Goal: Task Accomplishment & Management: Use online tool/utility

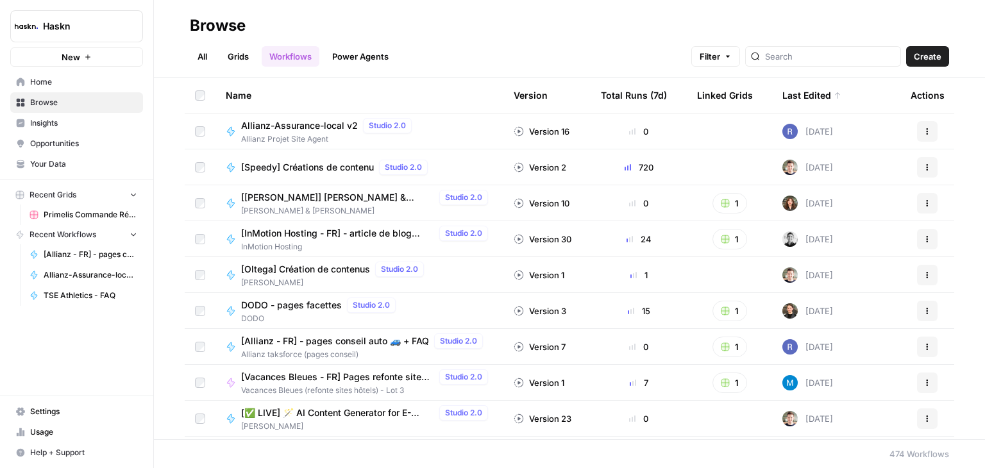
click at [205, 55] on link "All" at bounding box center [202, 56] width 25 height 21
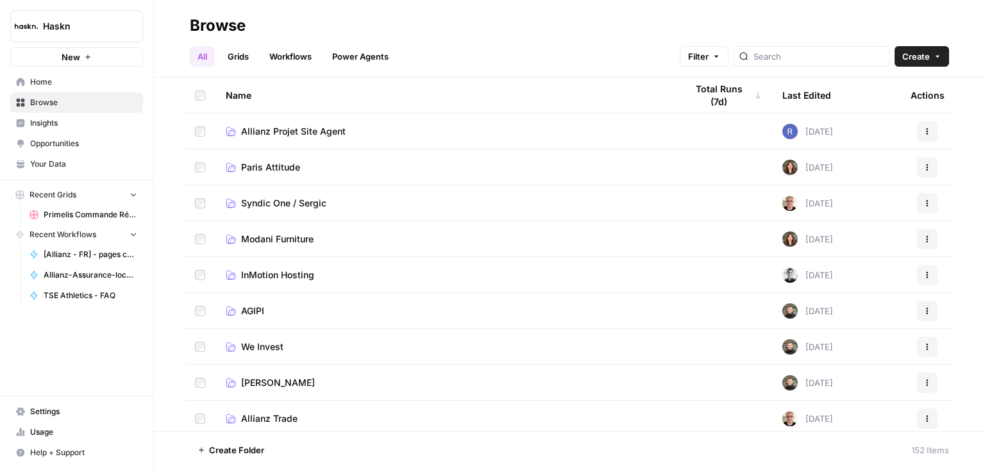
click at [230, 57] on link "Grids" at bounding box center [238, 56] width 37 height 21
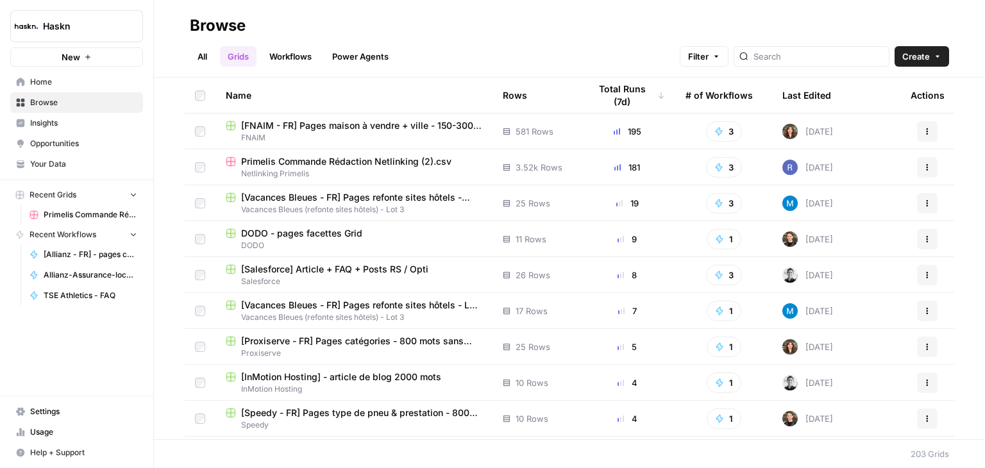
click at [323, 164] on span "Primelis Commande Rédaction Netlinking (2).csv" at bounding box center [346, 161] width 210 height 13
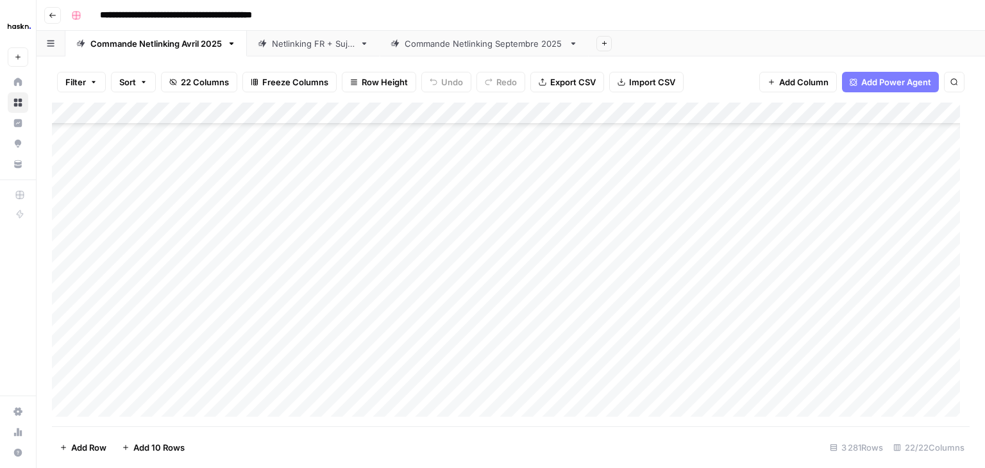
scroll to position [71297, 0]
click at [350, 398] on div "Add Column" at bounding box center [511, 265] width 918 height 324
click at [180, 383] on div "Add Column" at bounding box center [511, 265] width 918 height 324
drag, startPoint x: 259, startPoint y: 381, endPoint x: 180, endPoint y: 380, distance: 79.6
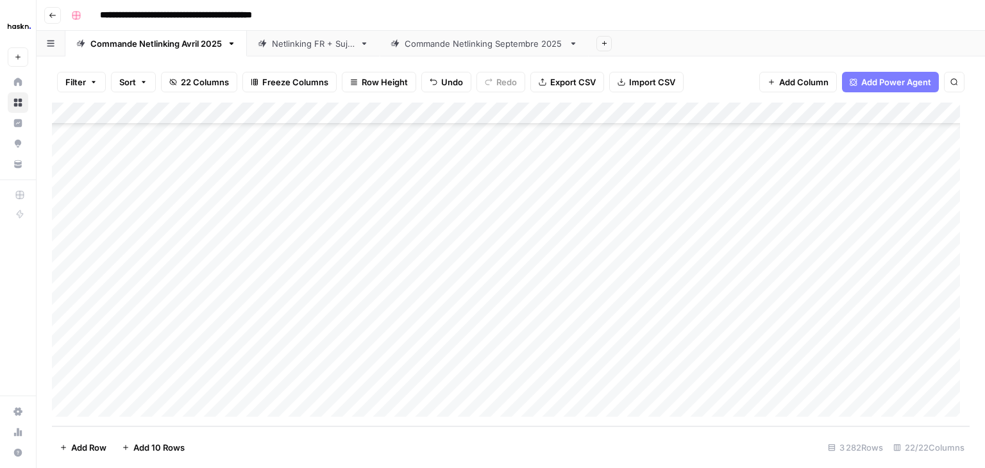
click at [258, 381] on div "Add Column" at bounding box center [511, 265] width 918 height 324
click at [157, 380] on div "Add Column" at bounding box center [511, 265] width 918 height 324
click at [239, 388] on div "Add Column" at bounding box center [511, 265] width 918 height 324
click at [172, 381] on div "Add Column" at bounding box center [511, 265] width 918 height 324
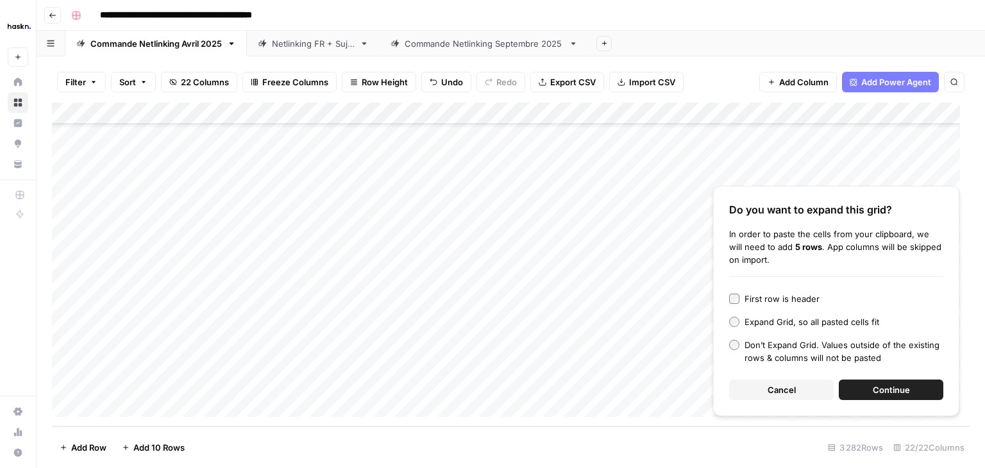
click at [888, 386] on span "Continue" at bounding box center [891, 390] width 37 height 13
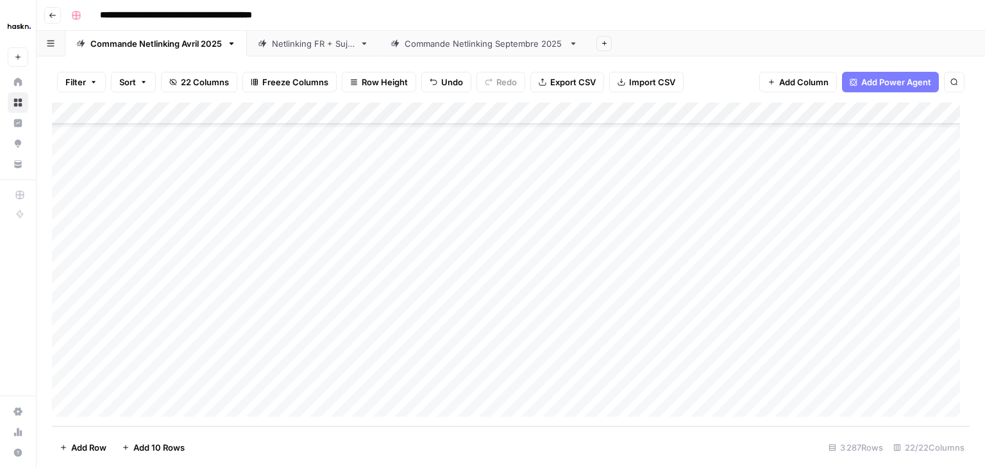
click at [354, 278] on div "Add Column" at bounding box center [511, 265] width 918 height 324
click at [577, 283] on div "Add Column" at bounding box center [511, 265] width 918 height 324
click at [617, 278] on div "Add Column" at bounding box center [511, 265] width 918 height 324
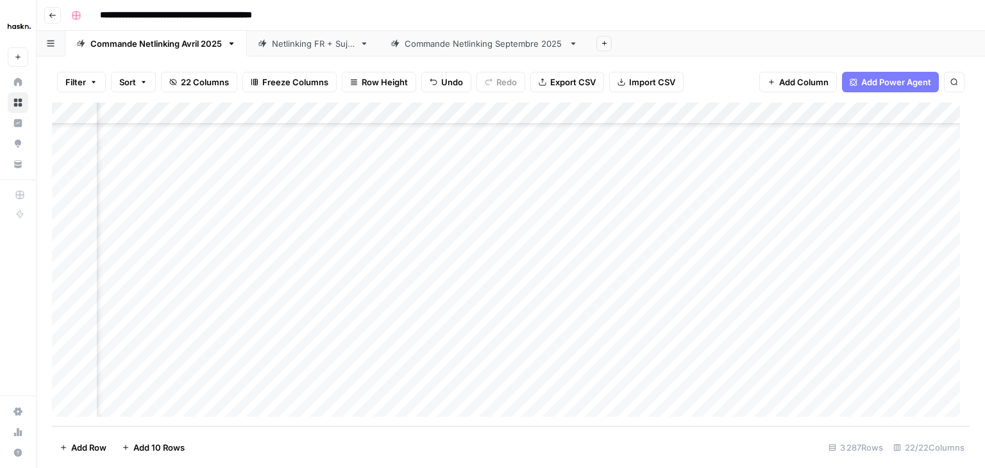
click at [332, 112] on div "Add Column" at bounding box center [511, 265] width 918 height 324
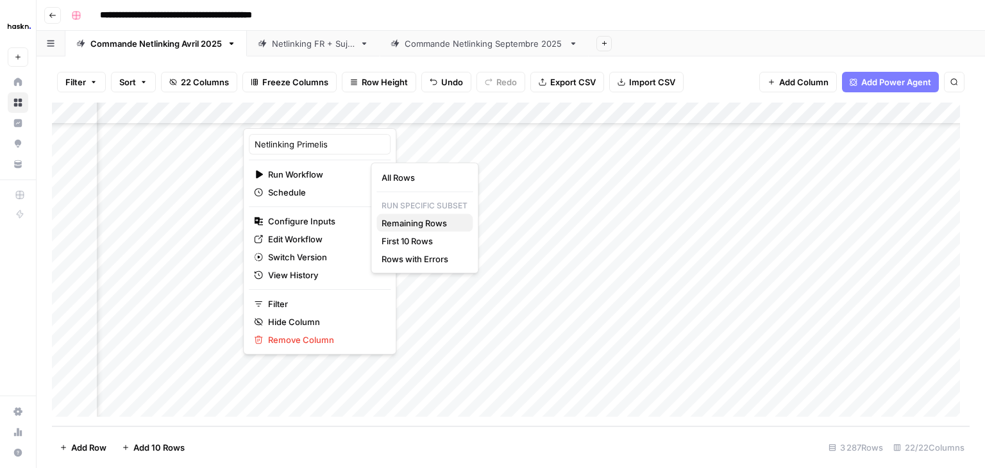
click at [416, 224] on span "Remaining Rows" at bounding box center [422, 223] width 81 height 13
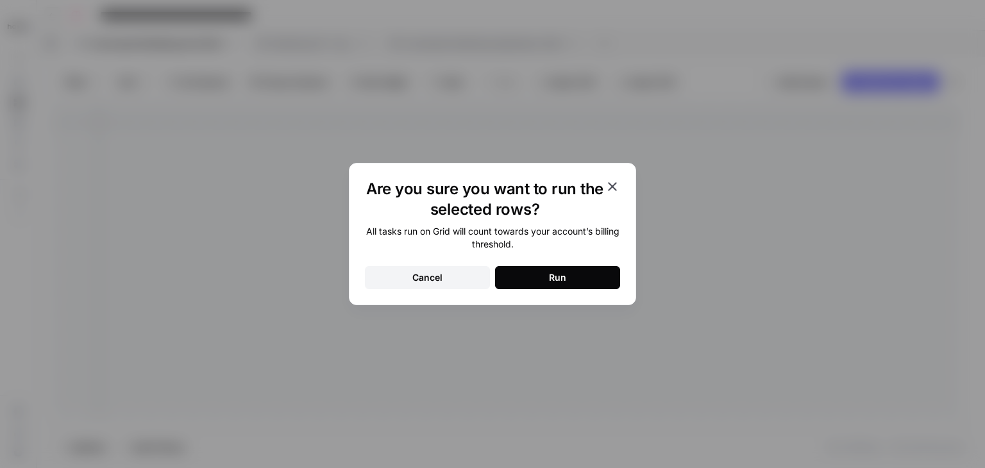
click at [547, 276] on button "Run" at bounding box center [557, 277] width 125 height 23
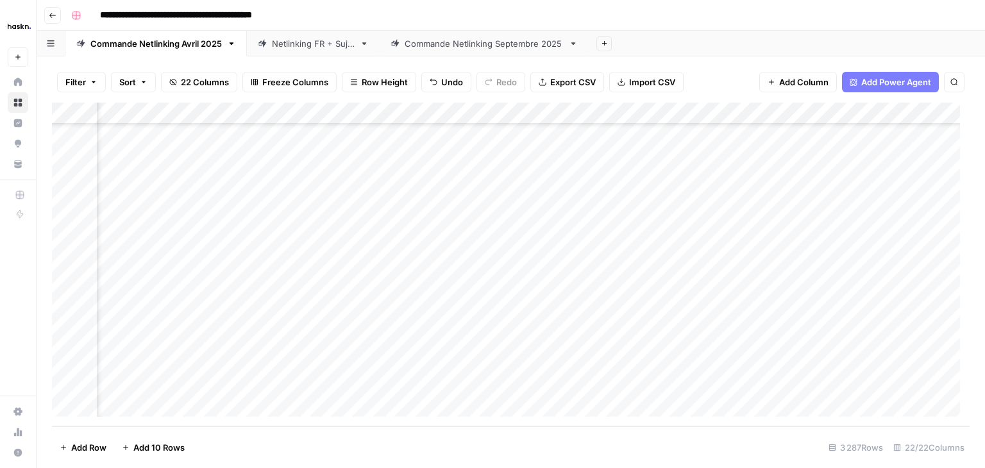
scroll to position [71428, 2281]
click at [620, 272] on div "Add Column" at bounding box center [511, 265] width 918 height 324
click at [716, 383] on div "Add Column" at bounding box center [511, 265] width 918 height 324
click at [865, 257] on div "Add Column" at bounding box center [511, 265] width 918 height 324
drag, startPoint x: 885, startPoint y: 264, endPoint x: 888, endPoint y: 387, distance: 123.2
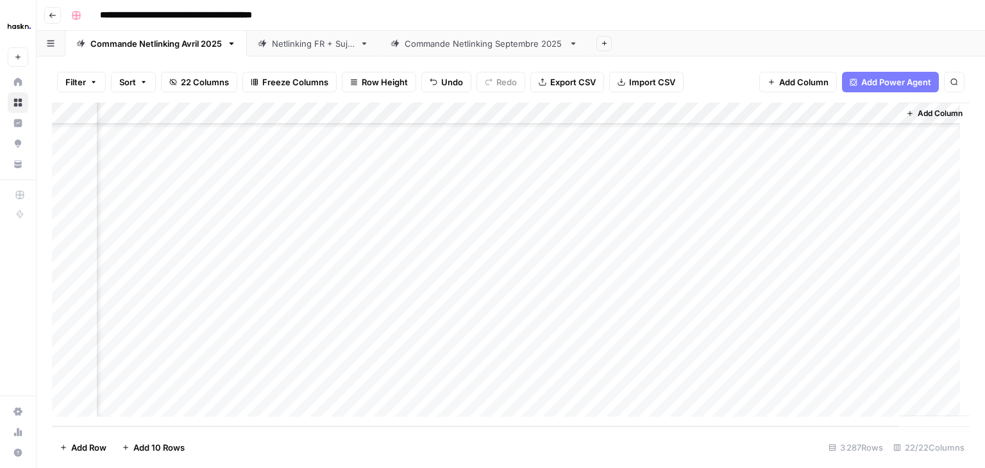
click at [888, 387] on div "Add Column" at bounding box center [511, 265] width 918 height 324
drag, startPoint x: 889, startPoint y: 262, endPoint x: 885, endPoint y: 393, distance: 131.6
click at [885, 393] on div "Add Column" at bounding box center [511, 265] width 918 height 324
drag, startPoint x: 887, startPoint y: 261, endPoint x: 884, endPoint y: 383, distance: 121.9
click at [884, 383] on div "Add Column" at bounding box center [511, 265] width 918 height 324
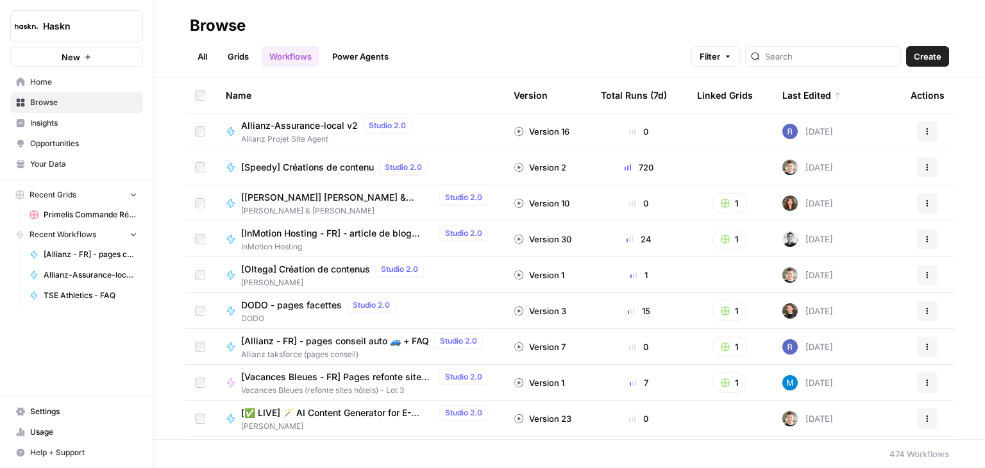
click at [244, 60] on link "Grids" at bounding box center [238, 56] width 37 height 21
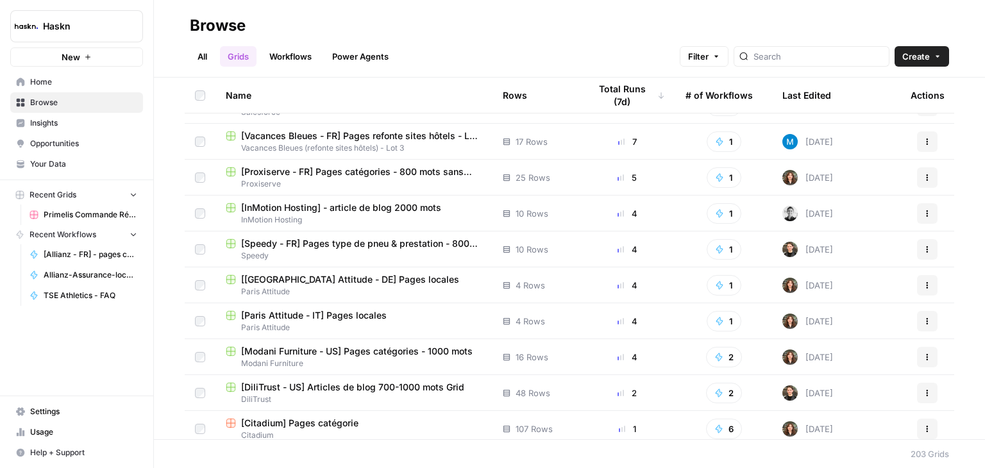
scroll to position [192, 0]
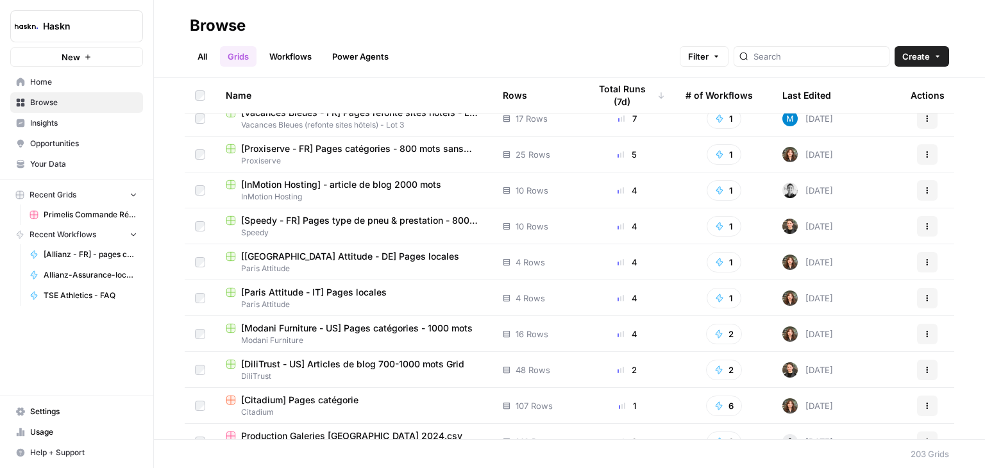
click at [787, 47] on div at bounding box center [812, 56] width 156 height 21
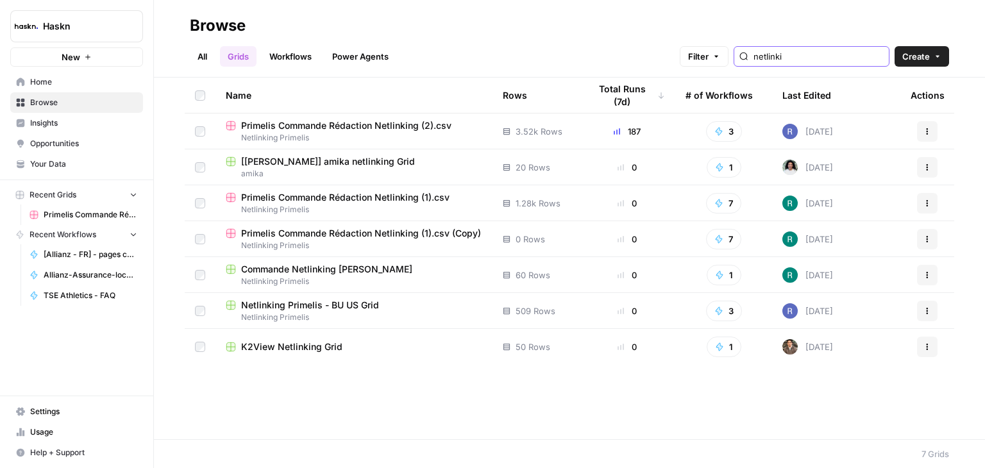
type input "netlinki"
click at [316, 305] on span "Netlinking Primelis - BU US Grid" at bounding box center [310, 305] width 138 height 13
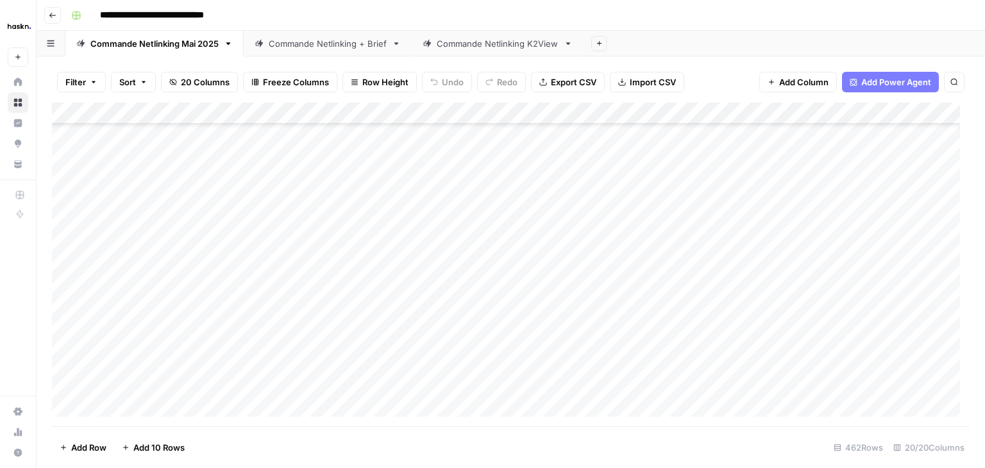
scroll to position [9806, 0]
click at [344, 379] on div "Add Column" at bounding box center [511, 265] width 918 height 324
click at [155, 389] on div "Add Column" at bounding box center [511, 265] width 918 height 324
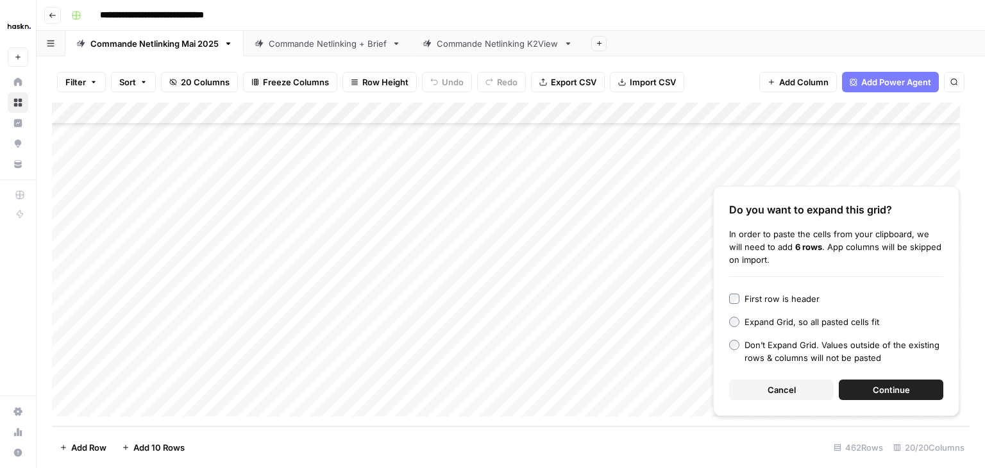
click at [923, 389] on button "Continue" at bounding box center [891, 390] width 105 height 21
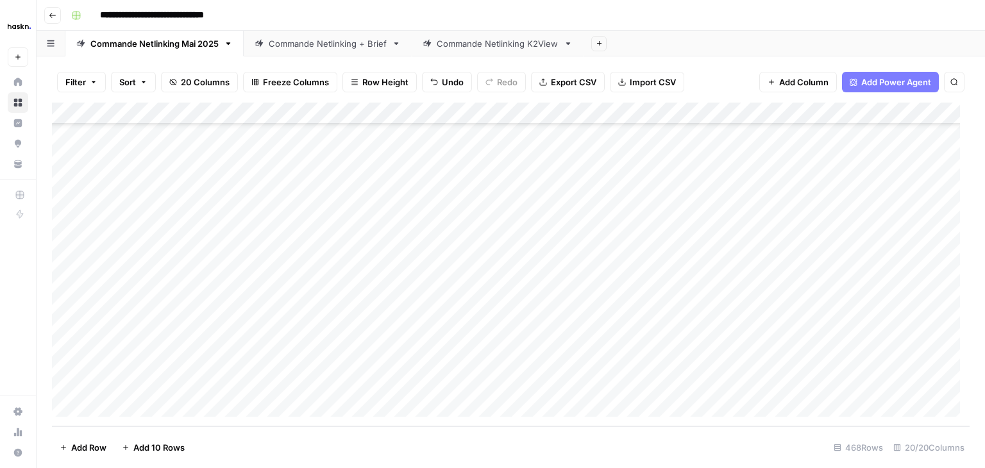
click at [354, 248] on div "Add Column" at bounding box center [511, 265] width 918 height 324
click at [316, 40] on div "Commande Netlinking + Brief" at bounding box center [328, 43] width 118 height 13
click at [454, 56] on div "Filter Sort 21 Columns Freeze Columns Row Height Undo Redo Export CSV Import CS…" at bounding box center [511, 262] width 949 height 412
click at [470, 49] on div "Commande Netlinking K2View" at bounding box center [498, 43] width 122 height 13
click at [116, 49] on link "Commande Netlinking Mai 2025" at bounding box center [154, 44] width 178 height 26
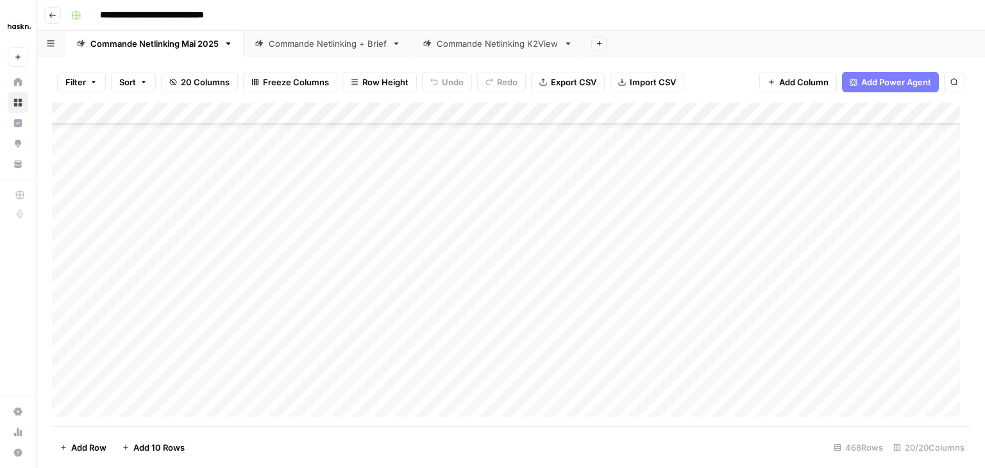
scroll to position [9937, 0]
click at [544, 254] on div "Add Column" at bounding box center [511, 265] width 918 height 324
click at [588, 253] on div "Add Column" at bounding box center [511, 265] width 918 height 324
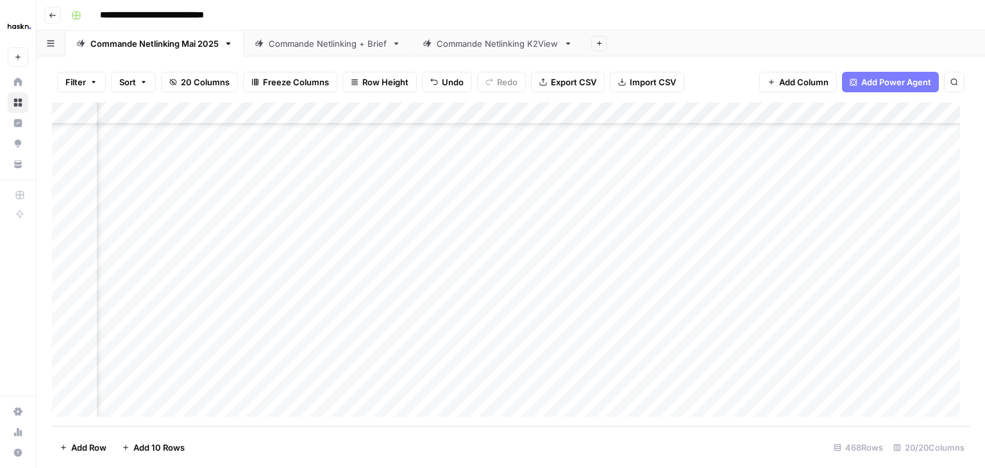
click at [454, 113] on div "Add Column" at bounding box center [511, 265] width 918 height 324
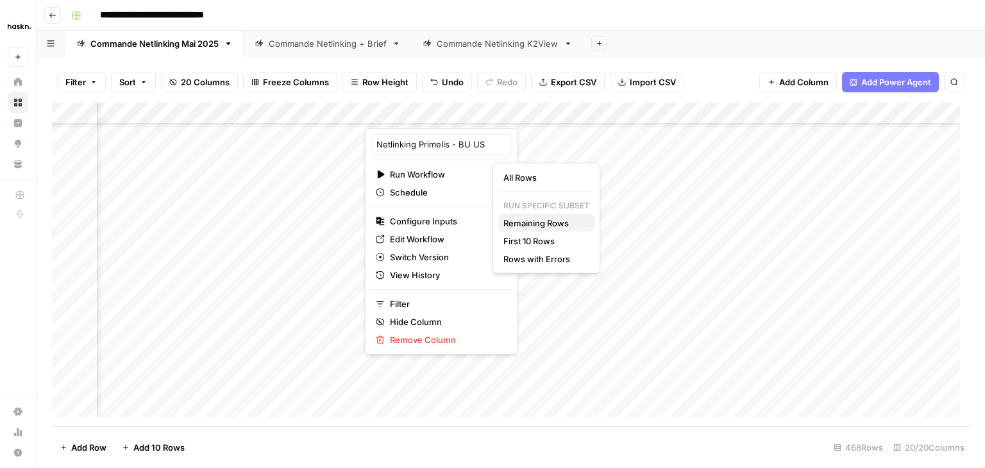
click at [544, 221] on span "Remaining Rows" at bounding box center [544, 223] width 81 height 13
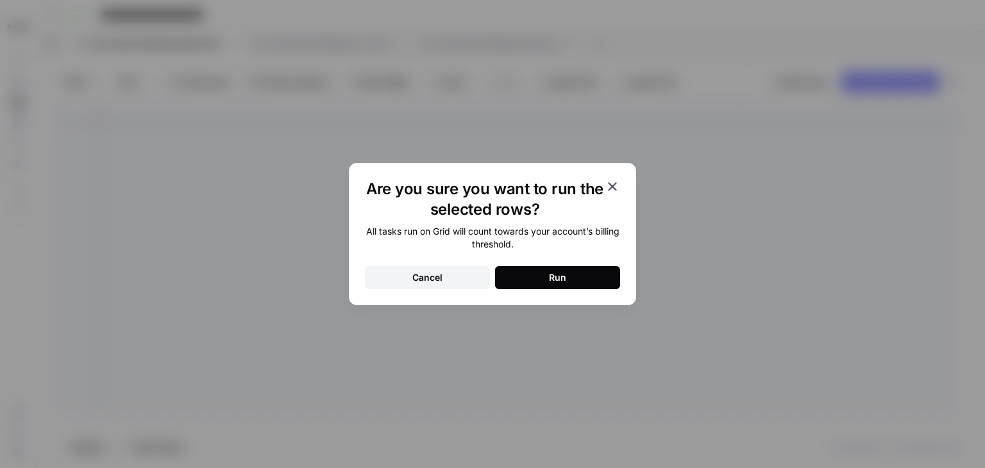
click at [553, 271] on div "Run" at bounding box center [557, 277] width 17 height 13
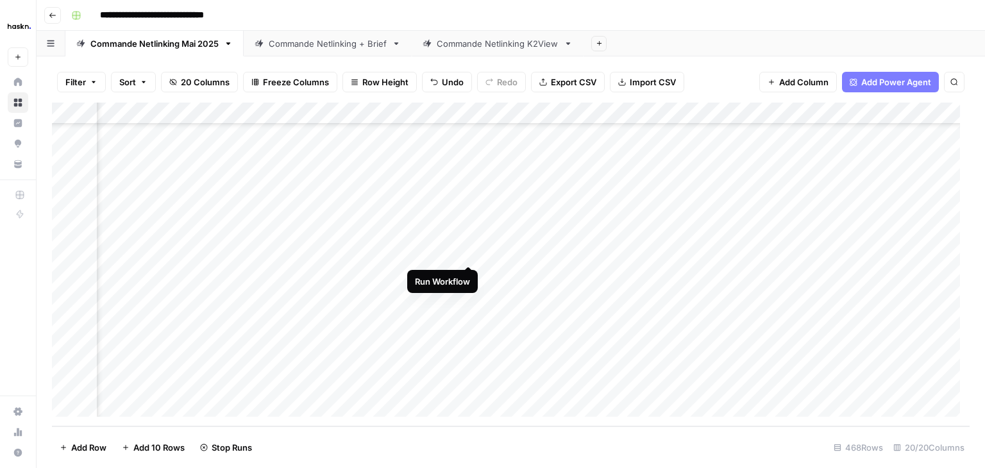
click at [472, 251] on div "Add Column" at bounding box center [511, 265] width 918 height 324
click at [470, 299] on div "Add Column" at bounding box center [511, 265] width 918 height 324
click at [470, 277] on div "Add Column" at bounding box center [511, 265] width 918 height 324
click at [331, 338] on div "Add Column" at bounding box center [511, 265] width 918 height 324
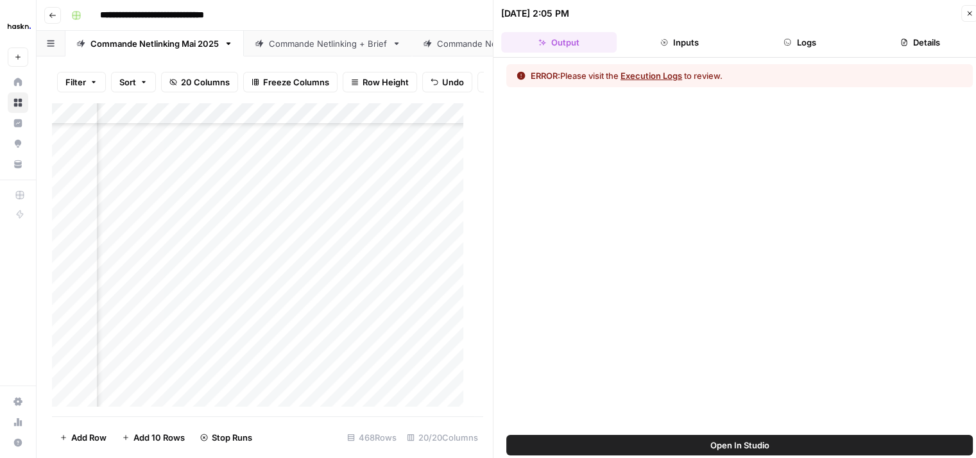
click at [665, 78] on button "Execution Logs" at bounding box center [651, 75] width 62 height 13
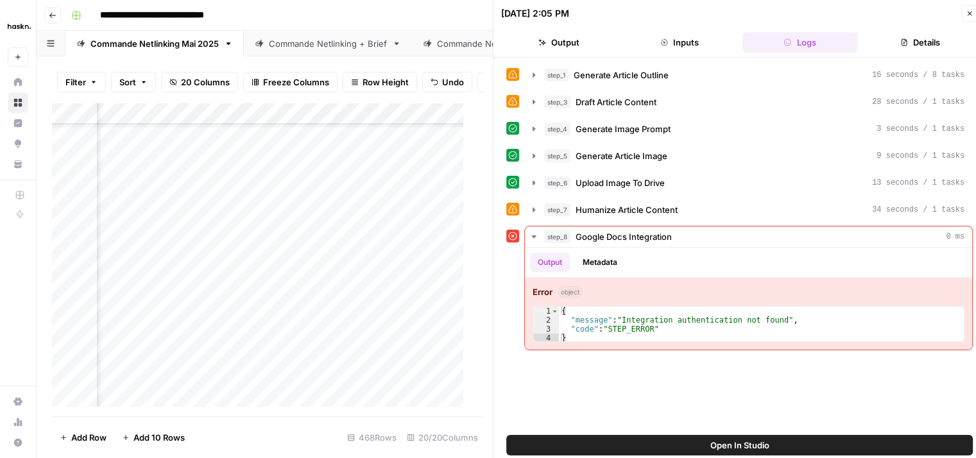
click at [966, 13] on icon "button" at bounding box center [970, 14] width 8 height 8
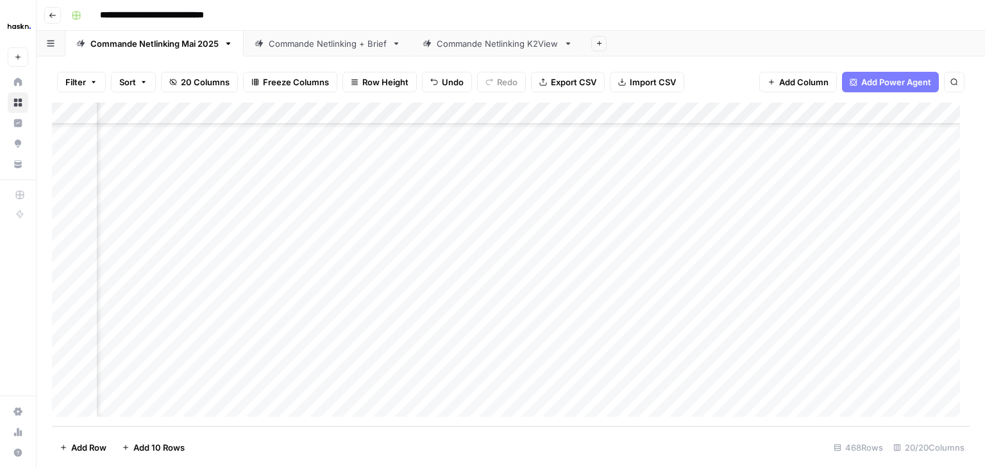
click at [339, 114] on div "Add Column" at bounding box center [511, 265] width 918 height 324
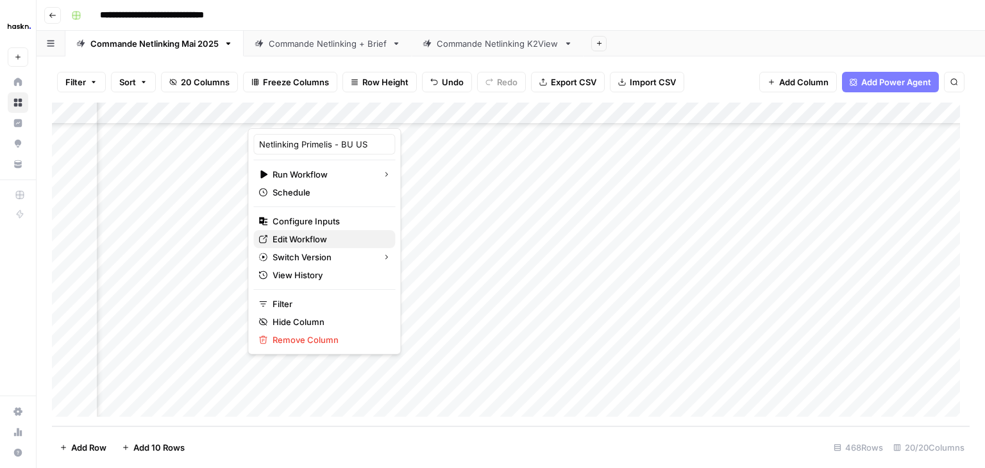
click at [313, 239] on span "Edit Workflow" at bounding box center [329, 239] width 112 height 13
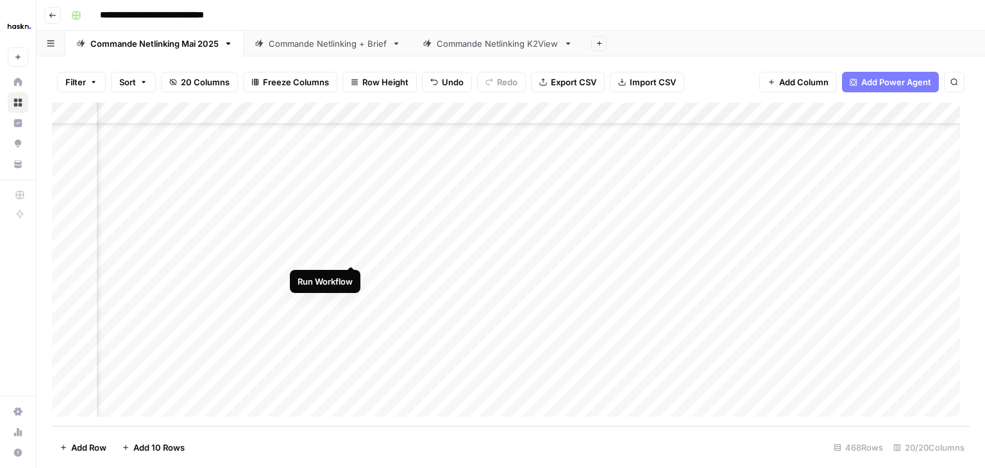
click at [353, 252] on div "Add Column" at bounding box center [511, 265] width 918 height 324
click at [350, 276] on div "Add Column" at bounding box center [511, 265] width 918 height 324
click at [350, 299] on div "Add Column" at bounding box center [511, 265] width 918 height 324
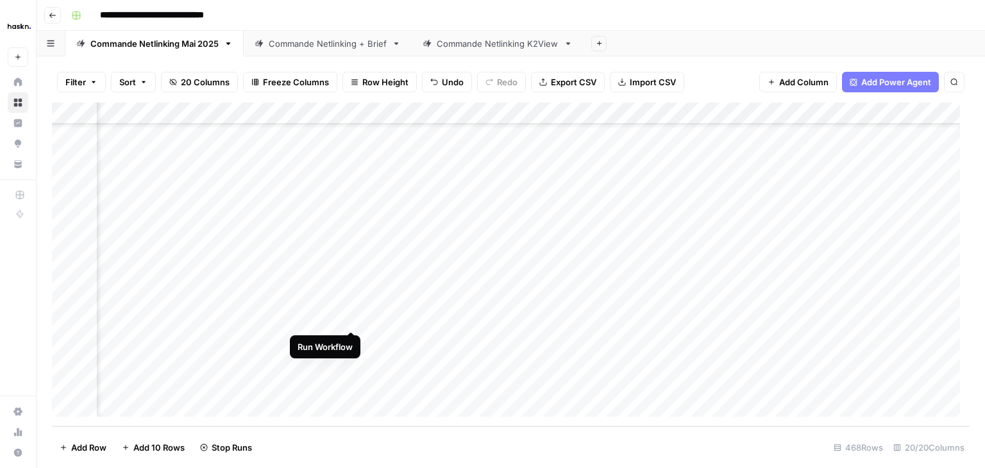
click at [350, 314] on div "Add Column" at bounding box center [511, 265] width 918 height 324
click at [353, 332] on div "Add Column" at bounding box center [511, 265] width 918 height 324
click at [349, 339] on div "Add Column" at bounding box center [511, 265] width 918 height 324
click at [349, 358] on div "Add Column" at bounding box center [511, 265] width 918 height 324
click at [349, 384] on div "Add Column" at bounding box center [511, 265] width 918 height 324
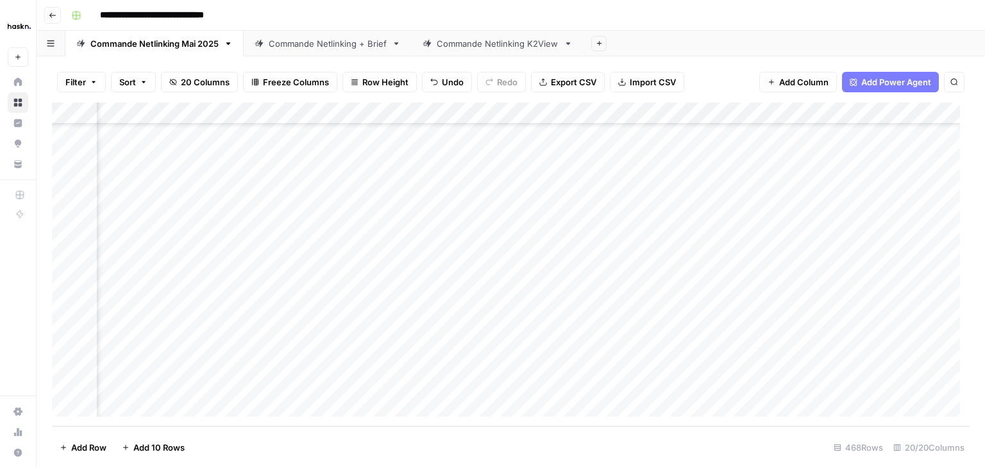
click at [352, 250] on div "Add Column" at bounding box center [511, 265] width 918 height 324
click at [354, 296] on div "Add Column" at bounding box center [511, 265] width 918 height 324
click at [350, 319] on div "Add Column" at bounding box center [511, 265] width 918 height 324
click at [349, 272] on div "Add Column" at bounding box center [511, 265] width 918 height 324
click at [352, 342] on div "Add Column" at bounding box center [511, 265] width 918 height 324
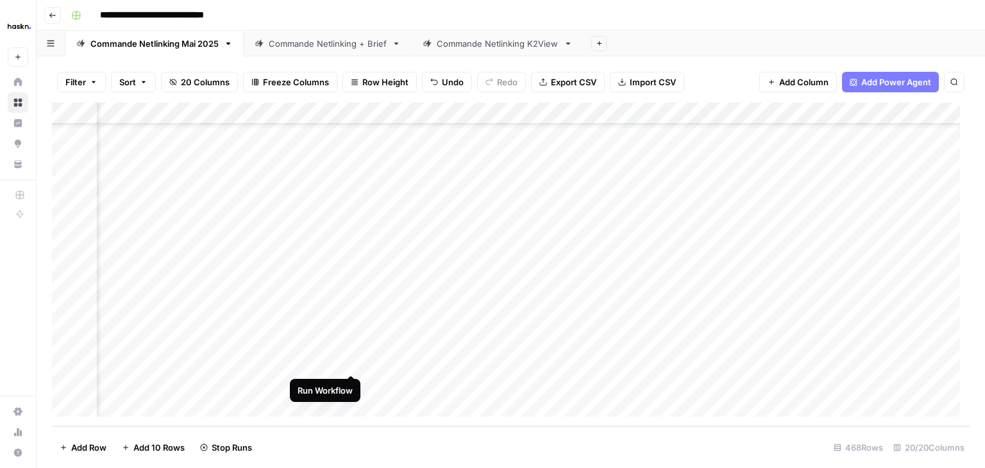
click at [352, 362] on div "Add Column" at bounding box center [511, 265] width 918 height 324
click at [336, 383] on div "Add Column" at bounding box center [511, 265] width 918 height 324
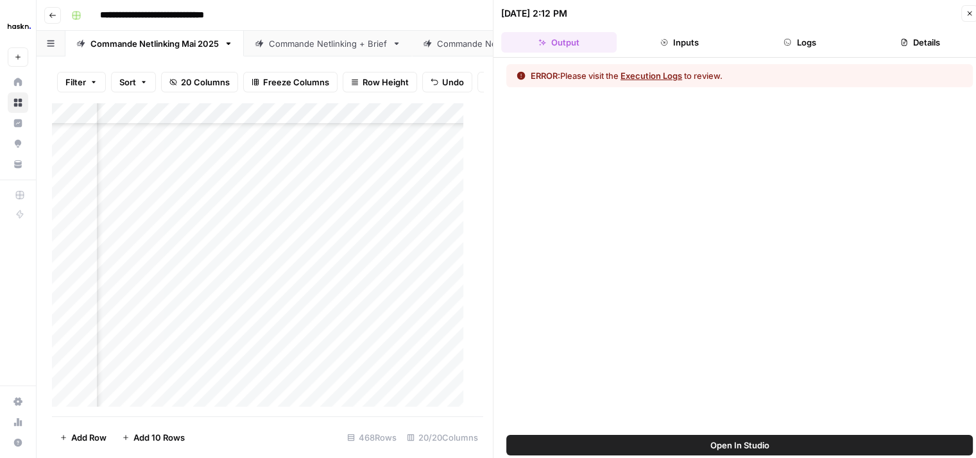
click at [647, 80] on button "Execution Logs" at bounding box center [651, 75] width 62 height 13
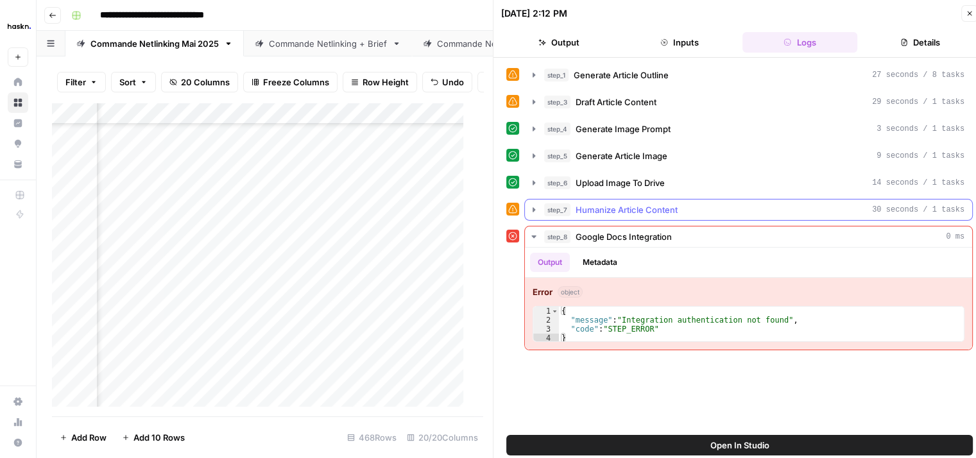
click at [535, 211] on icon "button" at bounding box center [534, 210] width 10 height 10
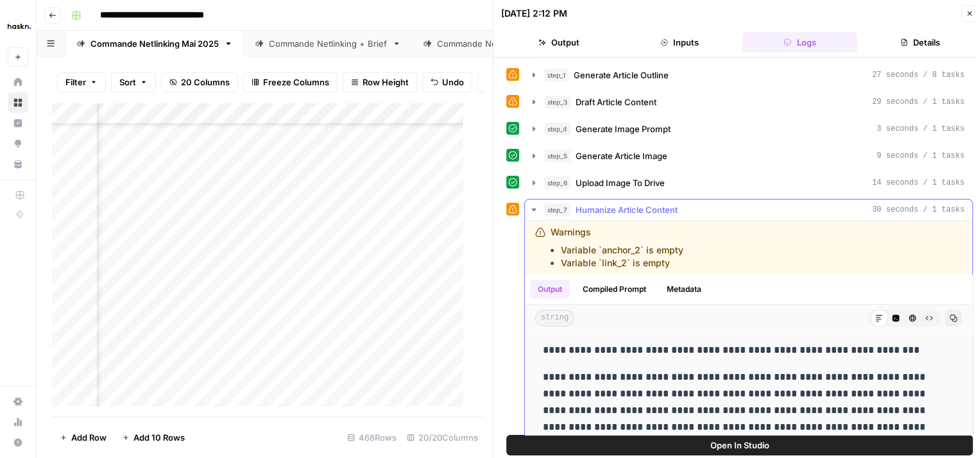
click at [535, 211] on icon "button" at bounding box center [534, 210] width 10 height 10
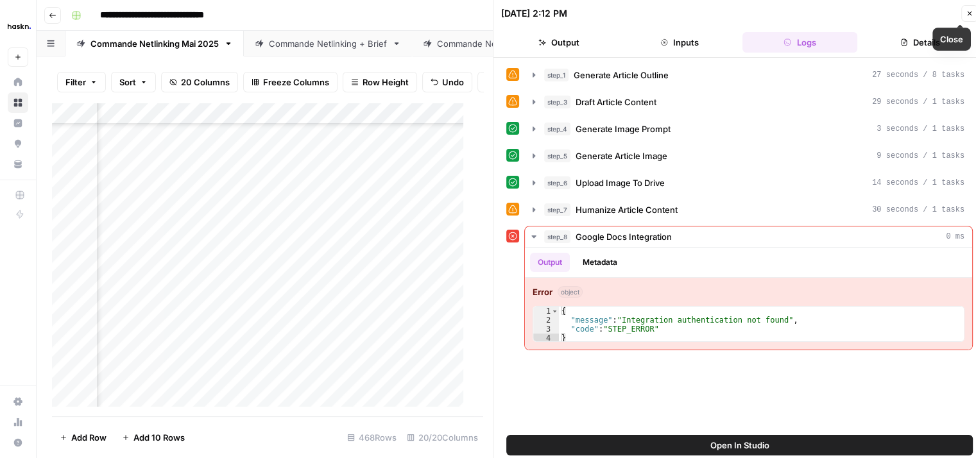
click at [967, 12] on icon "button" at bounding box center [969, 14] width 4 height 4
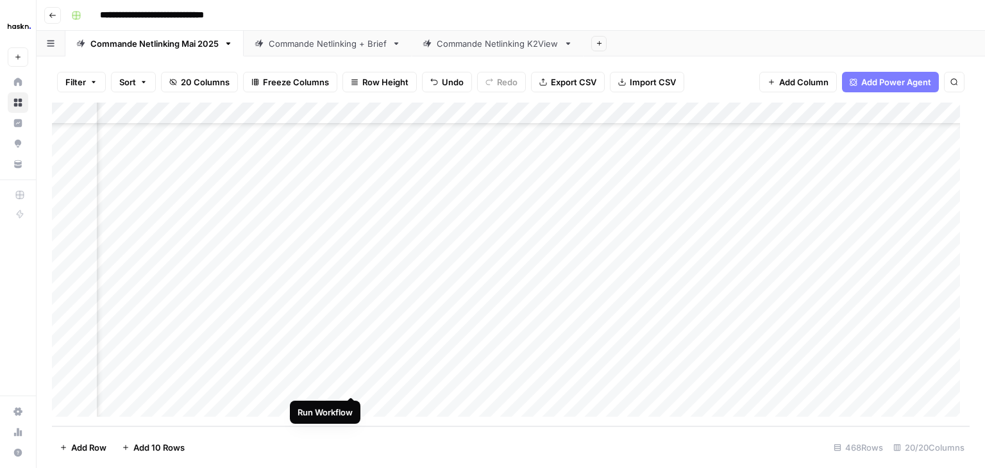
click at [348, 382] on div "Add Column" at bounding box center [511, 265] width 918 height 324
click at [251, 364] on div "Add Column" at bounding box center [511, 265] width 918 height 324
click at [679, 248] on div "Add Column" at bounding box center [511, 265] width 918 height 324
click at [795, 380] on div "Add Column" at bounding box center [511, 265] width 918 height 324
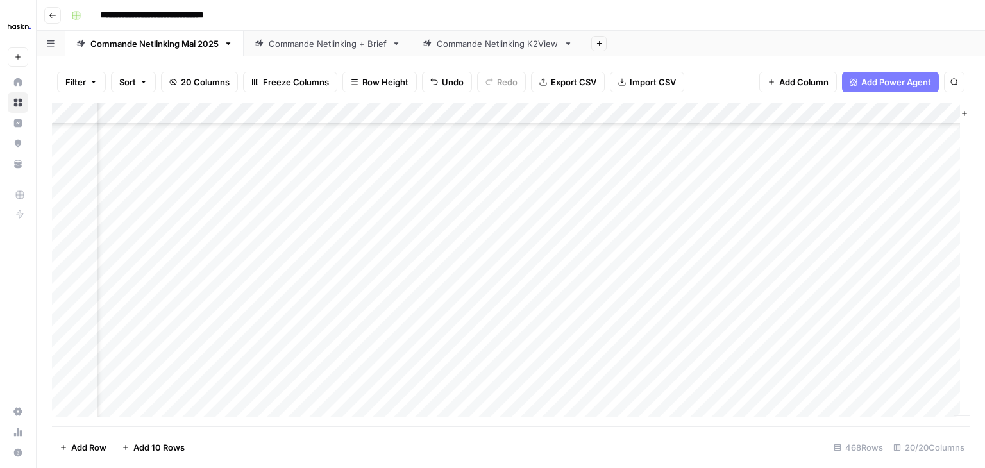
click at [929, 244] on div "Add Column" at bounding box center [511, 265] width 918 height 324
click at [942, 229] on div "Add Column" at bounding box center [511, 265] width 918 height 324
drag, startPoint x: 951, startPoint y: 240, endPoint x: 946, endPoint y: 383, distance: 143.1
click at [946, 383] on div "Add Column" at bounding box center [511, 265] width 918 height 324
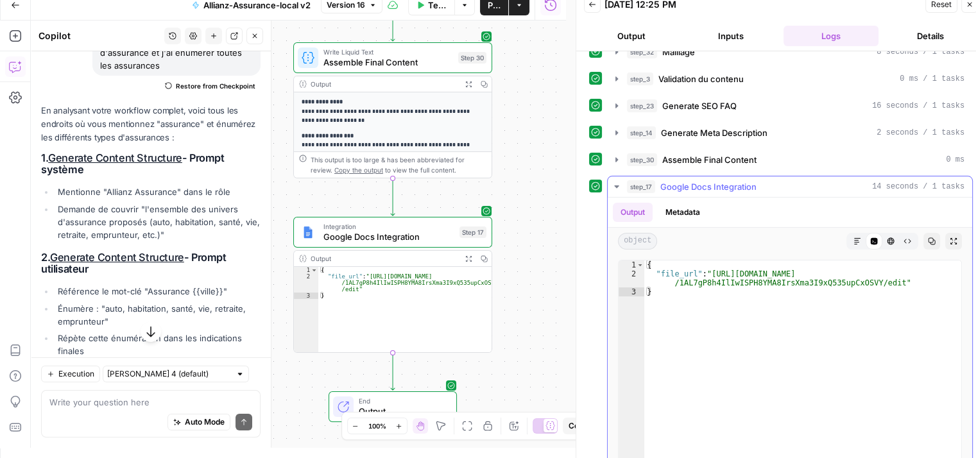
scroll to position [215, 0]
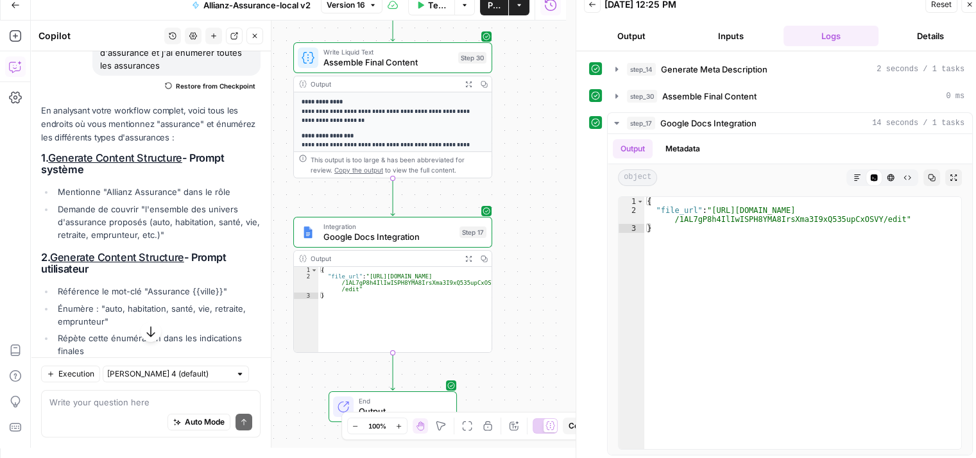
click at [493, 8] on span "Publish" at bounding box center [494, 5] width 13 height 13
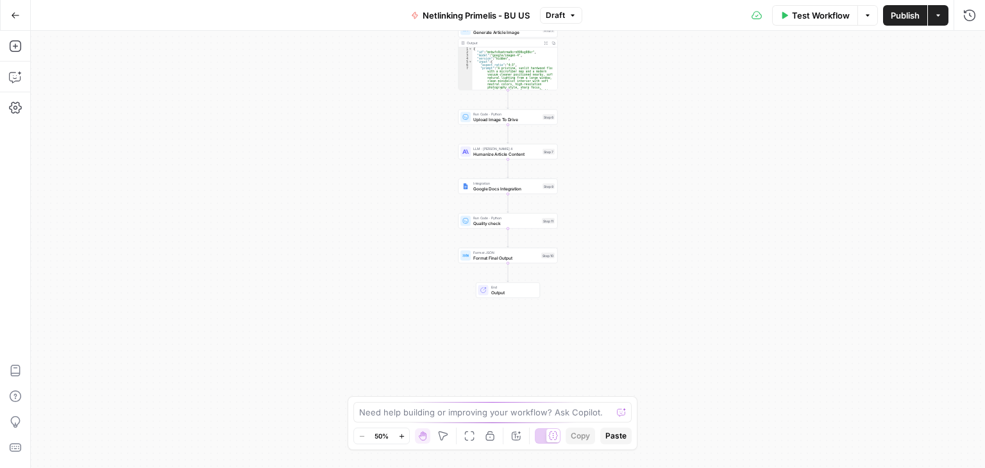
click at [670, 226] on div "**********" at bounding box center [508, 250] width 955 height 438
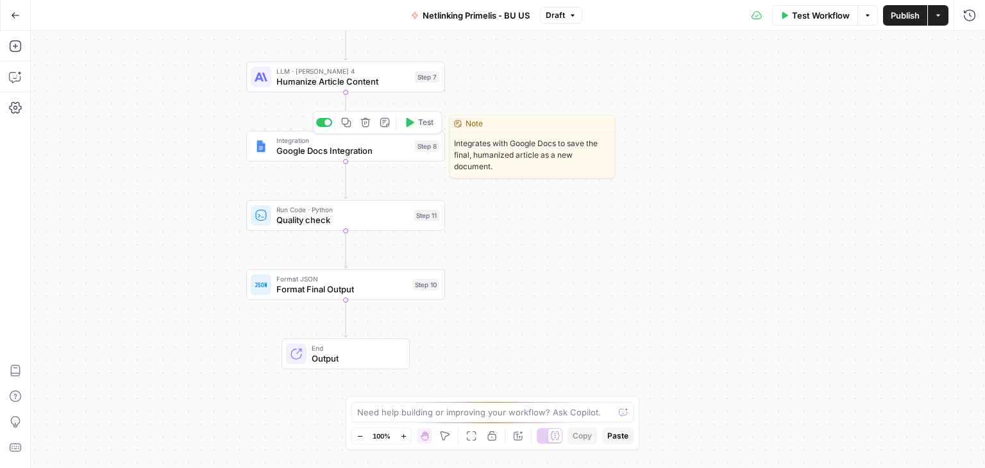
click at [273, 149] on div "Integration Google Docs Integration Step 8 Copy step Delete step Edit Note Test" at bounding box center [345, 146] width 189 height 22
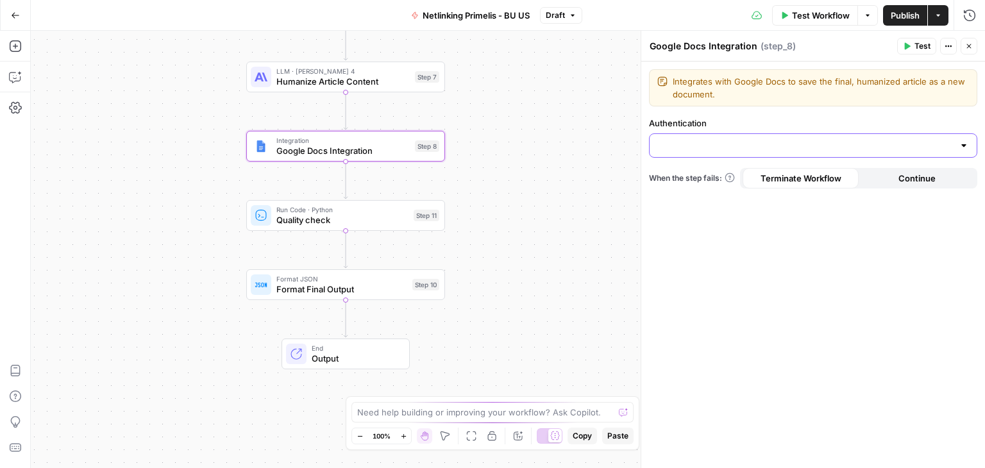
click at [757, 147] on input "Authentication" at bounding box center [806, 145] width 296 height 13
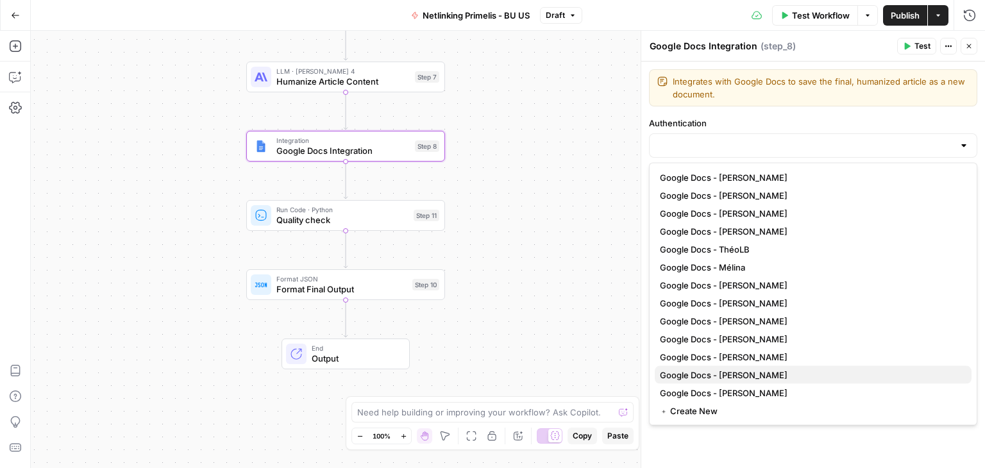
click at [699, 375] on span "Google Docs - Benjamin" at bounding box center [811, 375] width 302 height 13
type input "Google Docs - Benjamin"
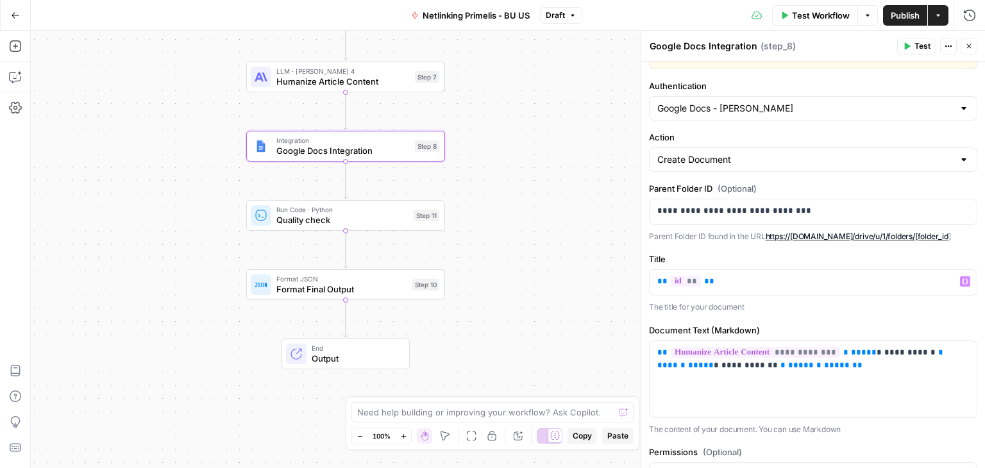
scroll to position [110, 0]
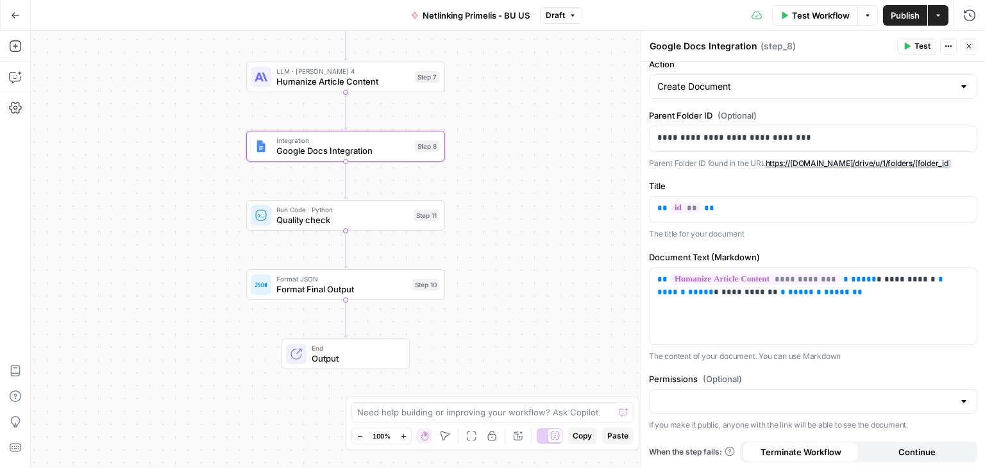
click at [904, 13] on span "Publish" at bounding box center [905, 15] width 29 height 13
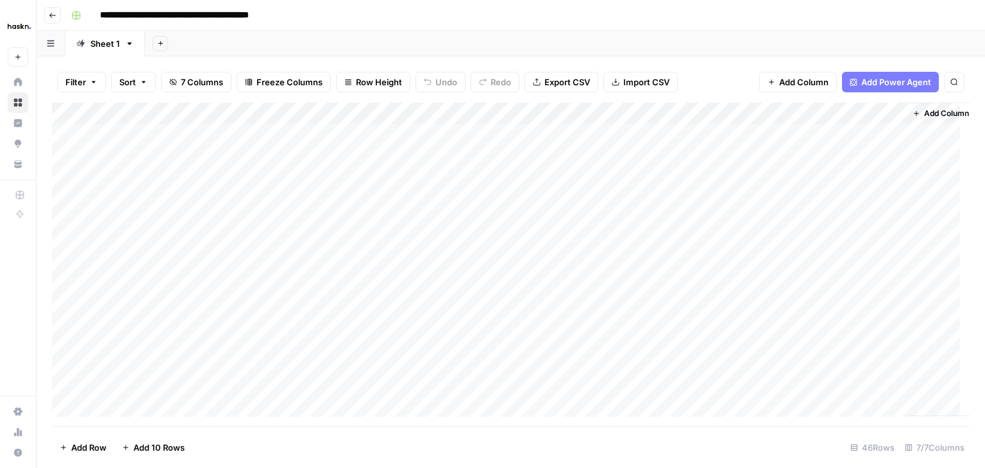
click at [146, 8] on input "**********" at bounding box center [202, 15] width 217 height 21
drag, startPoint x: 149, startPoint y: 12, endPoint x: 234, endPoint y: 21, distance: 85.2
click at [234, 21] on input "**********" at bounding box center [202, 15] width 217 height 21
click at [375, 31] on div "Add Sheet" at bounding box center [565, 44] width 840 height 26
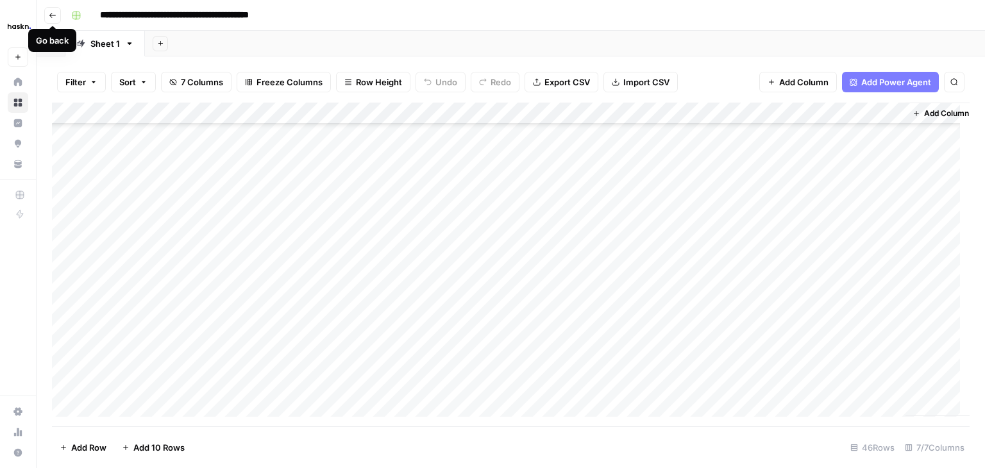
click at [50, 16] on icon "button" at bounding box center [53, 16] width 8 height 8
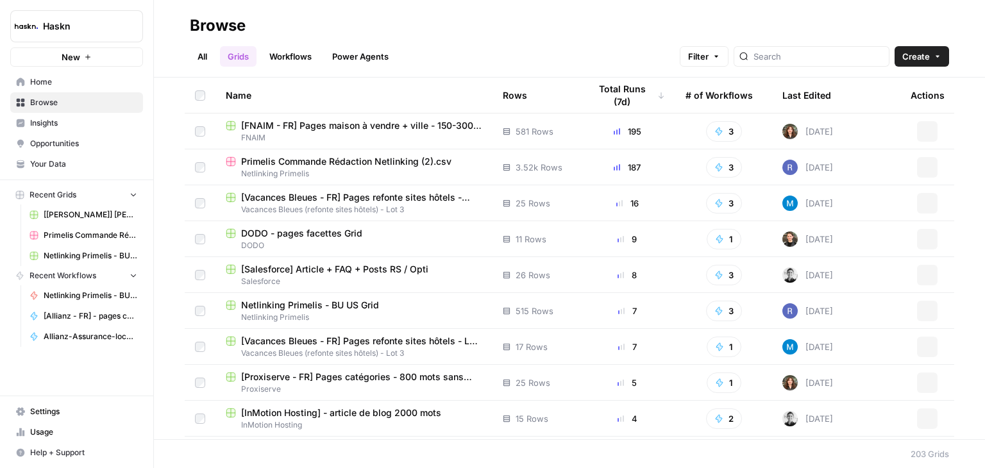
click at [293, 62] on link "Workflows" at bounding box center [291, 56] width 58 height 21
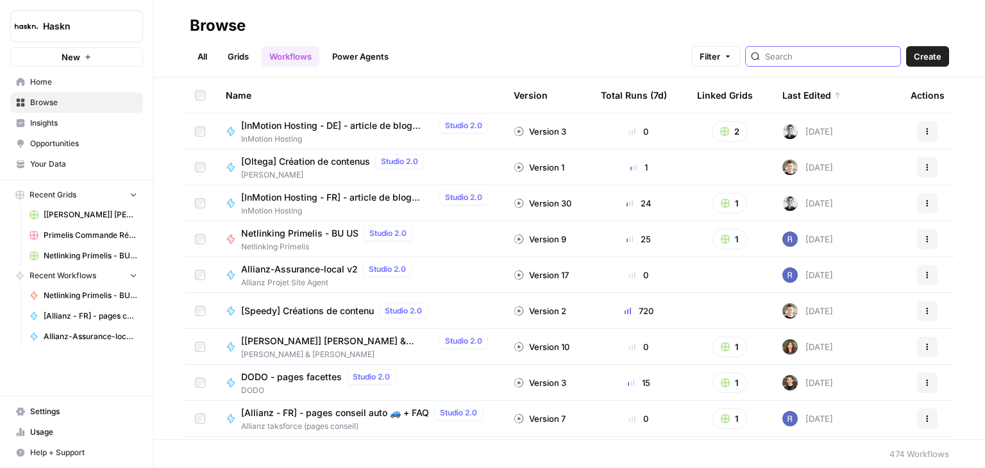
click at [803, 57] on input "search" at bounding box center [830, 56] width 130 height 13
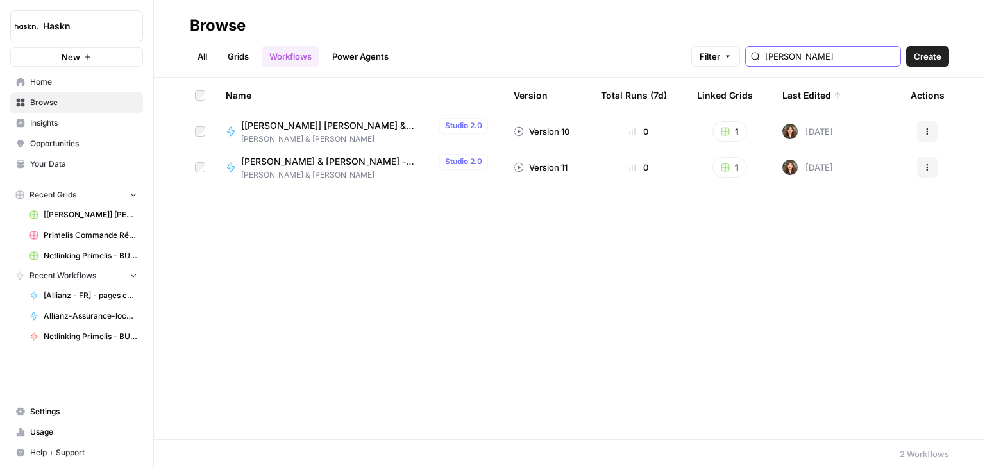
type input "[PERSON_NAME]"
click at [365, 126] on span "[[PERSON_NAME]] [PERSON_NAME] & [PERSON_NAME] Test" at bounding box center [337, 125] width 193 height 13
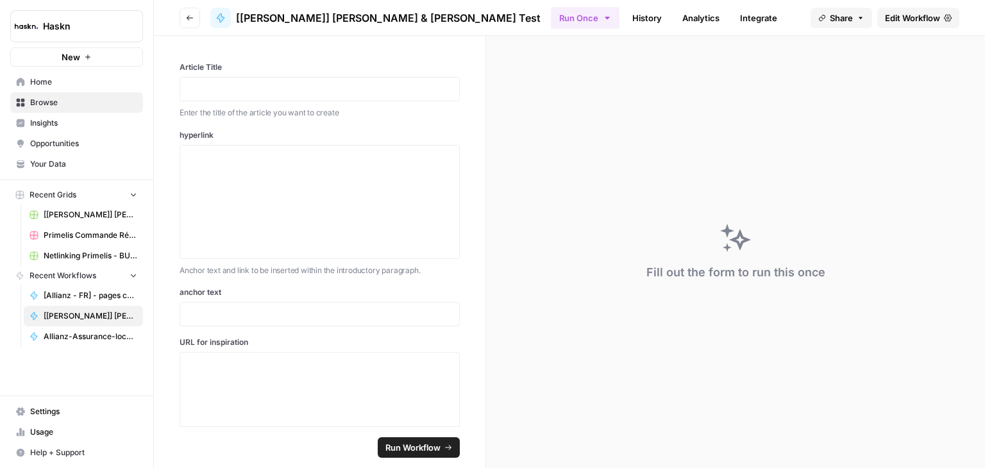
click at [912, 21] on span "Edit Workflow" at bounding box center [912, 18] width 55 height 13
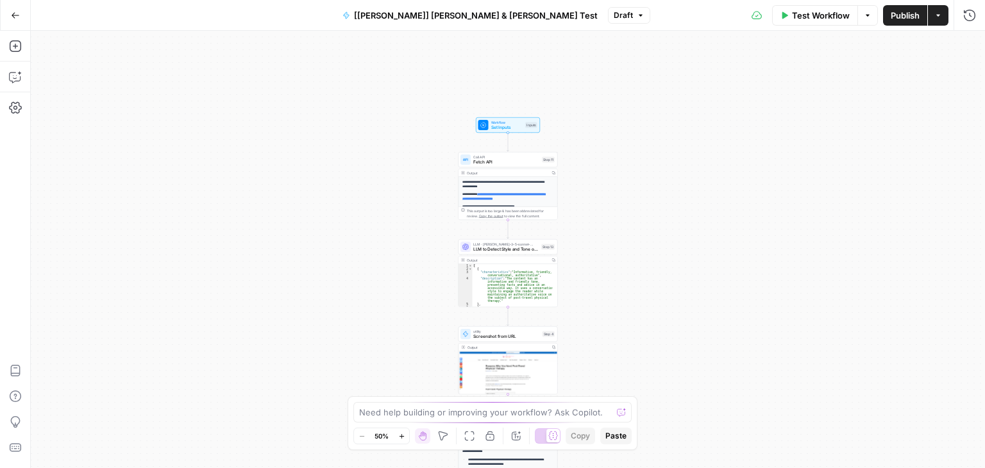
click at [655, 222] on div "**********" at bounding box center [508, 250] width 955 height 438
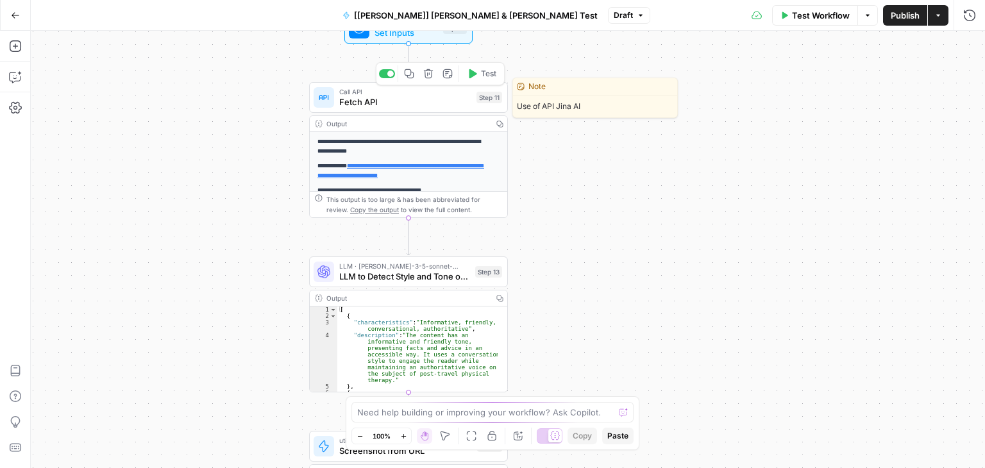
click at [347, 96] on span "Fetch API" at bounding box center [405, 102] width 132 height 13
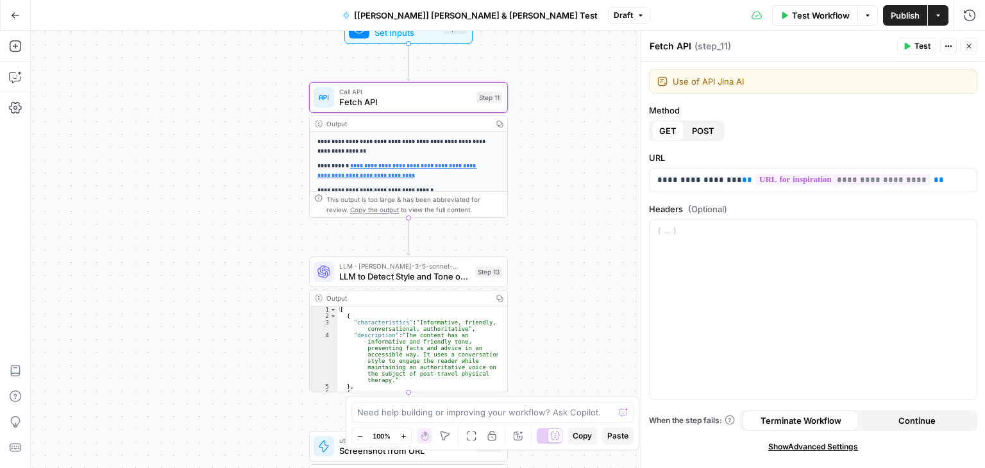
click at [919, 44] on span "Test" at bounding box center [923, 46] width 16 height 12
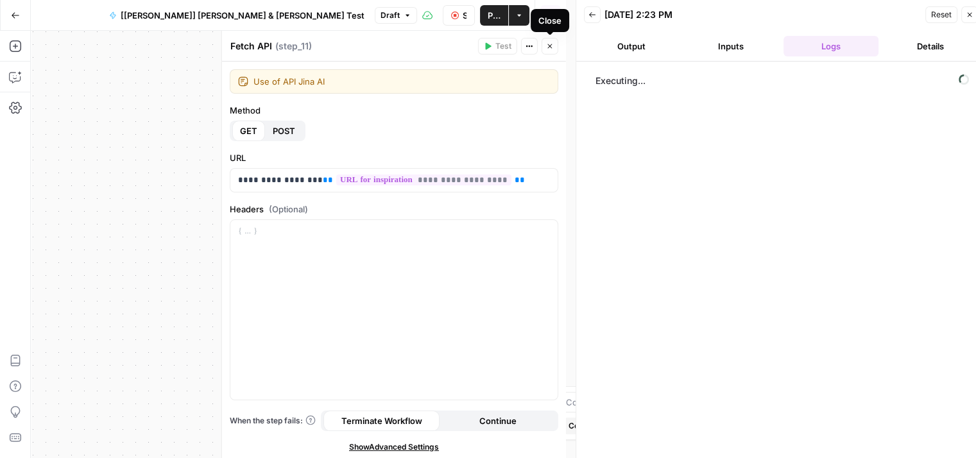
click at [553, 49] on icon "button" at bounding box center [550, 46] width 8 height 8
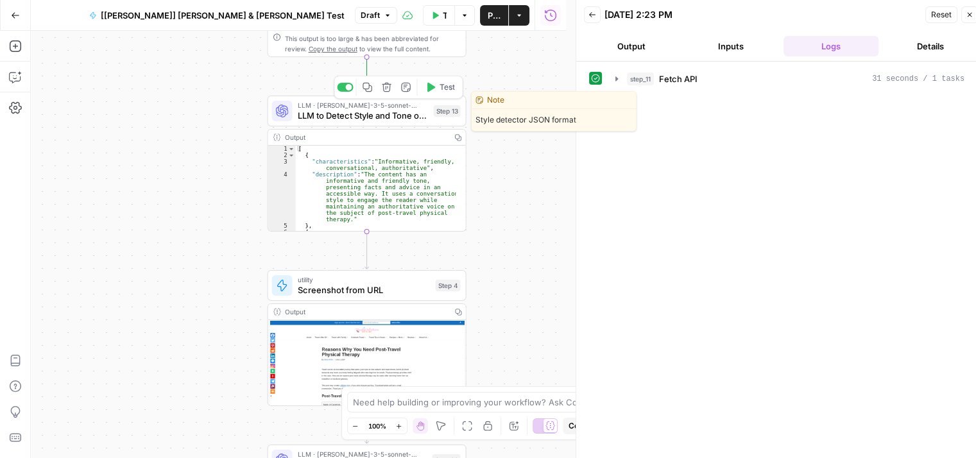
click at [447, 90] on span "Test" at bounding box center [446, 87] width 15 height 12
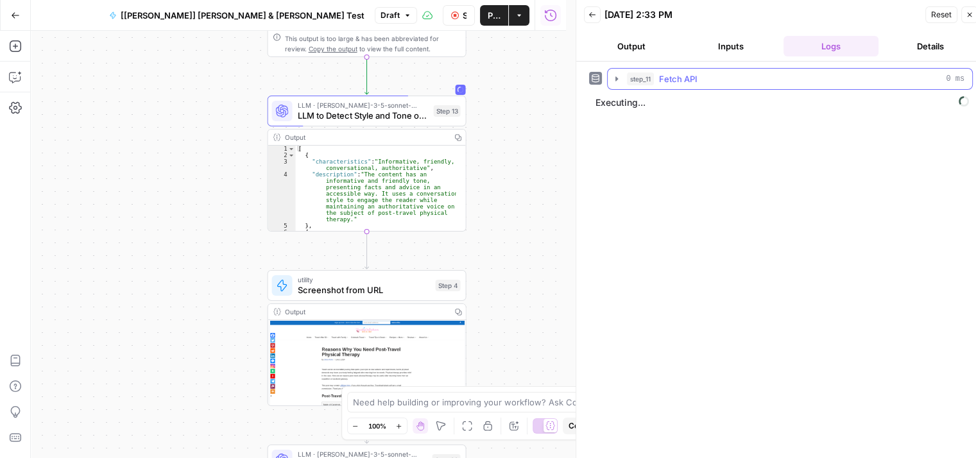
click at [613, 78] on icon "button" at bounding box center [616, 79] width 10 height 10
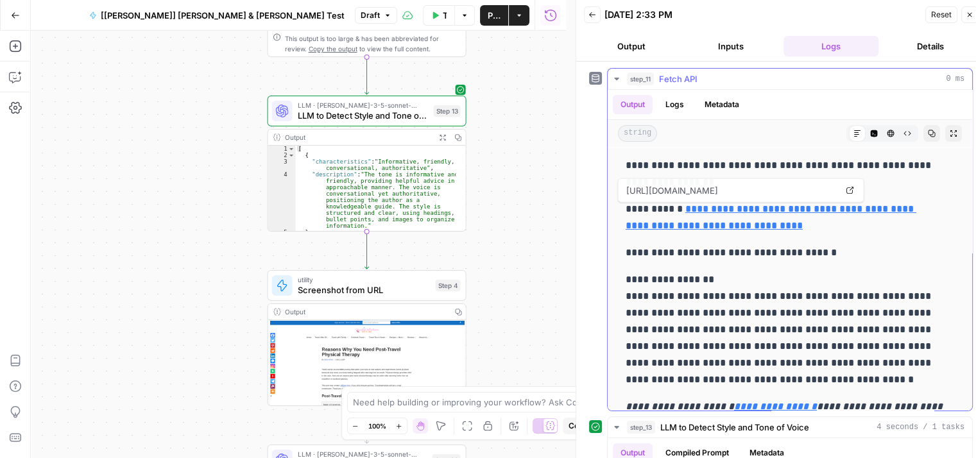
click at [609, 80] on button "step_11 Fetch API 0 ms" at bounding box center [790, 79] width 364 height 21
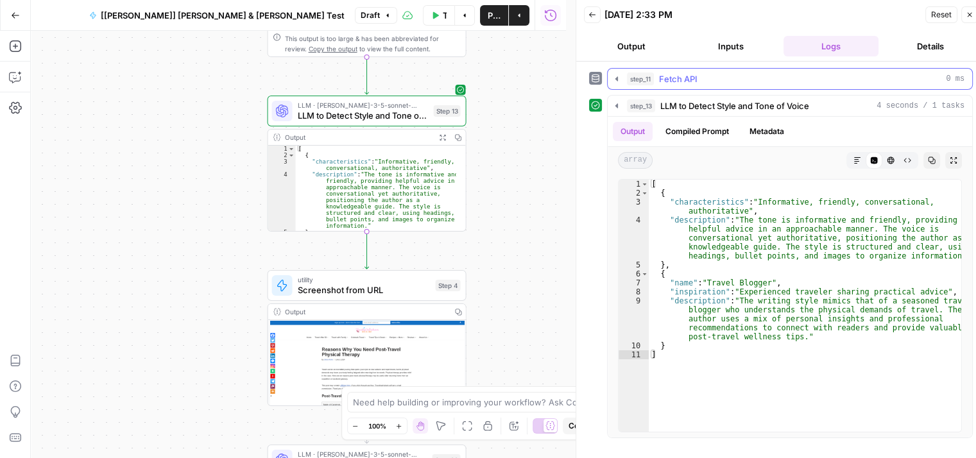
click at [615, 76] on icon "button" at bounding box center [616, 79] width 10 height 10
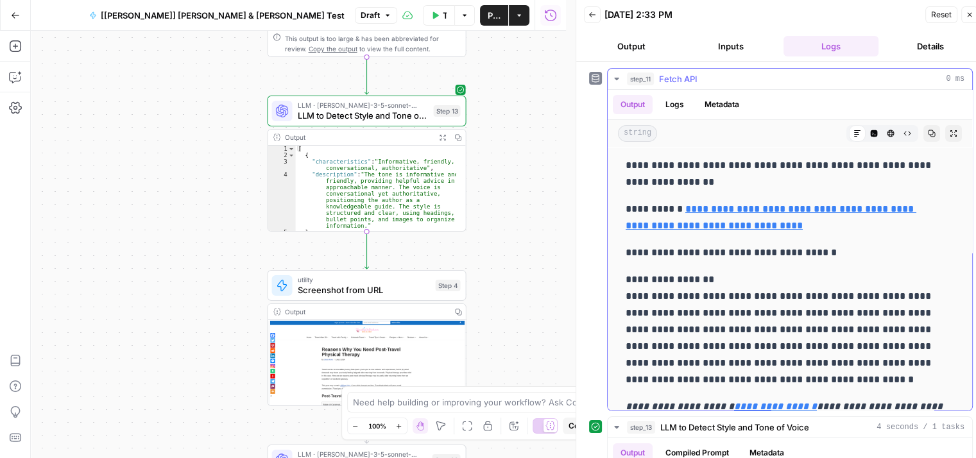
click at [615, 76] on icon "button" at bounding box center [616, 79] width 10 height 10
click at [611, 75] on icon "button" at bounding box center [616, 79] width 10 height 10
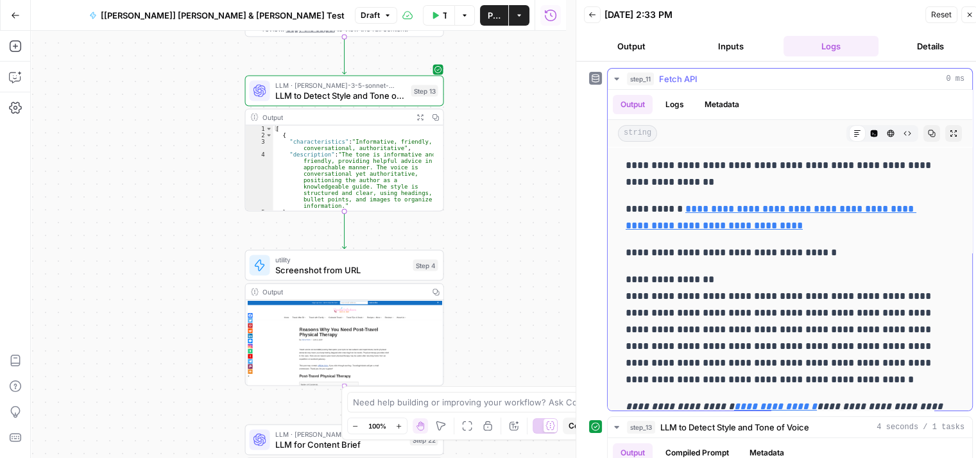
click at [618, 77] on icon "button" at bounding box center [616, 79] width 10 height 10
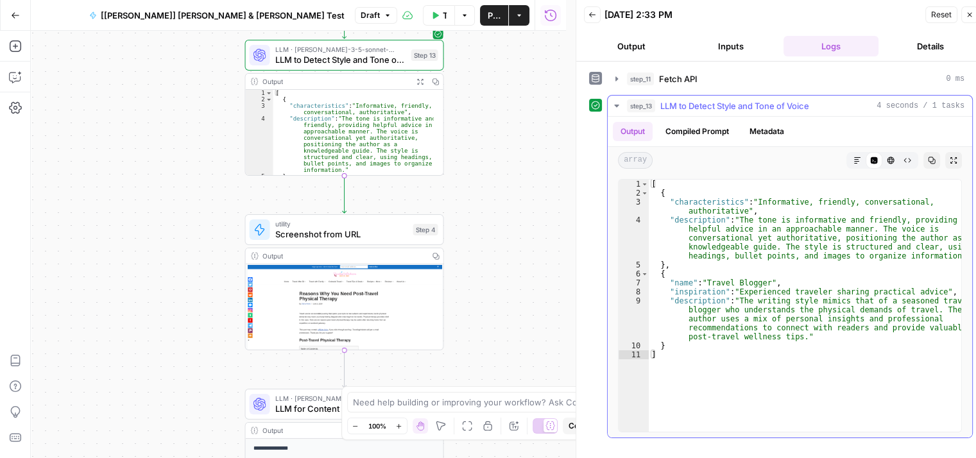
click at [617, 105] on icon "button" at bounding box center [616, 106] width 4 height 3
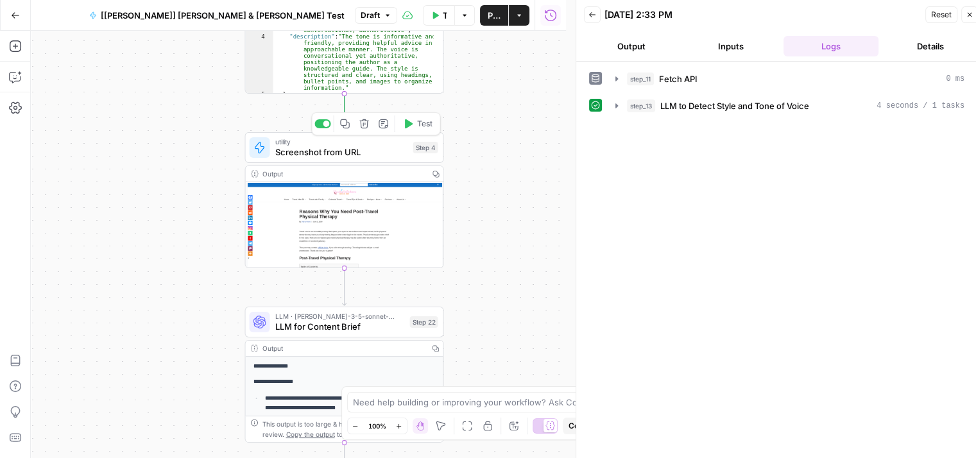
click at [416, 132] on button "Test" at bounding box center [418, 123] width 40 height 17
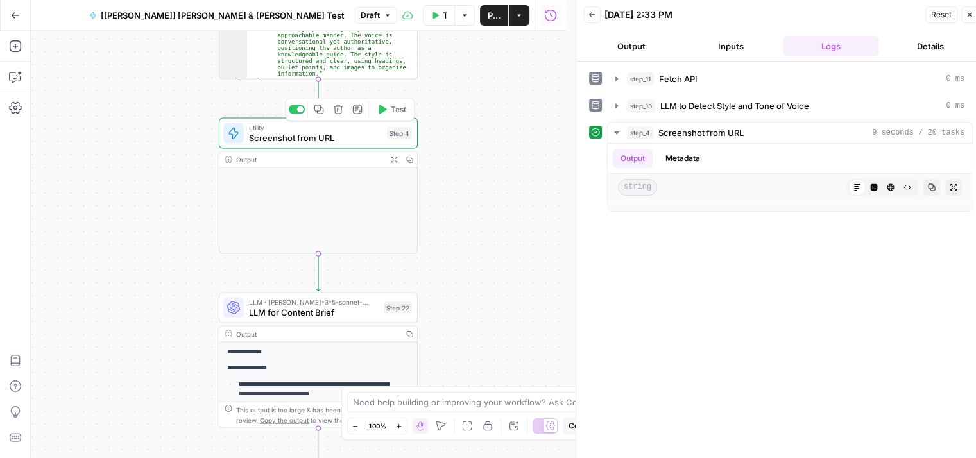
click at [300, 142] on span "Screenshot from URL" at bounding box center [315, 138] width 133 height 13
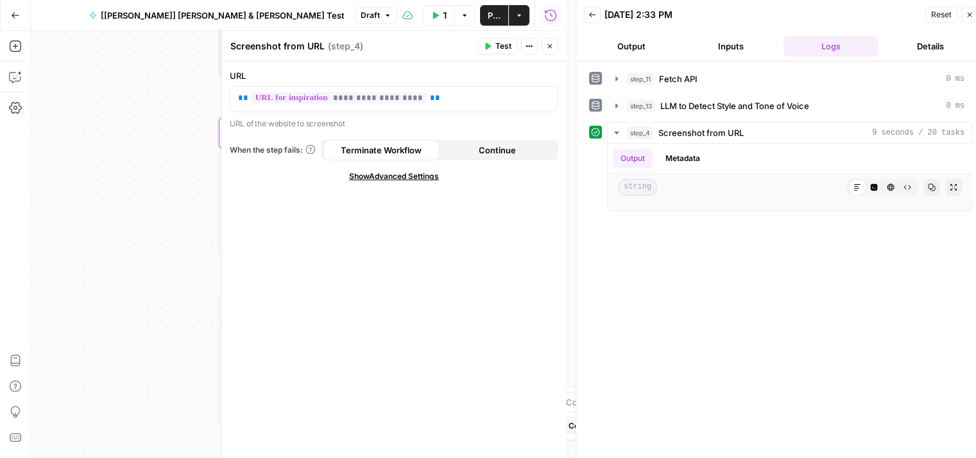
click at [550, 44] on icon "button" at bounding box center [550, 46] width 8 height 8
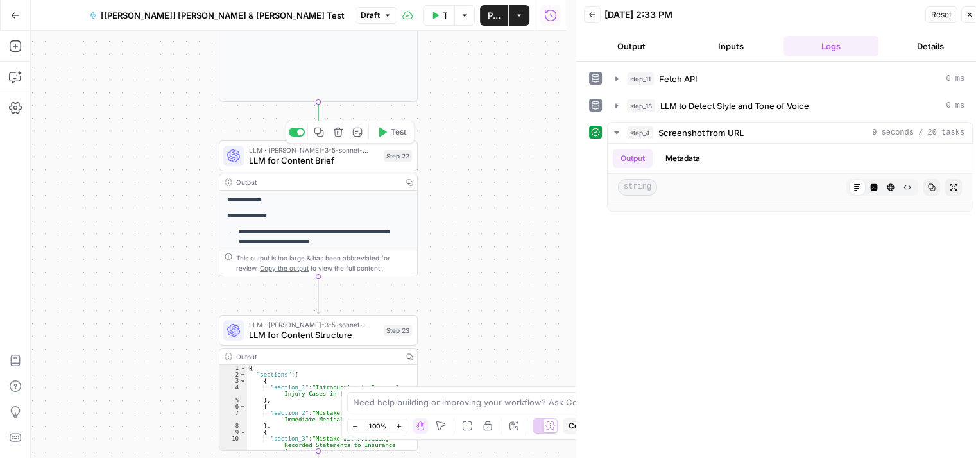
click at [386, 134] on icon "button" at bounding box center [382, 132] width 10 height 10
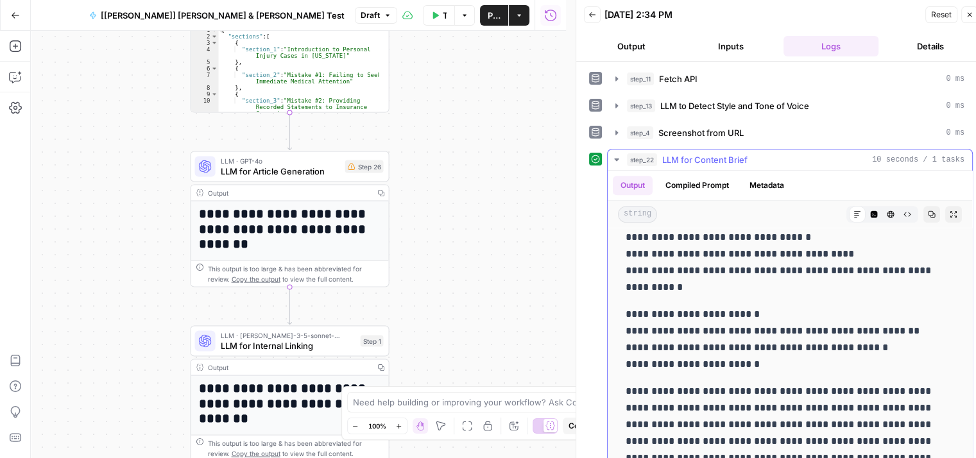
scroll to position [28, 0]
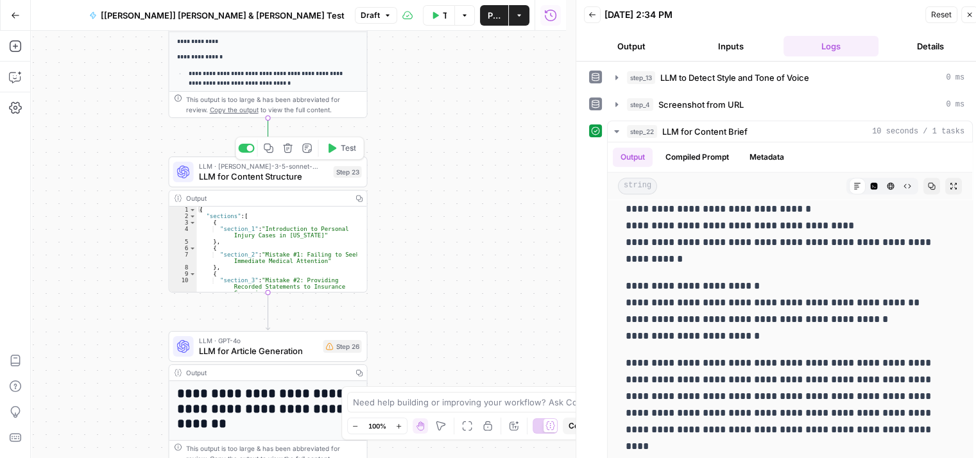
click at [332, 155] on button "Test" at bounding box center [341, 148] width 40 height 17
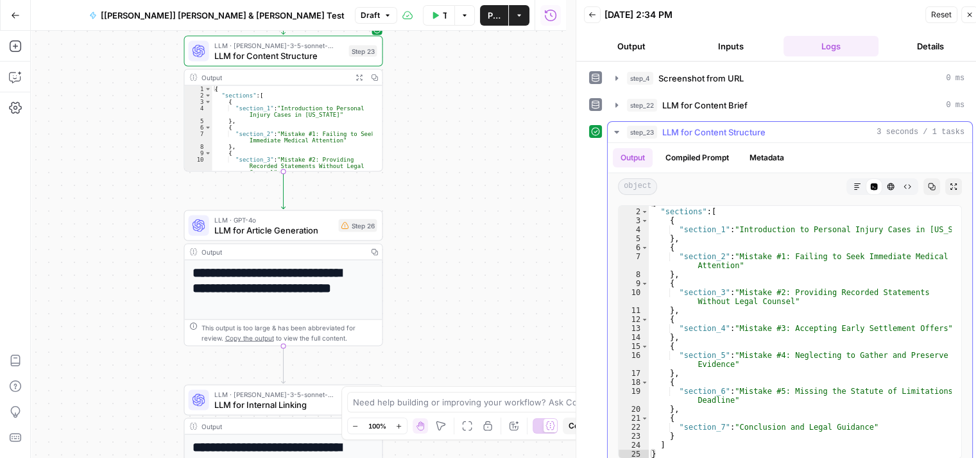
scroll to position [10, 0]
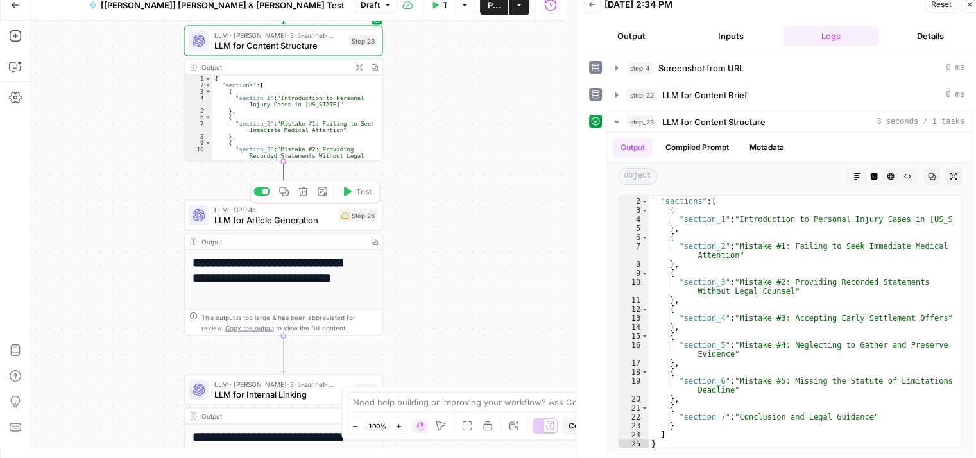
click at [350, 201] on div "Copy step Delete step Add Note Test" at bounding box center [314, 191] width 129 height 23
click at [350, 191] on icon "button" at bounding box center [348, 191] width 8 height 9
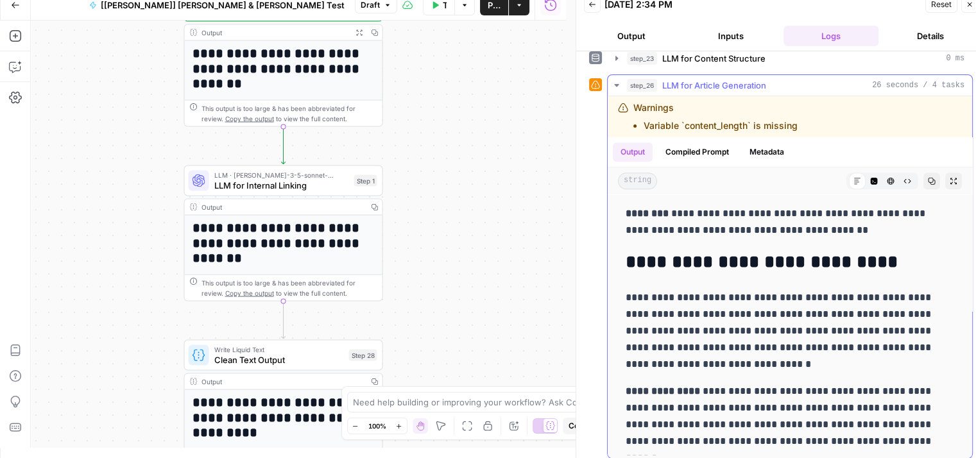
scroll to position [123, 0]
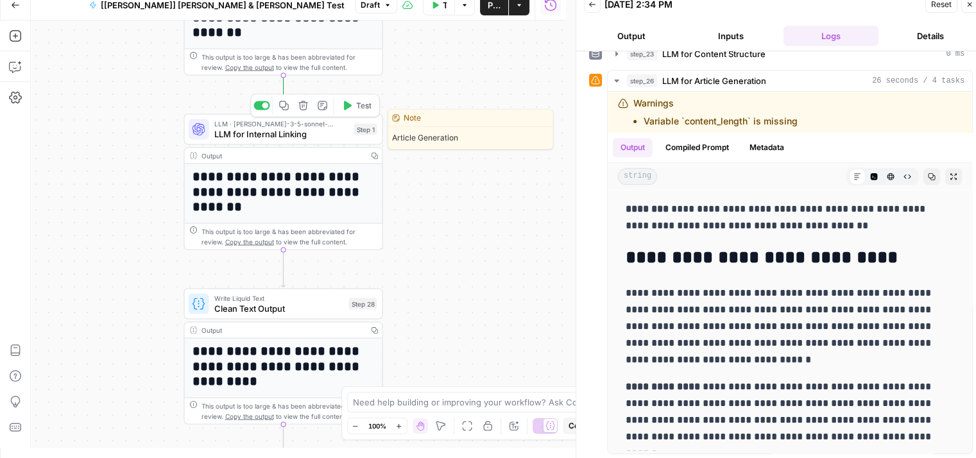
click at [359, 113] on button "Test" at bounding box center [357, 106] width 40 height 17
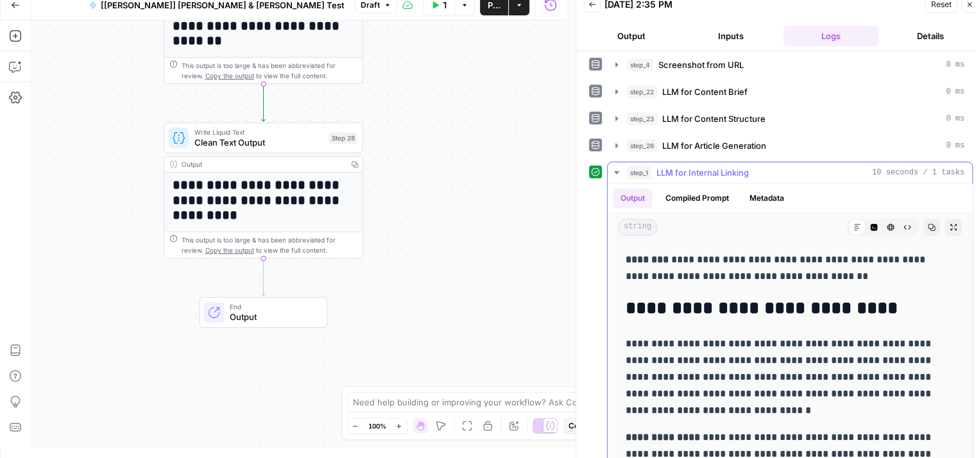
scroll to position [63, 0]
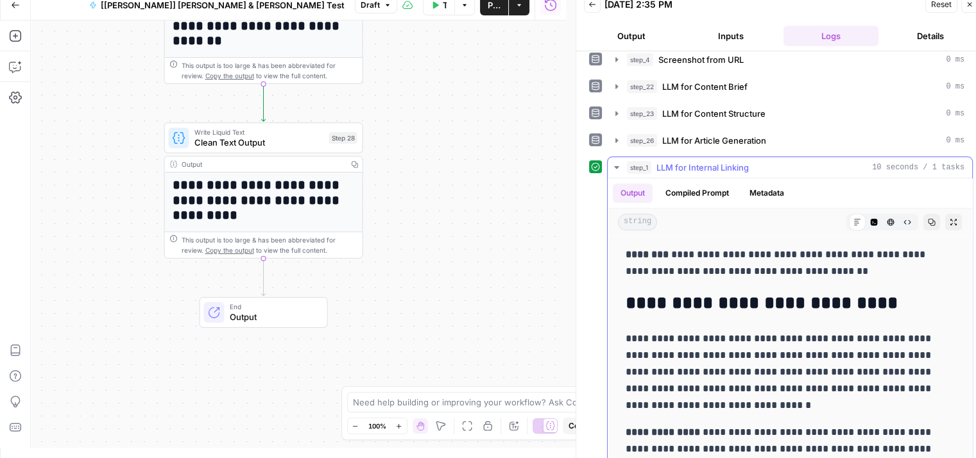
click at [613, 169] on icon "button" at bounding box center [616, 167] width 10 height 10
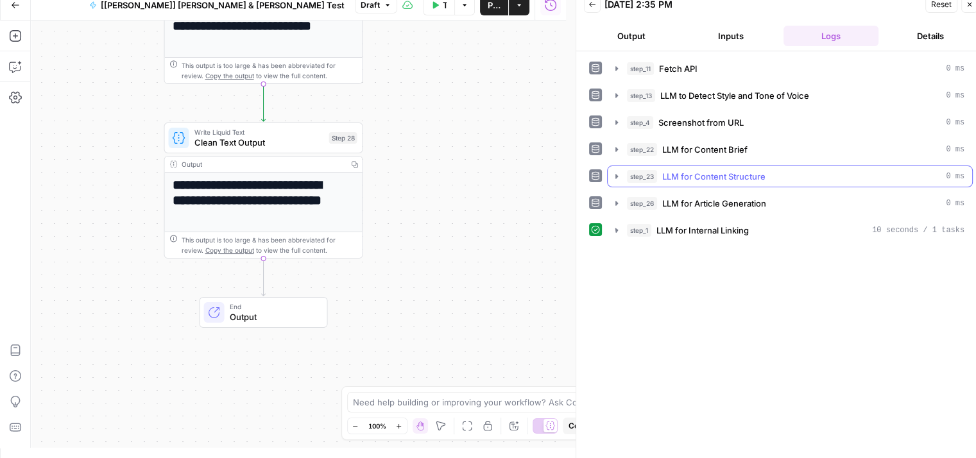
scroll to position [0, 0]
click at [331, 112] on icon "button" at bounding box center [327, 114] width 10 height 10
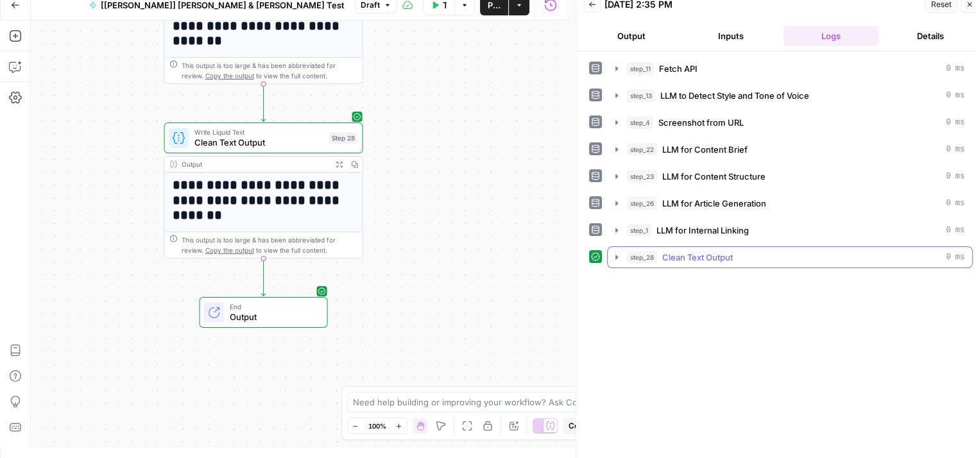
click at [613, 257] on icon "button" at bounding box center [616, 257] width 10 height 10
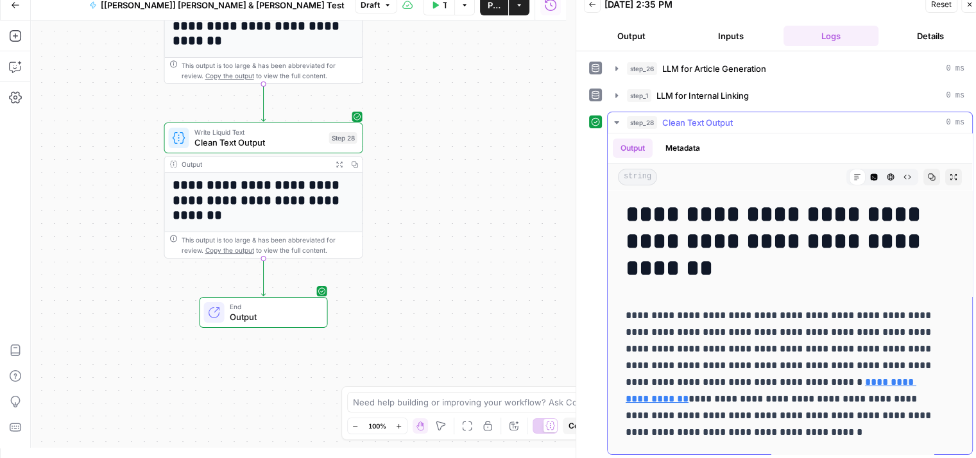
click at [615, 121] on icon "button" at bounding box center [616, 122] width 4 height 3
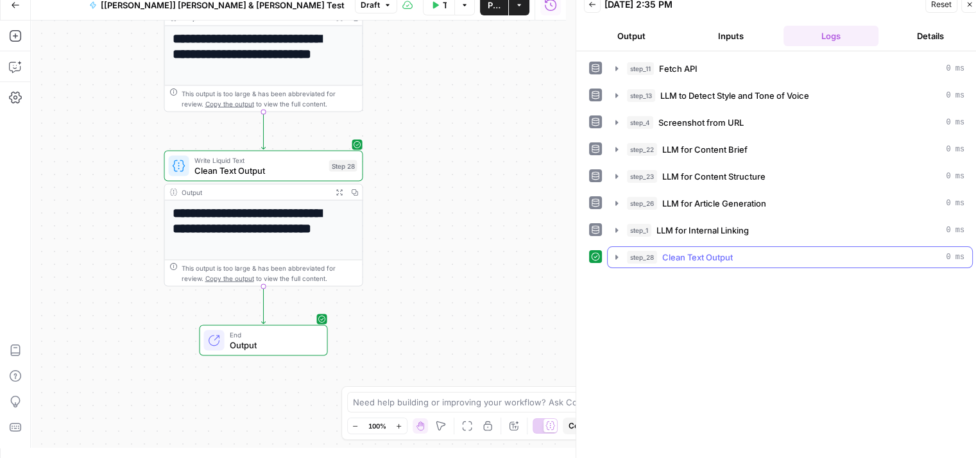
click at [617, 257] on icon "button" at bounding box center [616, 257] width 10 height 10
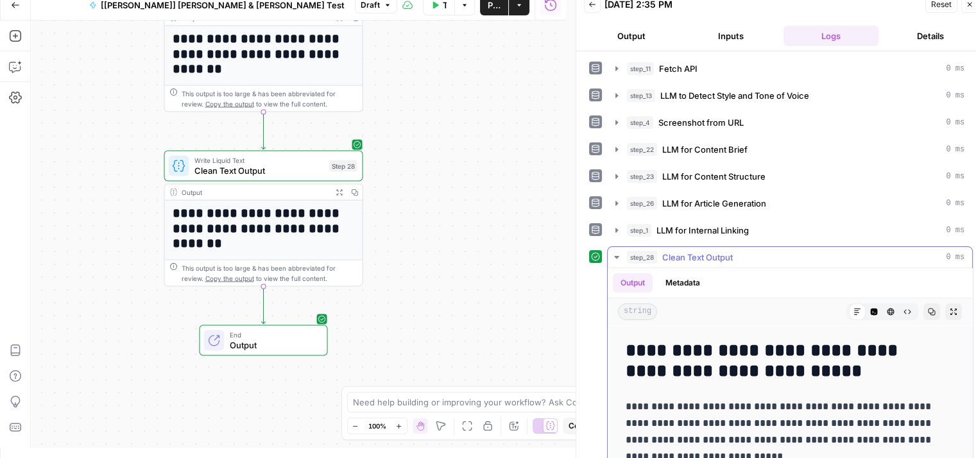
scroll to position [251, 0]
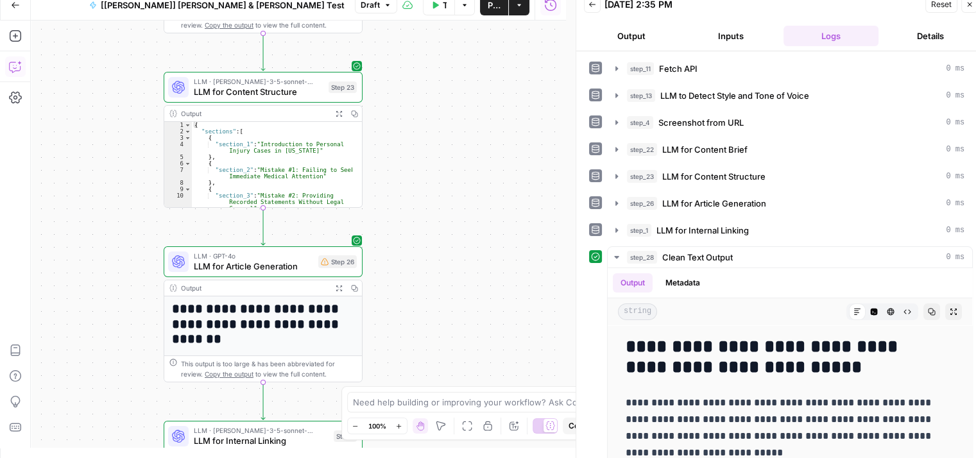
click at [10, 72] on icon "button" at bounding box center [15, 66] width 13 height 13
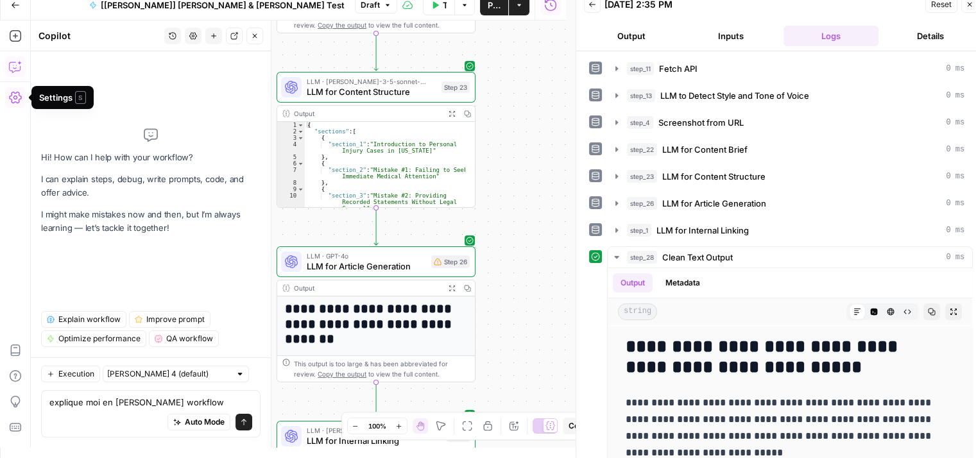
type textarea "explique moi en gros ce workflow"
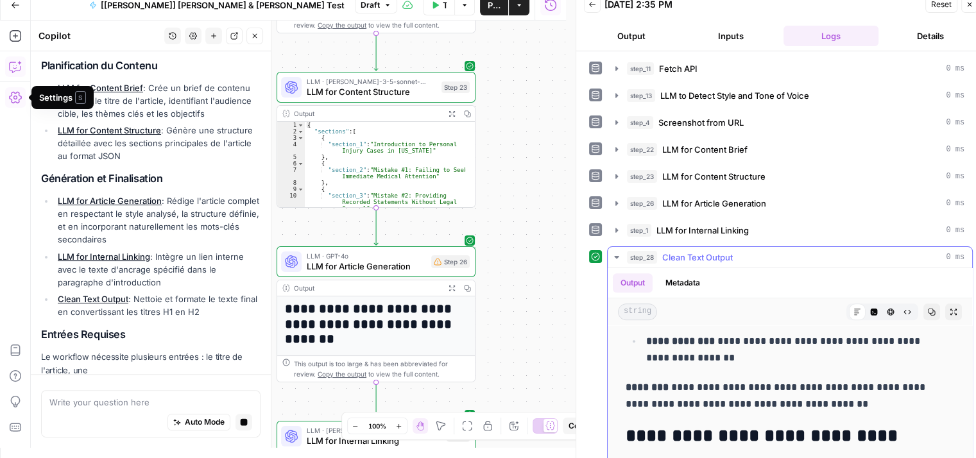
scroll to position [0, 0]
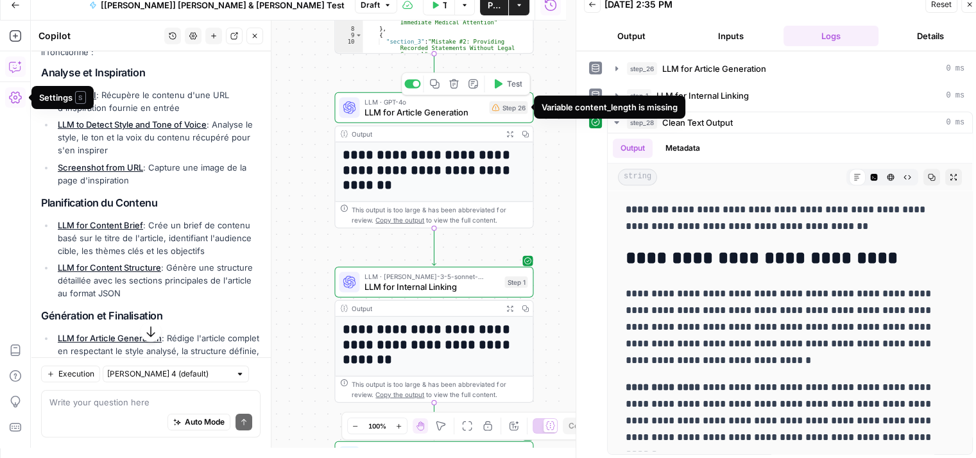
click at [500, 108] on div "Step 26" at bounding box center [508, 107] width 38 height 13
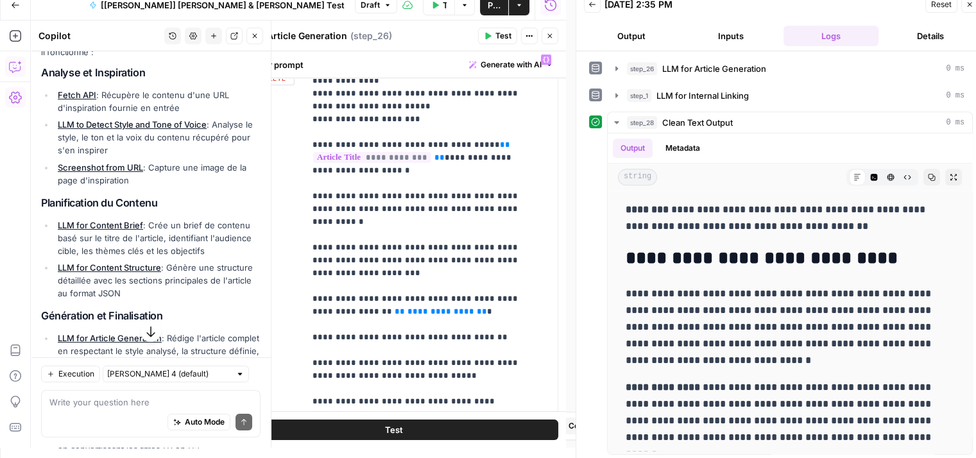
scroll to position [759, 0]
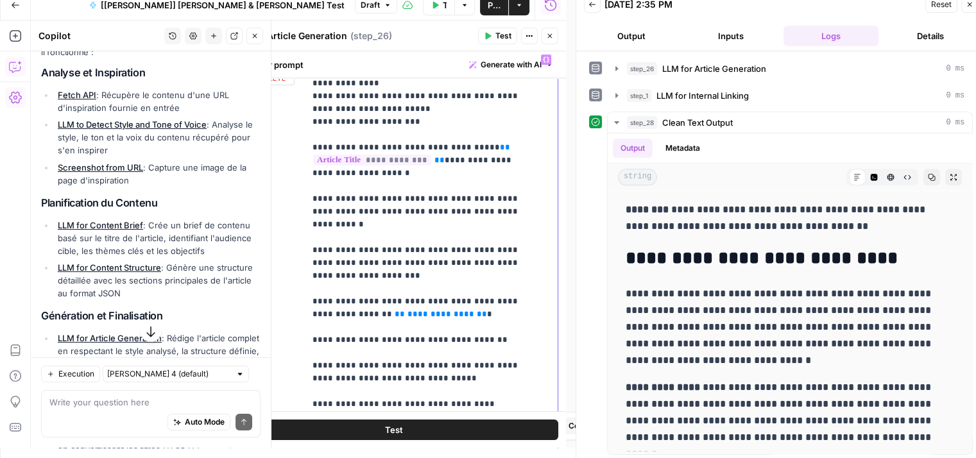
click at [541, 60] on button "Variables Menu" at bounding box center [546, 60] width 10 height 10
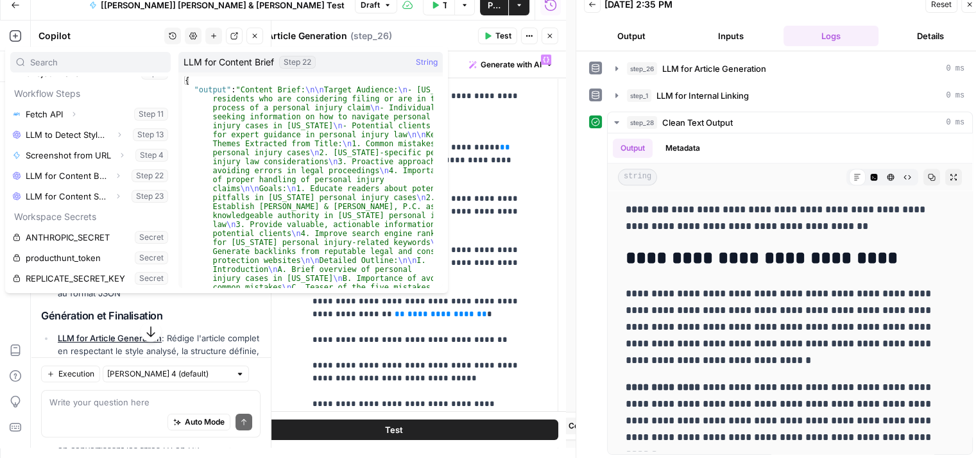
scroll to position [0, 0]
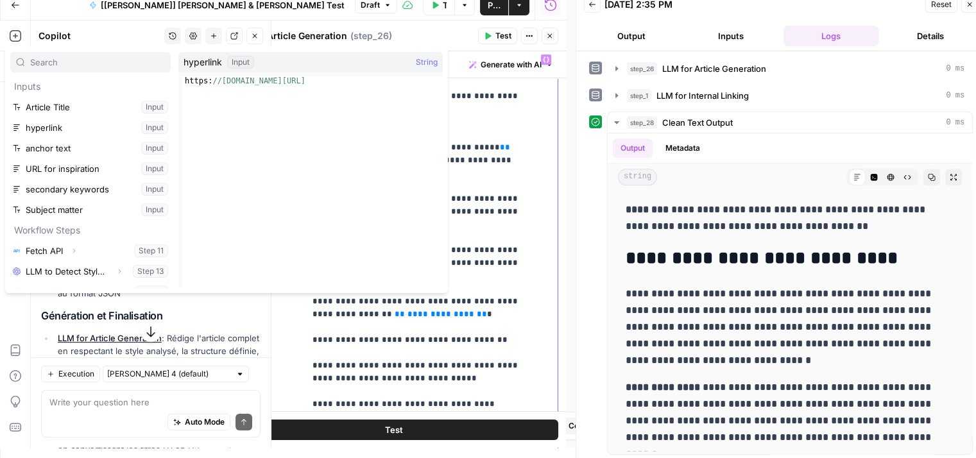
click at [535, 191] on div "**********" at bounding box center [426, 309] width 243 height 523
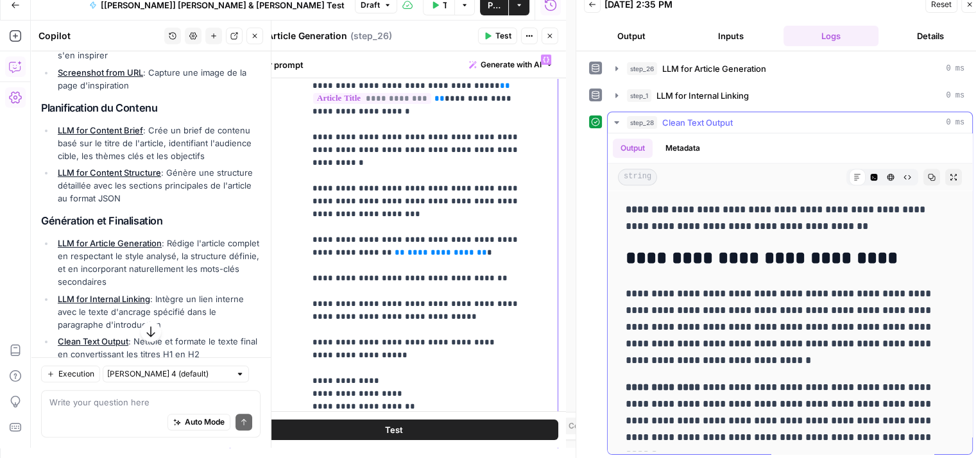
scroll to position [10, 0]
click at [254, 33] on icon "button" at bounding box center [255, 36] width 8 height 8
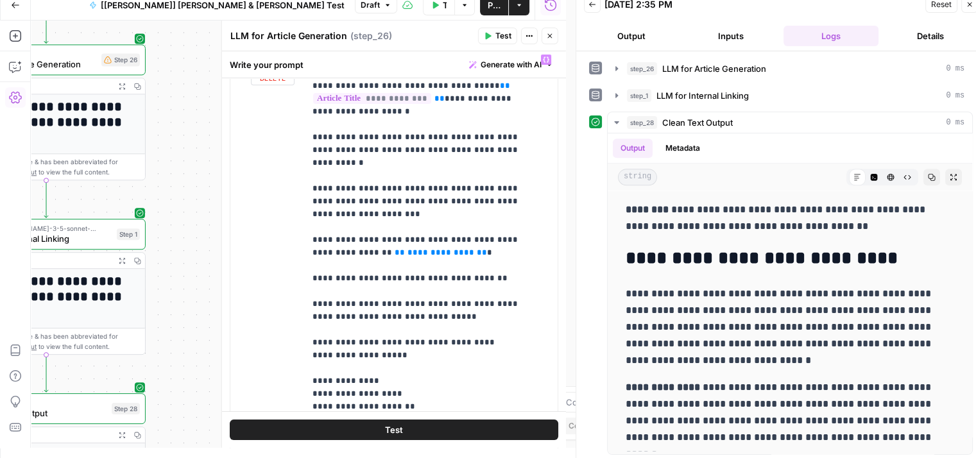
click at [548, 35] on icon "button" at bounding box center [550, 36] width 8 height 8
click at [552, 37] on icon "button" at bounding box center [550, 36] width 8 height 8
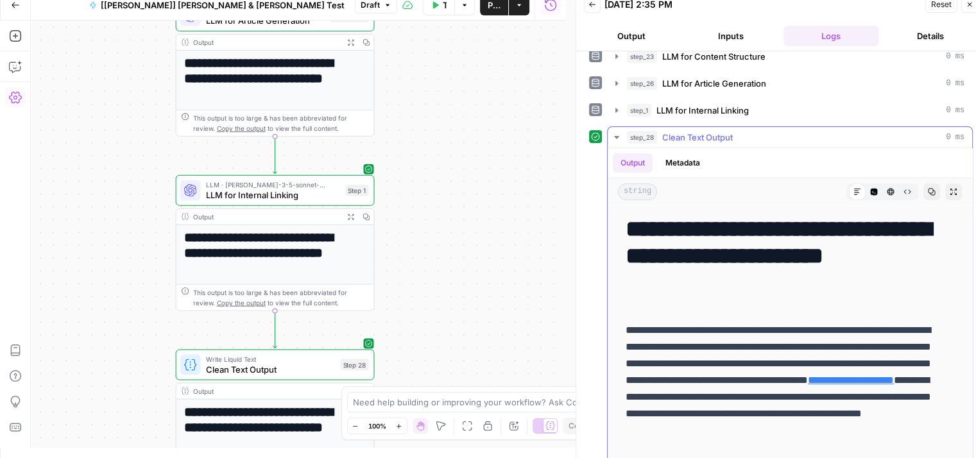
scroll to position [120, 0]
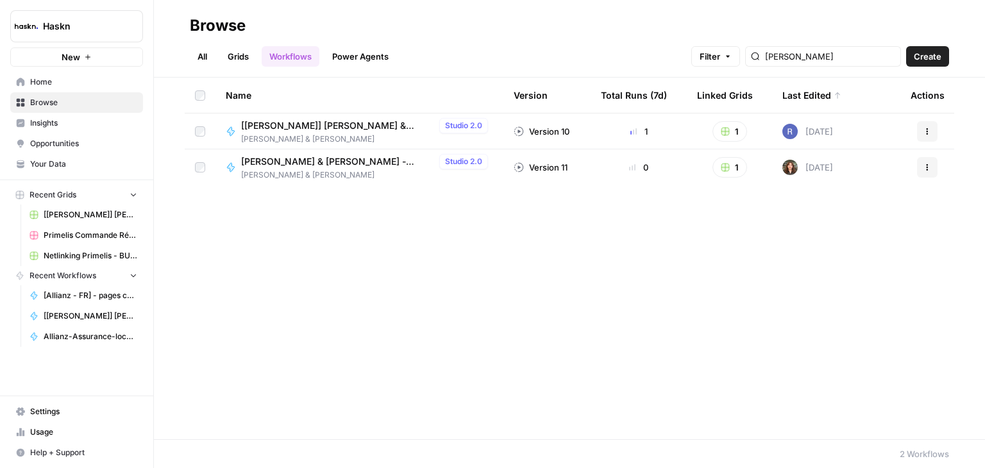
click at [354, 164] on span "[PERSON_NAME] & [PERSON_NAME] - Optimization pages for LLMs" at bounding box center [337, 161] width 193 height 13
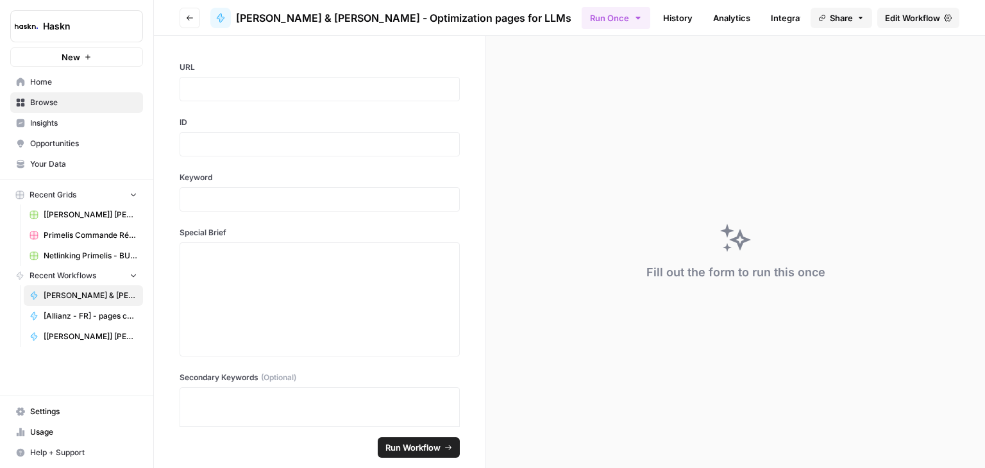
click at [925, 21] on span "Edit Workflow" at bounding box center [912, 18] width 55 height 13
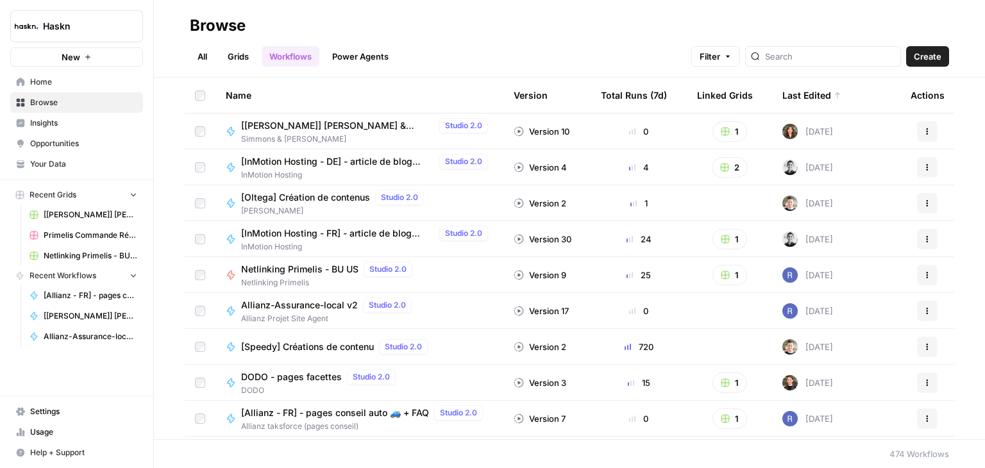
click at [298, 301] on span "Allianz-Assurance-local v2" at bounding box center [299, 305] width 117 height 13
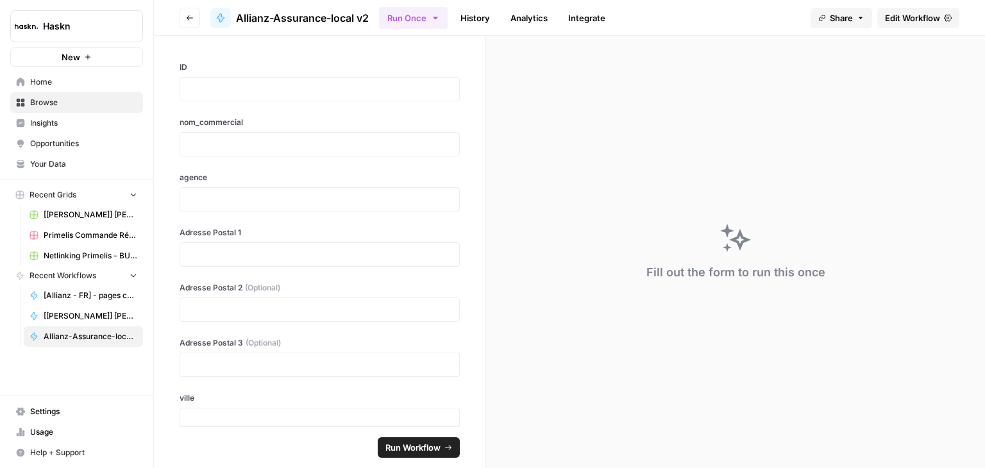
scroll to position [129, 0]
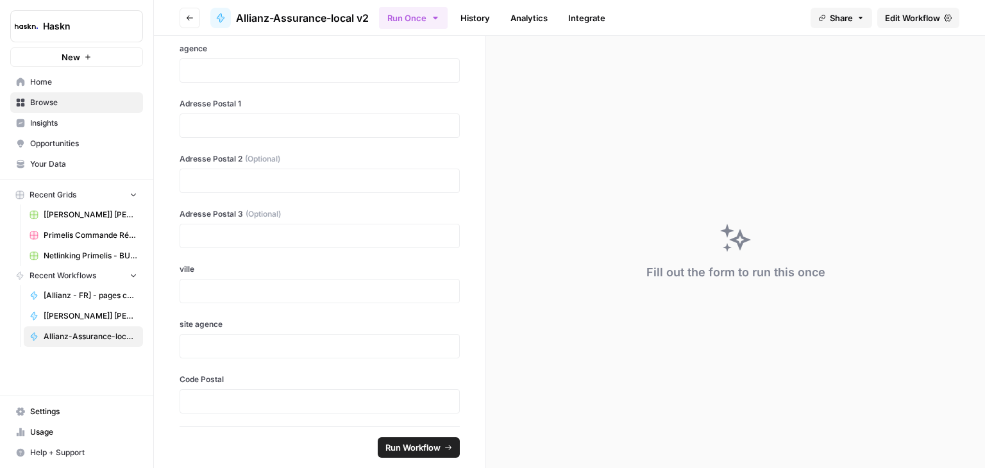
click at [920, 21] on span "Edit Workflow" at bounding box center [912, 18] width 55 height 13
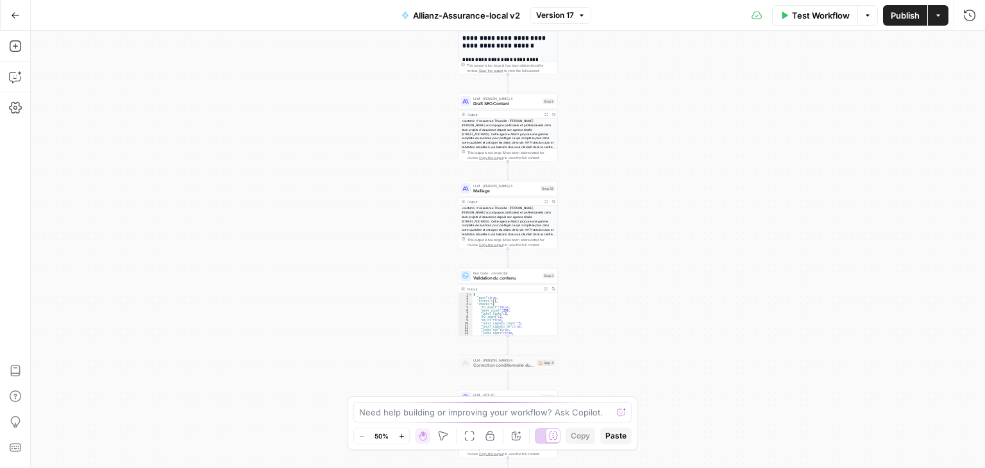
click at [654, 235] on div "Workflow Set Inputs Inputs Google Search Perform Google Search Step 26 Output E…" at bounding box center [508, 250] width 955 height 438
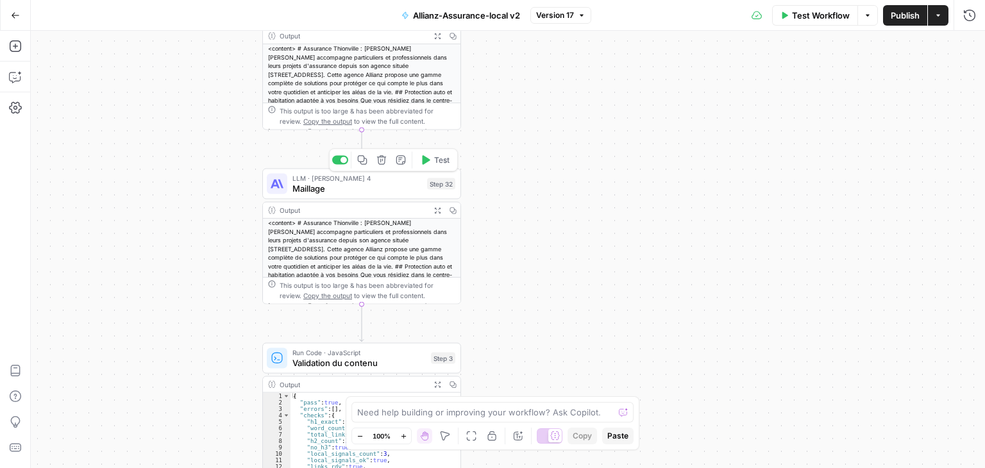
click at [303, 194] on span "Maillage" at bounding box center [358, 188] width 130 height 13
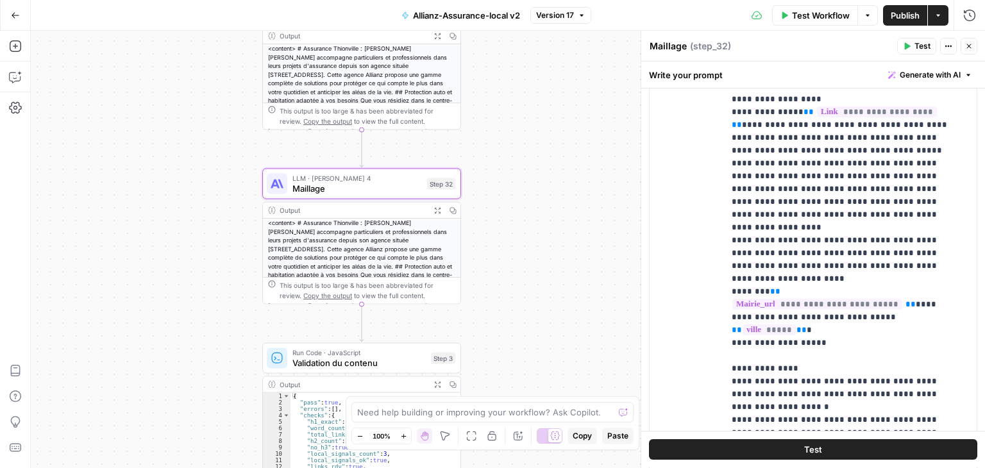
scroll to position [48, 0]
click at [722, 291] on div "**********" at bounding box center [813, 283] width 327 height 553
click at [807, 325] on span "**" at bounding box center [802, 329] width 10 height 8
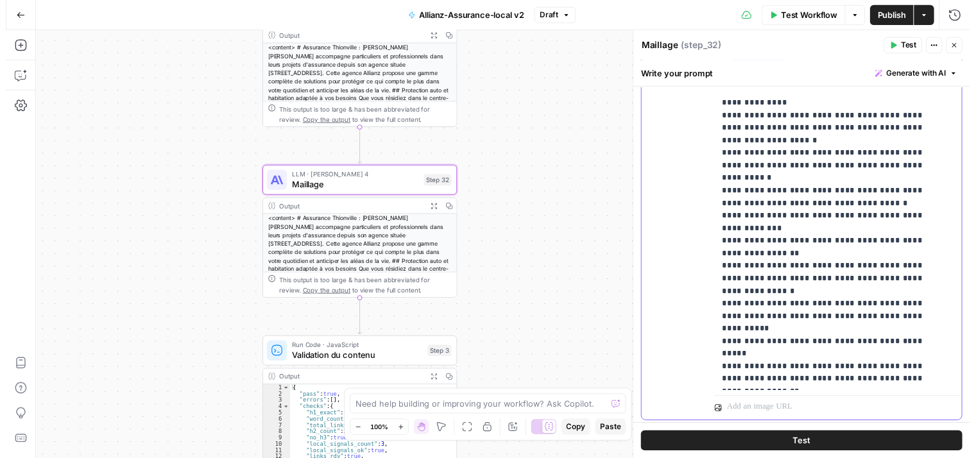
scroll to position [362, 0]
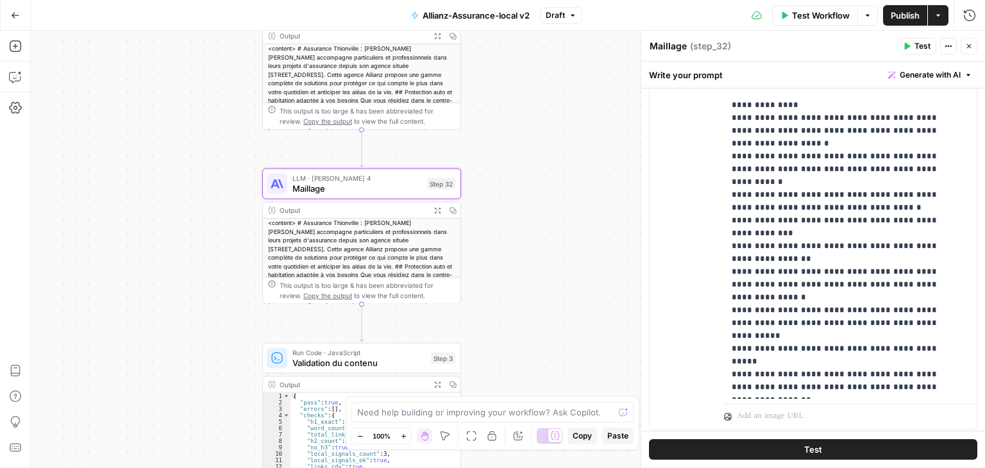
click at [838, 449] on button "Test" at bounding box center [813, 450] width 328 height 21
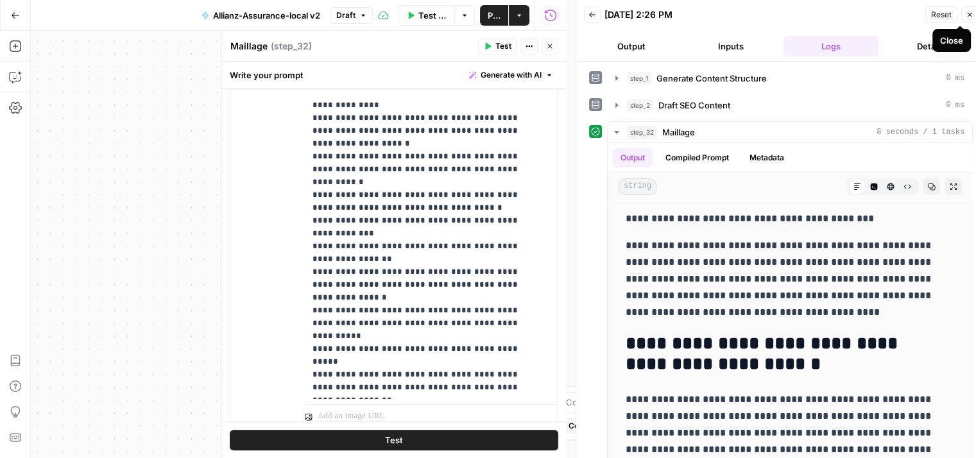
click at [973, 18] on icon "button" at bounding box center [970, 15] width 8 height 8
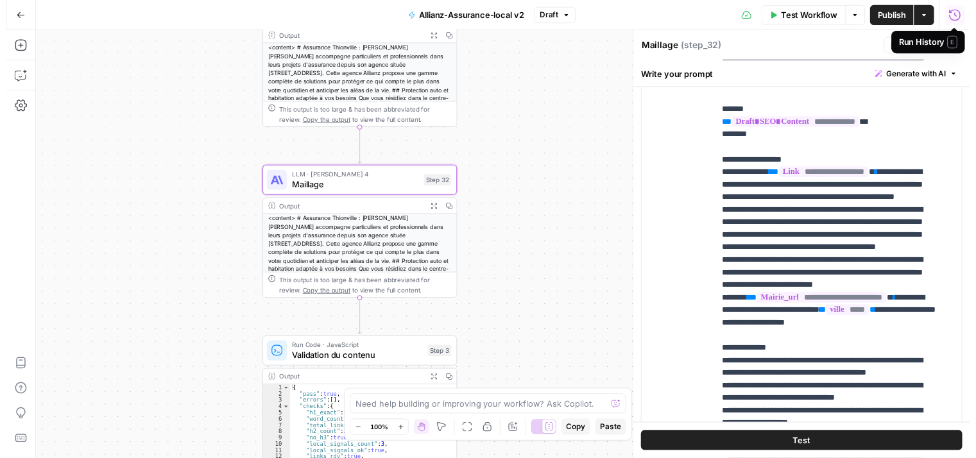
scroll to position [203, 0]
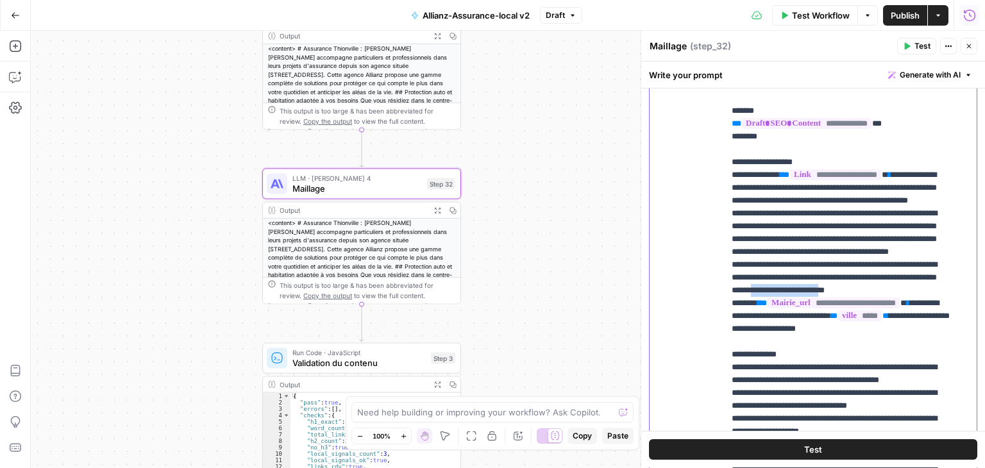
drag, startPoint x: 821, startPoint y: 328, endPoint x: 905, endPoint y: 329, distance: 83.4
click at [905, 329] on p "**********" at bounding box center [841, 386] width 218 height 693
drag, startPoint x: 851, startPoint y: 319, endPoint x: 912, endPoint y: 319, distance: 60.9
click at [912, 319] on p "**********" at bounding box center [841, 386] width 218 height 693
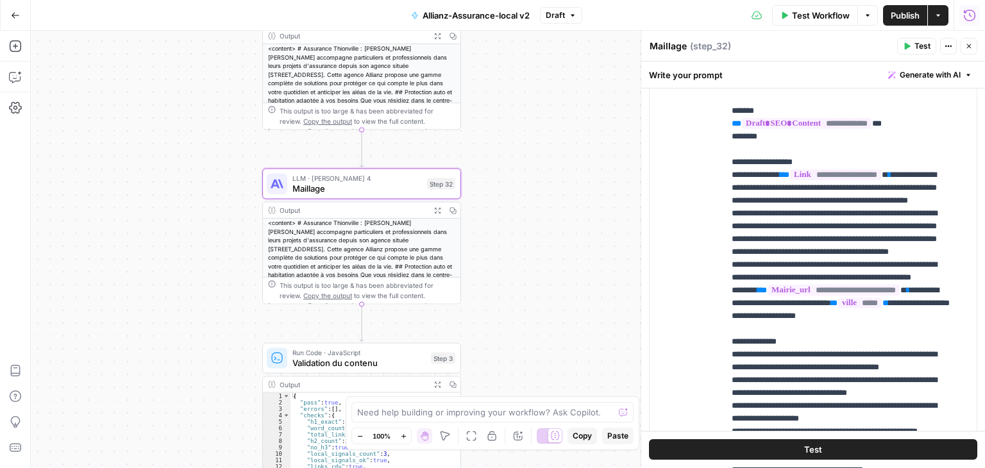
click at [798, 447] on button "Test" at bounding box center [813, 450] width 328 height 21
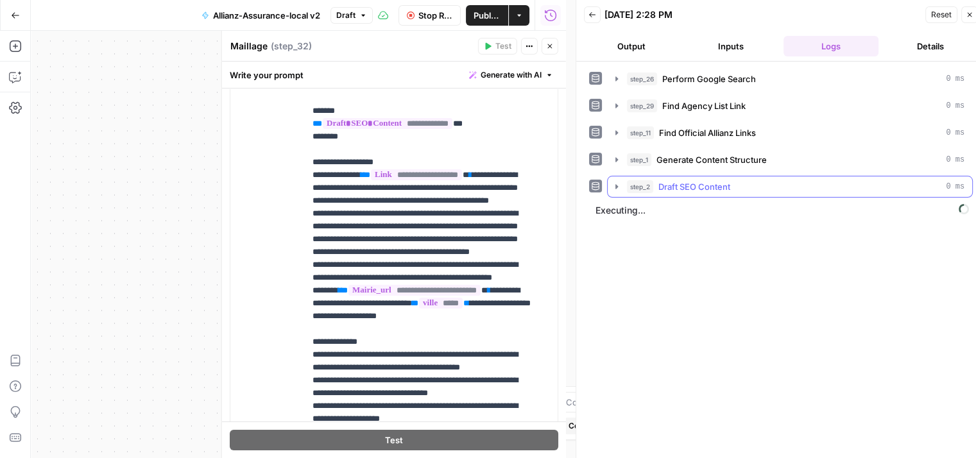
click at [617, 188] on icon "button" at bounding box center [616, 187] width 10 height 10
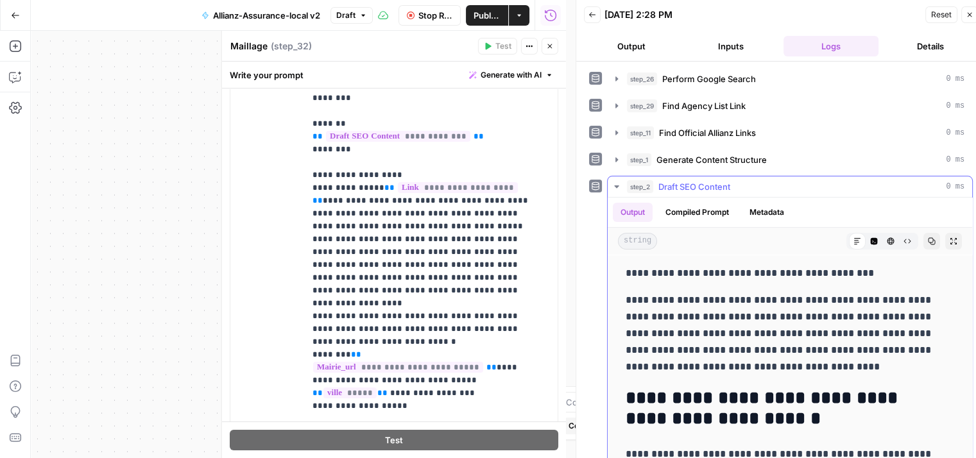
click at [617, 188] on icon "button" at bounding box center [616, 187] width 10 height 10
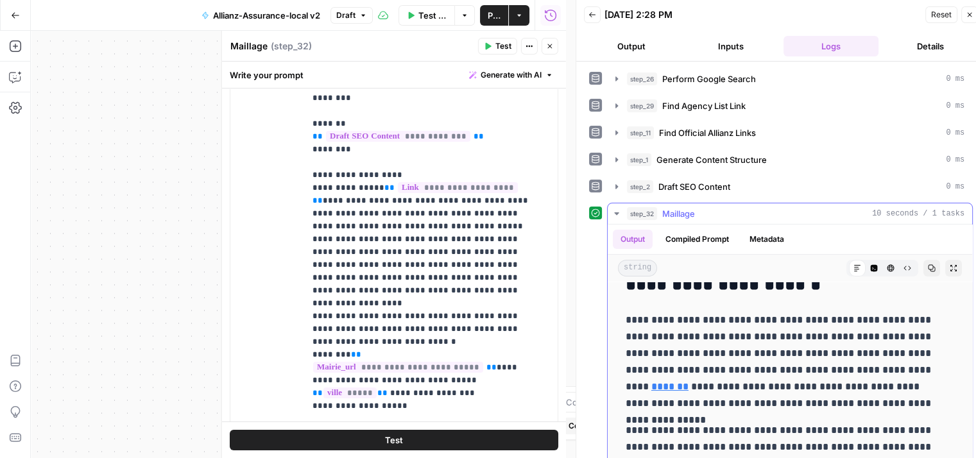
scroll to position [162, 0]
click at [613, 212] on icon "button" at bounding box center [616, 214] width 10 height 10
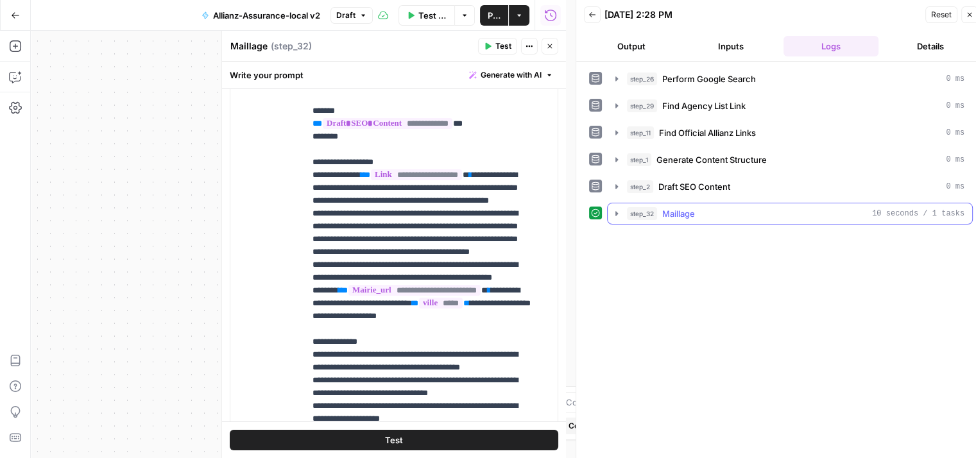
click at [613, 212] on icon "button" at bounding box center [616, 214] width 10 height 10
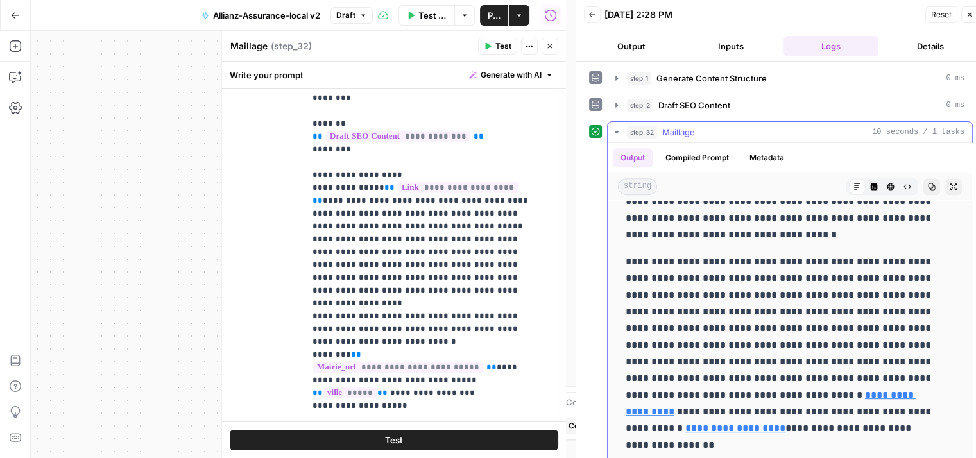
scroll to position [10, 0]
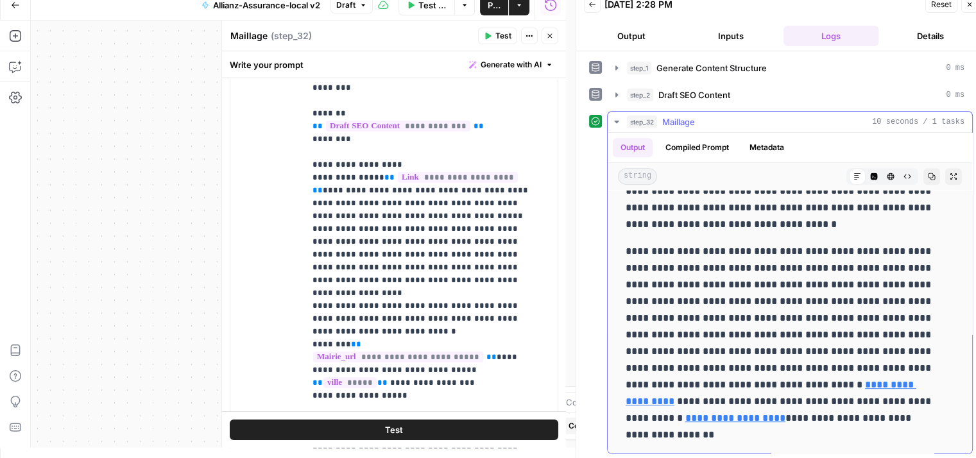
click at [613, 126] on button "step_32 Maillage 10 seconds / 1 tasks" at bounding box center [790, 122] width 364 height 21
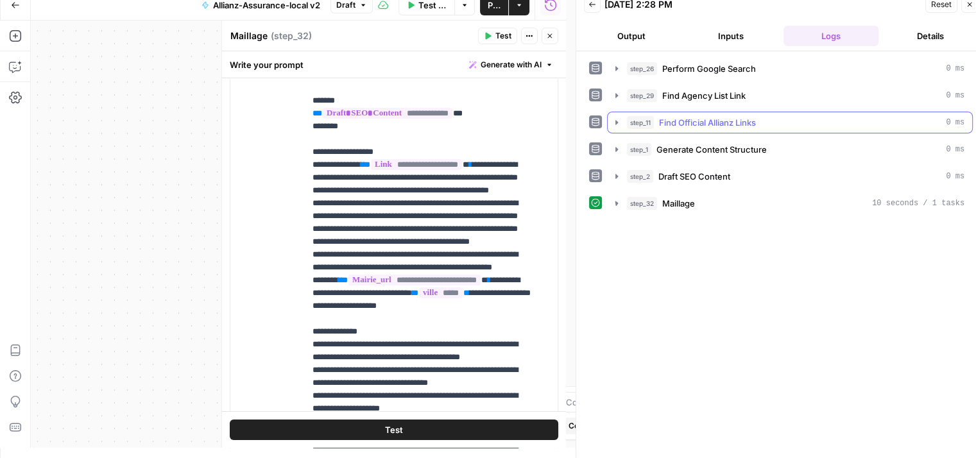
scroll to position [0, 0]
click at [615, 148] on icon "button" at bounding box center [616, 149] width 10 height 10
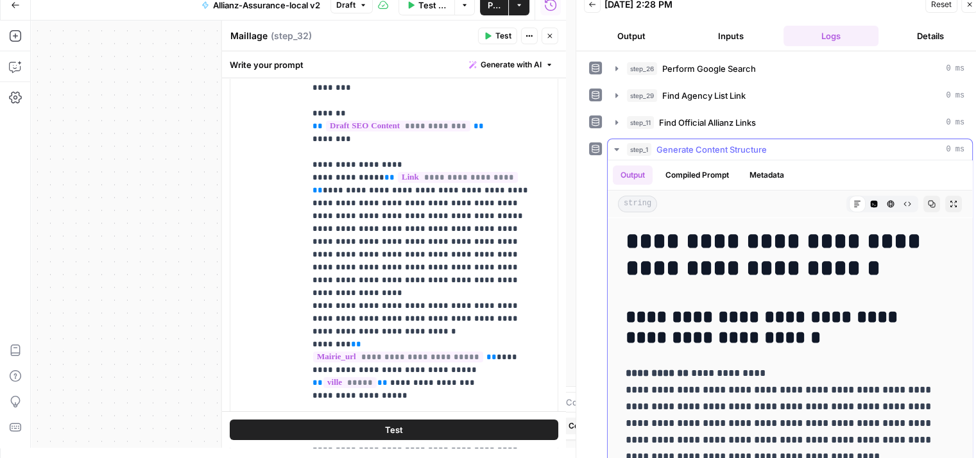
click at [613, 148] on icon "button" at bounding box center [616, 149] width 10 height 10
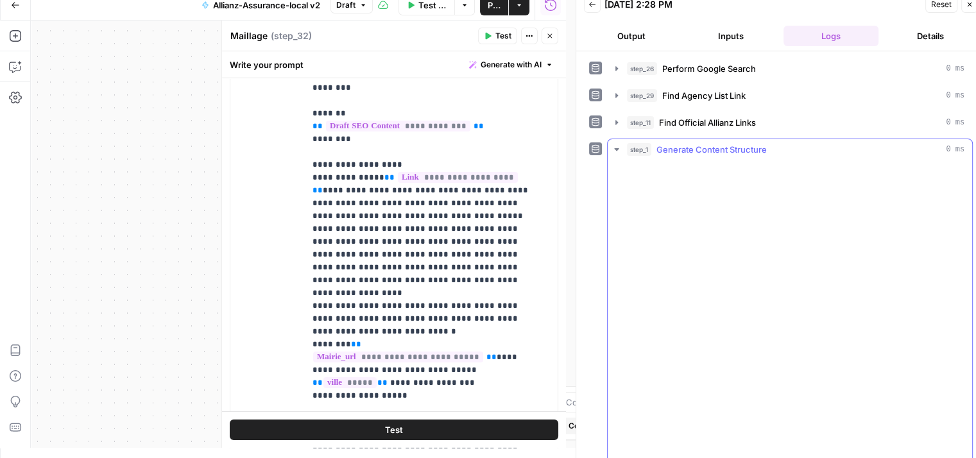
click at [554, 37] on button "Close" at bounding box center [549, 36] width 17 height 17
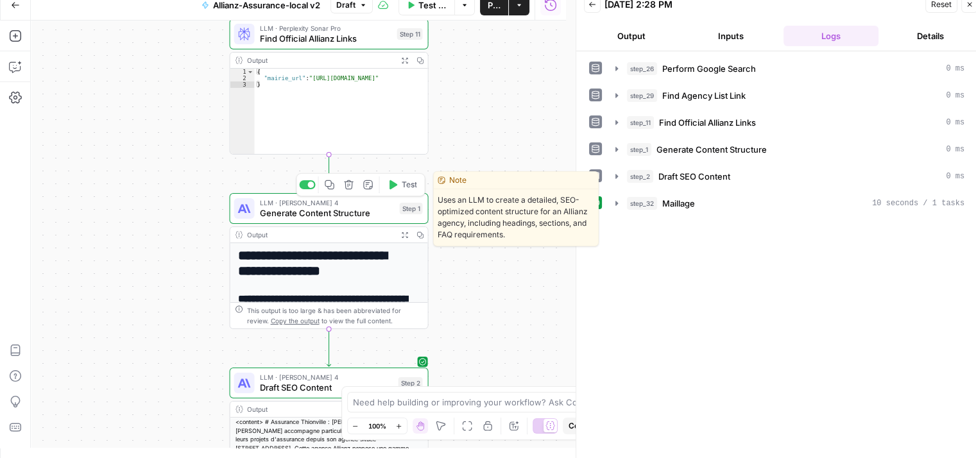
click at [398, 189] on button "Test" at bounding box center [402, 184] width 40 height 17
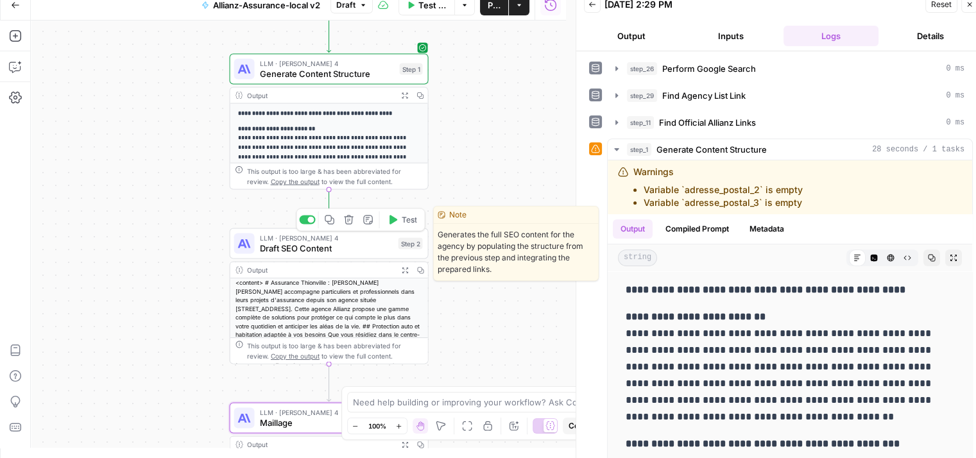
click at [355, 247] on span "Draft SEO Content" at bounding box center [326, 248] width 133 height 13
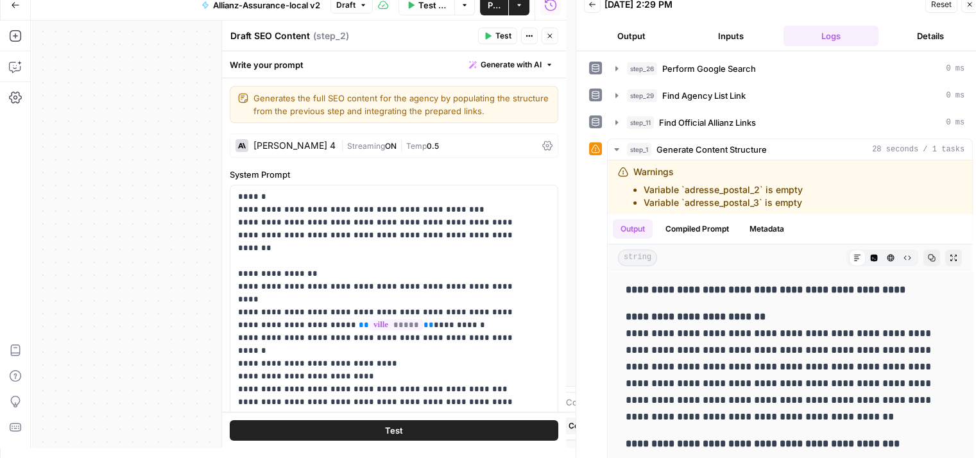
click at [504, 28] on button "Test" at bounding box center [497, 36] width 39 height 17
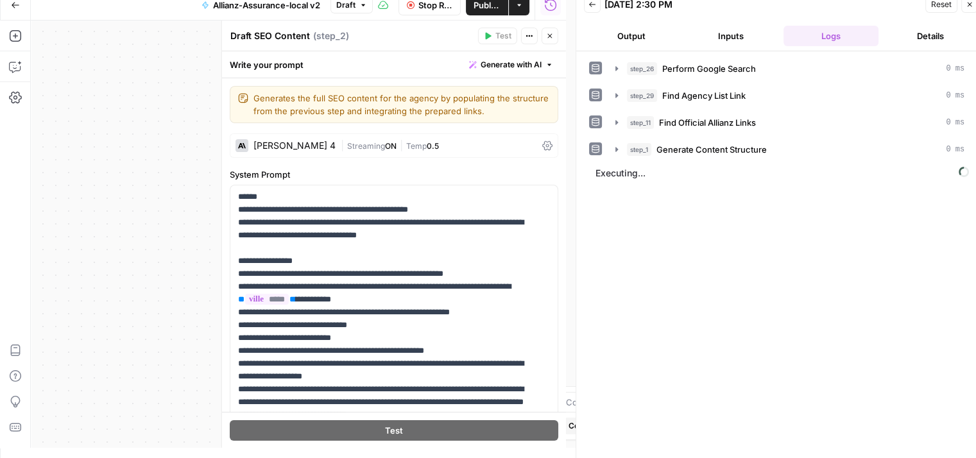
click at [975, 4] on button "Close" at bounding box center [969, 4] width 17 height 17
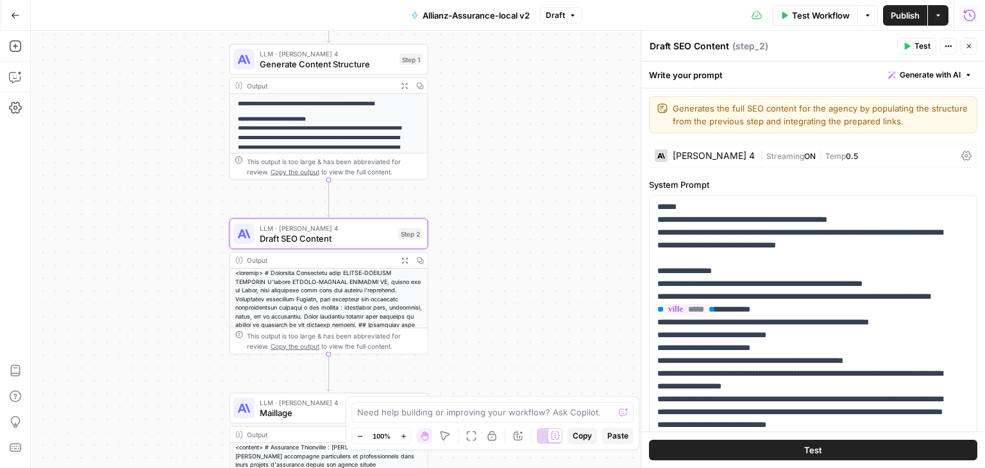
click at [966, 52] on button "Close" at bounding box center [969, 46] width 17 height 17
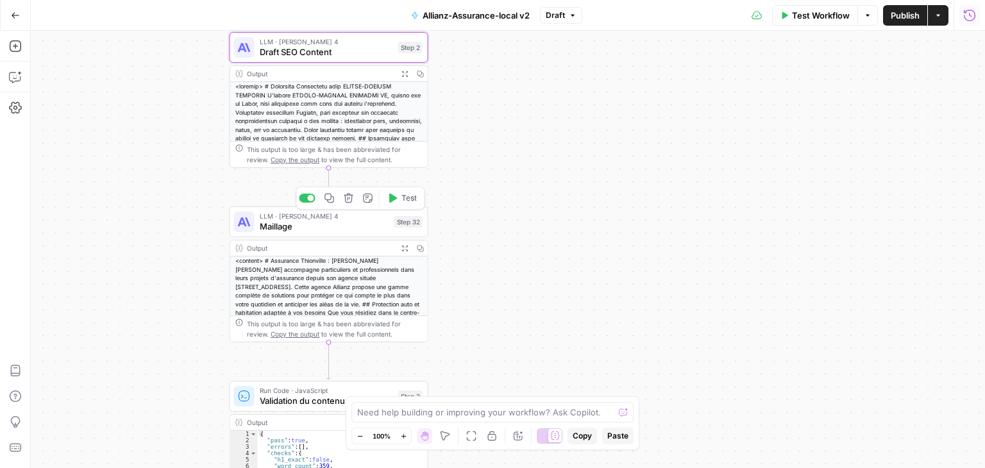
click at [393, 196] on icon "button" at bounding box center [393, 198] width 8 height 9
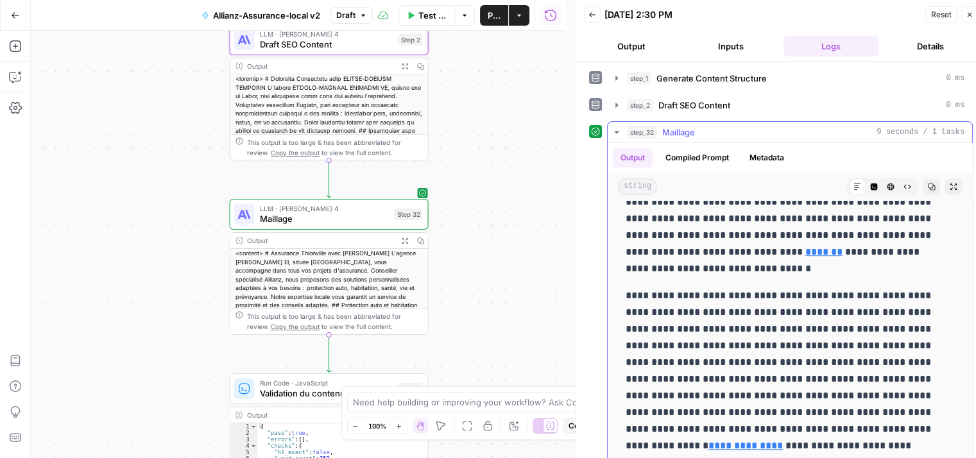
scroll to position [10, 0]
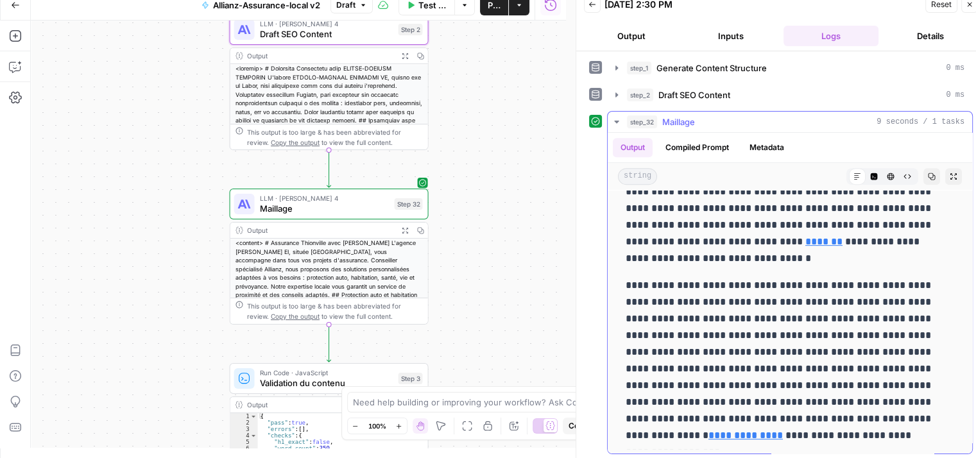
click at [618, 118] on icon "button" at bounding box center [616, 122] width 10 height 10
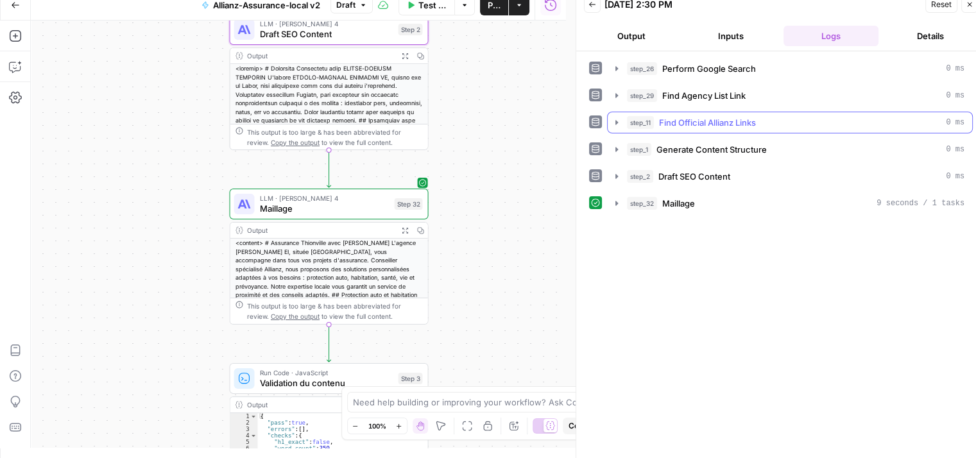
scroll to position [0, 0]
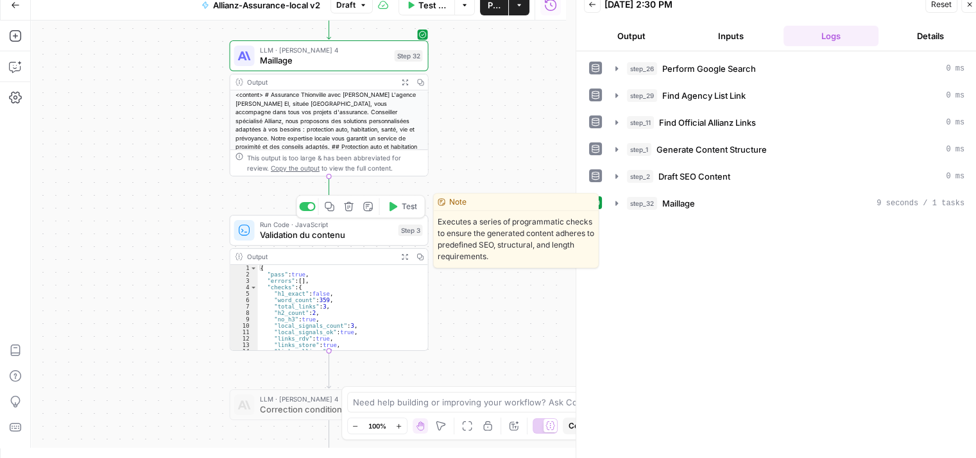
click at [400, 207] on button "Test" at bounding box center [402, 206] width 40 height 17
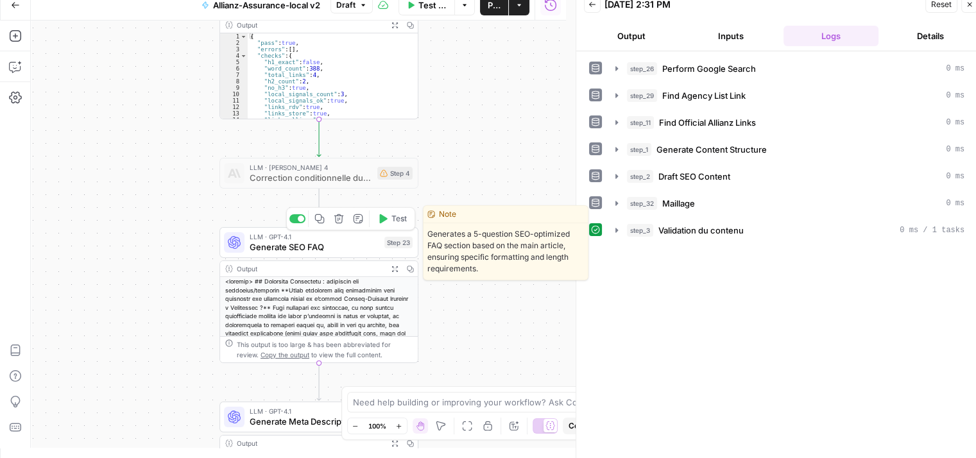
click at [385, 224] on button "Test" at bounding box center [392, 218] width 40 height 17
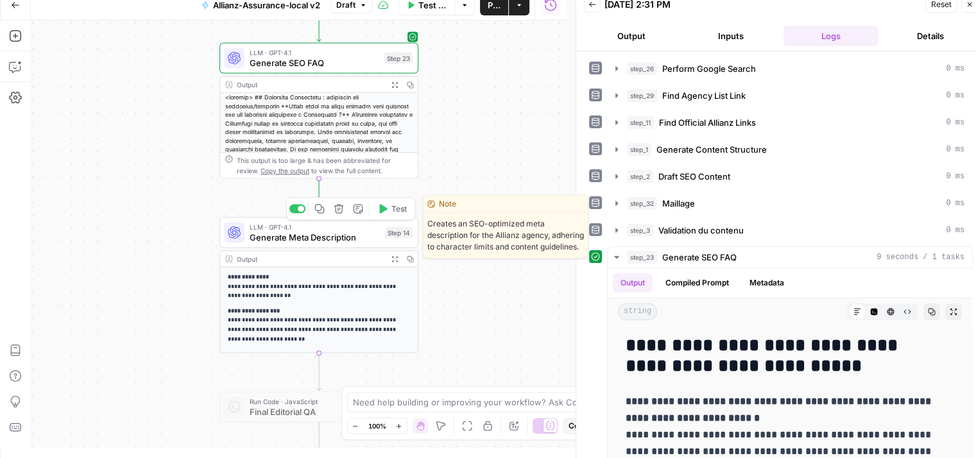
click at [384, 216] on button "Test" at bounding box center [392, 209] width 40 height 17
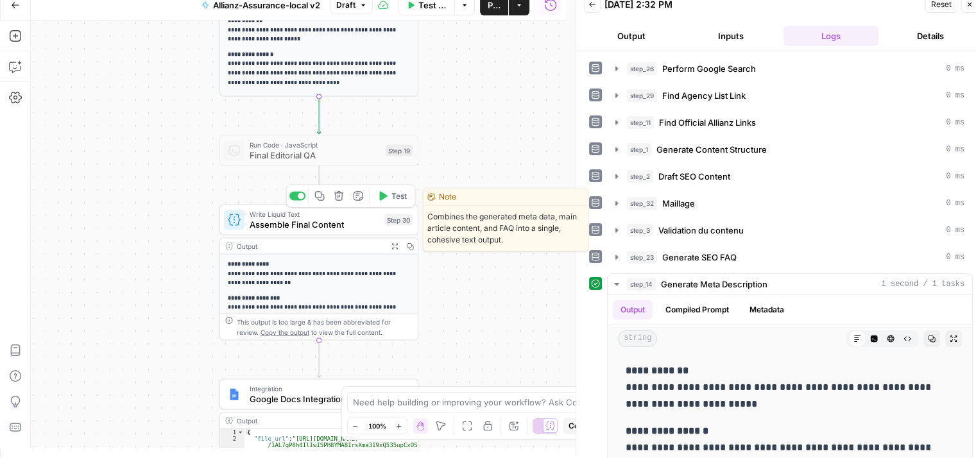
click at [398, 201] on button "Test" at bounding box center [392, 196] width 40 height 17
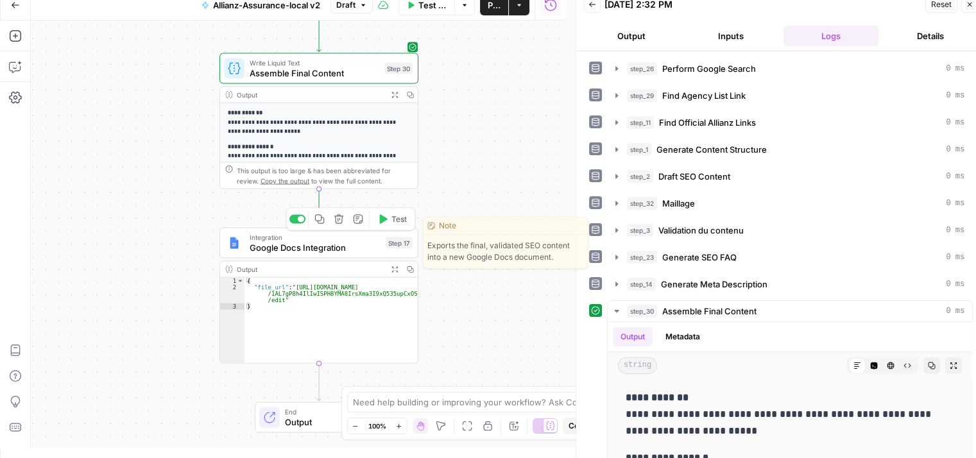
click at [391, 221] on span "Test" at bounding box center [398, 220] width 15 height 12
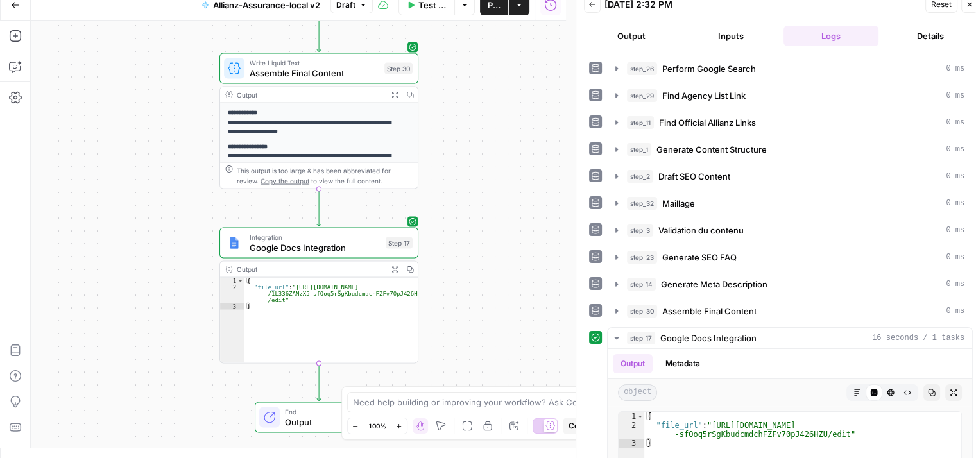
click at [491, 13] on button "Publish" at bounding box center [494, 5] width 28 height 21
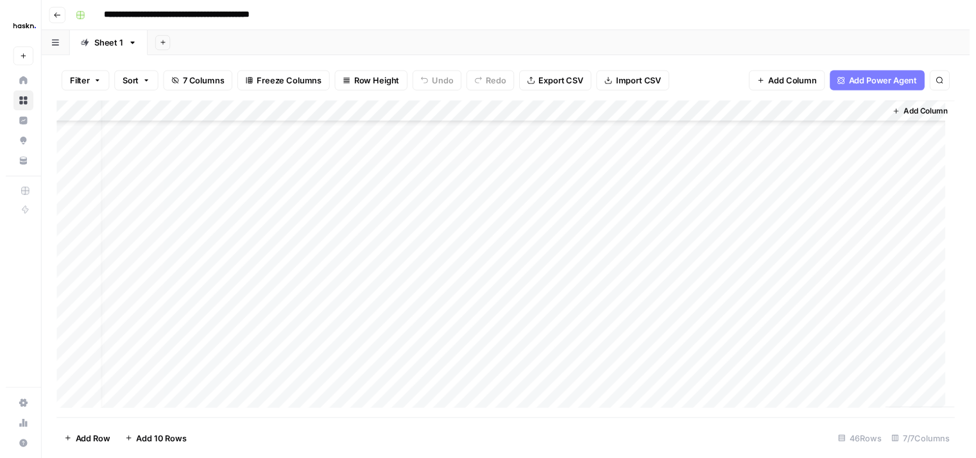
scroll to position [0, 17]
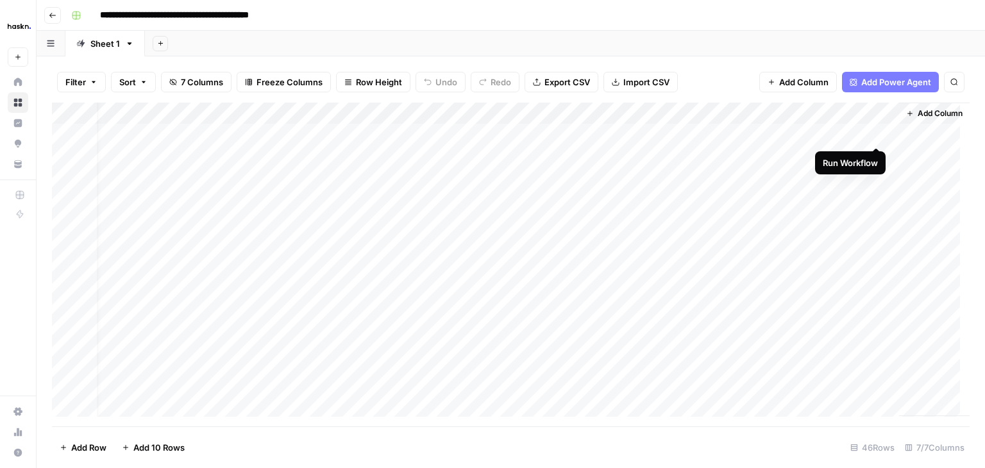
click at [877, 133] on div "Add Column" at bounding box center [511, 265] width 918 height 324
click at [862, 157] on div "Add Column" at bounding box center [511, 265] width 918 height 324
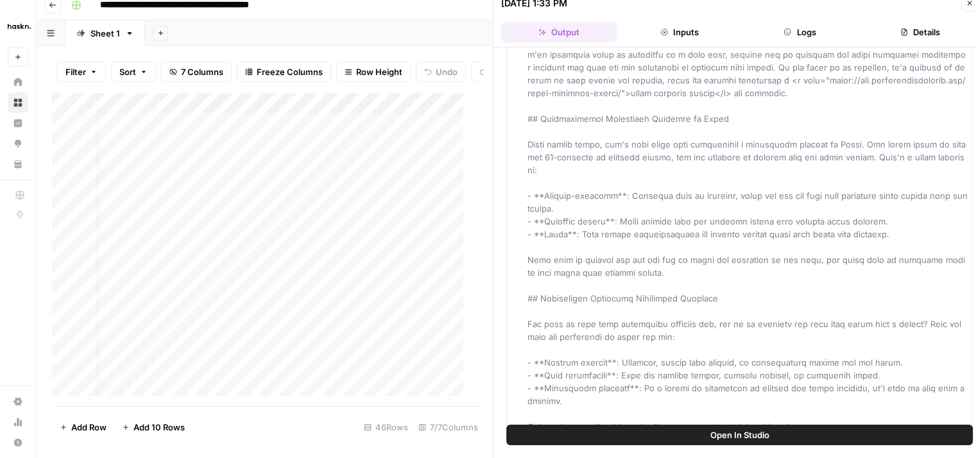
scroll to position [95, 0]
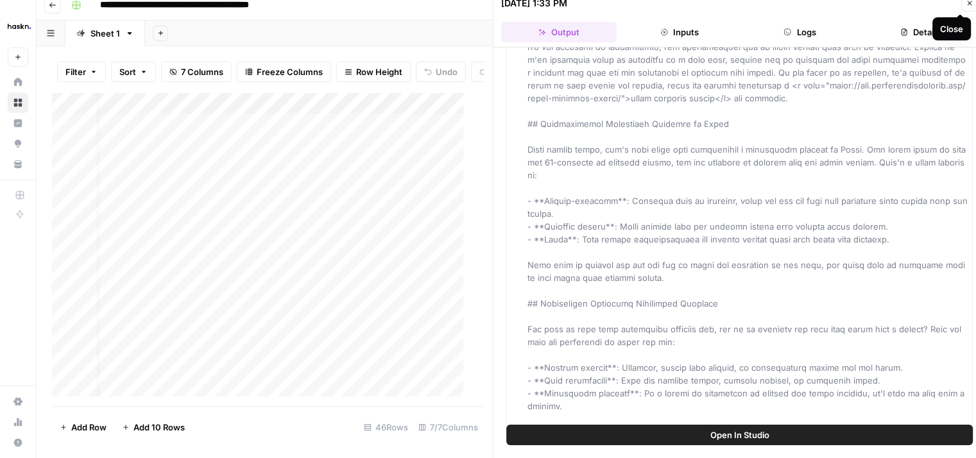
click at [970, 3] on icon "button" at bounding box center [969, 3] width 4 height 4
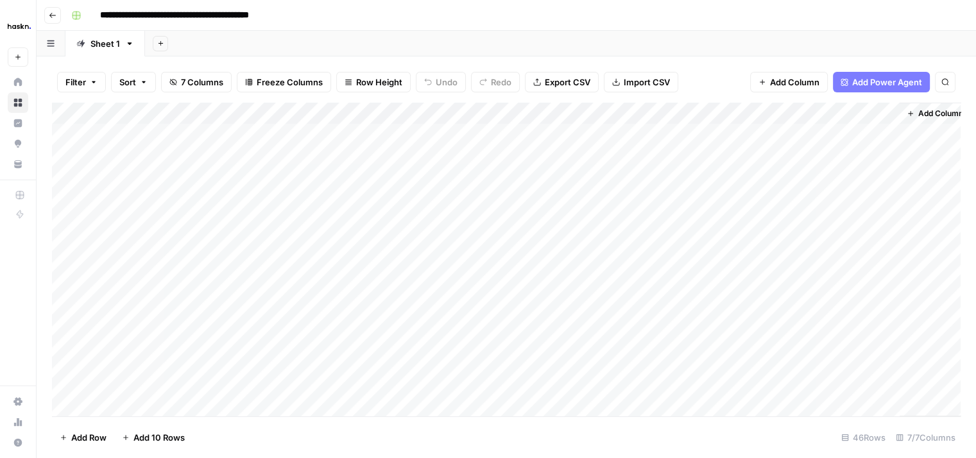
scroll to position [0, 1]
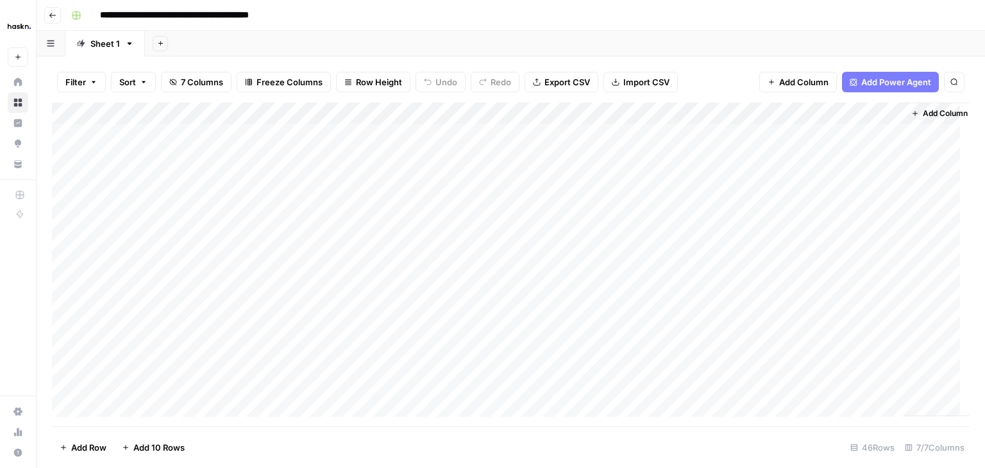
click at [495, 173] on div "Add Column" at bounding box center [511, 265] width 918 height 324
click at [875, 177] on div "Add Column" at bounding box center [511, 265] width 918 height 324
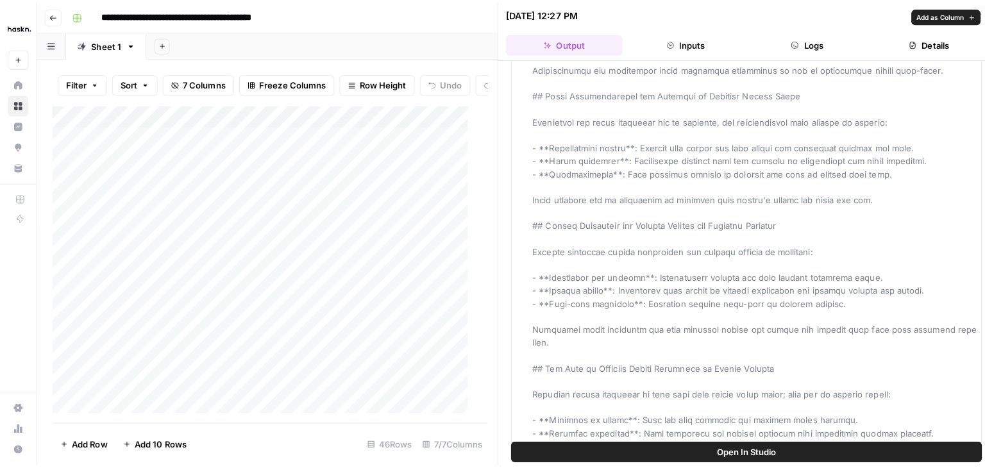
scroll to position [1066, 0]
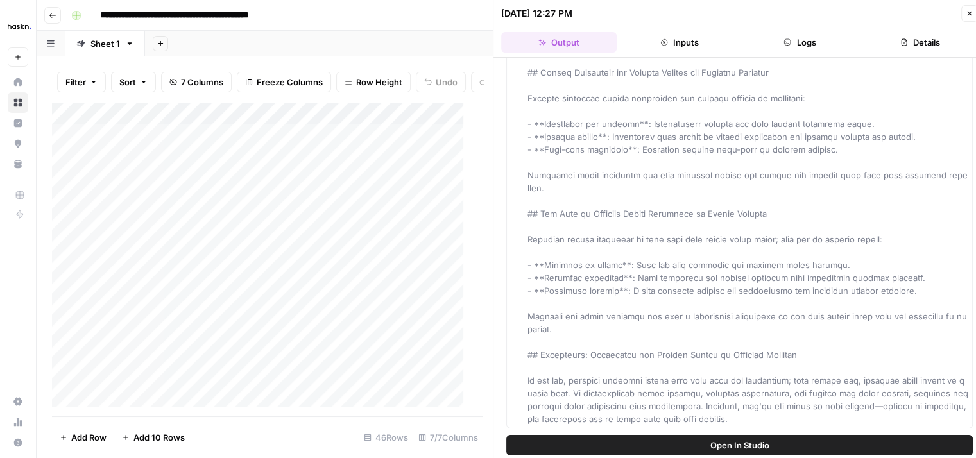
click at [968, 21] on button "Close" at bounding box center [969, 13] width 17 height 17
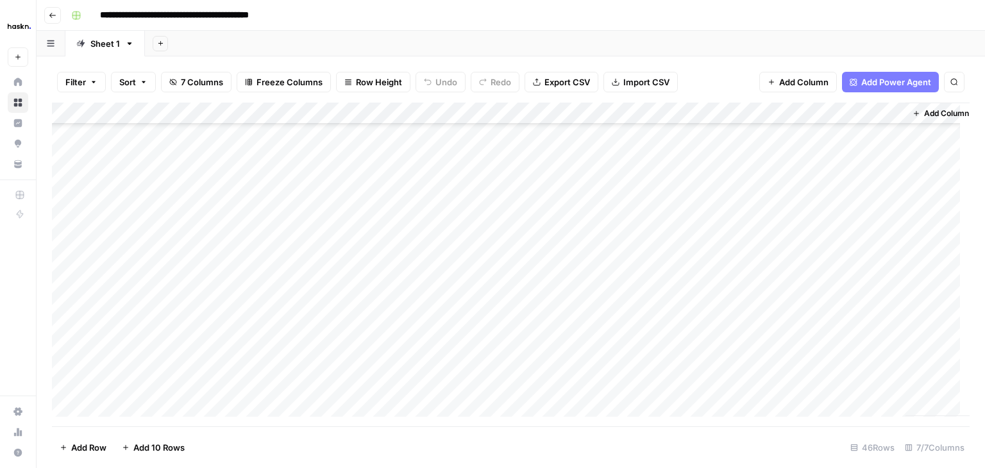
scroll to position [364, 0]
click at [131, 225] on div "Add Column" at bounding box center [511, 265] width 918 height 324
click at [153, 225] on div "Add Column" at bounding box center [511, 265] width 918 height 324
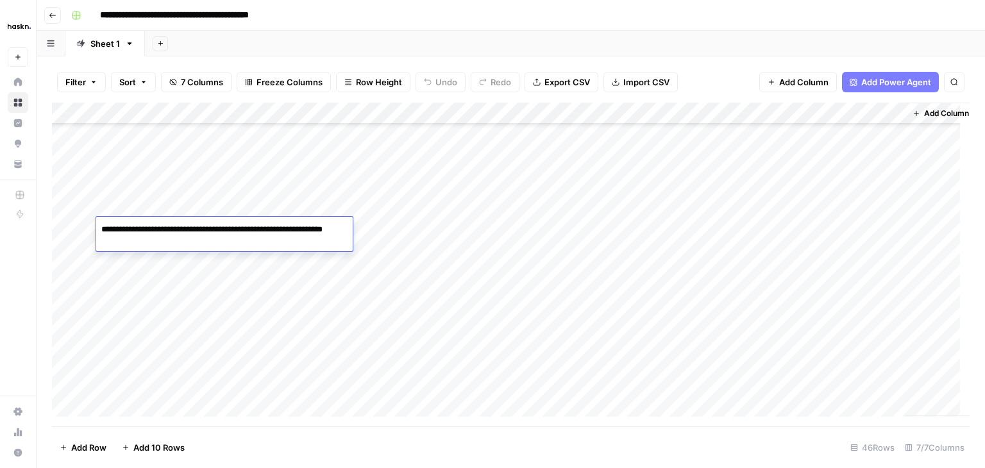
click at [153, 225] on textarea "**********" at bounding box center [224, 236] width 257 height 31
click at [176, 241] on textarea "**********" at bounding box center [224, 236] width 257 height 31
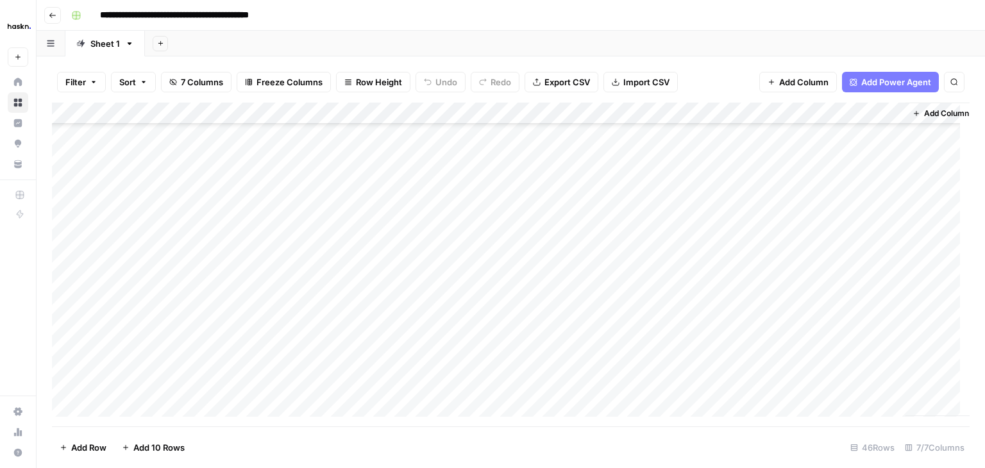
click at [180, 262] on div "Add Column" at bounding box center [511, 265] width 918 height 324
click at [864, 114] on div "Add Column" at bounding box center [511, 265] width 918 height 324
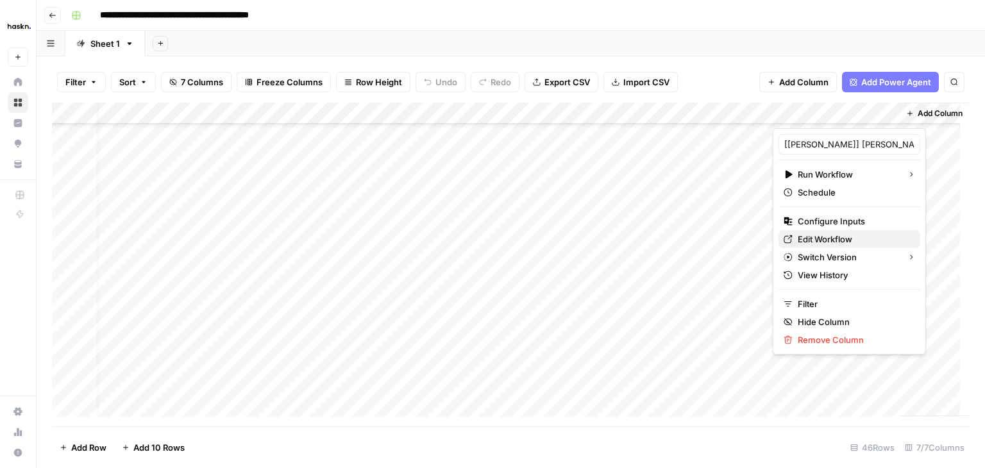
click at [821, 234] on span "Edit Workflow" at bounding box center [854, 239] width 112 height 13
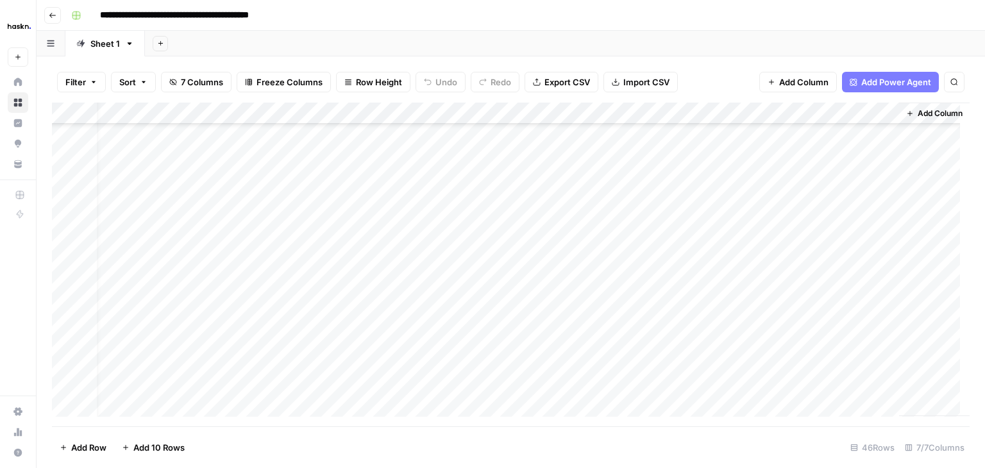
scroll to position [443, 17]
click at [52, 21] on button "Go back" at bounding box center [52, 15] width 17 height 17
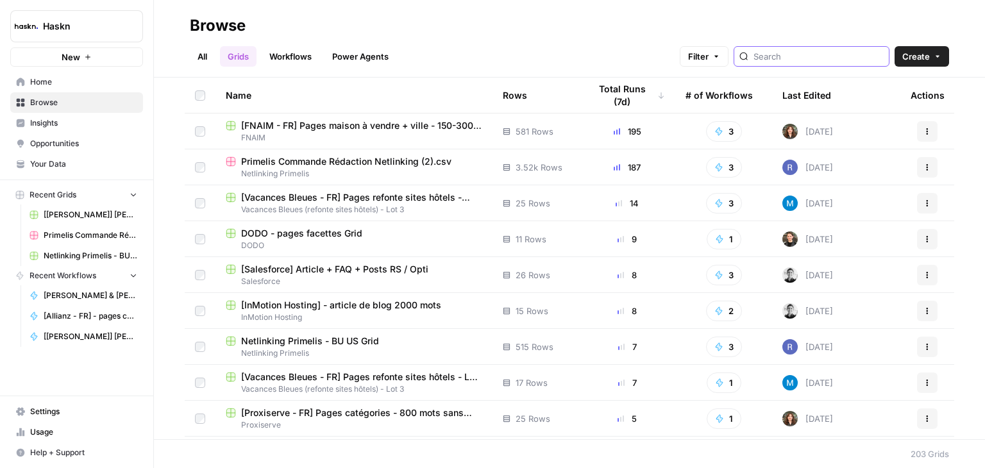
click at [826, 58] on input "search" at bounding box center [819, 56] width 130 height 13
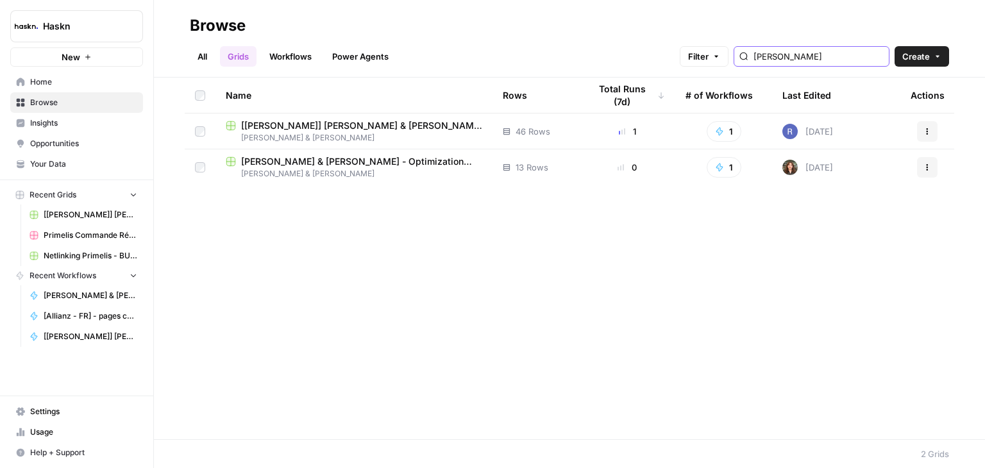
type input "simmon"
click at [403, 164] on span "Simmons & Fletcher - Optimization pages for LLMs Grid" at bounding box center [361, 161] width 241 height 13
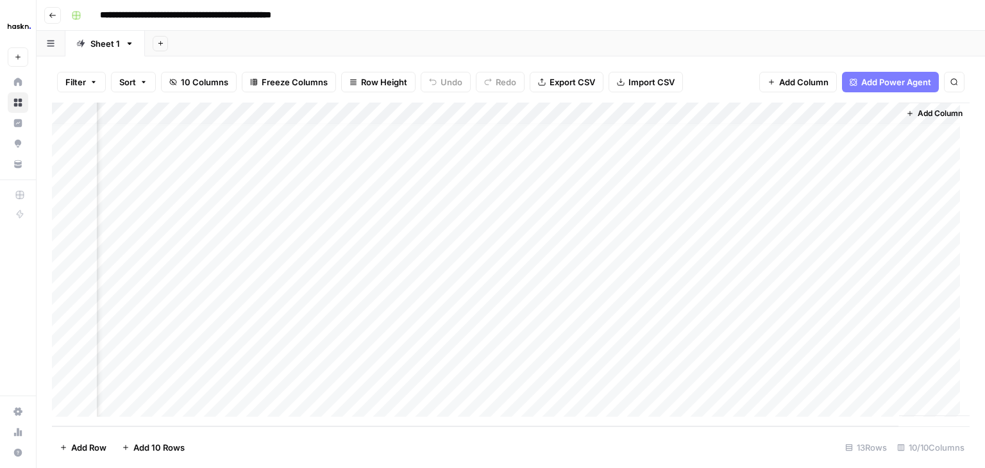
scroll to position [0, 363]
click at [857, 221] on div "Add Column" at bounding box center [511, 265] width 918 height 324
click at [875, 223] on div "Add Column" at bounding box center [511, 265] width 918 height 324
click at [56, 16] on icon "button" at bounding box center [53, 16] width 8 height 8
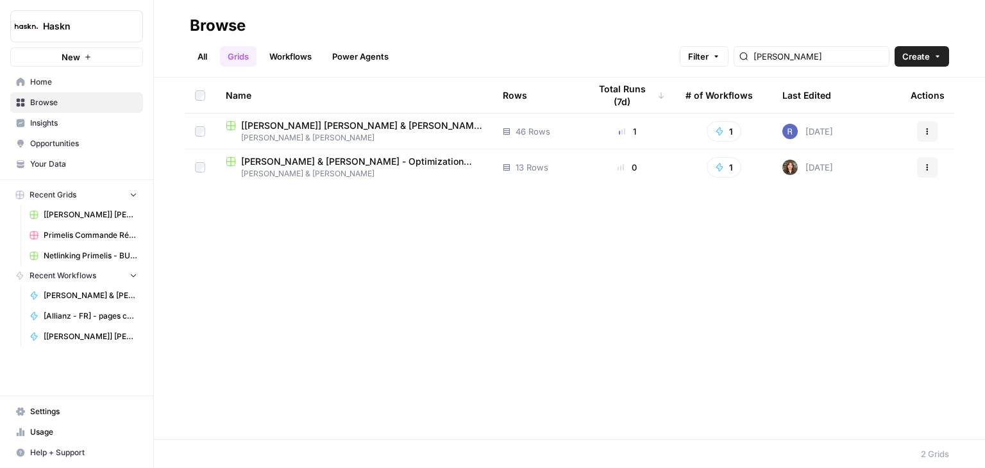
click at [291, 62] on link "Workflows" at bounding box center [291, 56] width 58 height 21
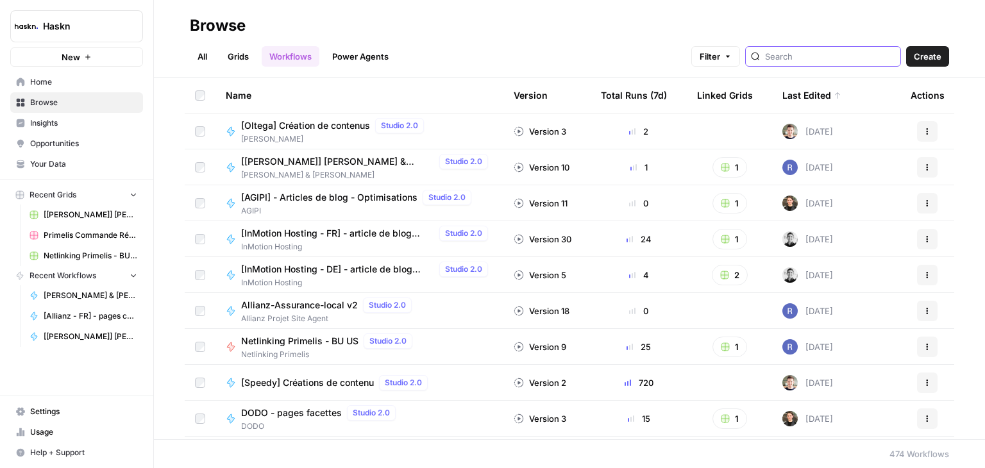
click at [813, 53] on input "search" at bounding box center [830, 56] width 130 height 13
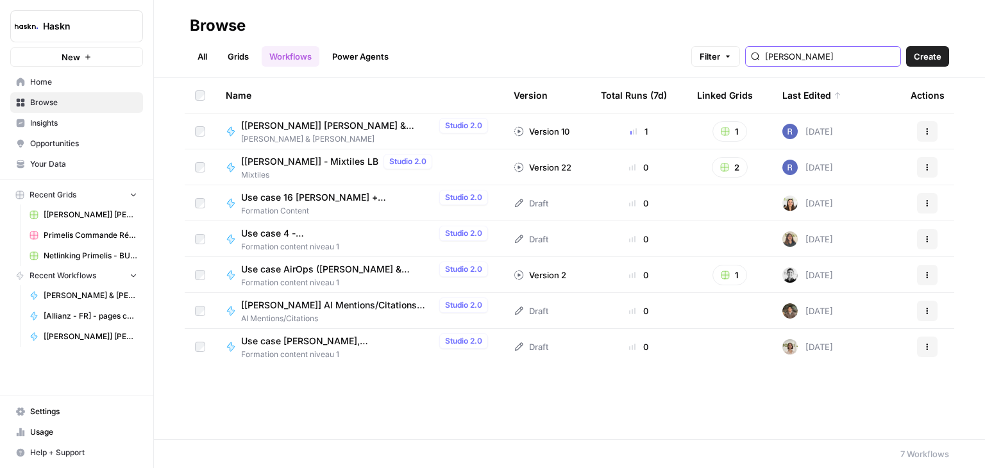
type input "courtney"
click at [293, 161] on span "[COURTNEY] - Mixtiles LB" at bounding box center [309, 161] width 137 height 13
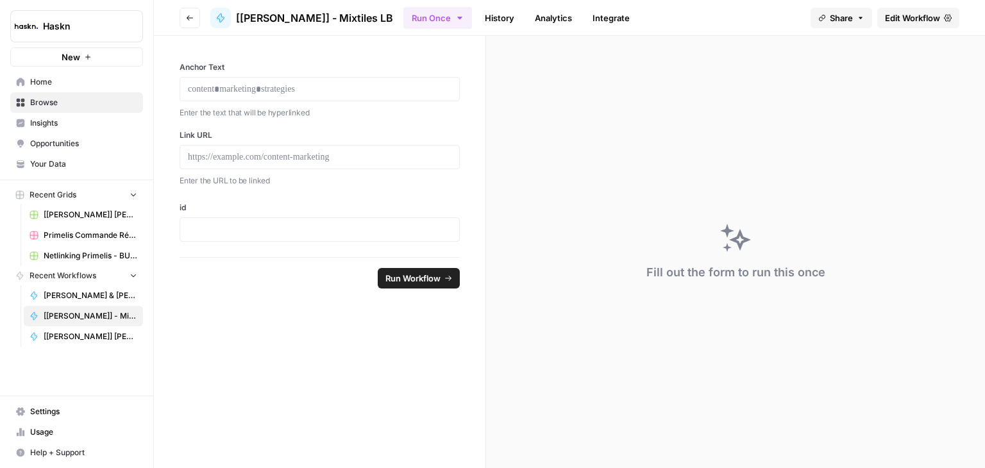
click at [907, 13] on span "Edit Workflow" at bounding box center [912, 18] width 55 height 13
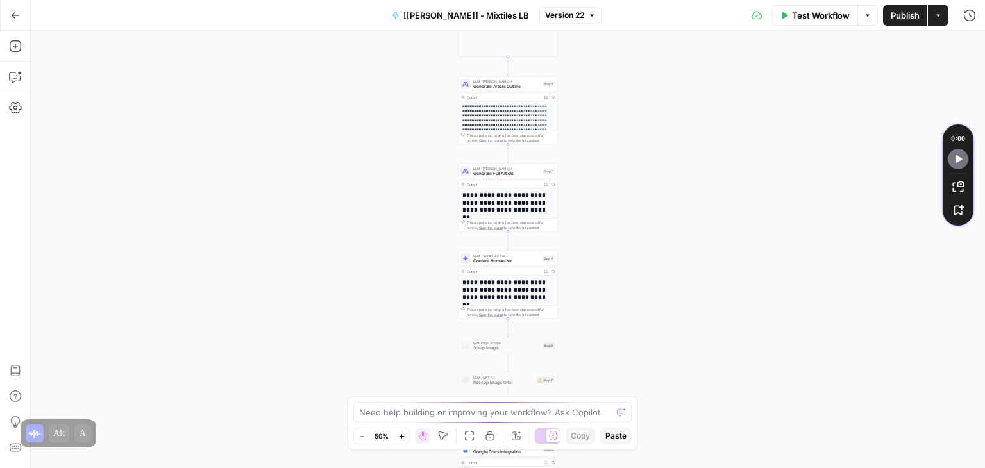
click at [767, 239] on div "**********" at bounding box center [508, 250] width 955 height 438
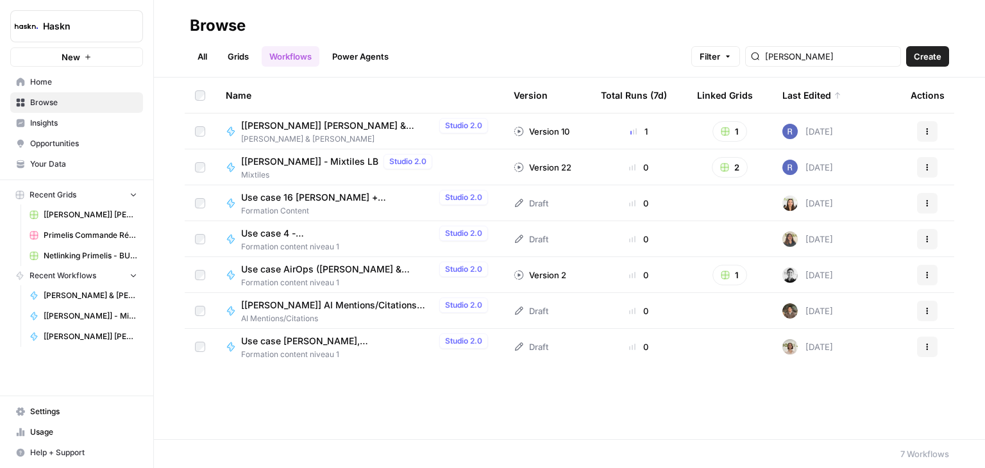
click at [369, 59] on link "Power Agents" at bounding box center [361, 56] width 72 height 21
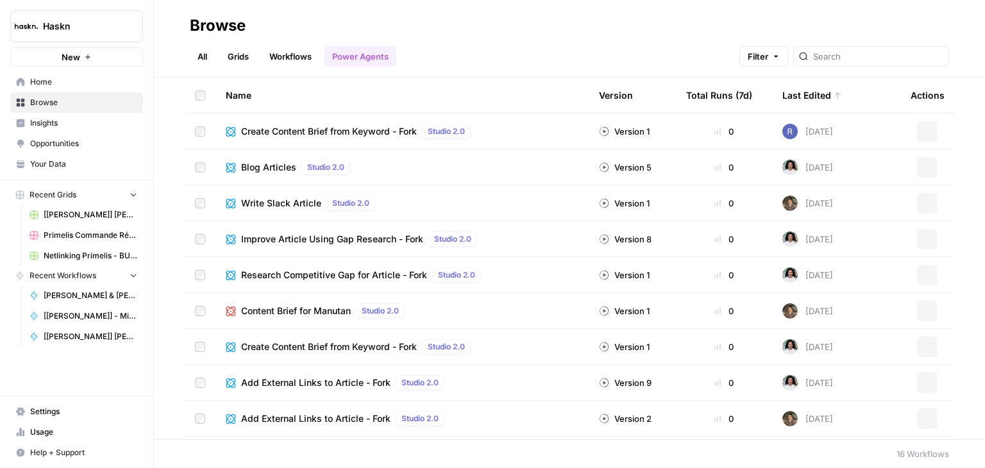
click at [295, 56] on link "Workflows" at bounding box center [291, 56] width 58 height 21
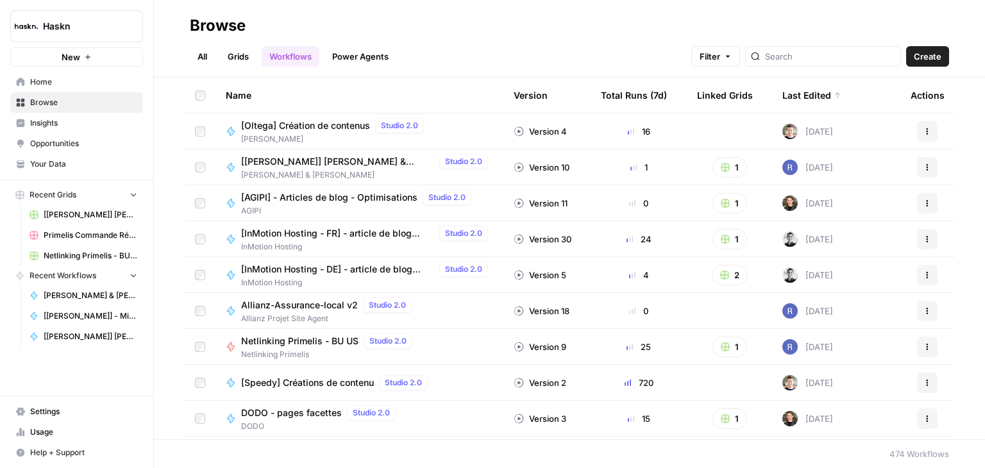
click at [245, 56] on link "Grids" at bounding box center [238, 56] width 37 height 21
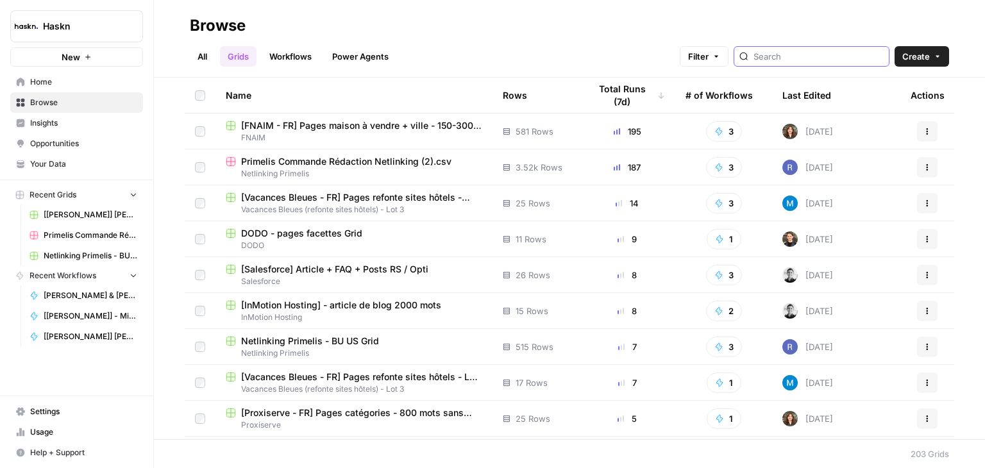
click at [792, 57] on input "search" at bounding box center [819, 56] width 130 height 13
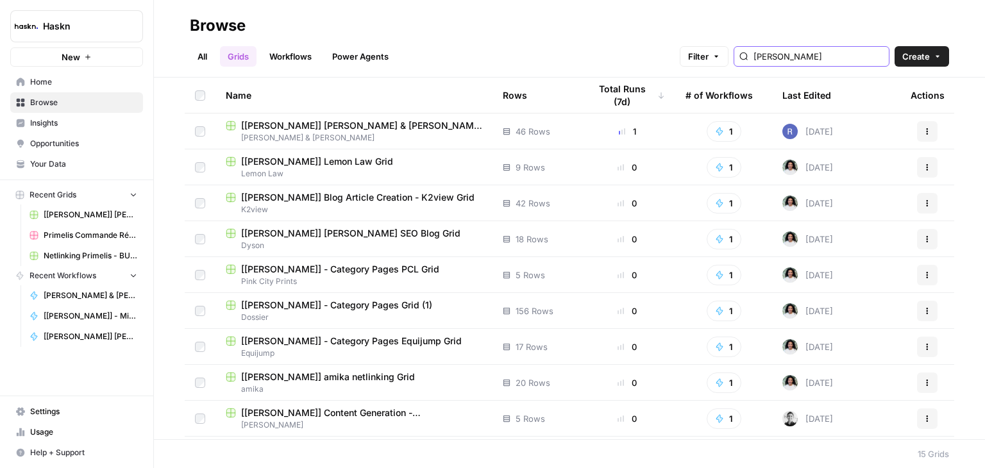
drag, startPoint x: 822, startPoint y: 55, endPoint x: 703, endPoint y: 64, distance: 119.0
click at [0, 0] on div "Filter courtney" at bounding box center [0, 0] width 0 height 0
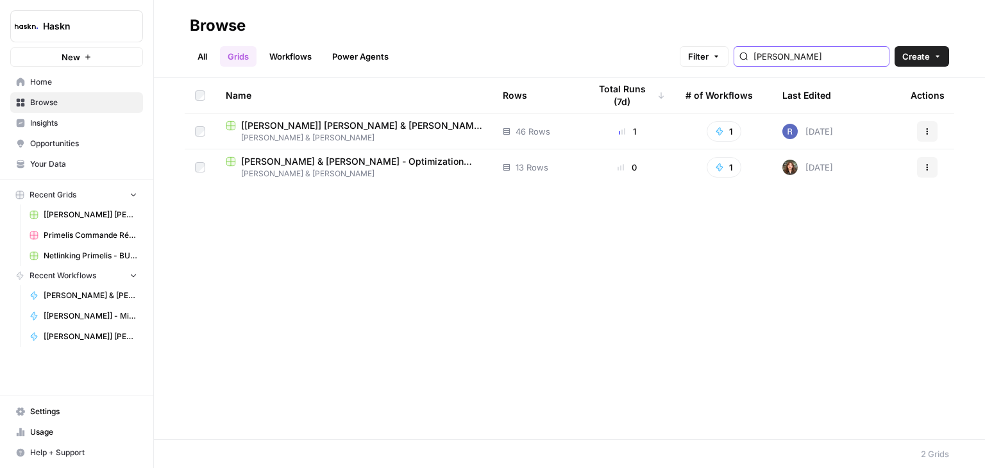
type input "simmons"
click at [874, 58] on input "simmons" at bounding box center [819, 56] width 130 height 13
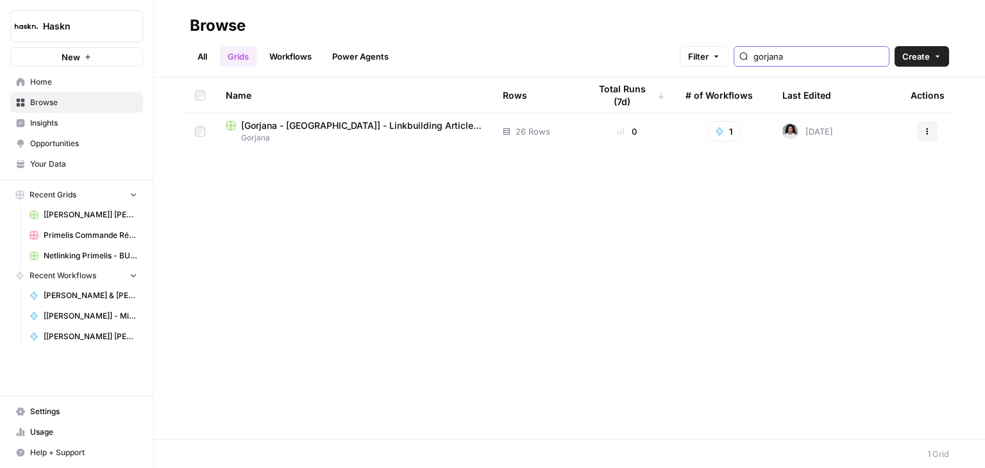
type input "gorjana"
click at [344, 131] on span "[Gorjana - [GEOGRAPHIC_DATA]] - Linkbuilding Articles - 800 - 1000 words + imag…" at bounding box center [361, 125] width 241 height 13
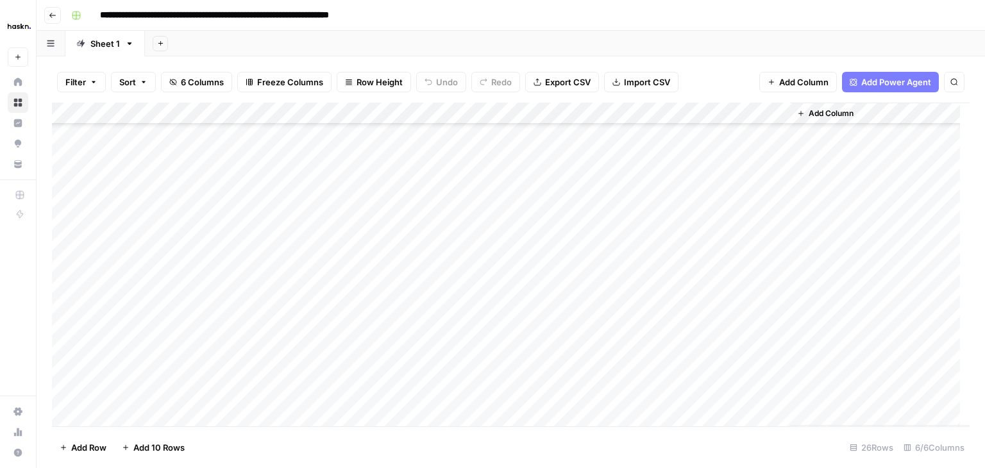
scroll to position [285, 0]
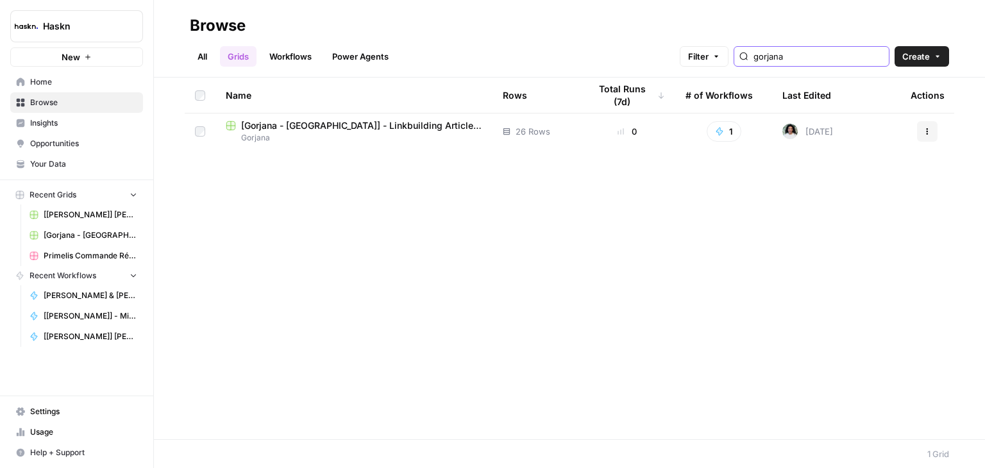
click at [878, 57] on input "gorjana" at bounding box center [819, 56] width 130 height 13
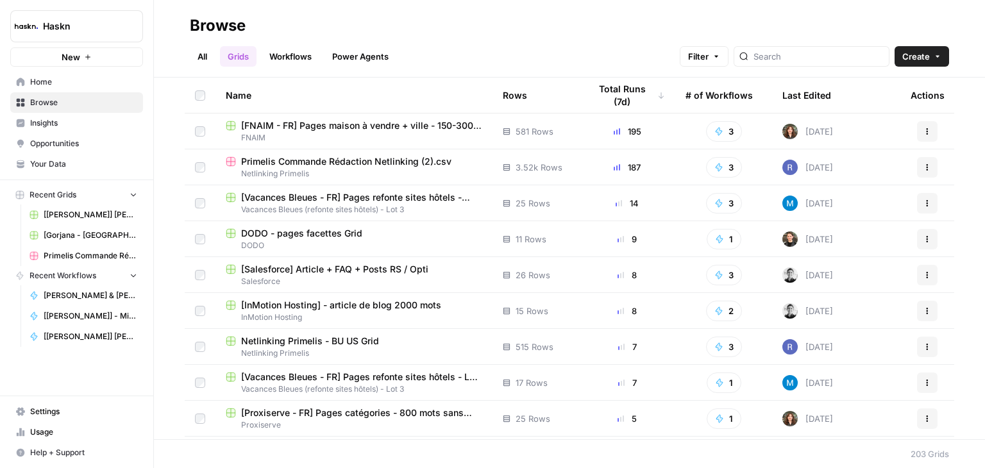
click at [292, 55] on link "Workflows" at bounding box center [291, 56] width 58 height 21
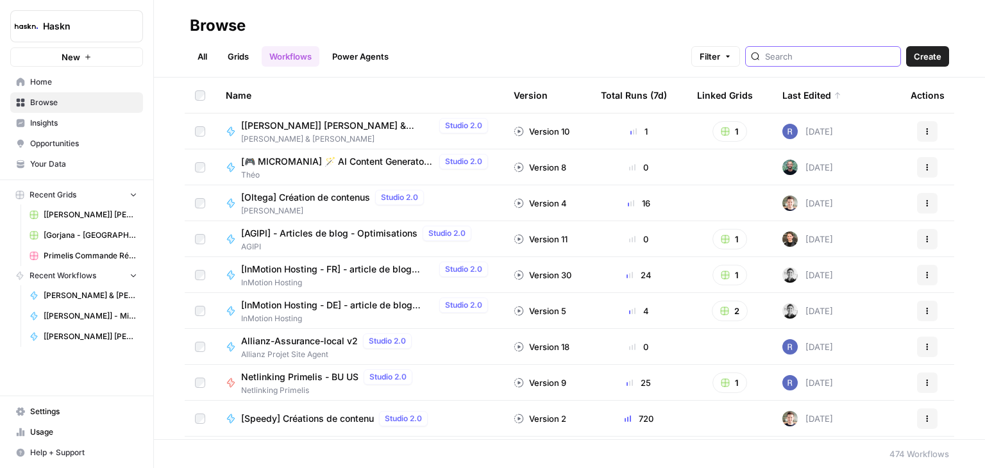
click at [806, 53] on input "search" at bounding box center [830, 56] width 130 height 13
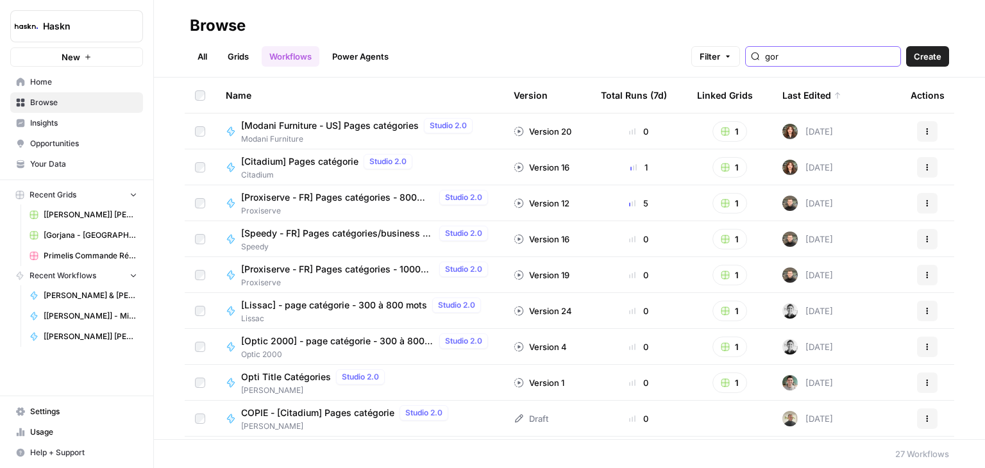
type input "gorjana"
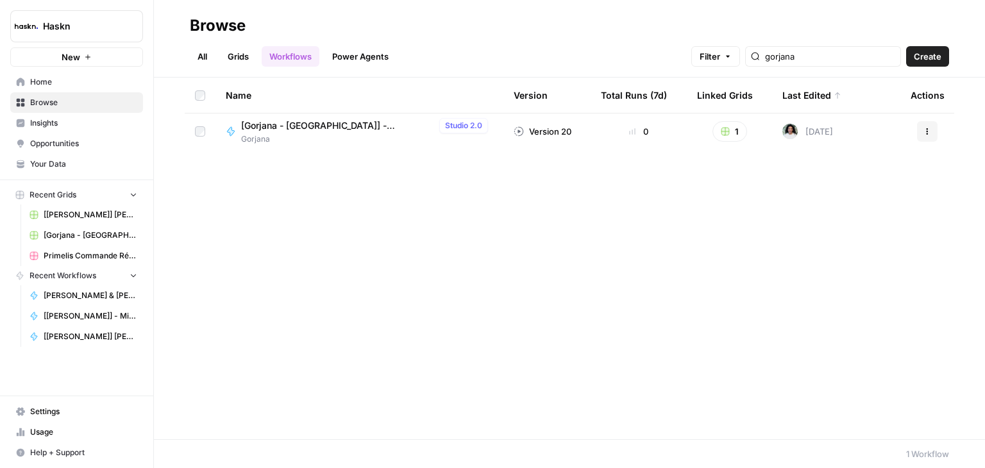
click at [346, 129] on span "[Gorjana - US] - Linkbuilding Articles - 800 - 1000 words + images" at bounding box center [337, 125] width 193 height 13
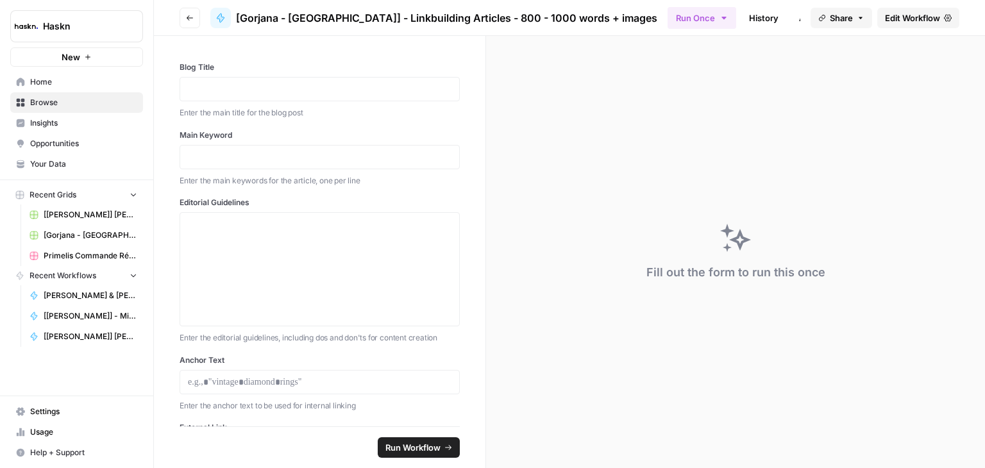
click at [919, 19] on span "Edit Workflow" at bounding box center [912, 18] width 55 height 13
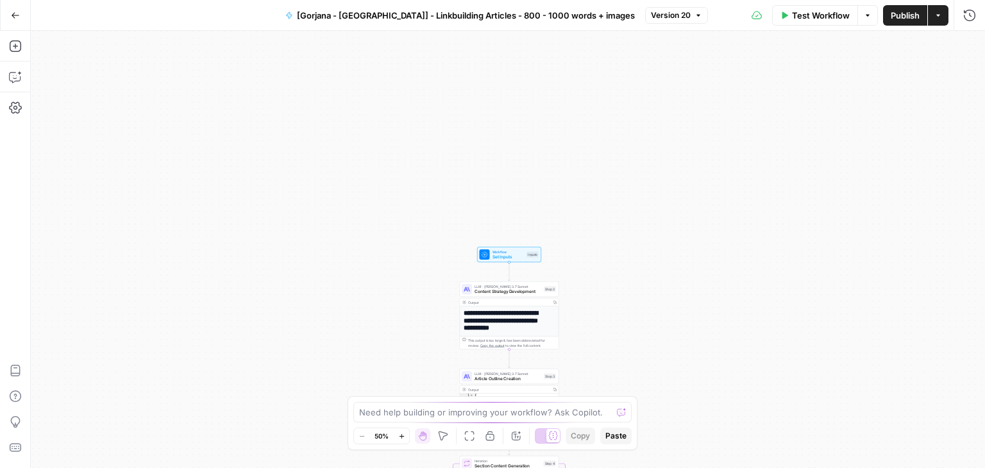
click at [651, 120] on div "**********" at bounding box center [508, 250] width 955 height 438
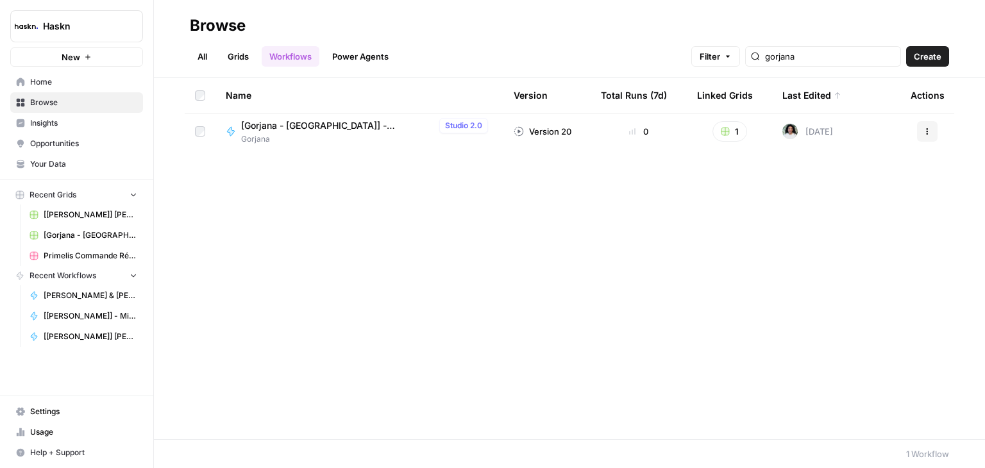
click at [225, 54] on link "Grids" at bounding box center [238, 56] width 37 height 21
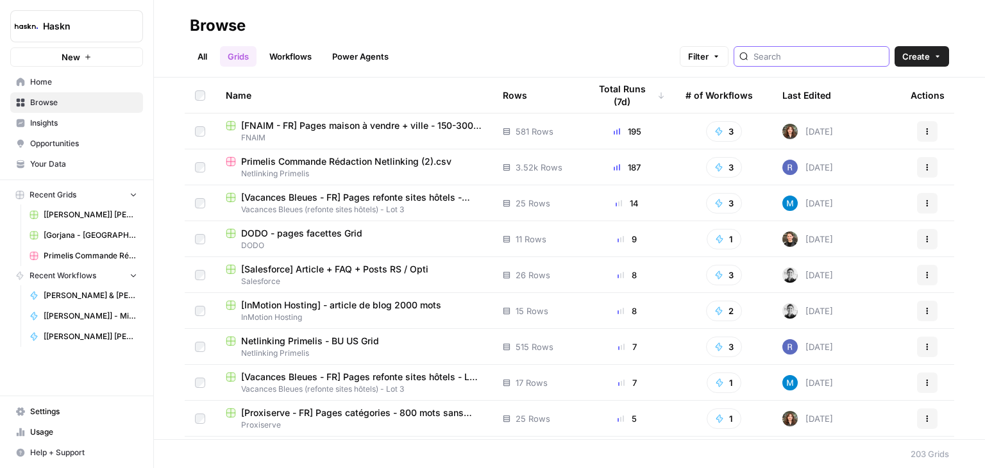
click at [812, 57] on input "search" at bounding box center [819, 56] width 130 height 13
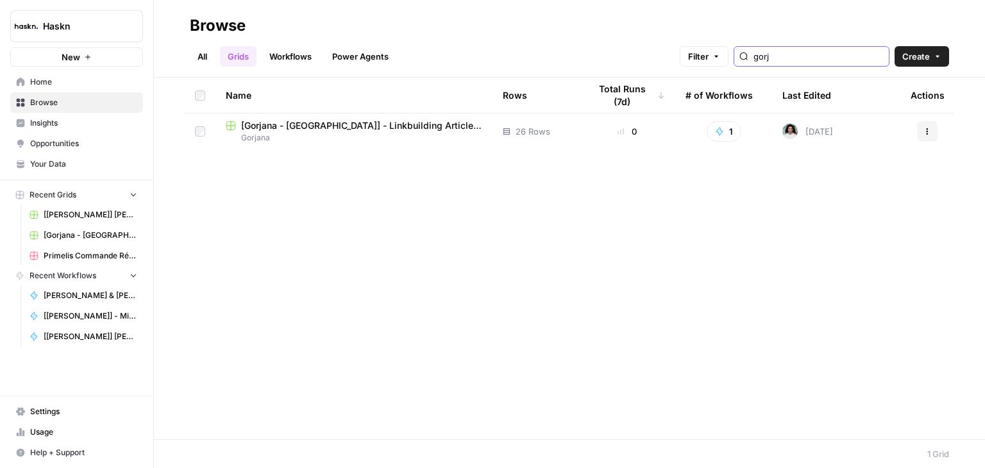
type input "gorj"
click at [380, 134] on span "Gorjana" at bounding box center [354, 138] width 257 height 12
click at [321, 141] on span "Gorjana" at bounding box center [354, 138] width 257 height 12
click at [202, 57] on link "All" at bounding box center [202, 56] width 25 height 21
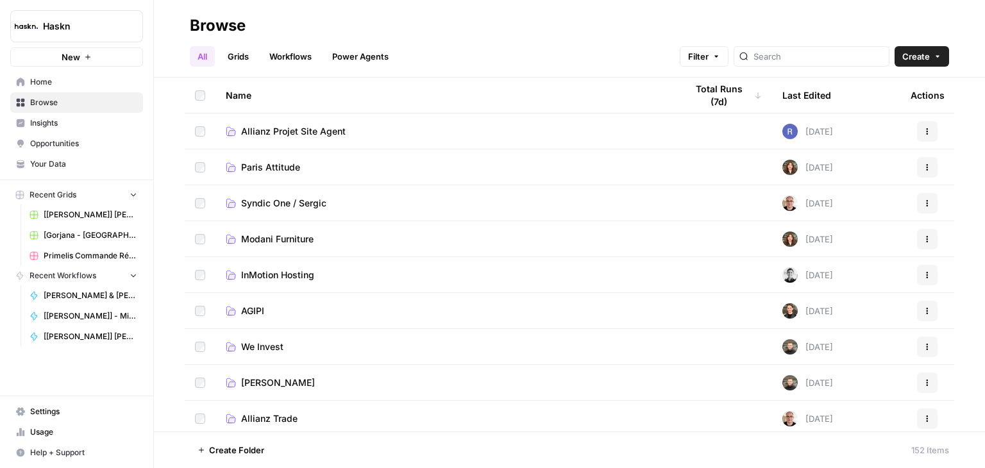
click at [829, 65] on div at bounding box center [812, 56] width 156 height 21
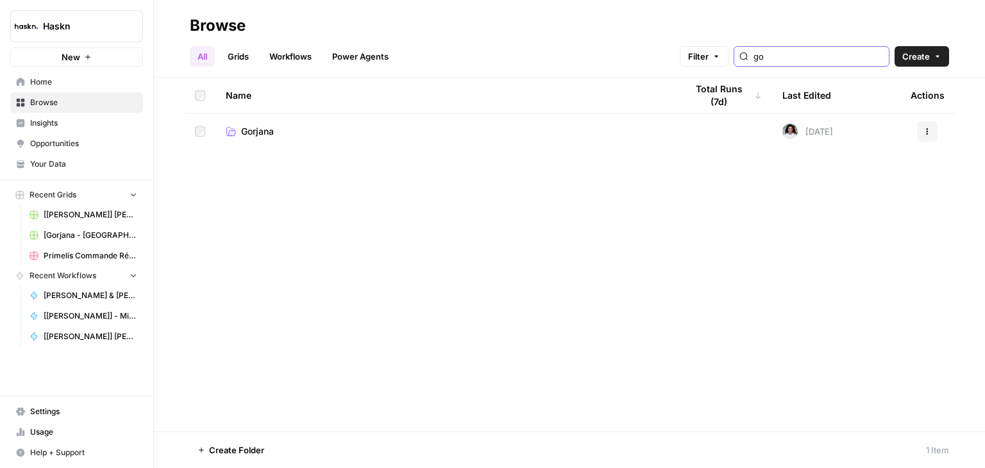
type input "g"
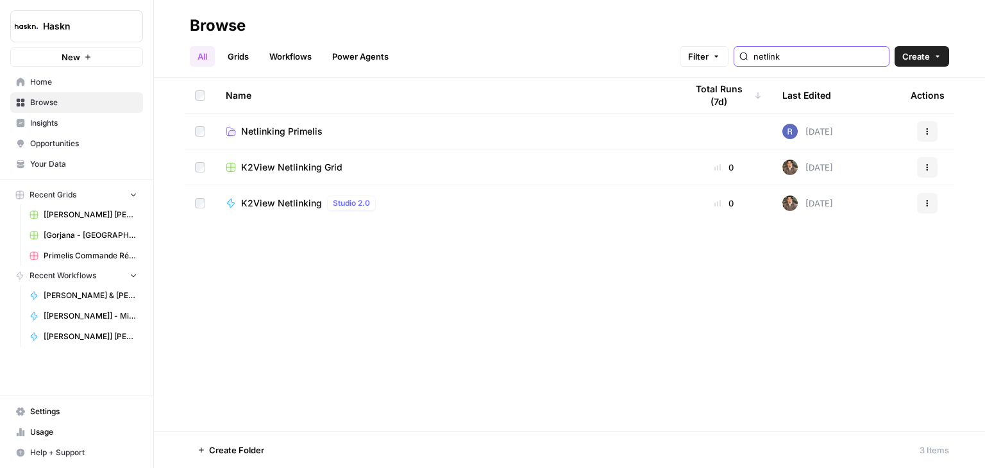
type input "netlink"
click at [273, 137] on span "Netlinking Primelis" at bounding box center [281, 131] width 81 height 13
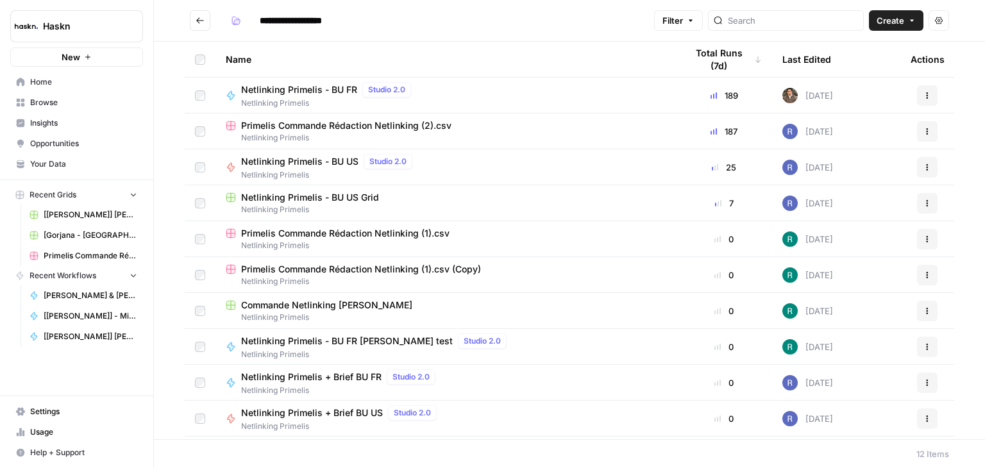
click at [307, 165] on span "Netlinking Primelis - BU US" at bounding box center [299, 161] width 117 height 13
type input "**********"
click at [311, 193] on span "Netlinking Primelis - BU US Grid" at bounding box center [310, 197] width 138 height 13
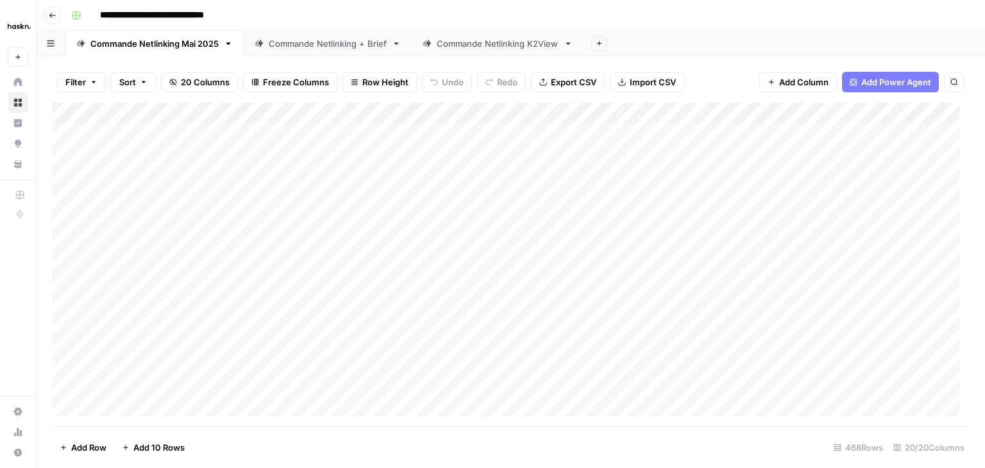
click at [327, 49] on div "Commande Netlinking + Brief" at bounding box center [328, 43] width 118 height 13
click at [476, 48] on div "Commande Netlinking K2View" at bounding box center [498, 43] width 122 height 13
click at [133, 45] on div "Commande Netlinking Mai 2025" at bounding box center [154, 43] width 128 height 13
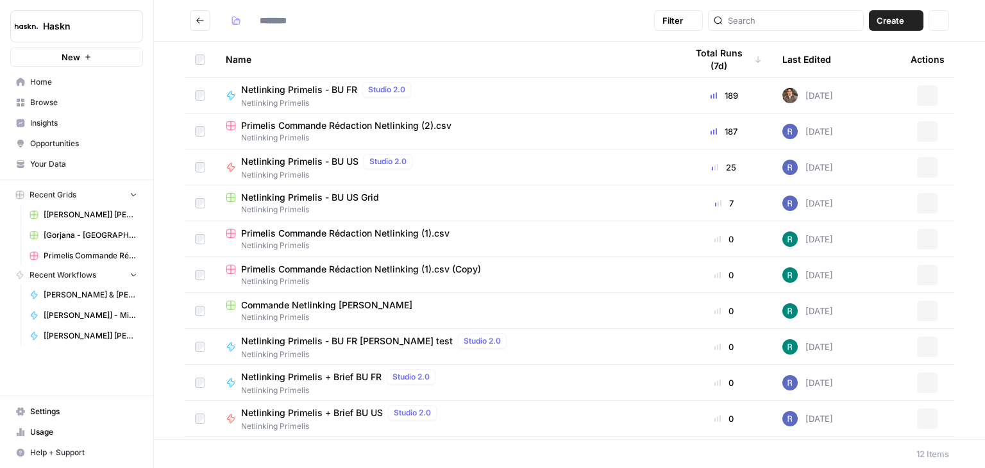
type input "**********"
click at [345, 126] on span "Primelis Commande Rédaction Netlinking (2).csv" at bounding box center [346, 125] width 210 height 13
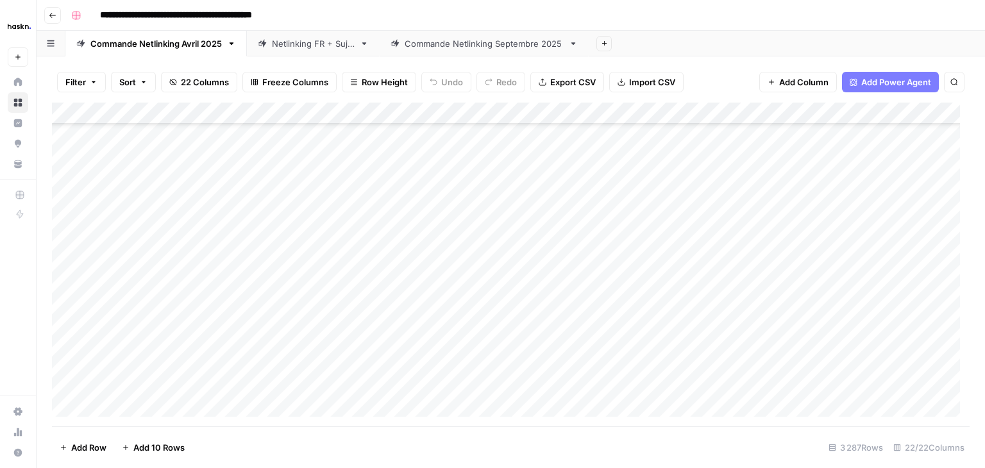
scroll to position [71428, 0]
click at [277, 42] on div "Netlinking FR + Sujet" at bounding box center [313, 43] width 83 height 13
click at [450, 40] on div "Commande Netlinking Septembre 2025" at bounding box center [484, 43] width 159 height 13
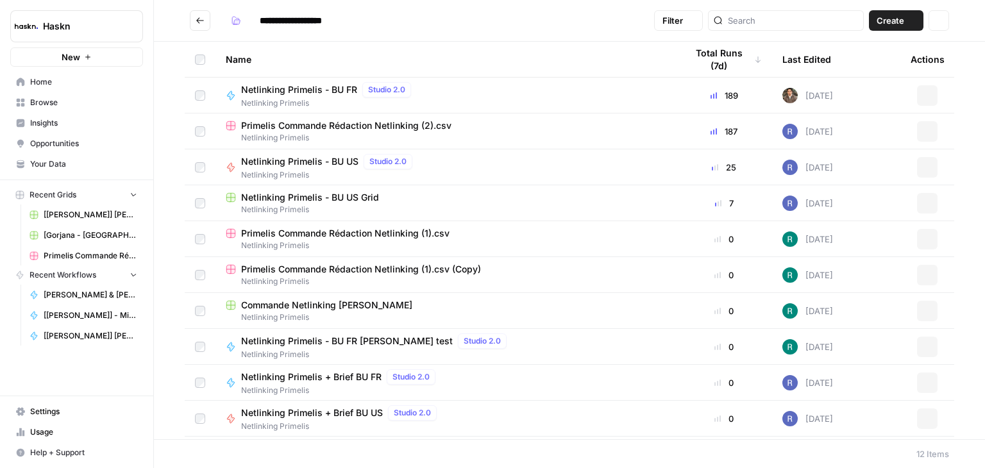
type input "**********"
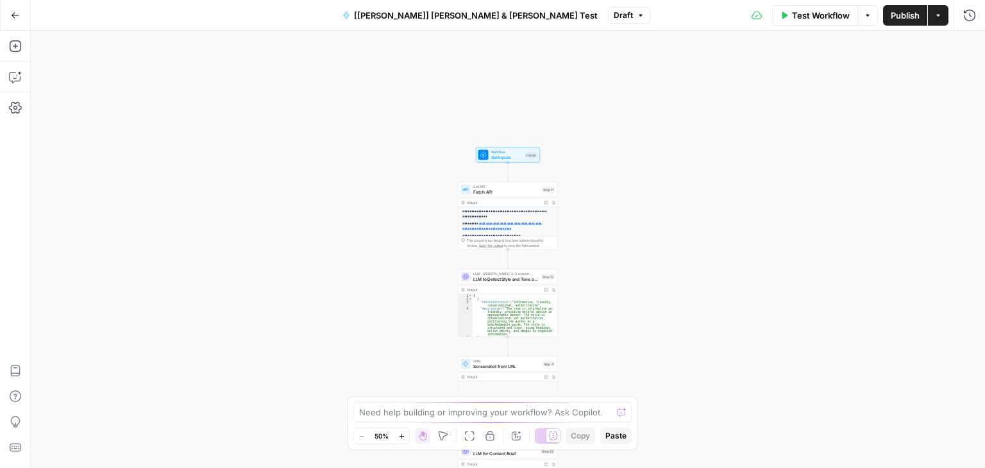
click at [670, 191] on div "**********" at bounding box center [508, 250] width 955 height 438
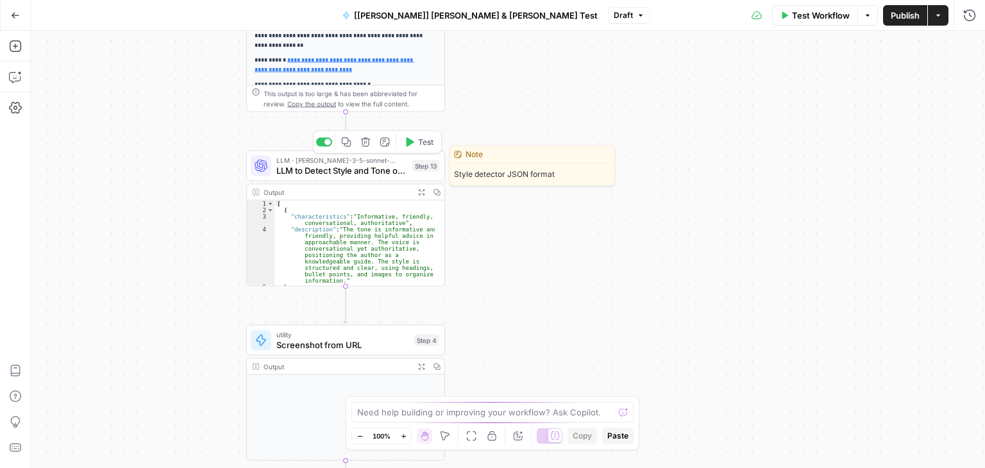
click at [285, 173] on span "LLM to Detect Style and Tone of Voice" at bounding box center [342, 170] width 131 height 13
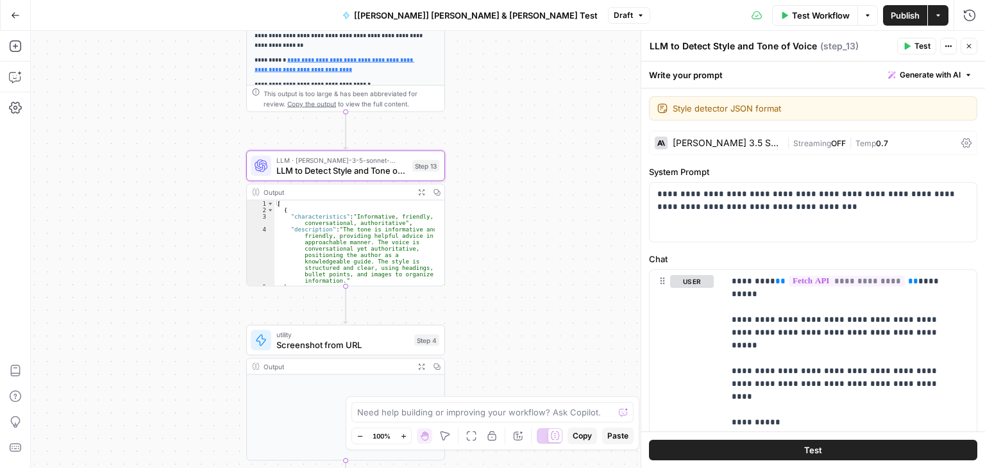
click at [962, 142] on icon at bounding box center [967, 143] width 10 height 10
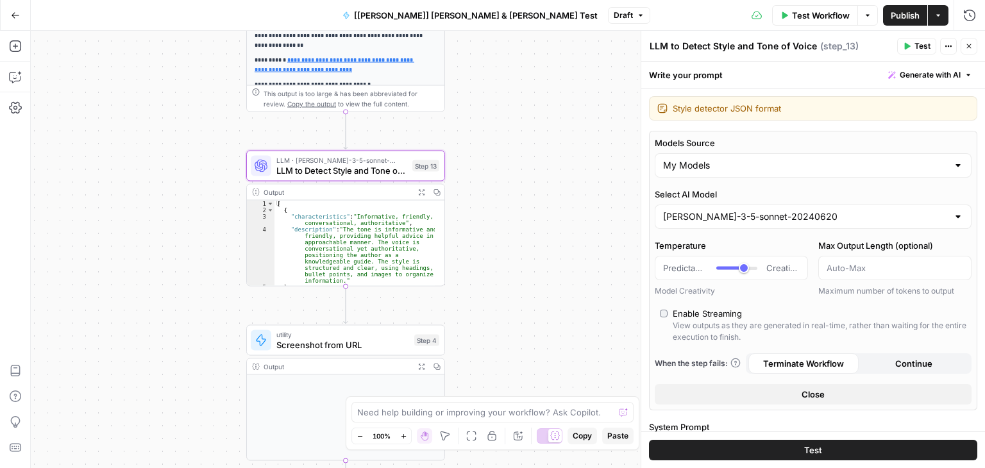
type input "***"
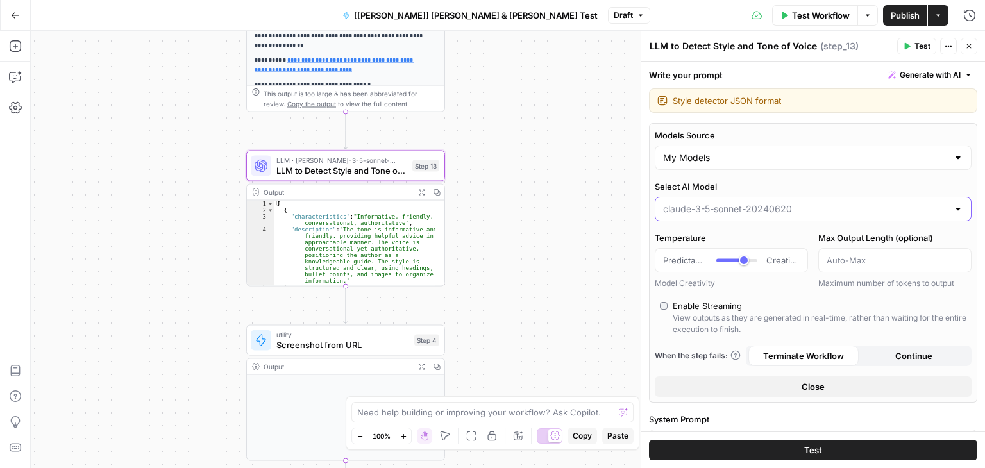
click at [824, 205] on input "Select AI Model" at bounding box center [805, 209] width 285 height 13
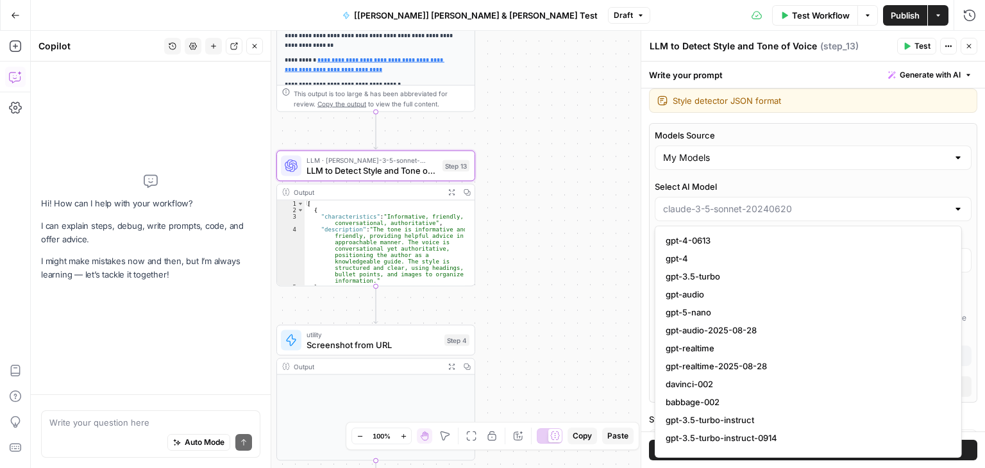
type input "***"
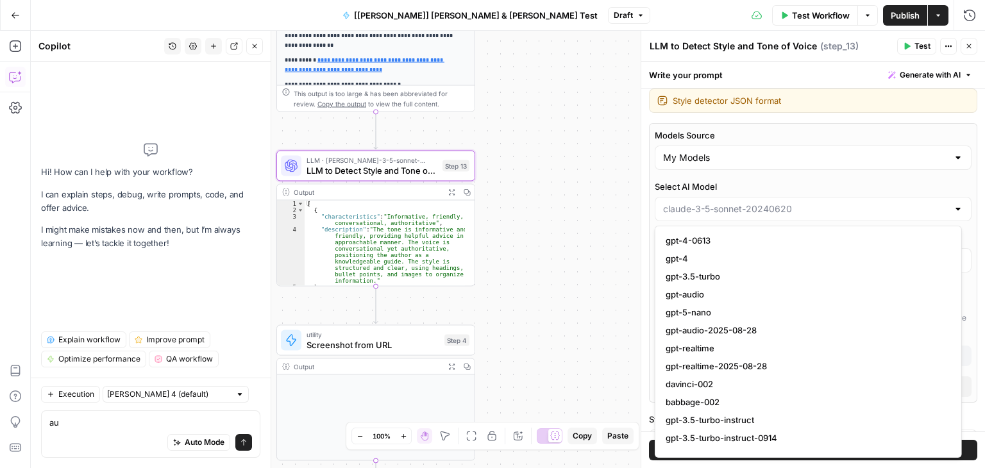
type textarea "a"
click at [776, 203] on input "Select AI Model" at bounding box center [805, 209] width 285 height 13
click at [790, 212] on input "Select AI Model" at bounding box center [805, 209] width 285 height 13
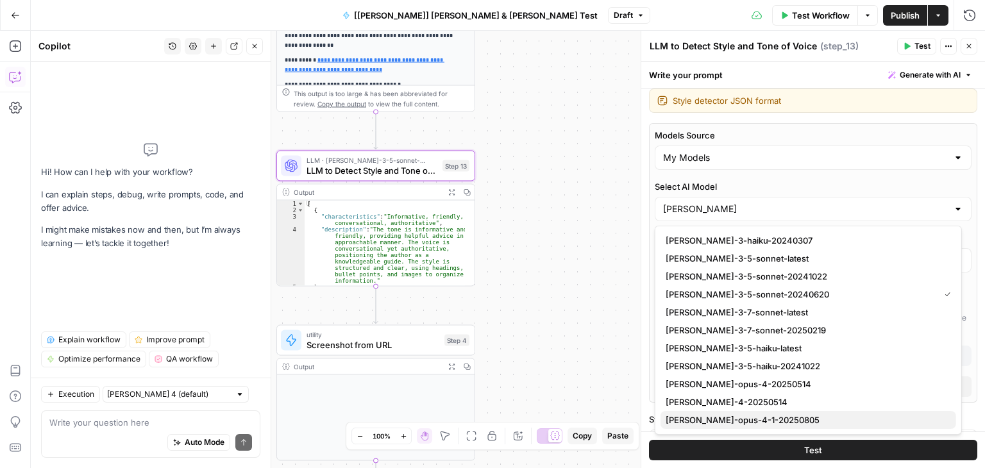
click at [753, 417] on span "claude-opus-4-1-20250805" at bounding box center [806, 420] width 280 height 13
type input "claude-opus-4-1-20250805"
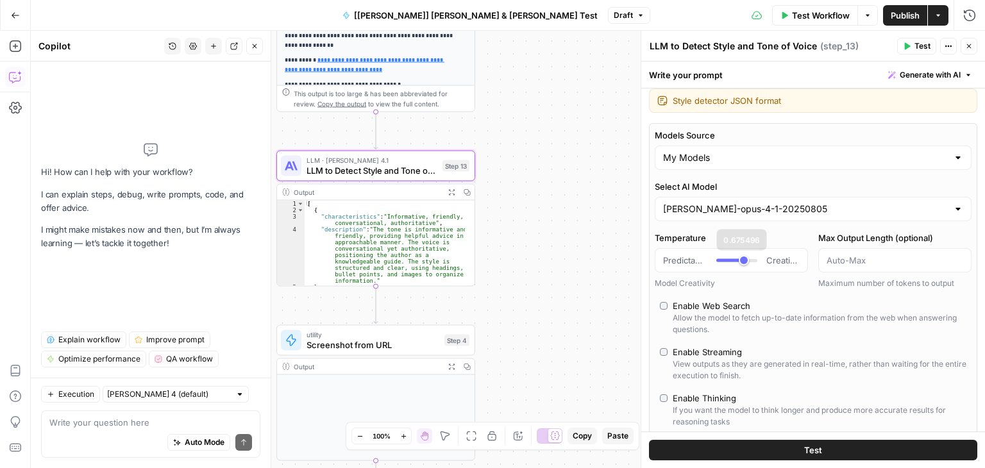
type input "***"
click at [742, 207] on input "Select AI Model" at bounding box center [805, 209] width 285 height 13
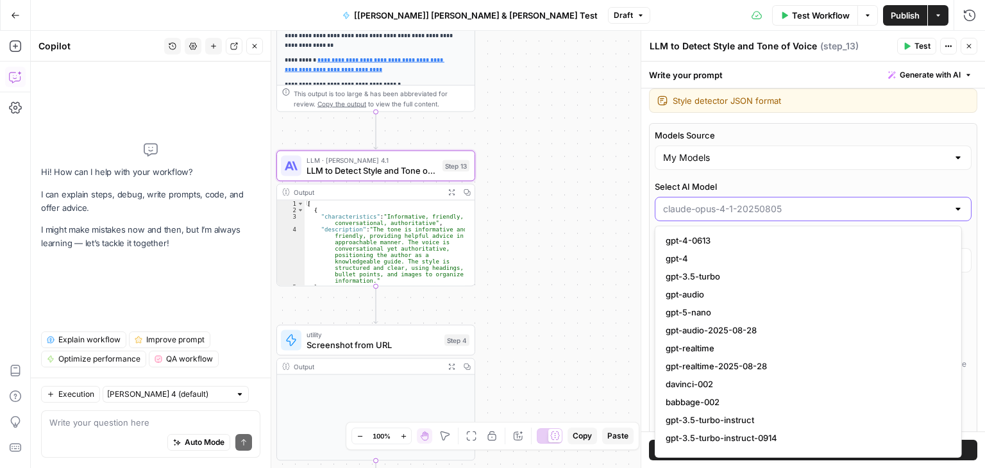
click at [679, 209] on input "Select AI Model" at bounding box center [805, 209] width 285 height 13
type input "claude-opus-4-1-20250805"
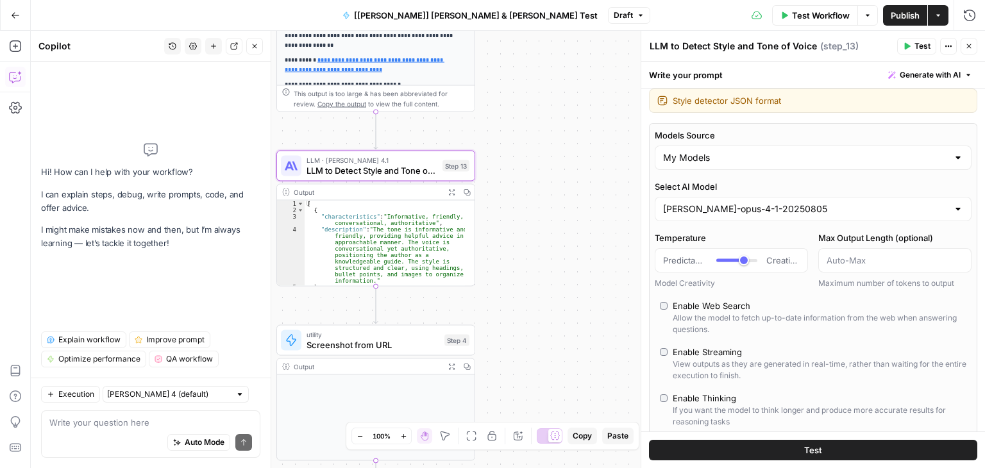
click at [600, 217] on div "**********" at bounding box center [508, 250] width 955 height 438
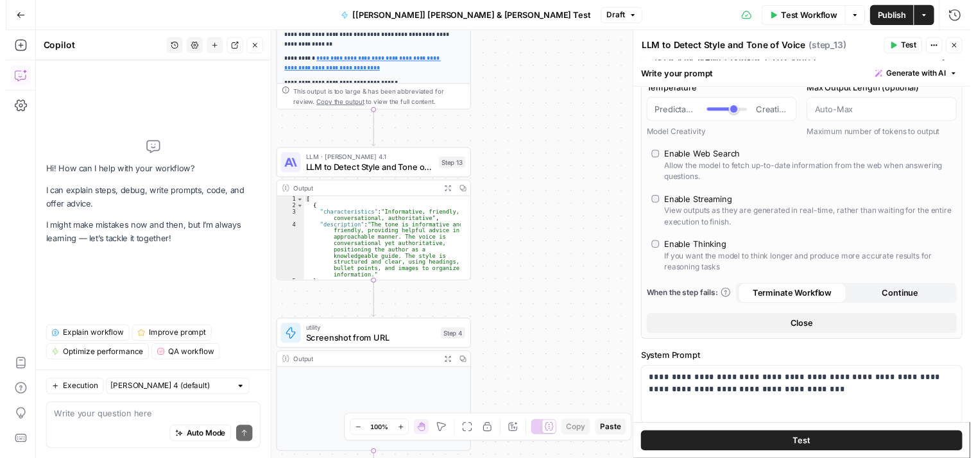
scroll to position [157, 0]
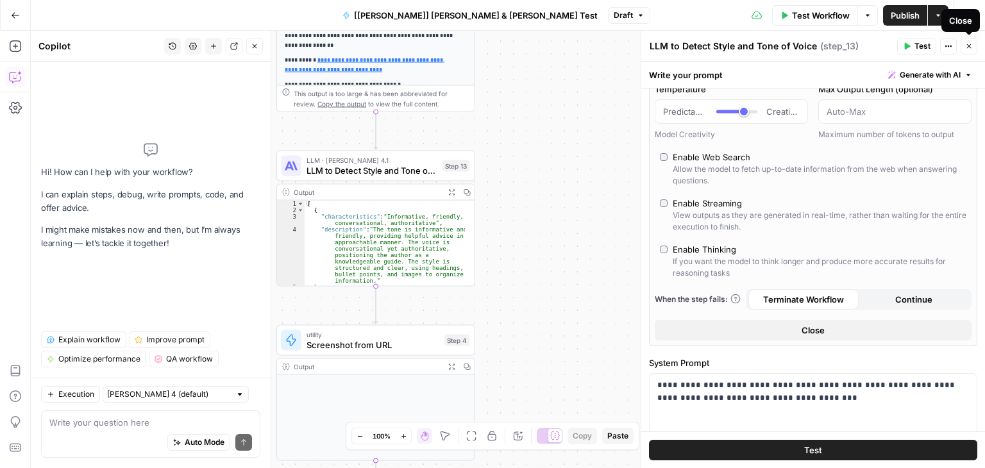
click at [967, 50] on button "Close" at bounding box center [969, 46] width 17 height 17
type input "***"
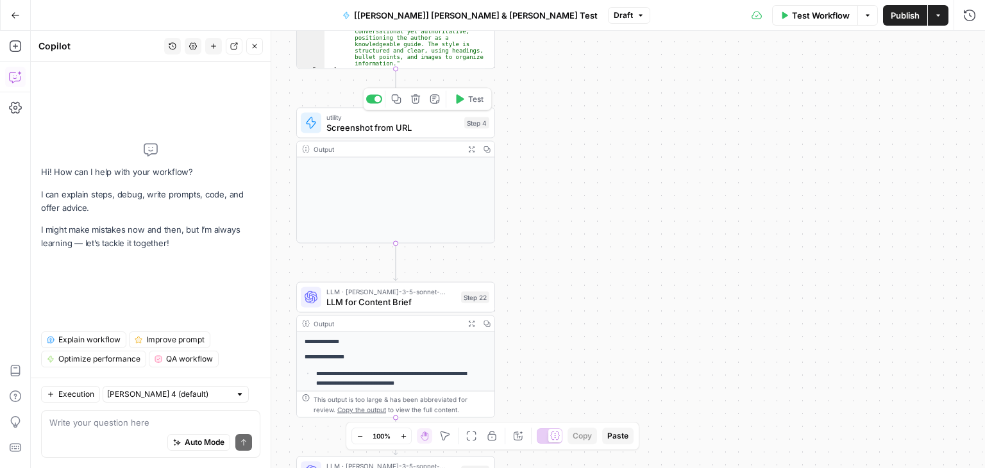
click at [357, 133] on span "Screenshot from URL" at bounding box center [393, 127] width 133 height 13
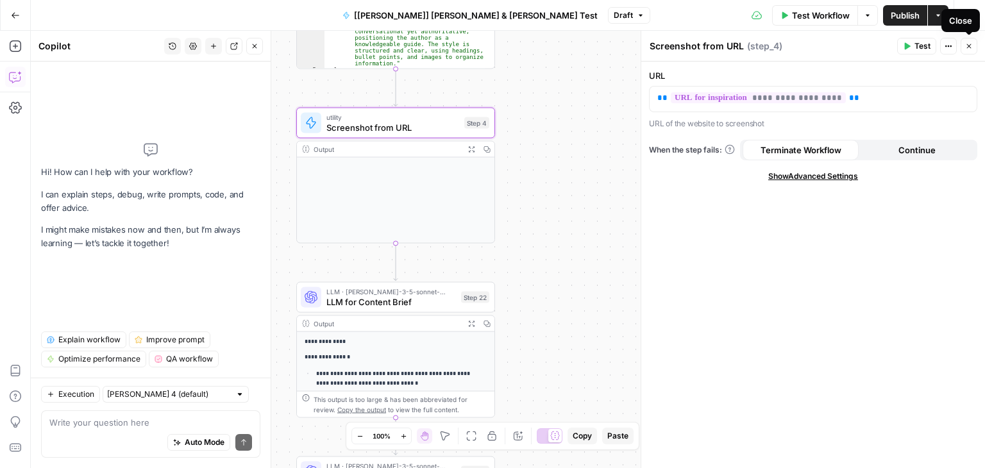
click at [969, 48] on icon "button" at bounding box center [970, 46] width 8 height 8
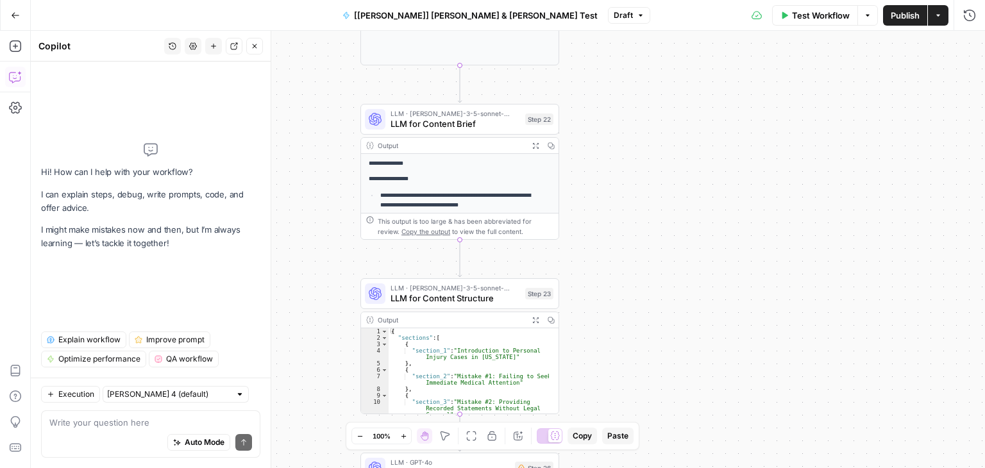
click at [102, 431] on div "Auto Mode Send" at bounding box center [150, 443] width 203 height 28
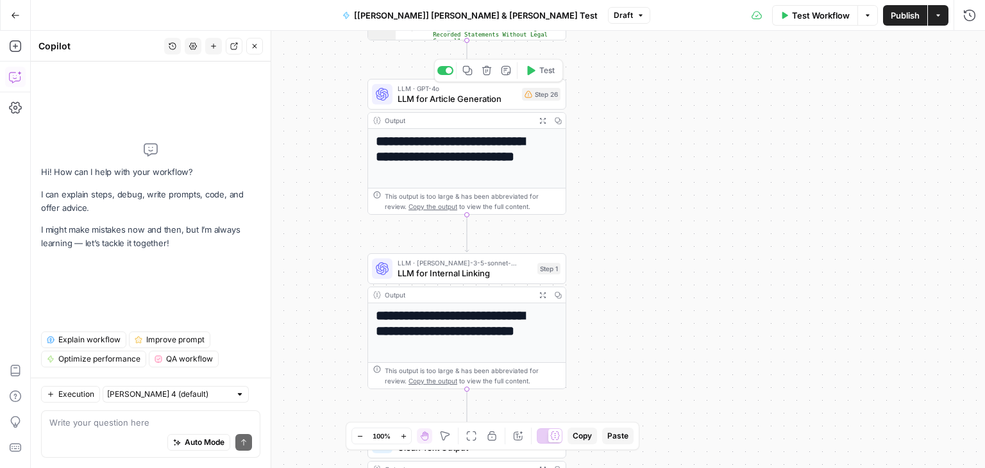
click at [435, 101] on span "LLM for Article Generation" at bounding box center [457, 98] width 119 height 13
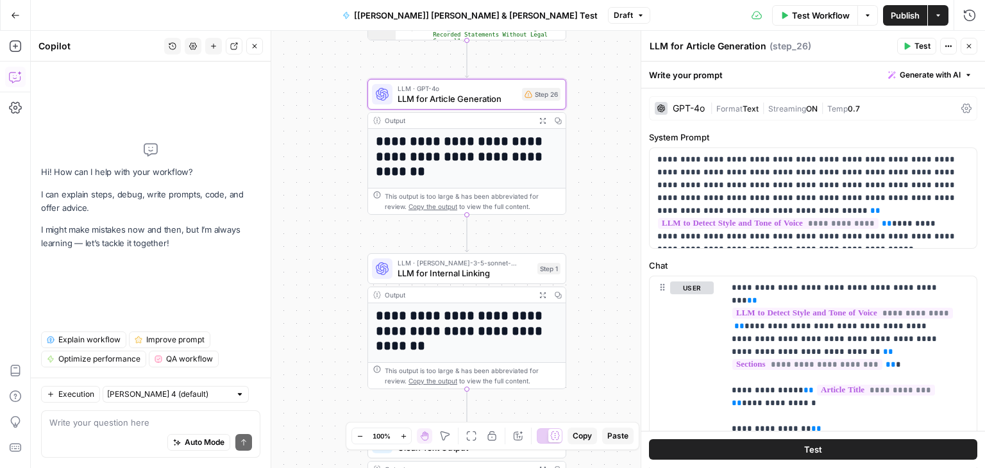
click at [803, 21] on span "Test Workflow" at bounding box center [821, 15] width 58 height 13
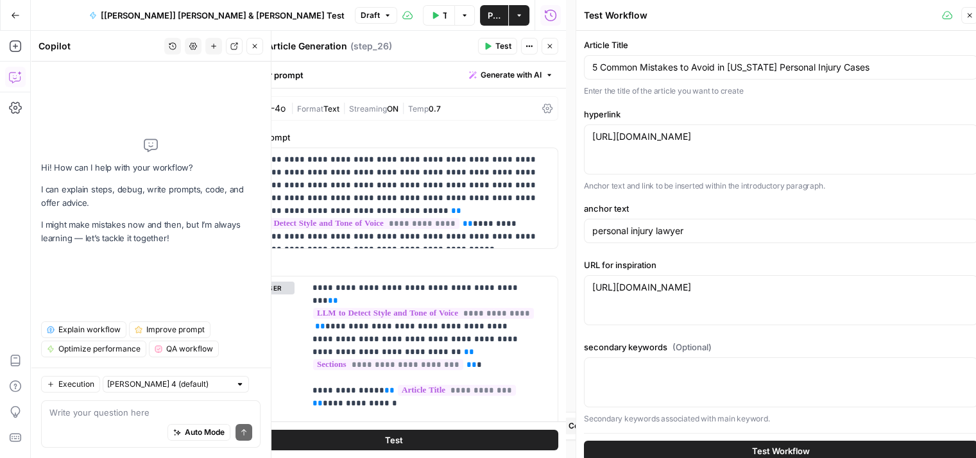
scroll to position [56, 0]
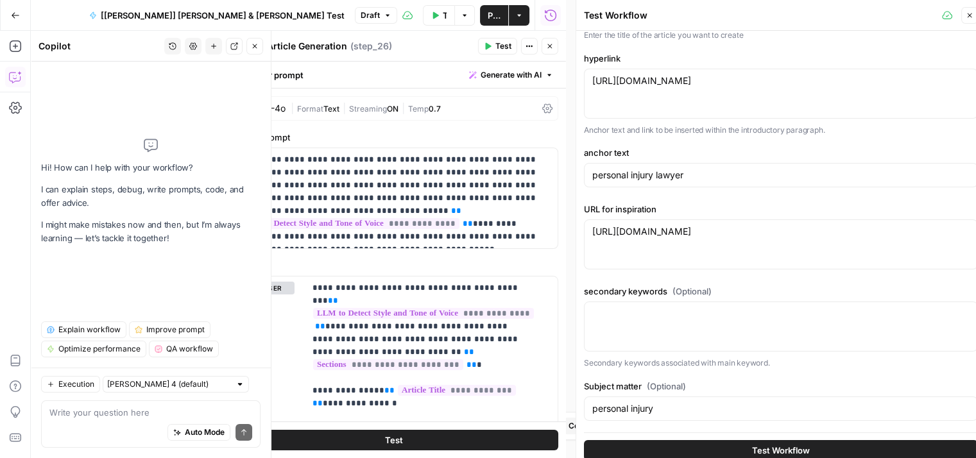
click at [837, 442] on button "Test Workflow" at bounding box center [781, 450] width 394 height 21
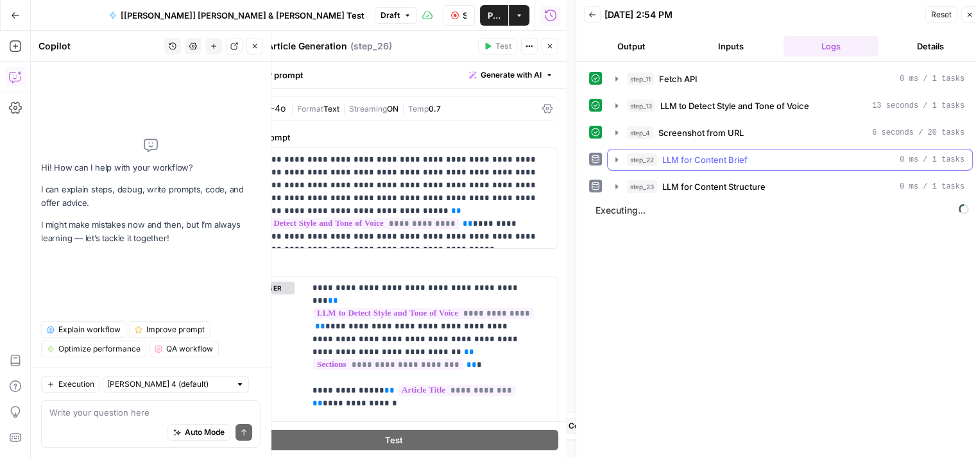
click at [613, 159] on icon "button" at bounding box center [616, 160] width 10 height 10
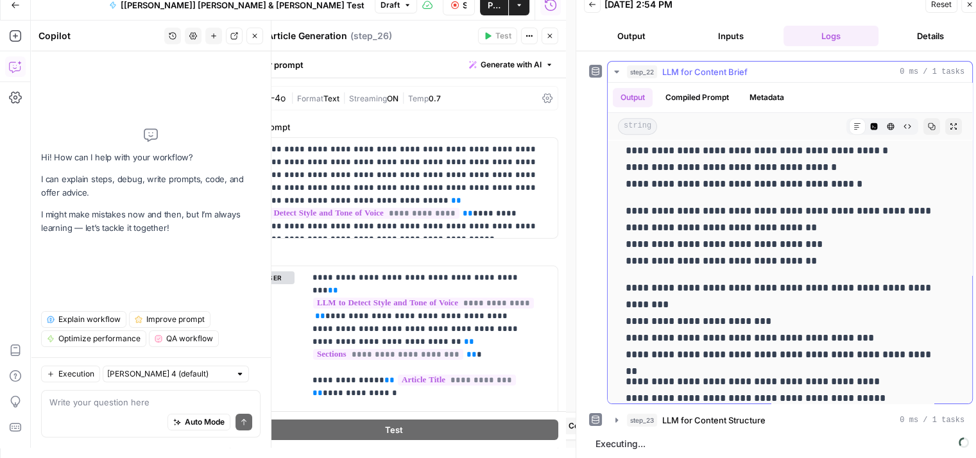
scroll to position [606, 0]
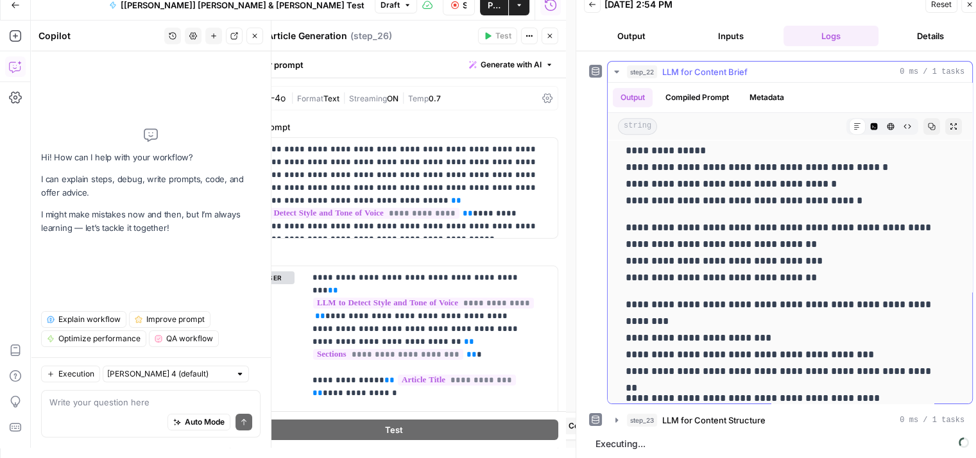
click at [614, 70] on icon "button" at bounding box center [616, 72] width 10 height 10
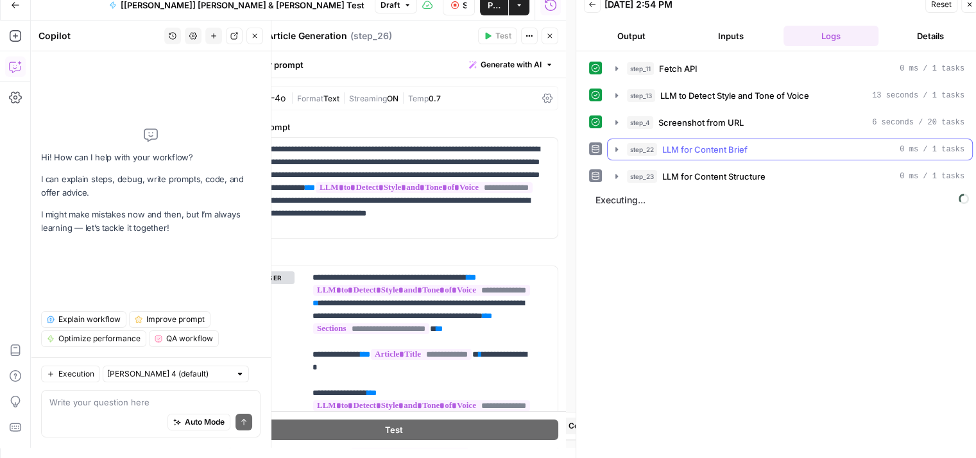
scroll to position [0, 0]
click at [613, 175] on icon "button" at bounding box center [616, 176] width 10 height 10
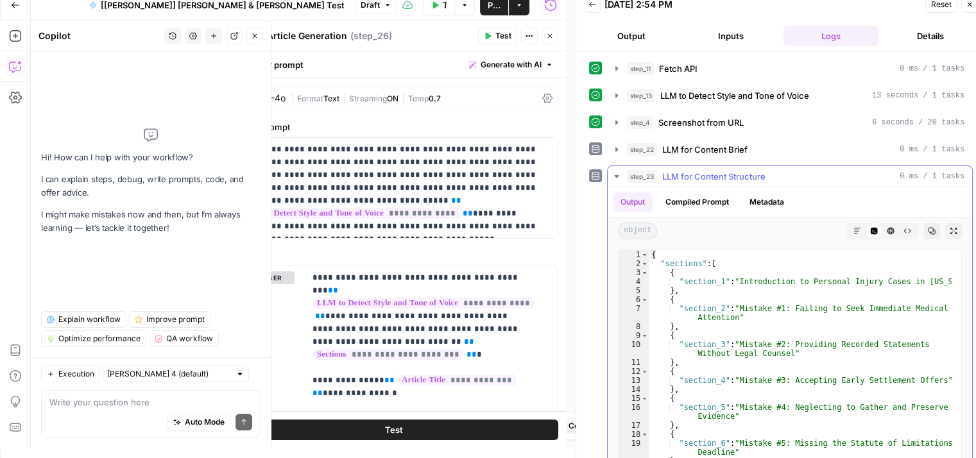
click at [618, 173] on icon "button" at bounding box center [616, 176] width 10 height 10
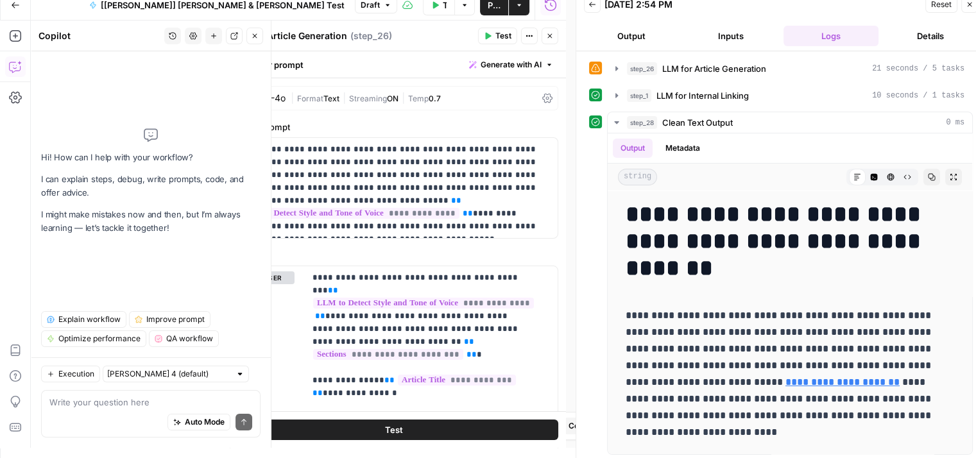
click at [106, 418] on div "Auto Mode Send" at bounding box center [150, 423] width 203 height 28
type textarea "dis moi ce qui manque dans ce workflow"
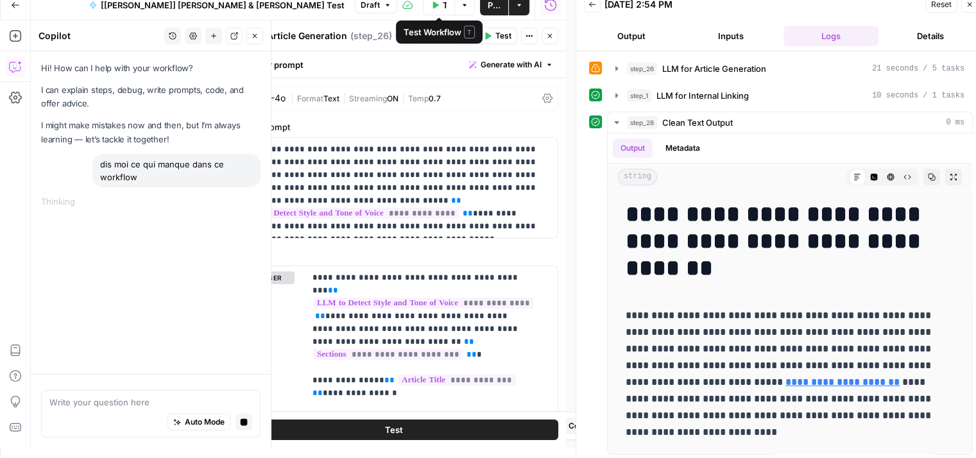
click at [441, 7] on button "Test Workflow" at bounding box center [439, 5] width 32 height 21
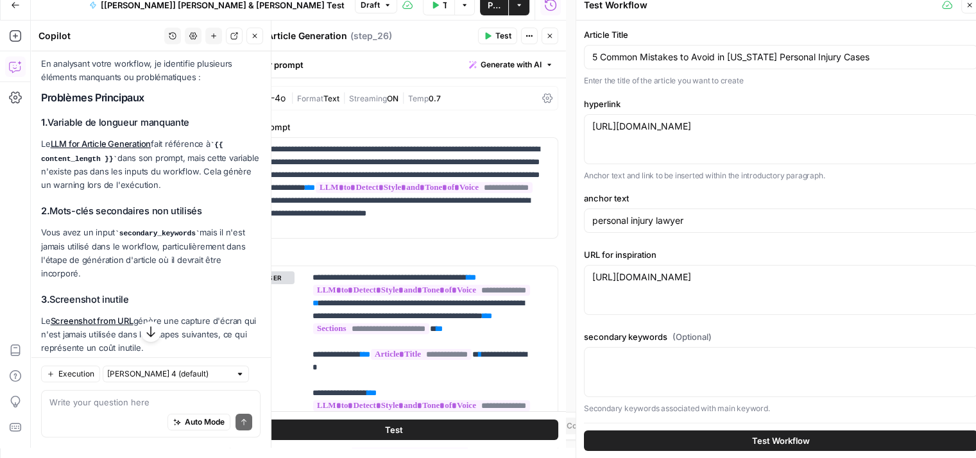
click at [253, 40] on button "Close" at bounding box center [254, 36] width 17 height 17
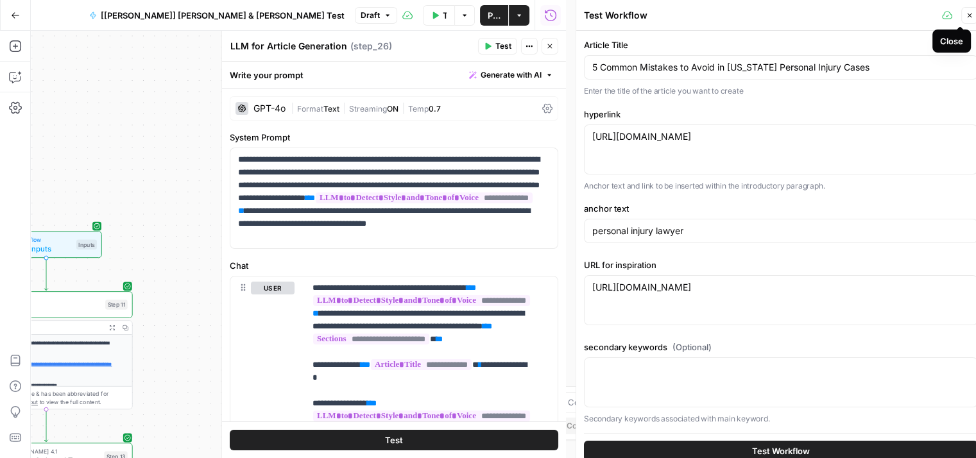
click at [970, 19] on icon "button" at bounding box center [970, 16] width 8 height 8
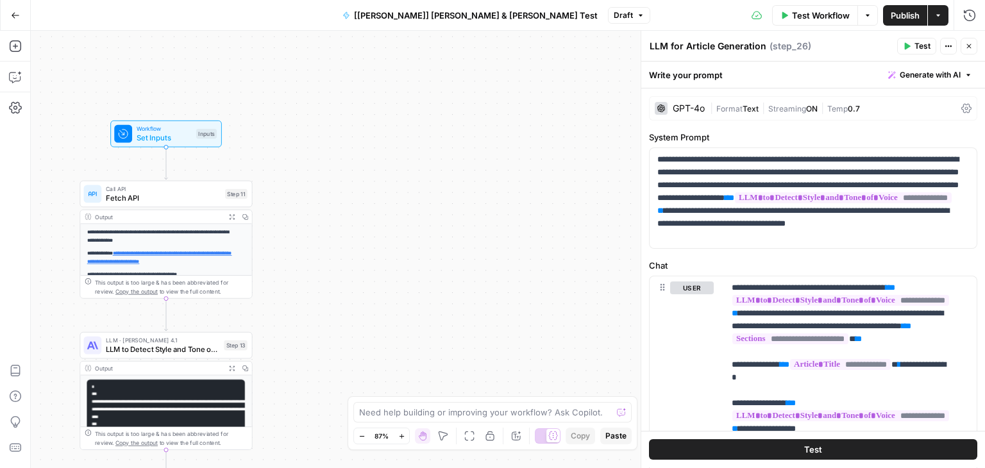
drag, startPoint x: 324, startPoint y: 243, endPoint x: 391, endPoint y: 215, distance: 72.8
click at [391, 215] on div "**********" at bounding box center [508, 250] width 955 height 438
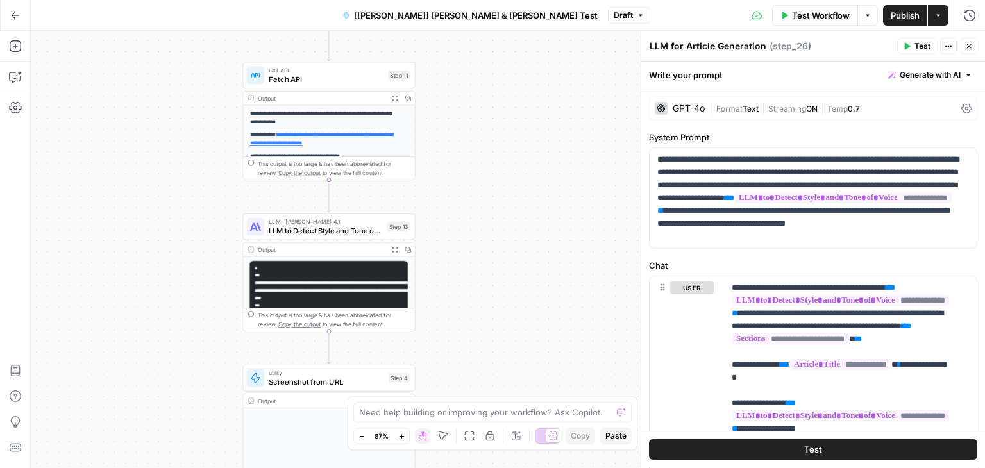
drag, startPoint x: 418, startPoint y: 206, endPoint x: 574, endPoint y: 46, distance: 223.7
click at [574, 46] on div "**********" at bounding box center [508, 250] width 955 height 438
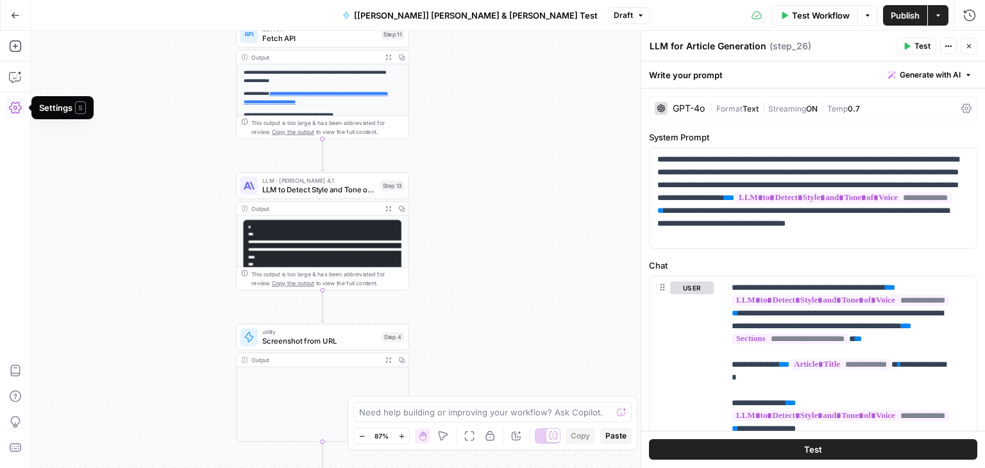
click at [15, 88] on div "Add Steps Copilot Settings AirOps Academy Help Give Feedback Shortcuts" at bounding box center [15, 250] width 31 height 438
click at [13, 80] on icon "button" at bounding box center [15, 77] width 13 height 13
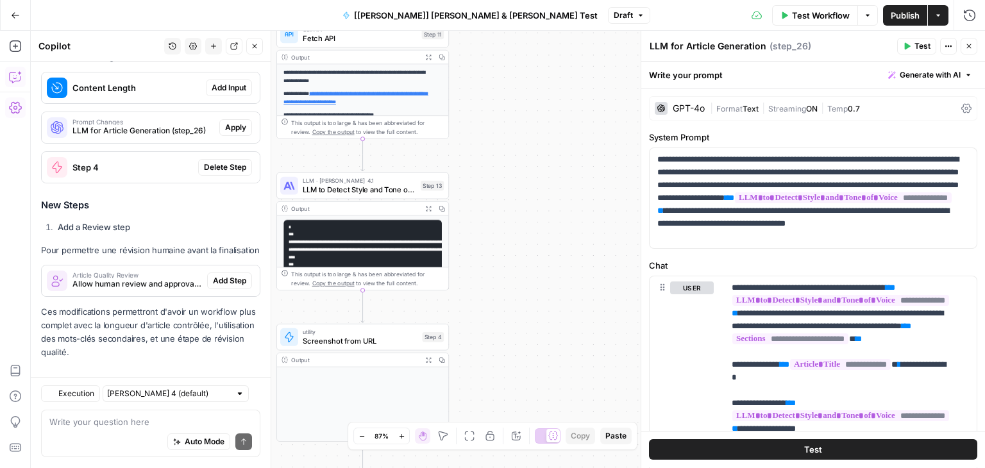
scroll to position [631, 0]
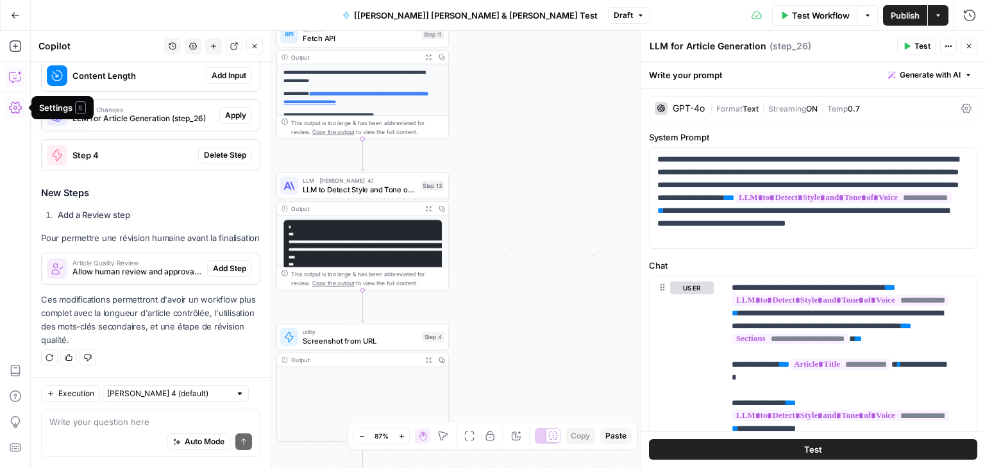
click at [90, 430] on div "Auto Mode Send" at bounding box center [150, 443] width 203 height 28
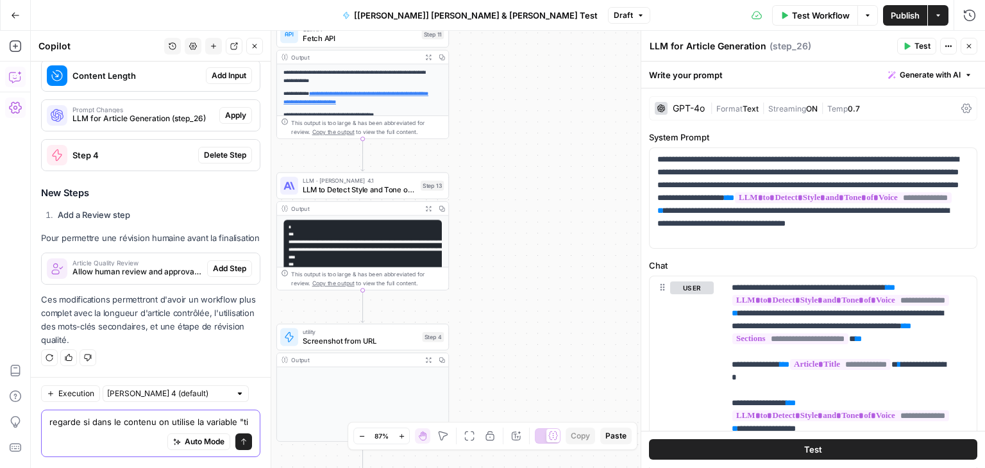
scroll to position [643, 0]
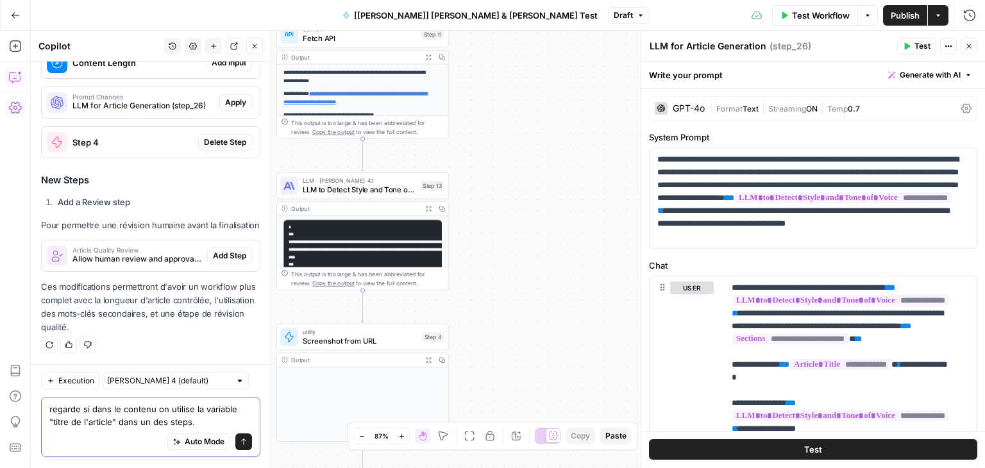
type textarea "regarde si dans le contenu on utilise la variable "titre de l'article" dans un …"
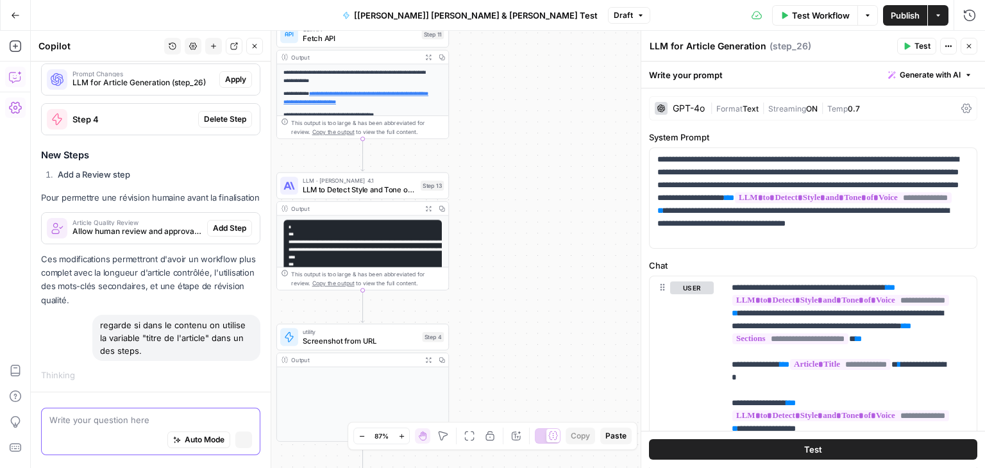
scroll to position [659, 0]
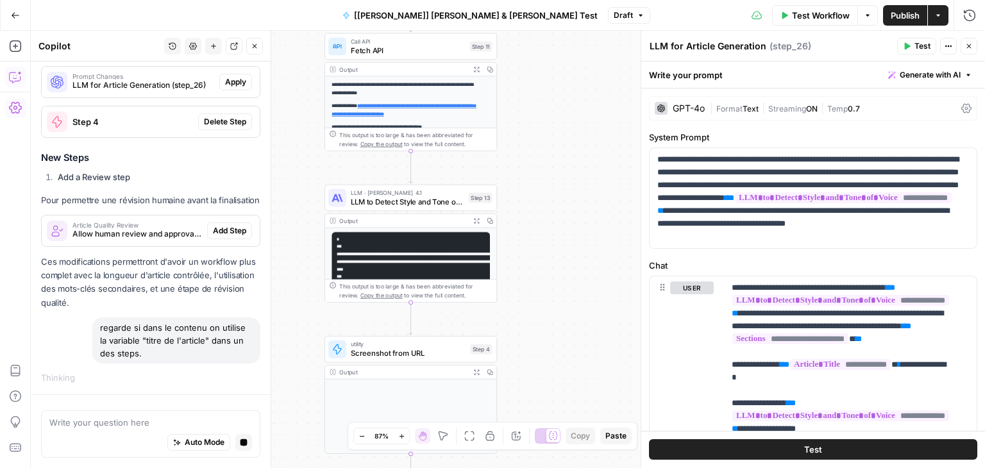
drag, startPoint x: 495, startPoint y: 240, endPoint x: 543, endPoint y: 252, distance: 49.6
click at [543, 252] on div "**********" at bounding box center [508, 250] width 955 height 438
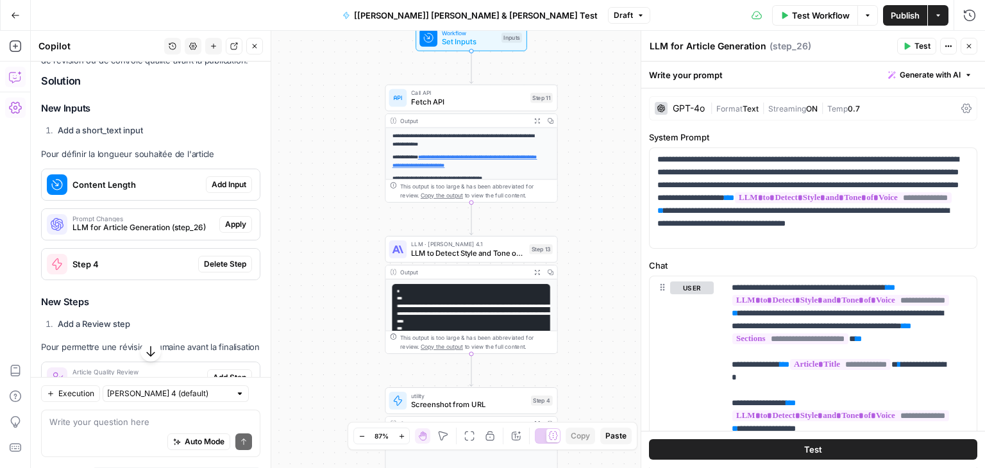
scroll to position [495, 0]
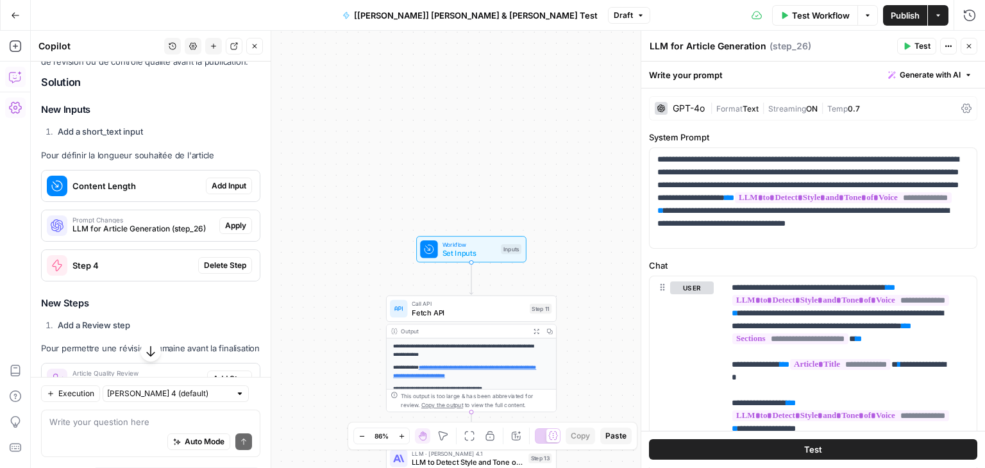
click at [331, 166] on div "**********" at bounding box center [508, 250] width 955 height 438
click at [255, 47] on icon "button" at bounding box center [255, 46] width 8 height 8
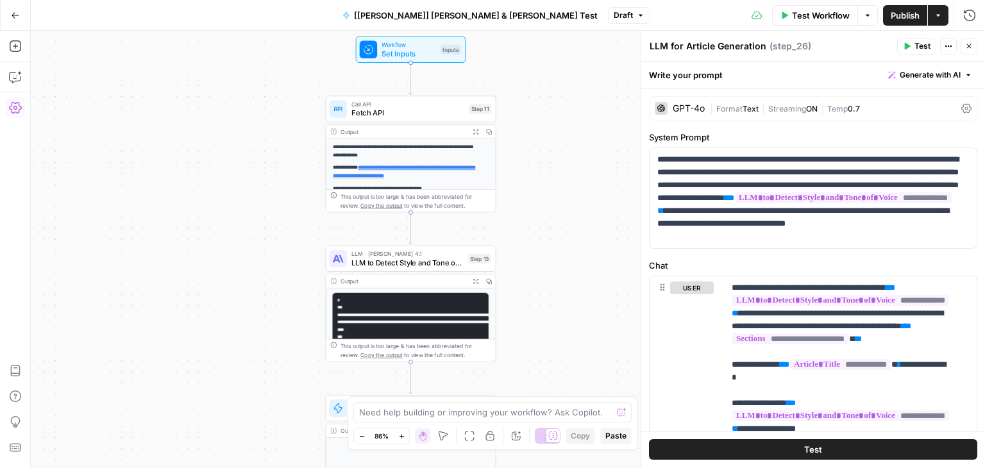
drag, startPoint x: 300, startPoint y: 234, endPoint x: 257, endPoint y: 111, distance: 130.7
click at [257, 111] on div "**********" at bounding box center [508, 250] width 955 height 438
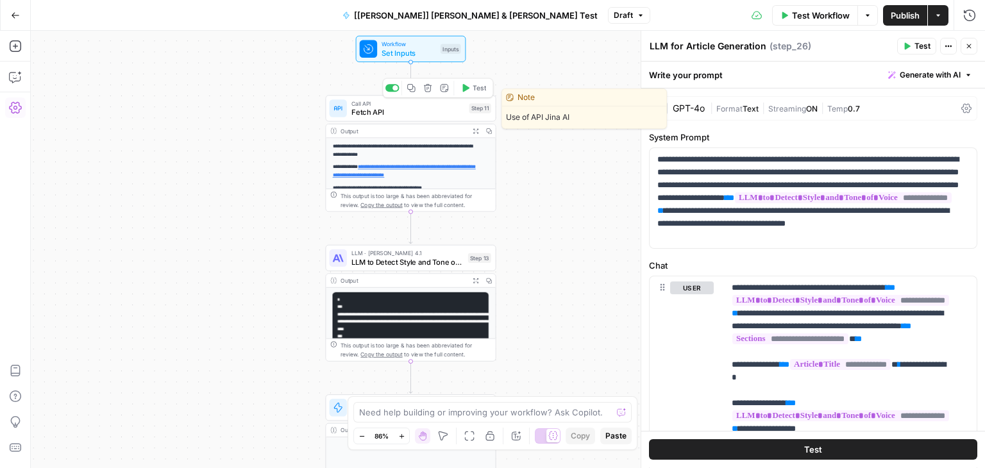
click at [359, 114] on span "Fetch API" at bounding box center [409, 111] width 114 height 11
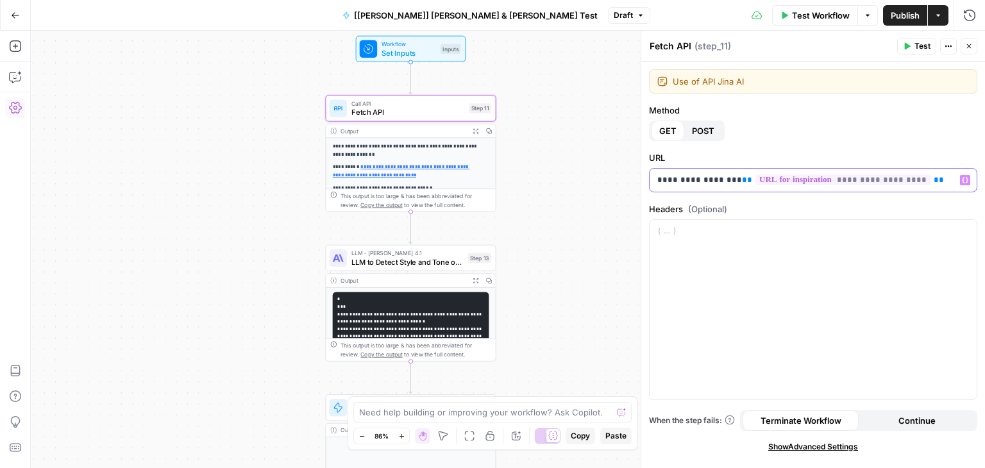
drag, startPoint x: 657, startPoint y: 179, endPoint x: 715, endPoint y: 184, distance: 58.6
click at [715, 184] on p "**********" at bounding box center [814, 180] width 312 height 13
copy p "**********"
click at [14, 18] on icon "button" at bounding box center [16, 15] width 8 height 6
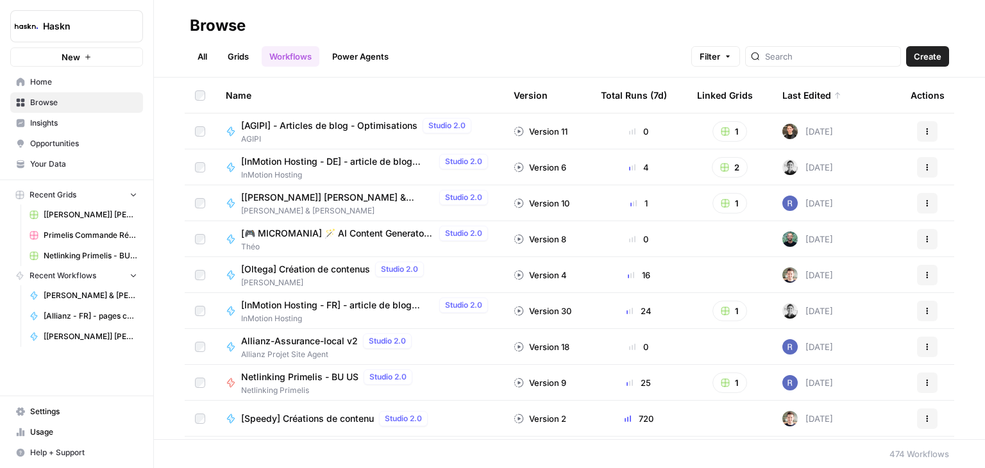
click at [805, 47] on div at bounding box center [823, 56] width 156 height 21
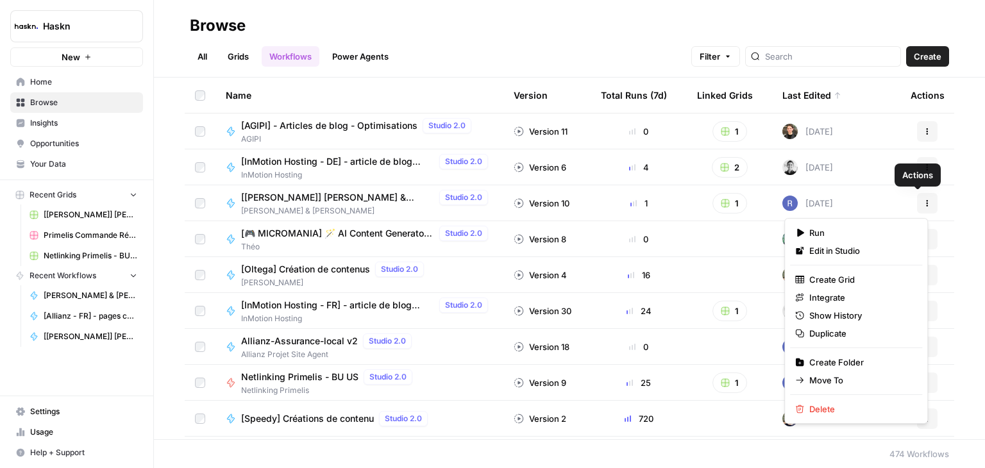
click at [924, 205] on icon "button" at bounding box center [928, 204] width 8 height 8
click at [831, 328] on span "Duplicate" at bounding box center [861, 333] width 103 height 13
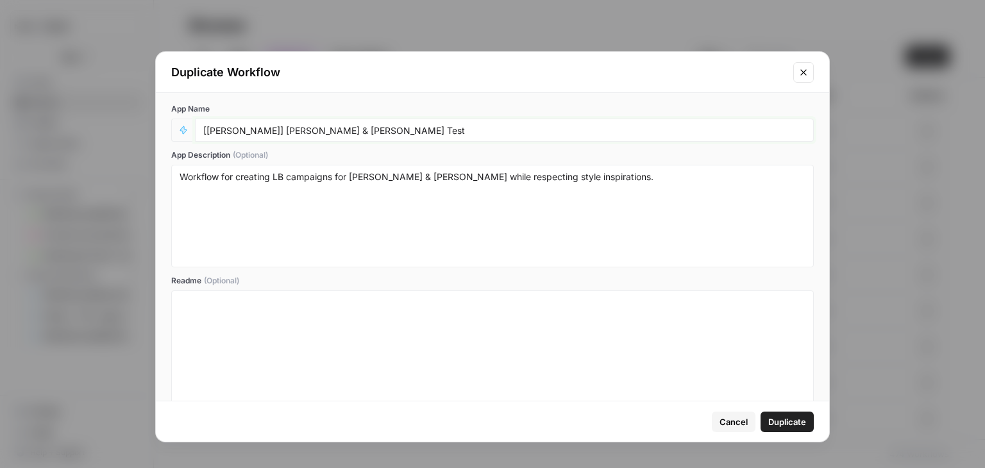
click at [383, 132] on input "[[PERSON_NAME]] [PERSON_NAME] & [PERSON_NAME] Test" at bounding box center [504, 130] width 602 height 12
click at [399, 189] on textarea "Workflow for creating LB campaigns for Simmons & Fletcher while respecting styl…" at bounding box center [493, 216] width 626 height 91
click at [422, 132] on input "[Courtney] Simmons & Fletcher LB Test -" at bounding box center [504, 130] width 602 height 12
type input "[Courtney] Simmons & Fletcher LB Test - Rodrigue"
click at [785, 422] on span "Duplicate" at bounding box center [788, 422] width 38 height 13
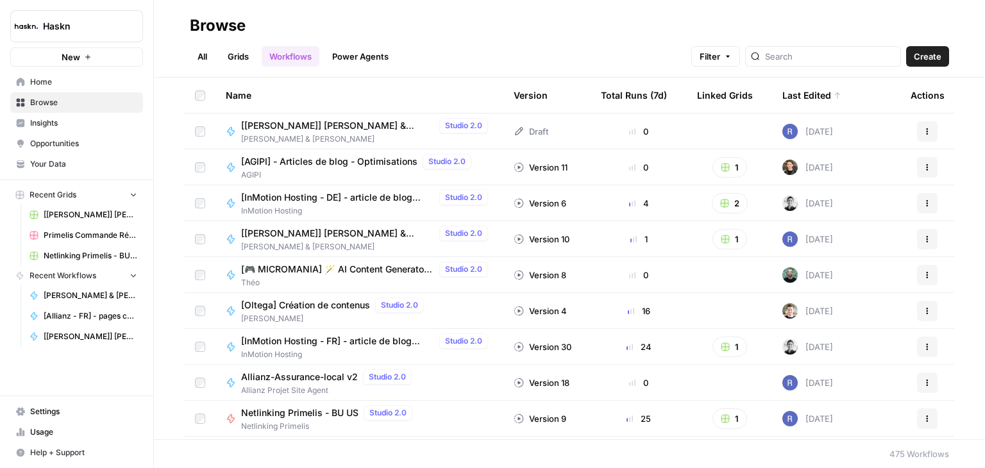
click at [514, 130] on icon at bounding box center [519, 131] width 10 height 10
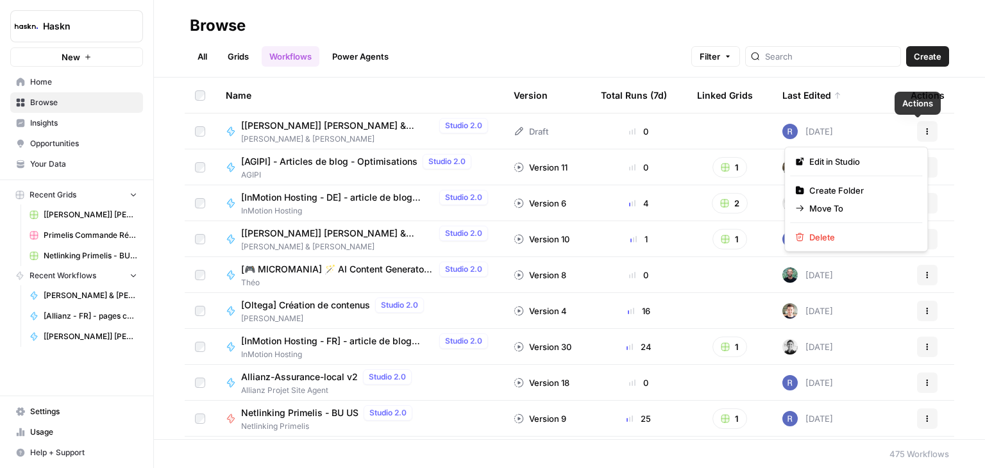
click at [921, 126] on button "Actions" at bounding box center [927, 131] width 21 height 21
click at [838, 157] on span "Edit in Studio" at bounding box center [861, 161] width 103 height 13
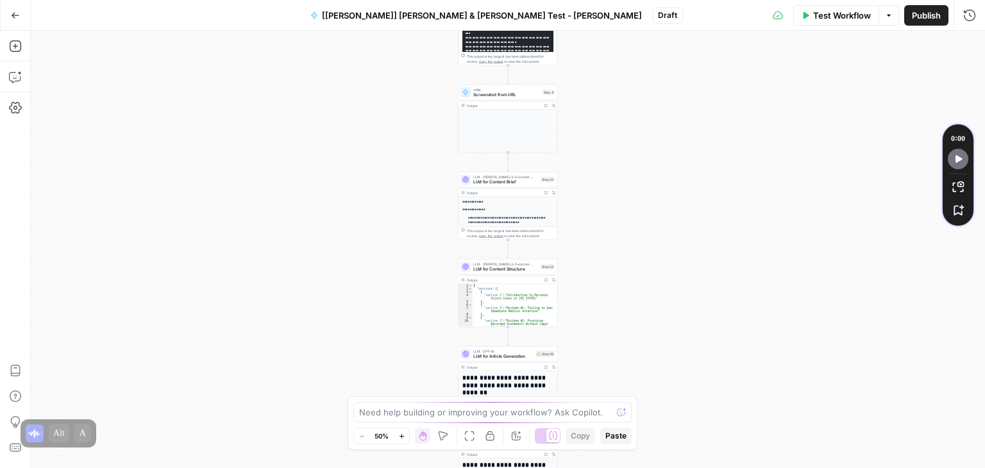
click at [536, 13] on span "[Courtney] Simmons & Fletcher LB Test - Rodrigue" at bounding box center [482, 15] width 320 height 13
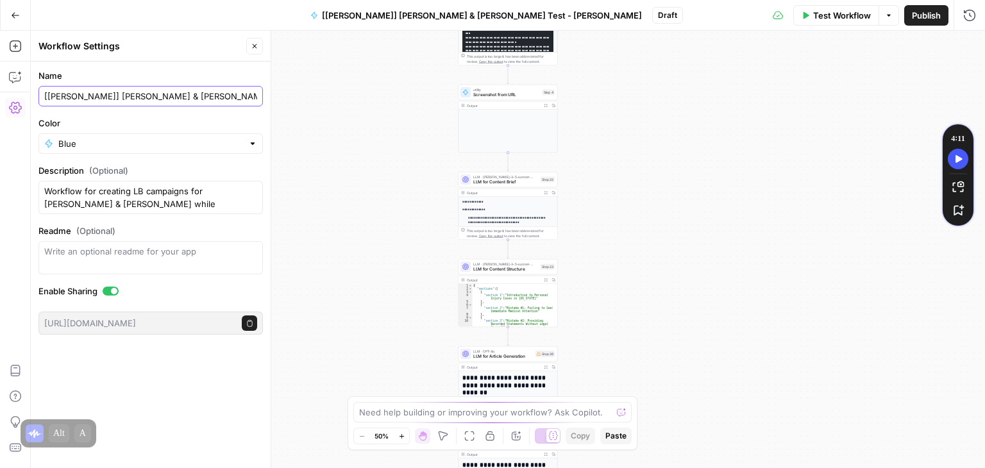
click at [200, 93] on input "[Courtney] Simmons & Fletcher LB Test - Rodrigue" at bounding box center [150, 96] width 213 height 13
click at [90, 96] on input "[Courtney] Simmons & Fletcher LB - Rodrigue" at bounding box center [150, 96] width 213 height 13
type input "Simmons & Fletcher LB - Rodrigue"
click at [214, 236] on label "Readme (Optional)" at bounding box center [150, 231] width 225 height 13
click at [214, 245] on textarea "Readme (Optional)" at bounding box center [150, 251] width 213 height 13
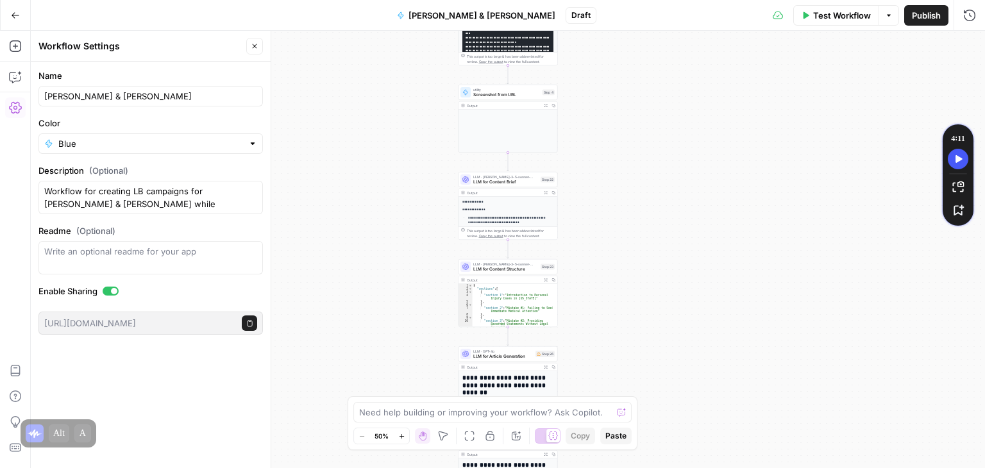
click at [356, 139] on div "**********" at bounding box center [508, 250] width 955 height 438
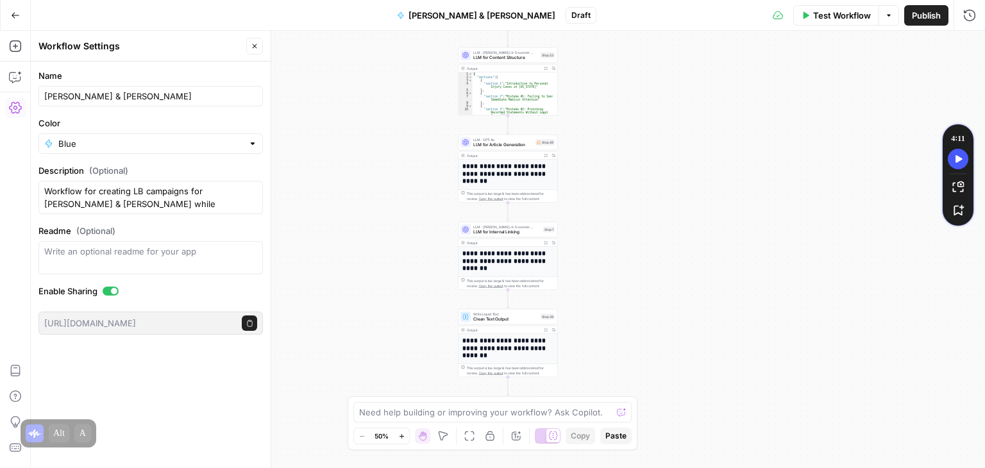
click at [640, 159] on div "**********" at bounding box center [508, 250] width 955 height 438
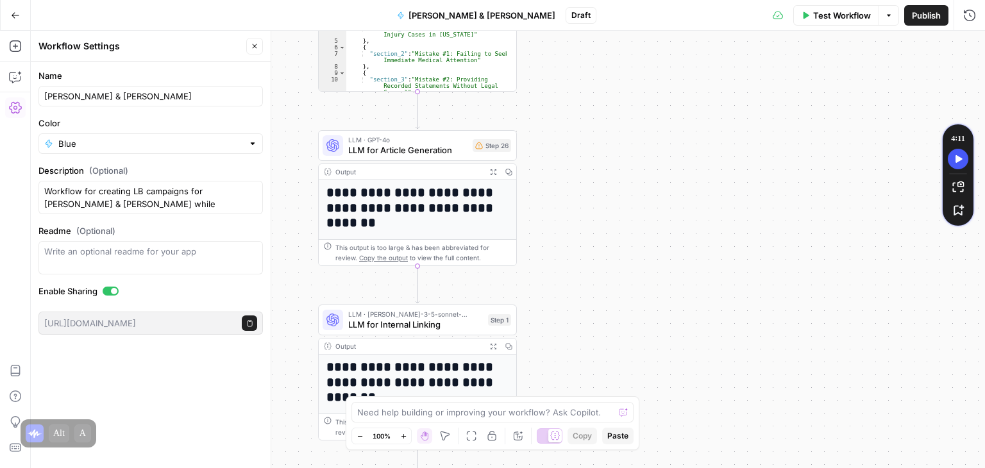
drag, startPoint x: 647, startPoint y: 167, endPoint x: 760, endPoint y: 158, distance: 113.3
click at [760, 164] on div "**********" at bounding box center [508, 250] width 955 height 438
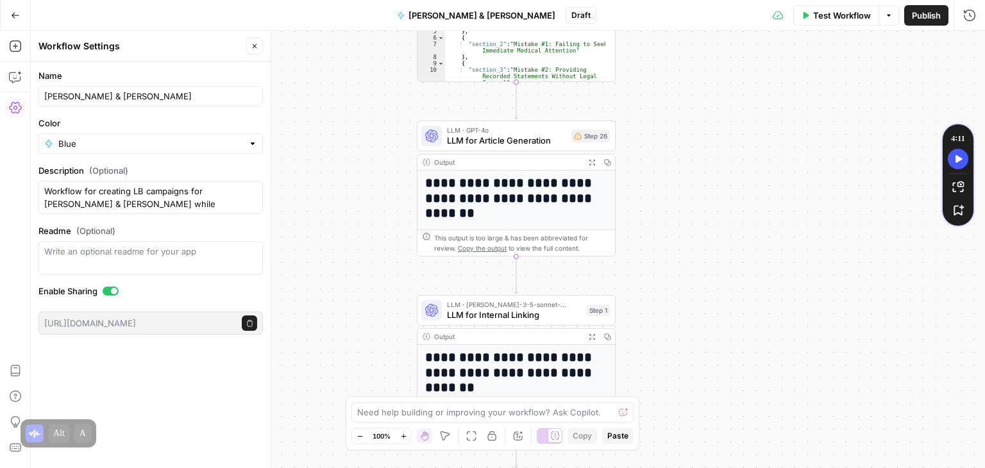
click at [257, 48] on icon "button" at bounding box center [255, 46] width 8 height 8
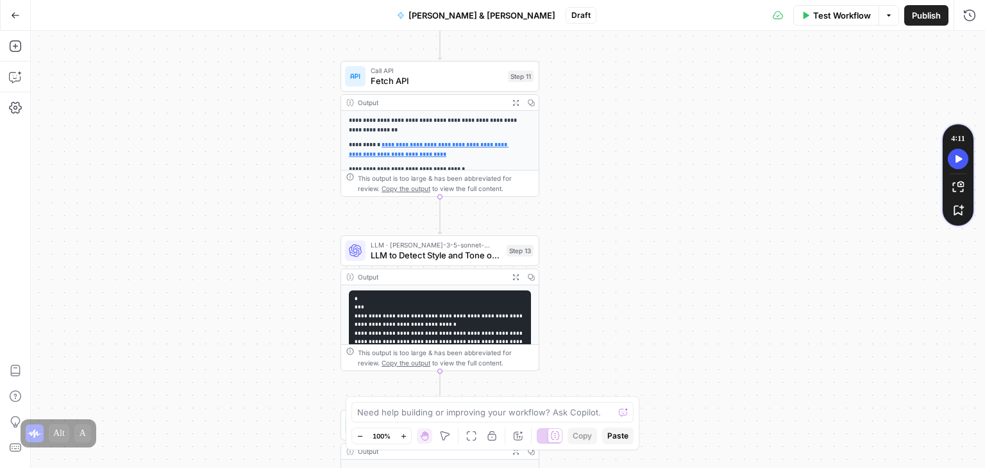
drag, startPoint x: 672, startPoint y: 247, endPoint x: 595, endPoint y: 194, distance: 93.1
click at [595, 194] on div "**********" at bounding box center [508, 250] width 955 height 438
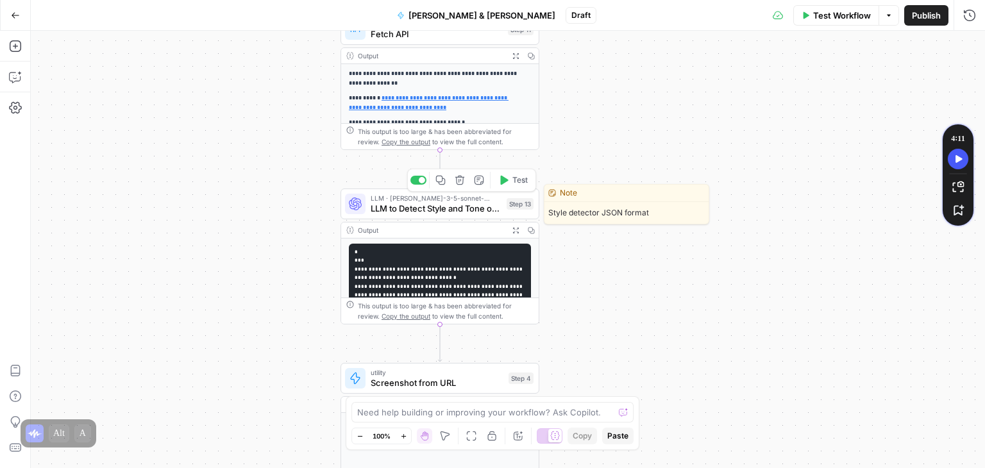
click at [393, 212] on span "LLM to Detect Style and Tone of Voice" at bounding box center [436, 208] width 131 height 13
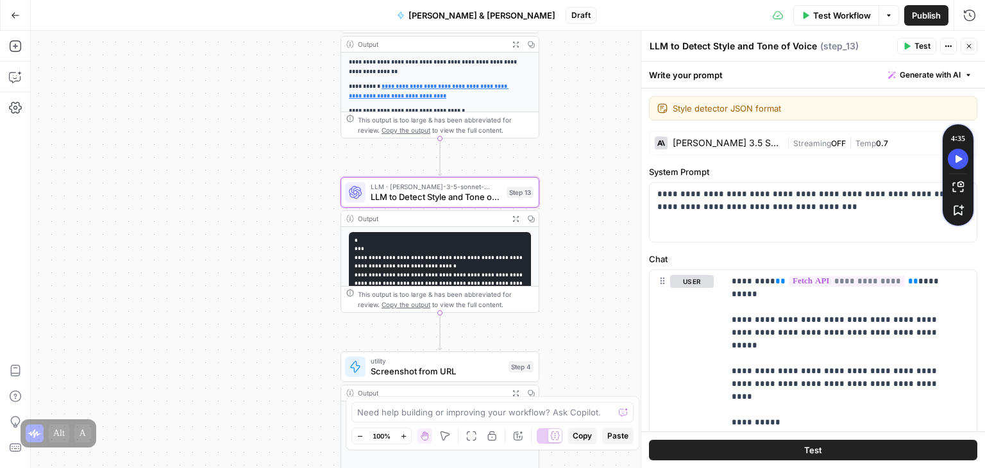
click at [896, 144] on div "| Streaming OFF | Temp 0.7" at bounding box center [871, 143] width 169 height 12
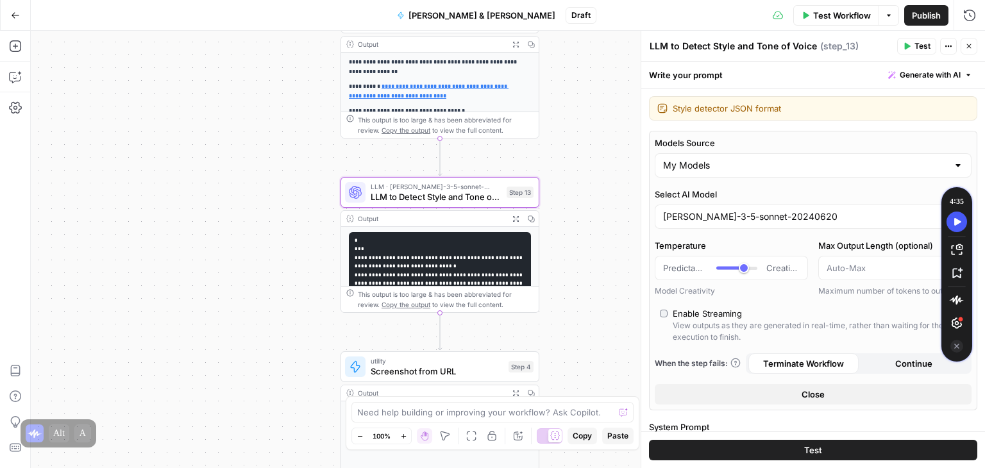
type input "***"
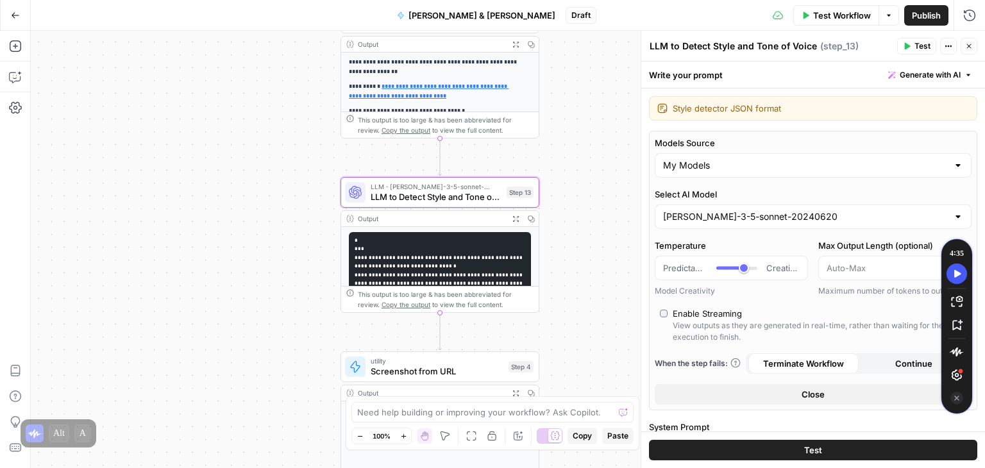
drag, startPoint x: 961, startPoint y: 138, endPoint x: 960, endPoint y: 259, distance: 121.3
click at [960, 259] on div "35" at bounding box center [961, 253] width 8 height 13
click at [765, 224] on div "claude-3-5-sonnet-20240620" at bounding box center [813, 217] width 317 height 24
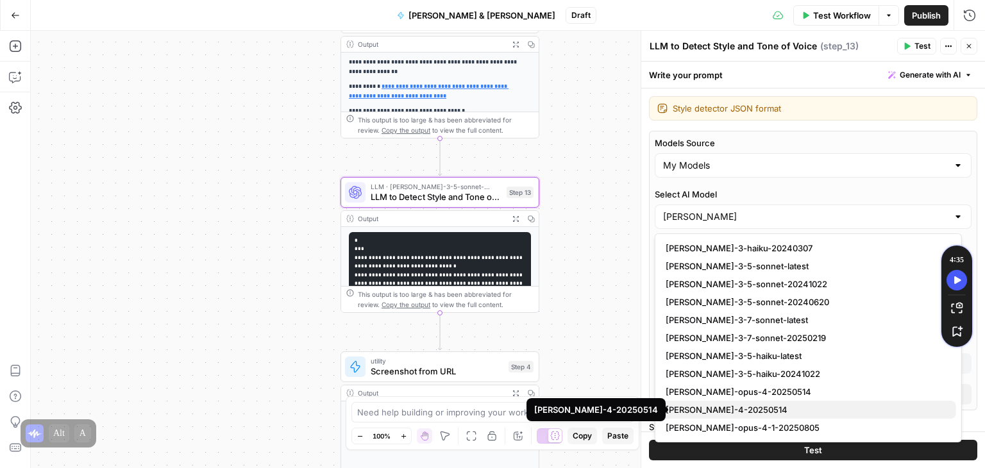
click at [731, 410] on span "claude-sonnet-4-20250514" at bounding box center [806, 410] width 280 height 13
type input "claude-sonnet-4-20250514"
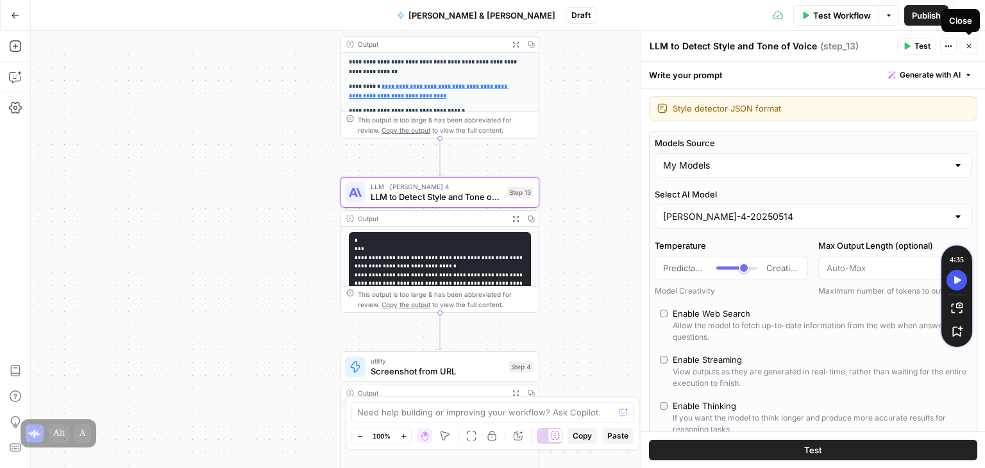
click at [970, 46] on icon "button" at bounding box center [970, 46] width 8 height 8
type input "***"
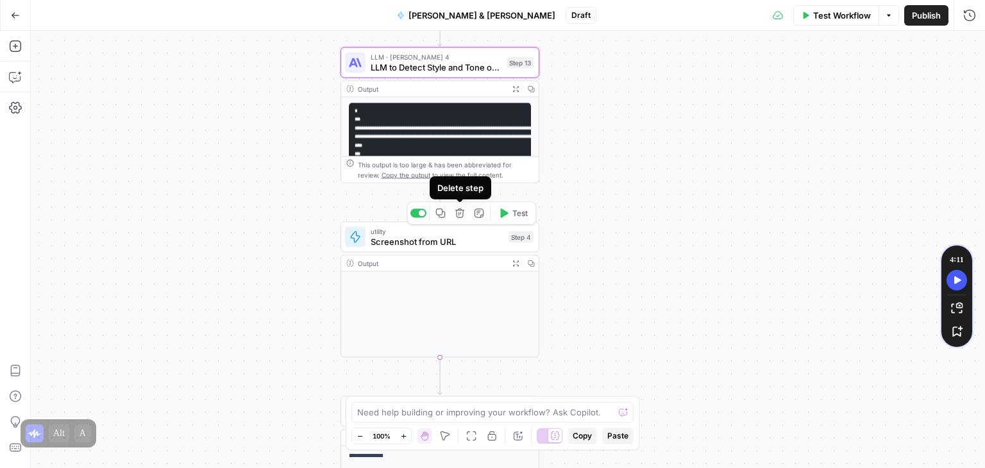
click at [463, 217] on icon "button" at bounding box center [461, 214] width 10 height 10
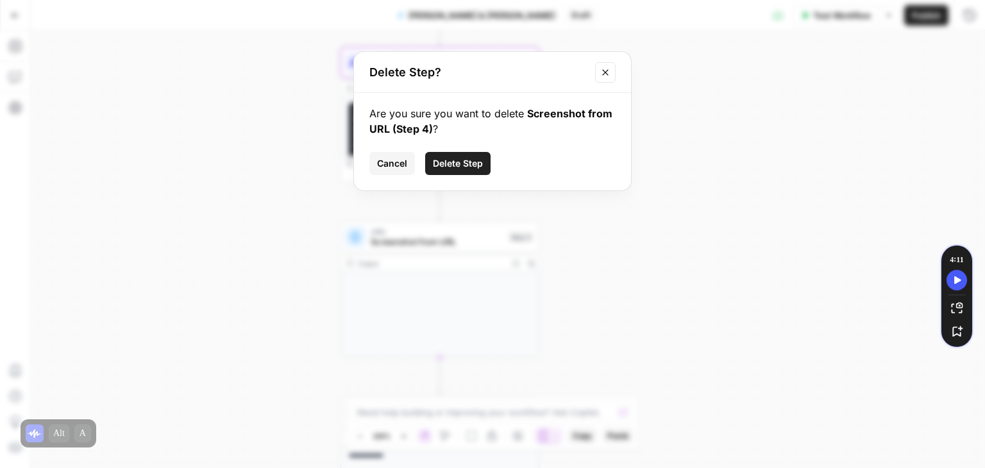
click at [464, 155] on button "Delete Step" at bounding box center [457, 163] width 65 height 23
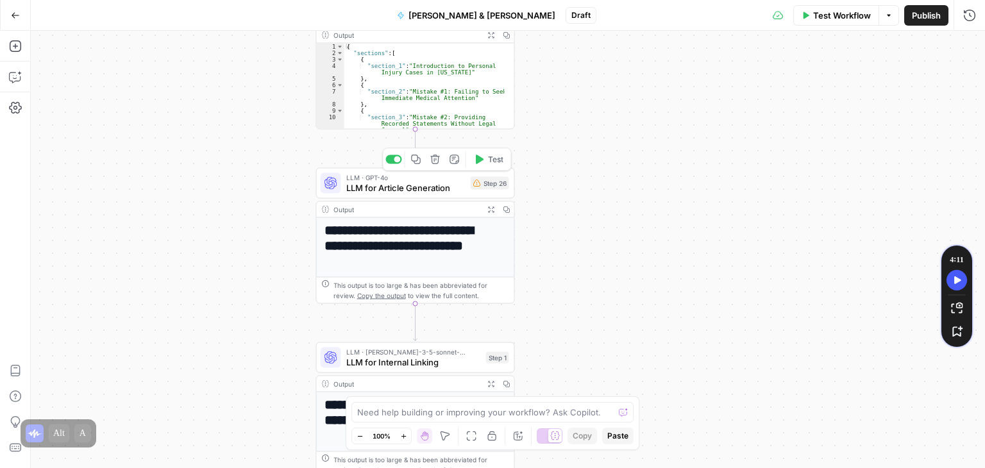
click at [382, 193] on span "LLM for Article Generation" at bounding box center [405, 188] width 119 height 13
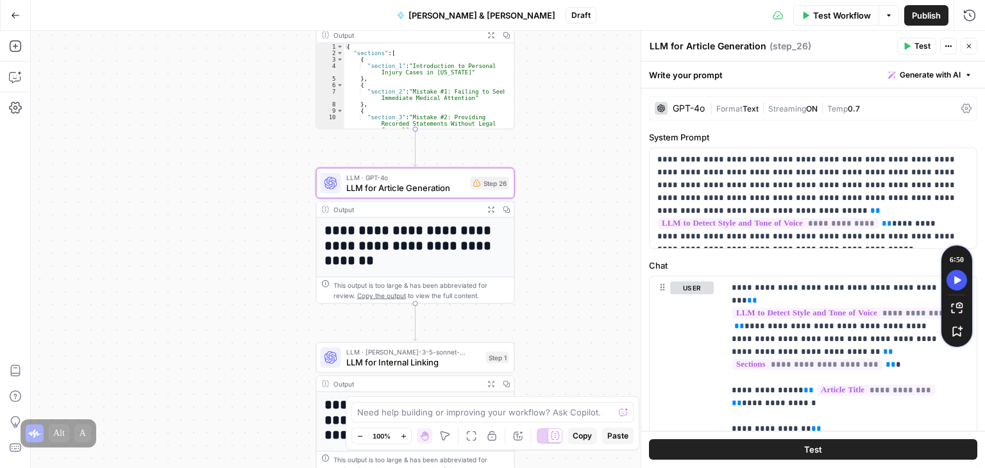
click at [962, 106] on icon at bounding box center [967, 108] width 10 height 10
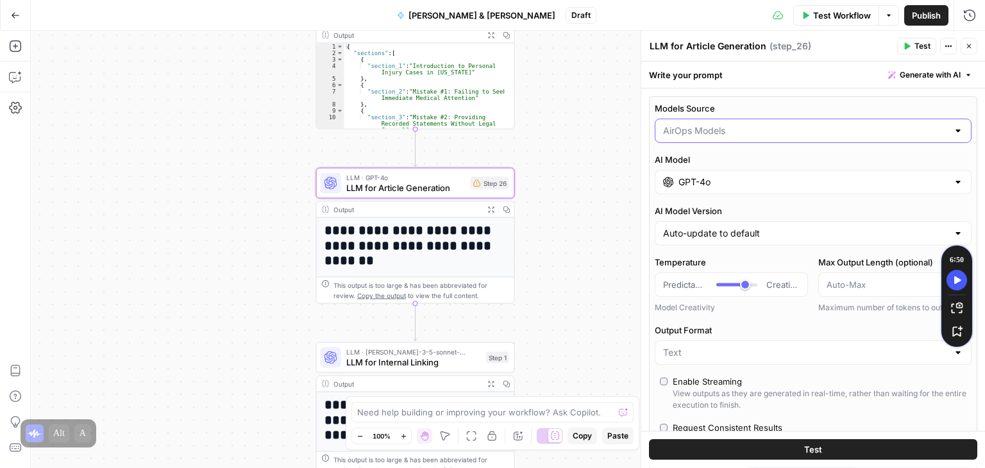
click at [733, 135] on input "Models Source" at bounding box center [805, 130] width 285 height 13
click at [715, 183] on span "My Models" at bounding box center [806, 180] width 280 height 13
type input "My Models"
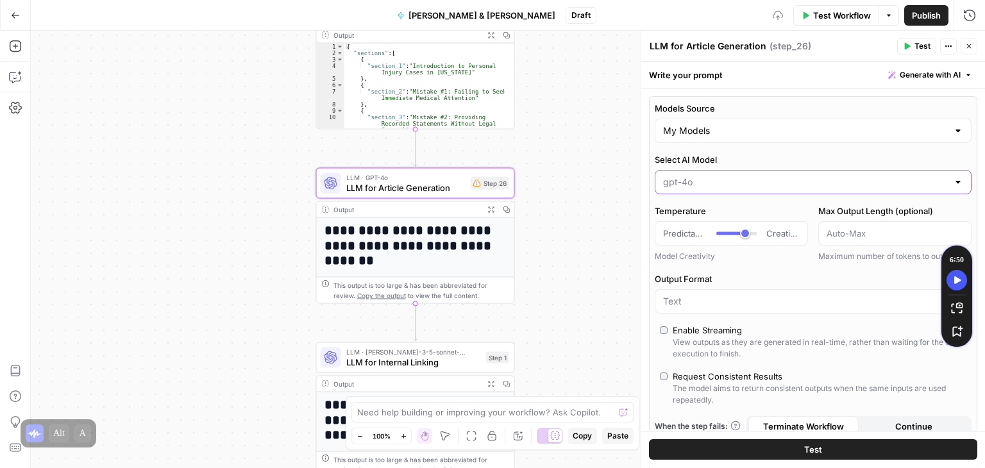
click at [739, 183] on input "Select AI Model" at bounding box center [805, 182] width 285 height 13
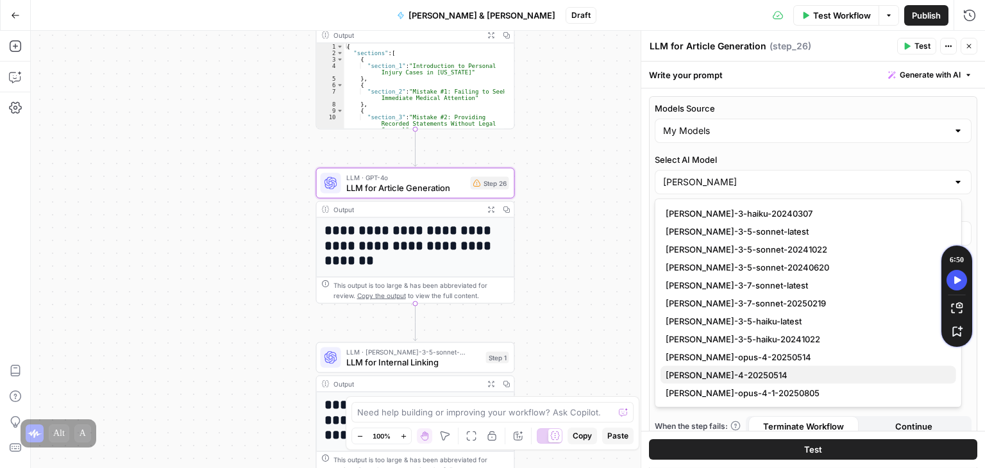
click at [776, 372] on span "claude-sonnet-4-20250514" at bounding box center [806, 375] width 280 height 13
type input "claude-sonnet-4-20250514"
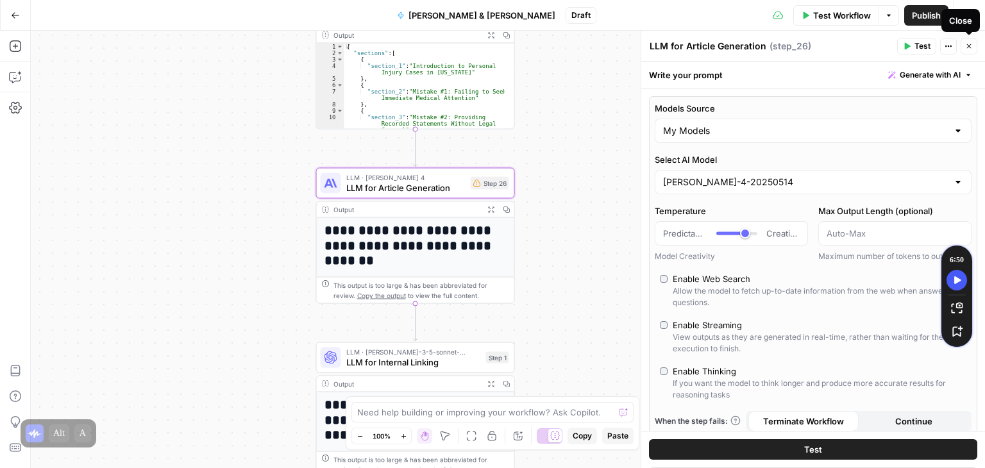
click at [969, 49] on icon "button" at bounding box center [970, 46] width 8 height 8
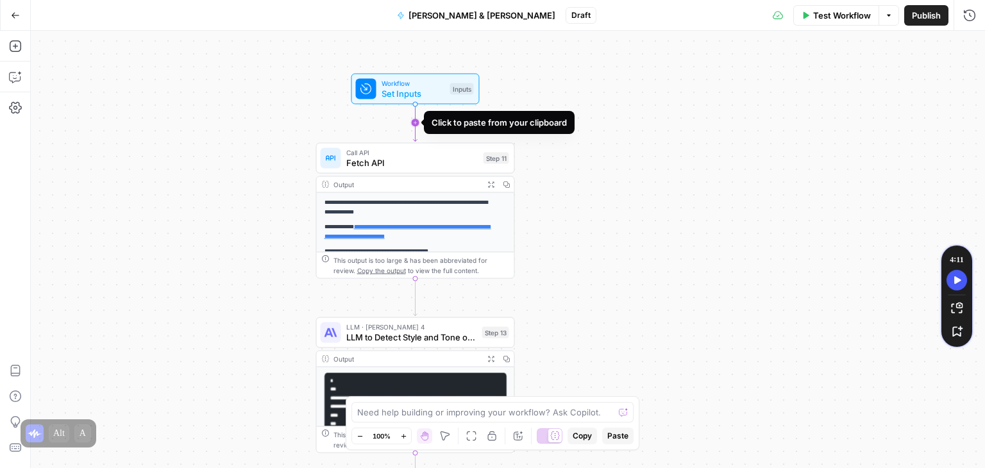
click at [417, 105] on icon "Edge from start to step_11" at bounding box center [416, 122] width 4 height 37
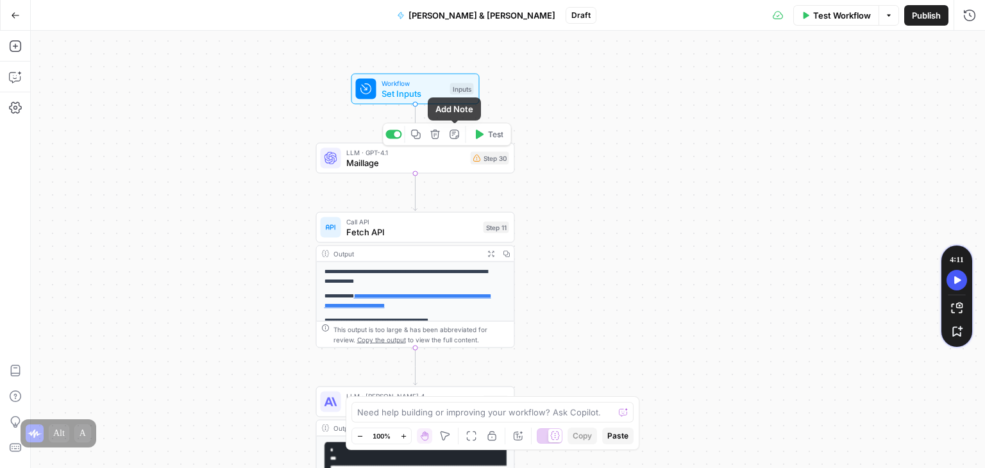
click at [450, 138] on icon "button" at bounding box center [455, 135] width 10 height 10
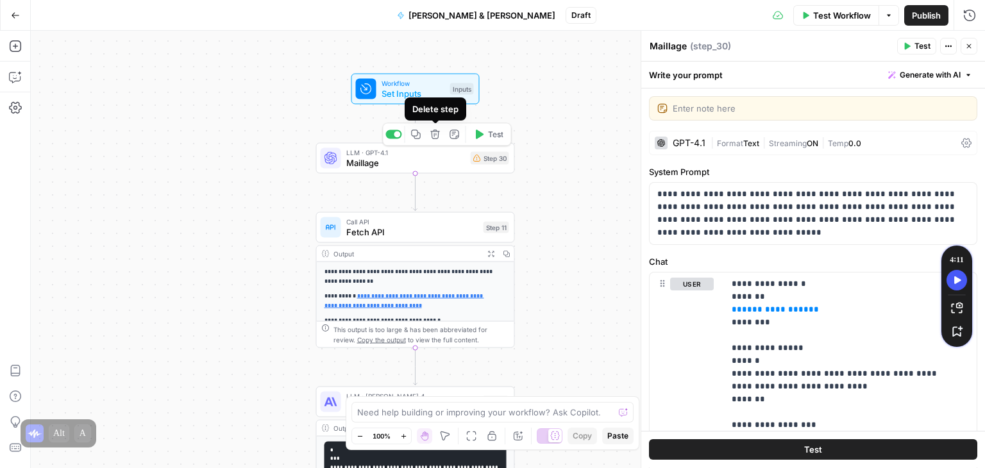
click at [429, 134] on button "Delete step" at bounding box center [435, 134] width 17 height 17
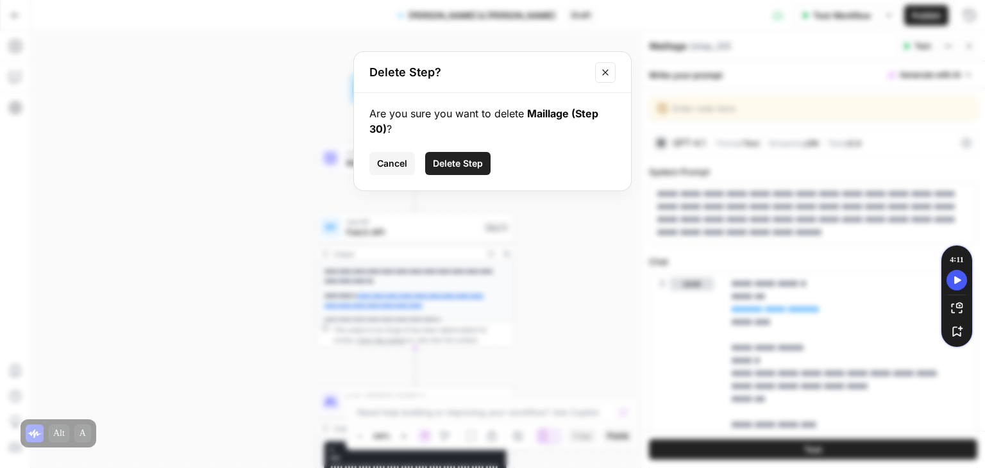
click at [464, 165] on span "Delete Step" at bounding box center [458, 163] width 50 height 13
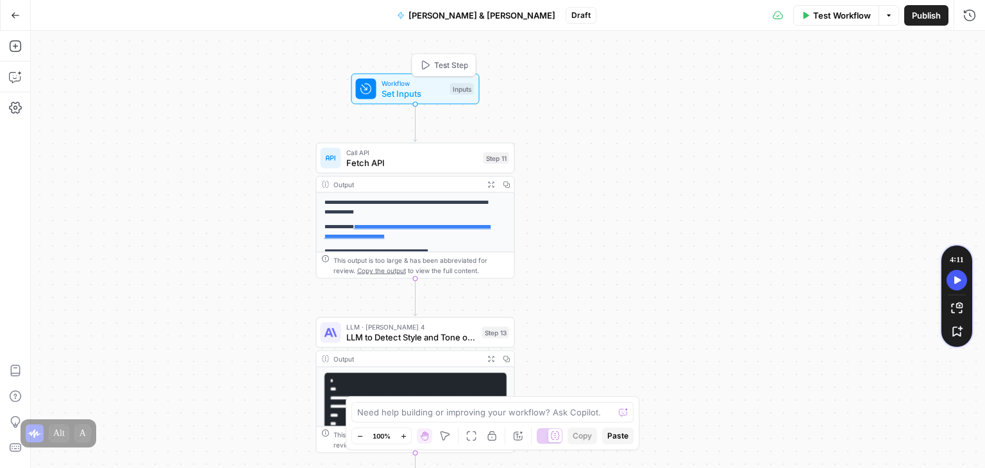
click at [397, 84] on span "Workflow" at bounding box center [414, 83] width 64 height 10
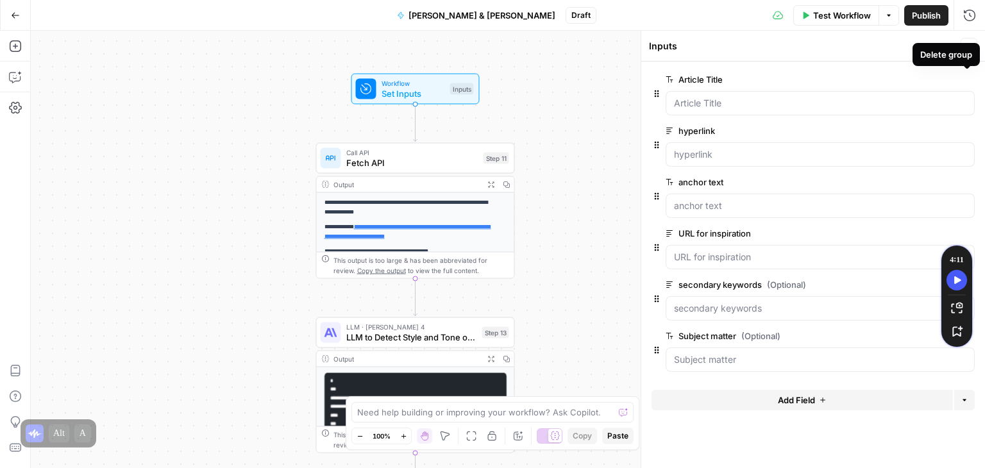
click at [969, 76] on icon "button" at bounding box center [967, 79] width 7 height 7
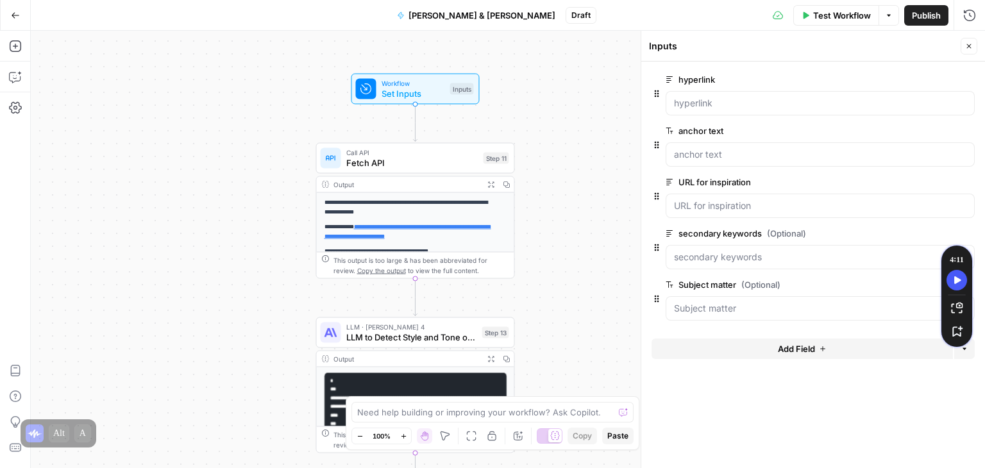
click at [716, 80] on label "hyperlink" at bounding box center [784, 79] width 237 height 13
click at [716, 97] on input "hyperlink" at bounding box center [820, 103] width 293 height 13
click at [716, 80] on label "hyperlink" at bounding box center [784, 79] width 237 height 13
click at [716, 97] on input "hyperlink" at bounding box center [820, 103] width 293 height 13
click at [716, 80] on label "hyperlink" at bounding box center [784, 79] width 237 height 13
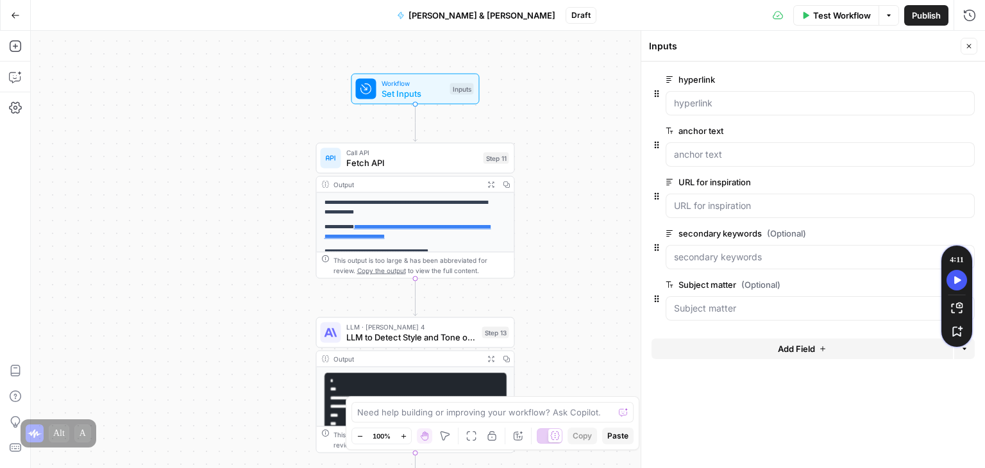
click at [716, 97] on input "hyperlink" at bounding box center [820, 103] width 293 height 13
click at [716, 80] on label "hyperlink" at bounding box center [784, 79] width 237 height 13
click at [716, 97] on input "hyperlink" at bounding box center [820, 103] width 293 height 13
copy label "hyperlink"
click at [8, 74] on button "Copilot" at bounding box center [15, 77] width 21 height 21
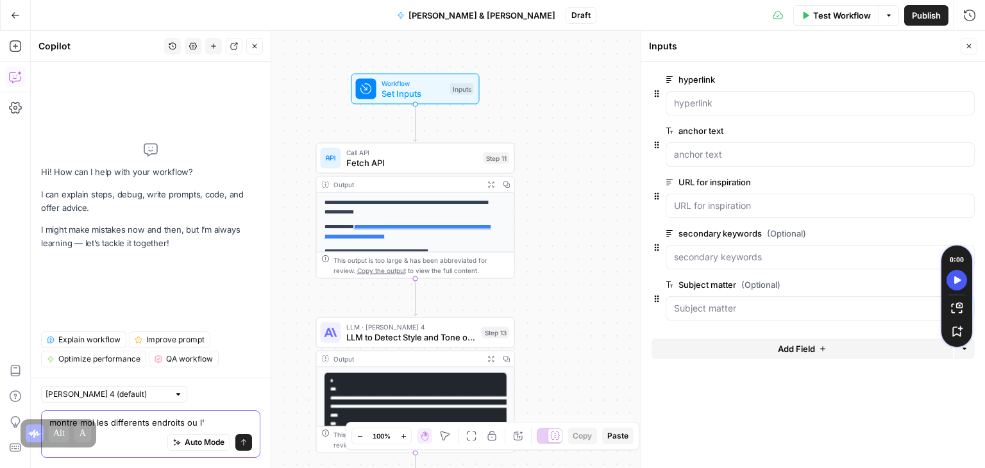
paste textarea "hyperlink"
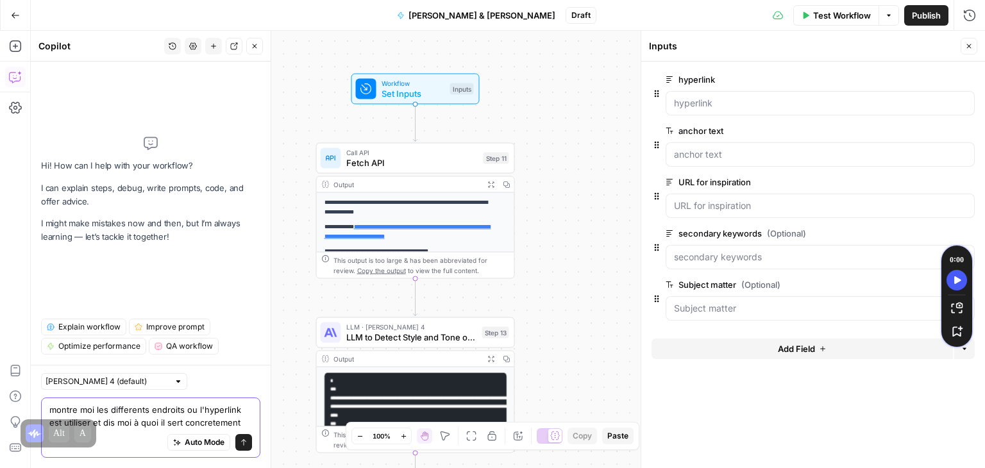
type textarea "montre moi les differents endroits ou l'hyperlink est utiliser et dis moi à quo…"
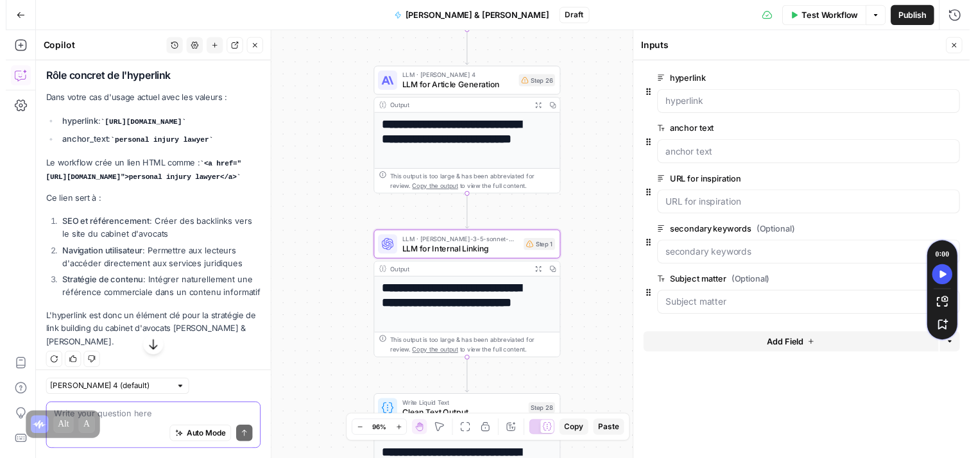
scroll to position [491, 0]
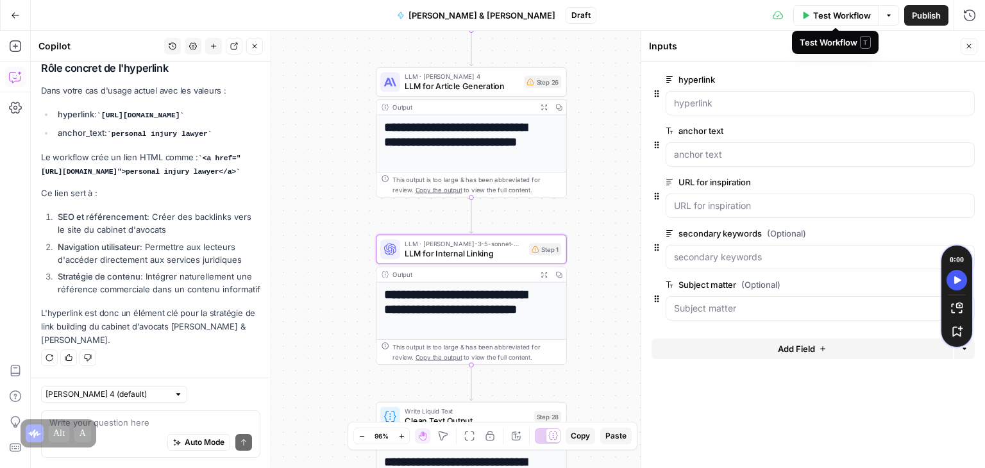
click at [831, 13] on span "Test Workflow" at bounding box center [843, 15] width 58 height 13
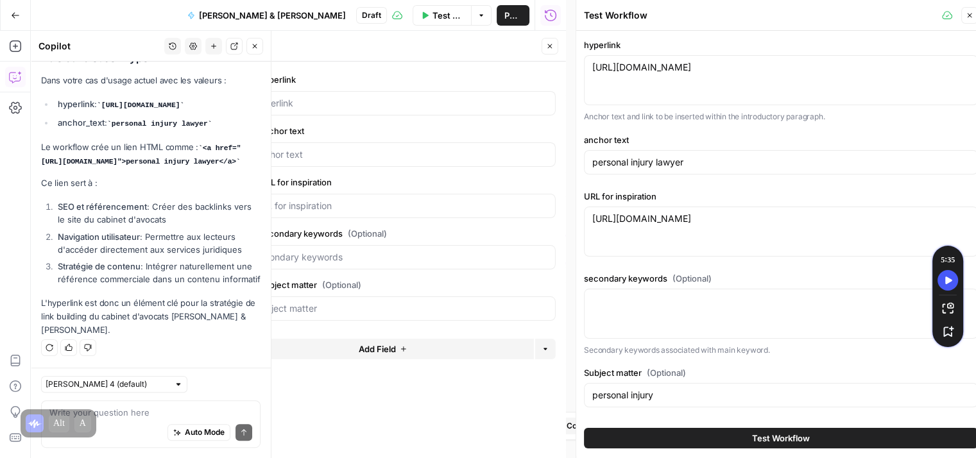
scroll to position [10, 0]
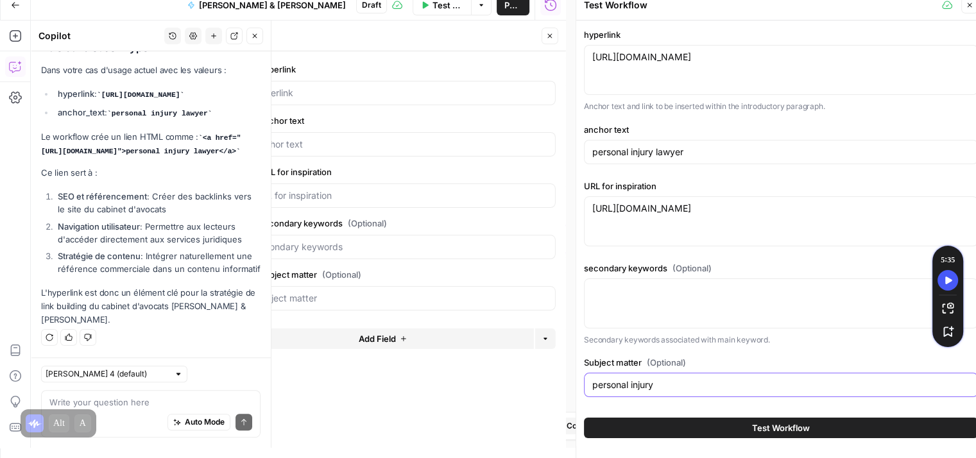
drag, startPoint x: 666, startPoint y: 386, endPoint x: 579, endPoint y: 383, distance: 87.3
click at [579, 383] on div "Test Workflow Close hyperlink https://www.simmonsandfletcher.com/ https://www.s…" at bounding box center [780, 224] width 410 height 468
click at [123, 406] on textarea at bounding box center [150, 402] width 203 height 13
type textarea "et le subject matter ?"
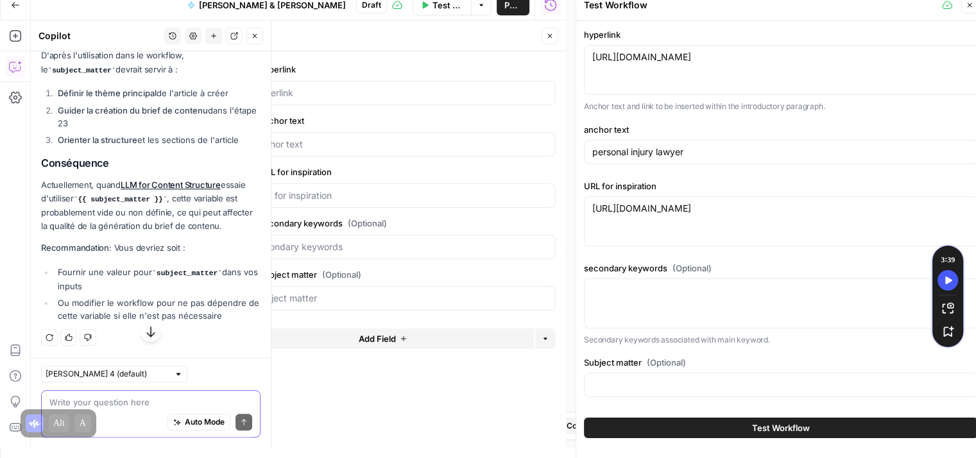
scroll to position [1219, 0]
click at [129, 404] on textarea at bounding box center [150, 402] width 203 height 13
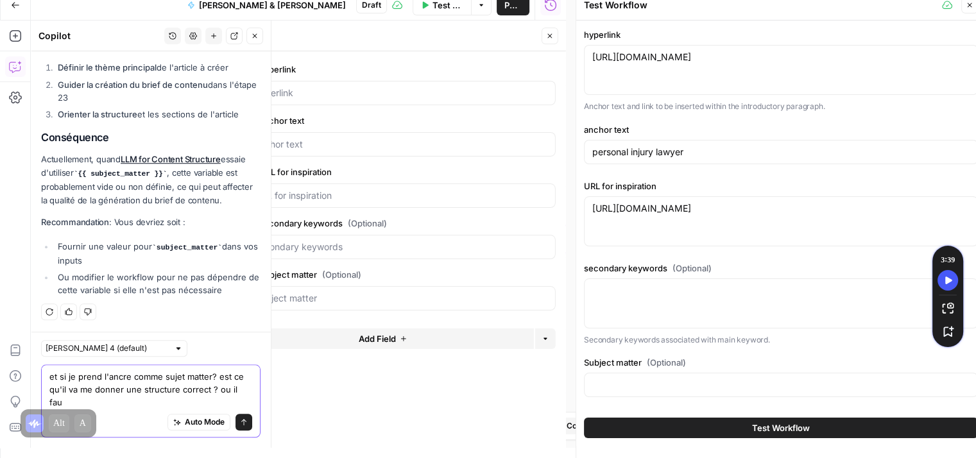
scroll to position [1245, 0]
type textarea "et si je prend l'ancre comme sujet matter? est ce qu'il va me donner une struct…"
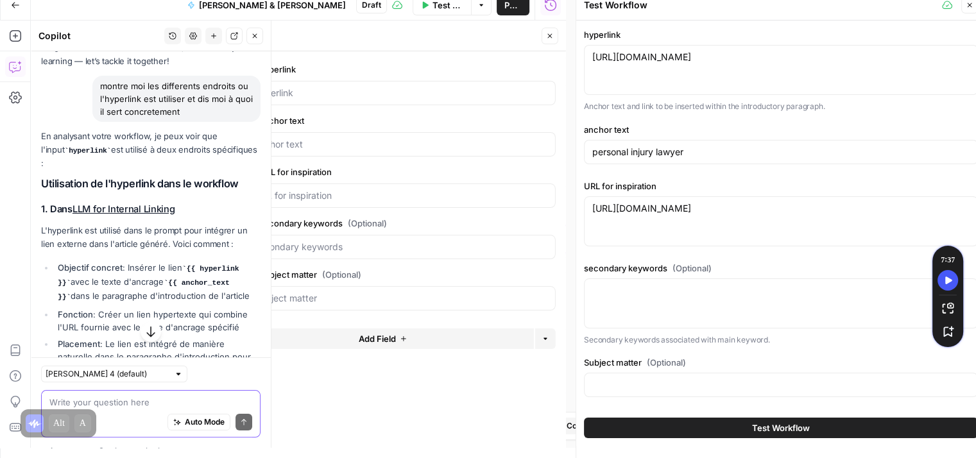
scroll to position [0, 0]
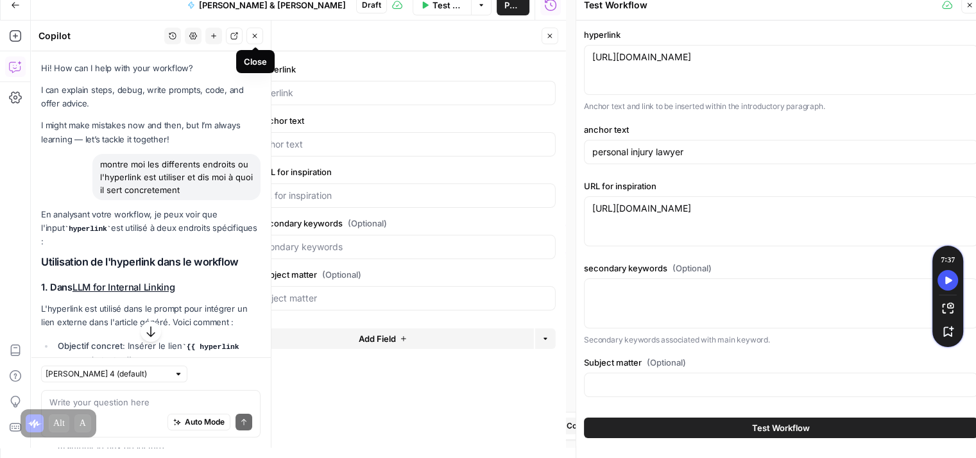
click at [252, 35] on icon "button" at bounding box center [255, 36] width 8 height 8
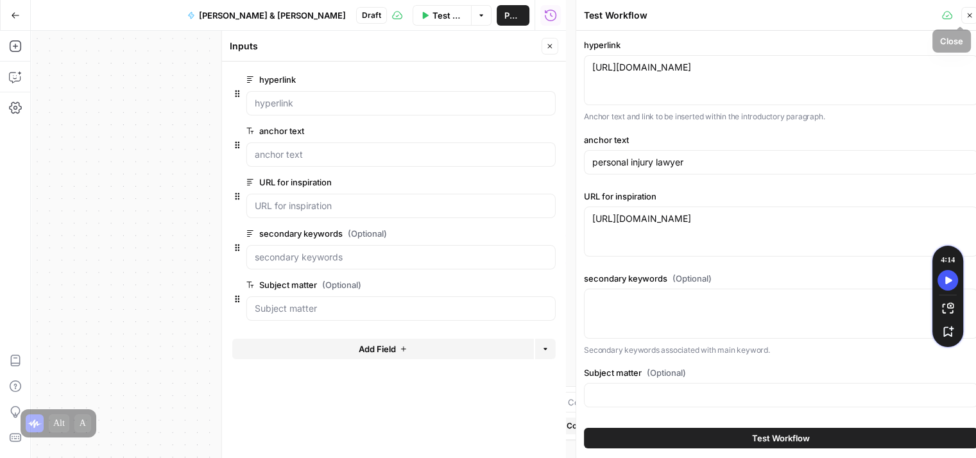
click at [967, 18] on icon "button" at bounding box center [970, 16] width 8 height 8
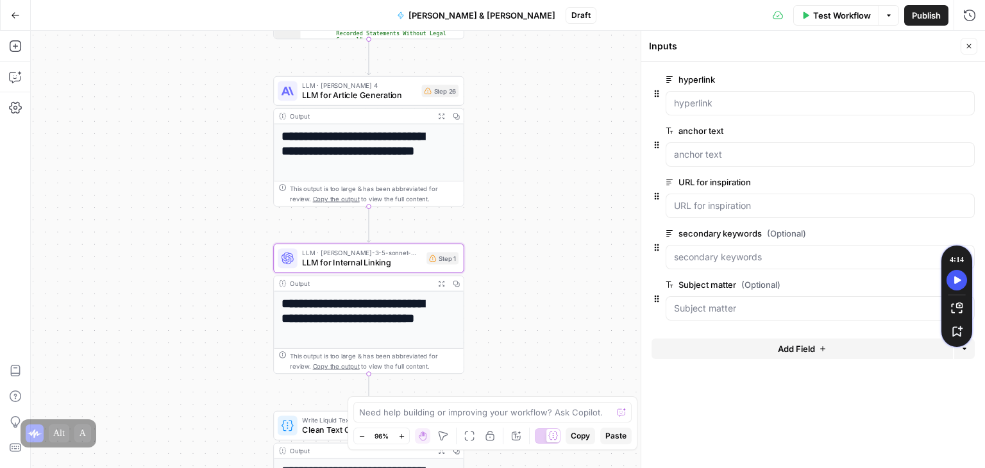
drag, startPoint x: 293, startPoint y: 233, endPoint x: 190, endPoint y: 242, distance: 103.0
click at [190, 242] on div "**********" at bounding box center [508, 250] width 955 height 438
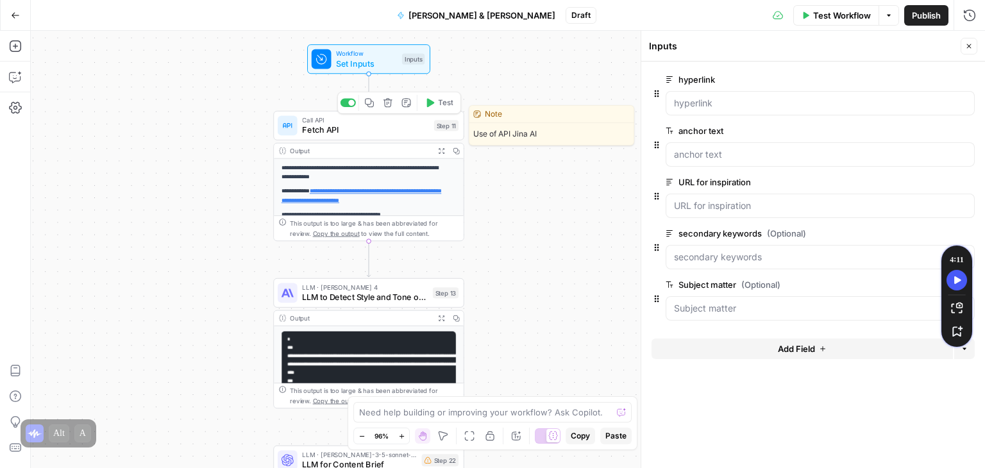
click at [305, 127] on span "Fetch API" at bounding box center [365, 130] width 127 height 12
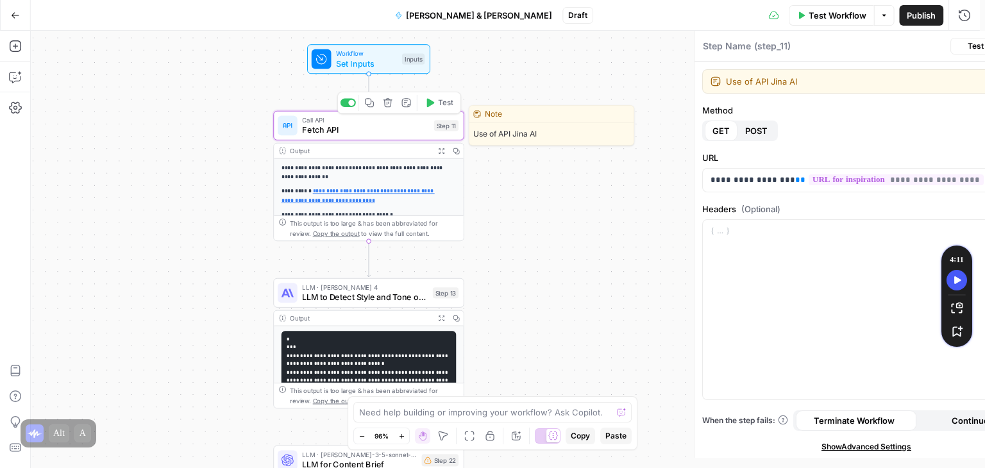
type textarea "Fetch API"
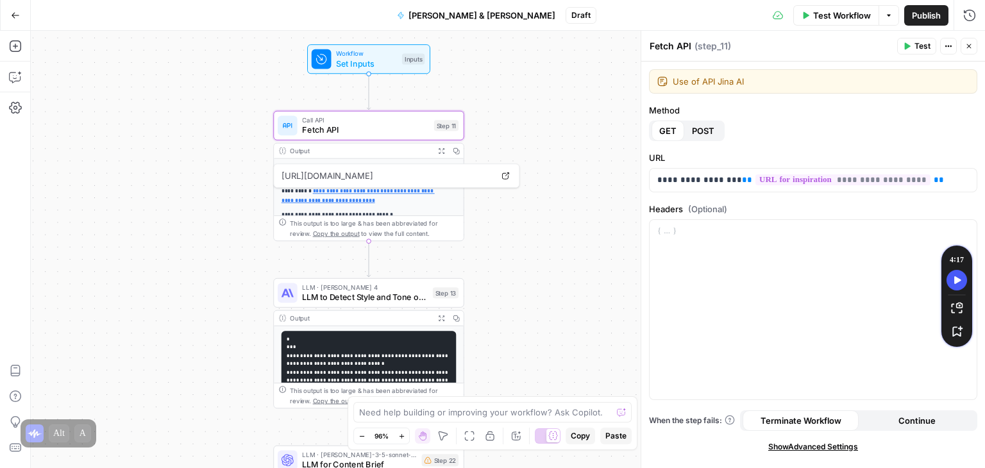
click at [391, 192] on link "**********" at bounding box center [358, 196] width 153 height 15
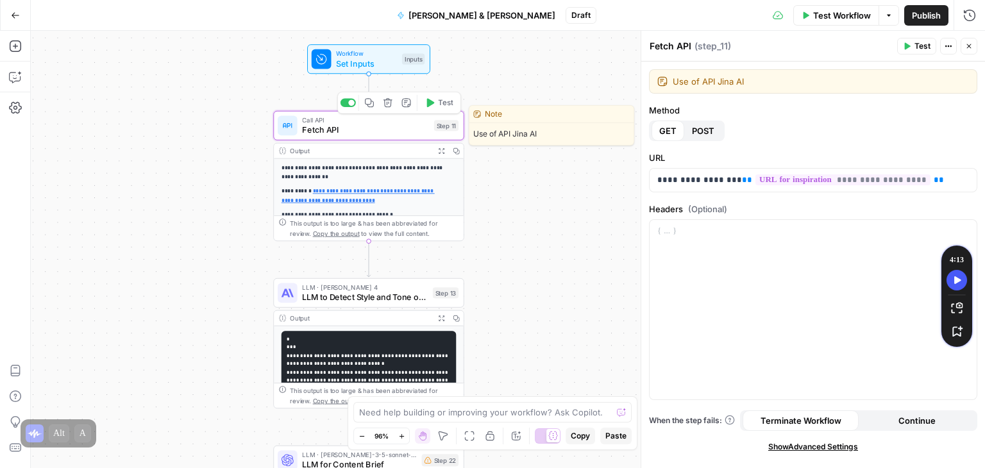
click at [311, 134] on span "Fetch API" at bounding box center [365, 130] width 127 height 12
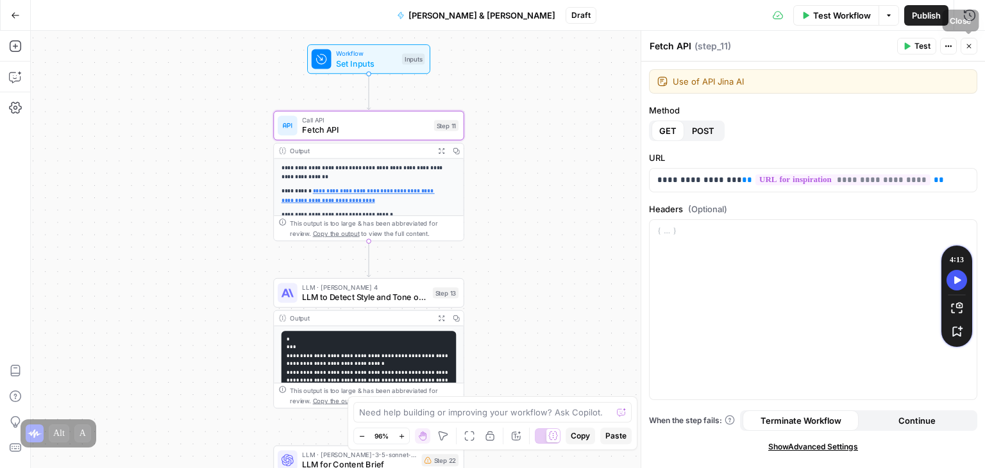
click at [967, 48] on icon "button" at bounding box center [969, 46] width 4 height 4
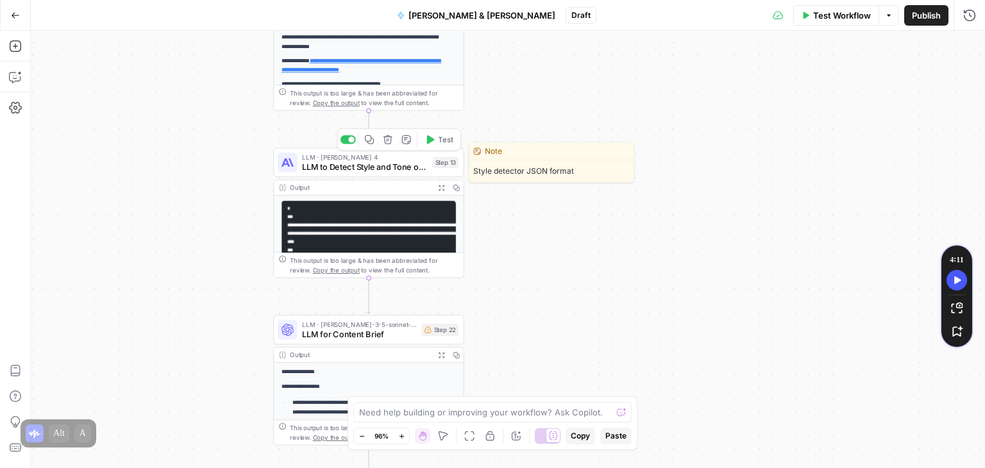
click at [333, 173] on span "LLM to Detect Style and Tone of Voice" at bounding box center [365, 166] width 126 height 12
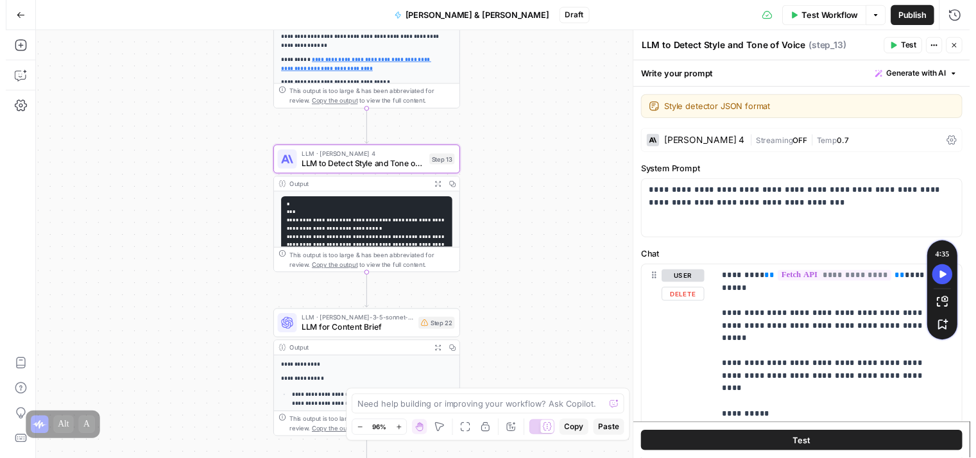
scroll to position [198, 0]
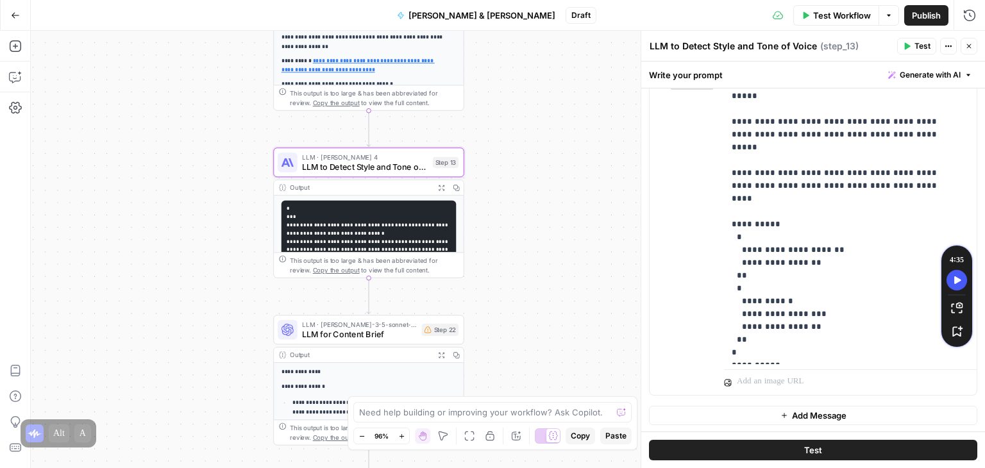
click at [875, 455] on button "Test" at bounding box center [813, 450] width 328 height 21
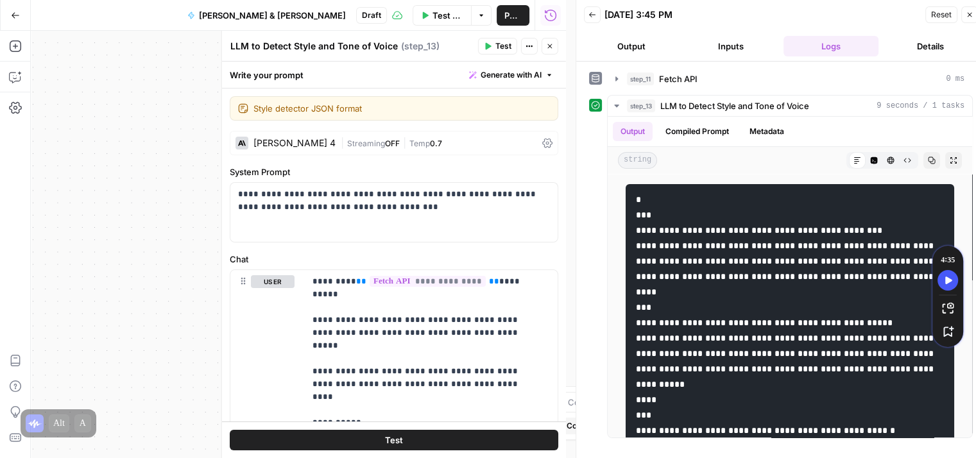
scroll to position [10, 0]
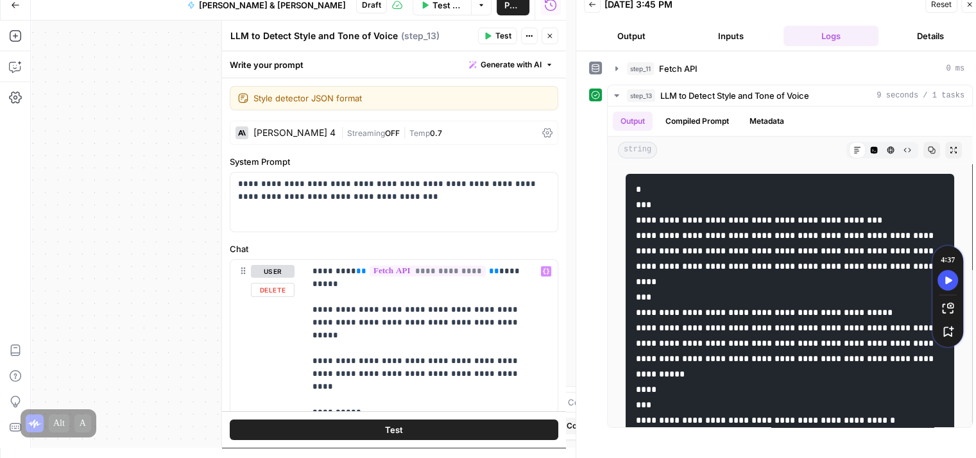
click at [967, 3] on icon "button" at bounding box center [970, 5] width 8 height 8
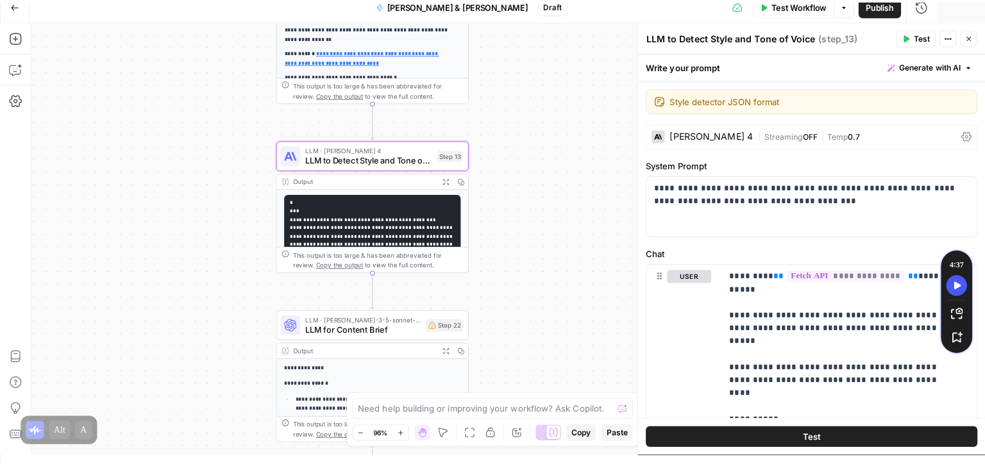
scroll to position [0, 0]
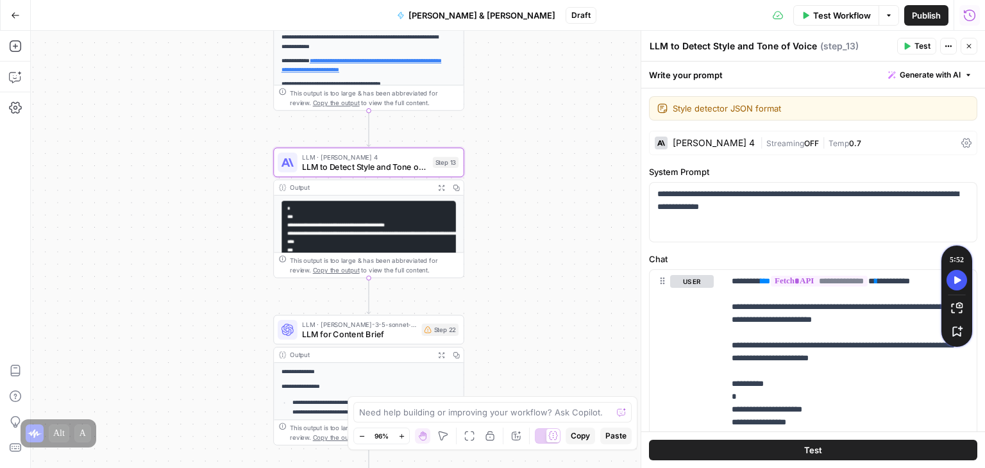
drag, startPoint x: 840, startPoint y: 157, endPoint x: 950, endPoint y: 136, distance: 111.7
click at [950, 136] on div "**********" at bounding box center [814, 360] width 344 height 543
click at [962, 144] on icon at bounding box center [967, 143] width 10 height 10
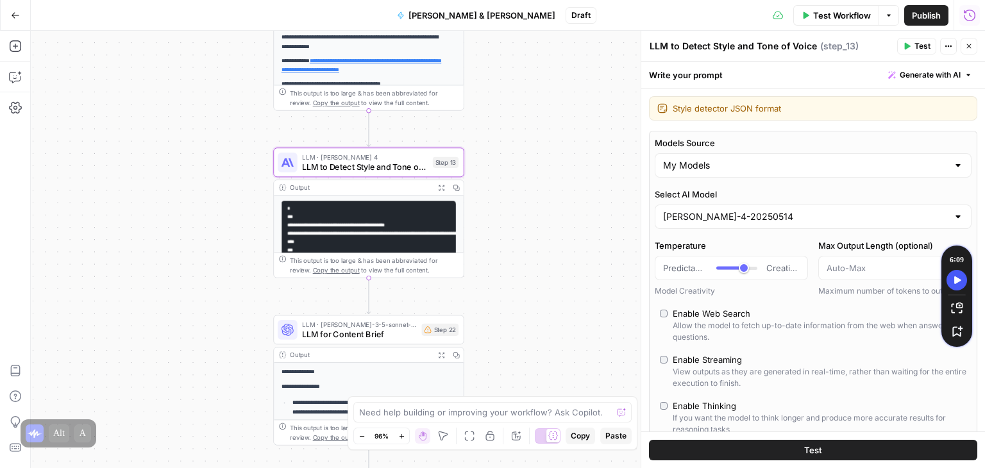
type input "***"
click at [780, 217] on input "Select AI Model" at bounding box center [805, 216] width 285 height 13
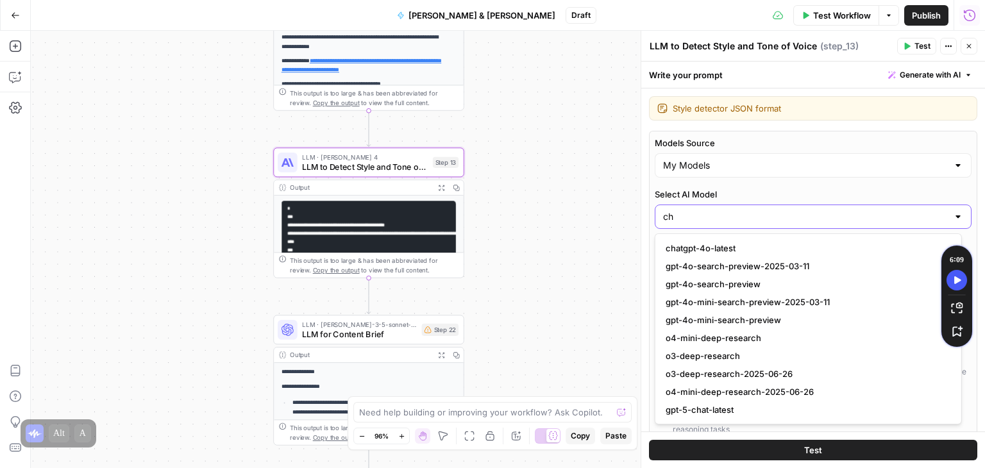
type input "c"
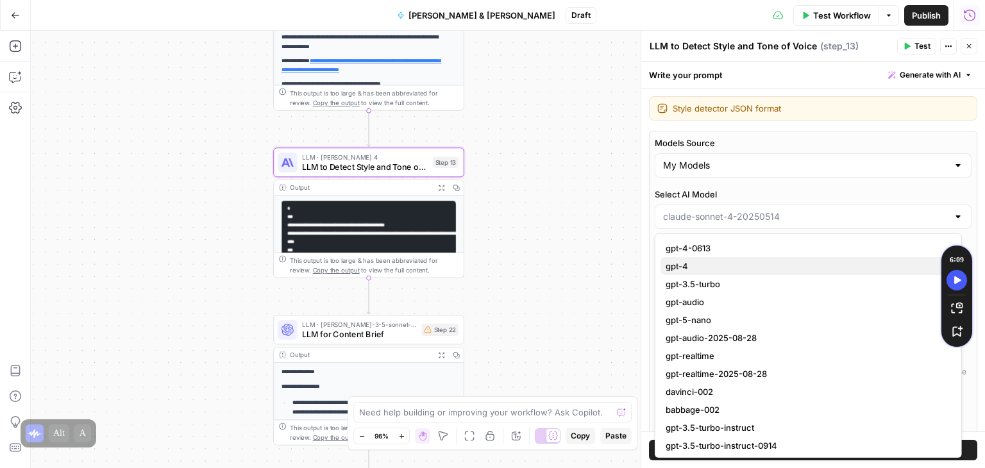
click at [731, 264] on span "gpt-4" at bounding box center [806, 266] width 280 height 13
type input "gpt-4"
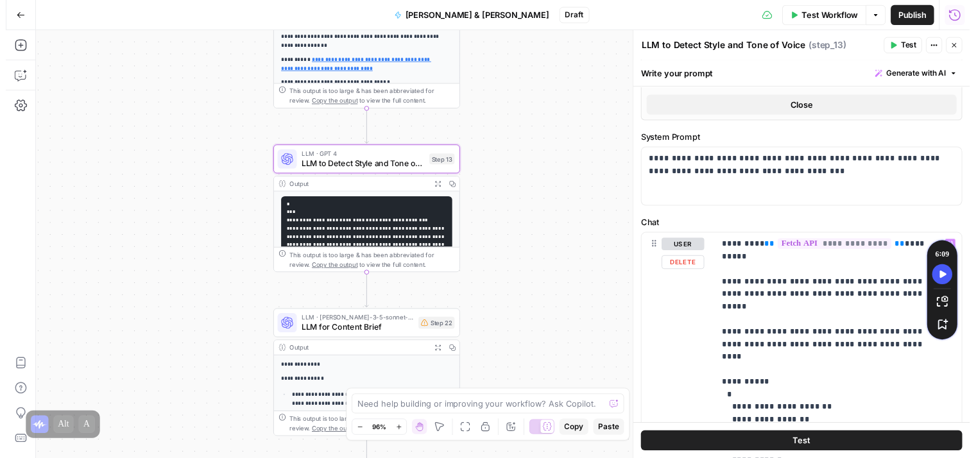
scroll to position [468, 0]
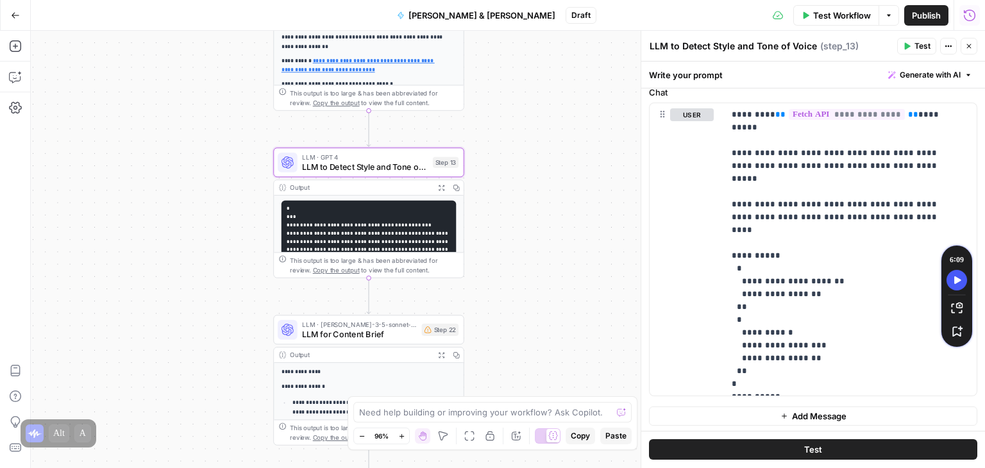
click at [836, 450] on button "Test" at bounding box center [813, 450] width 328 height 21
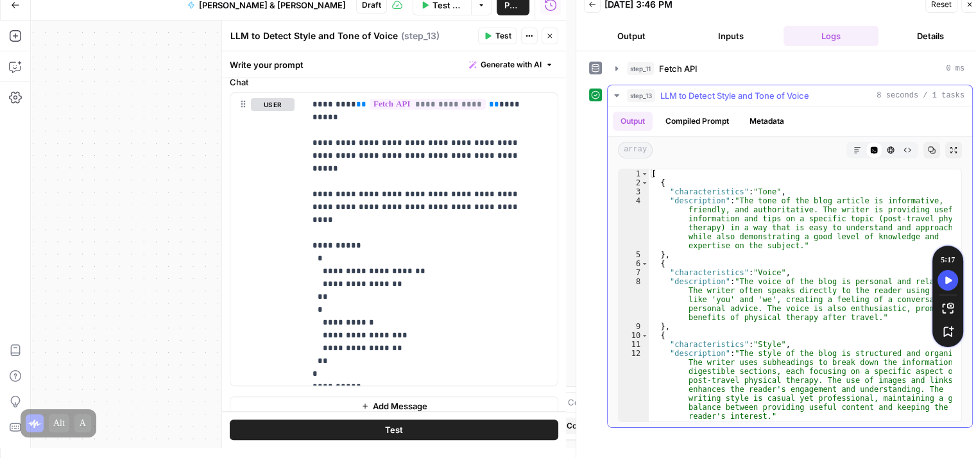
click at [616, 93] on icon "button" at bounding box center [616, 95] width 10 height 10
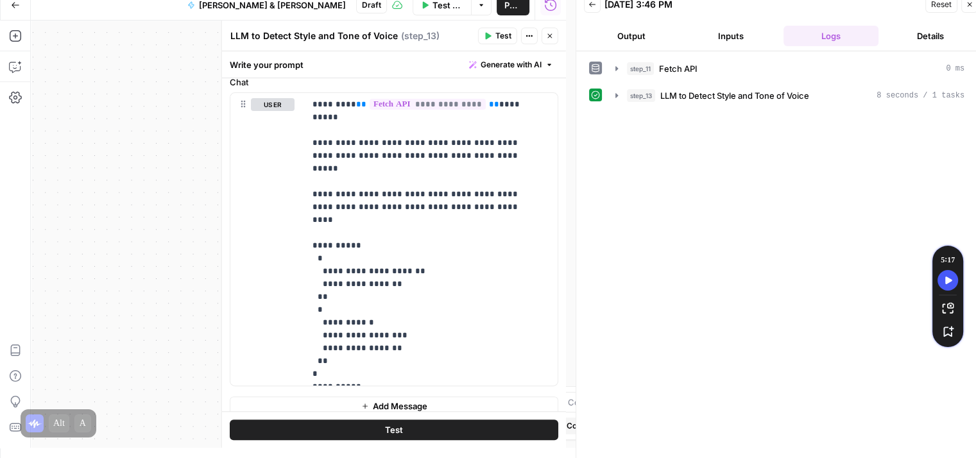
click at [550, 39] on icon "button" at bounding box center [550, 36] width 8 height 8
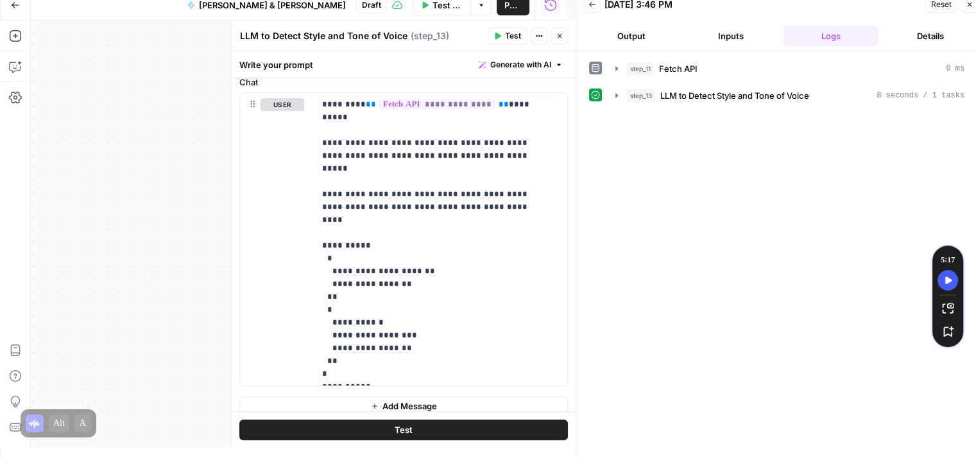
type input "***"
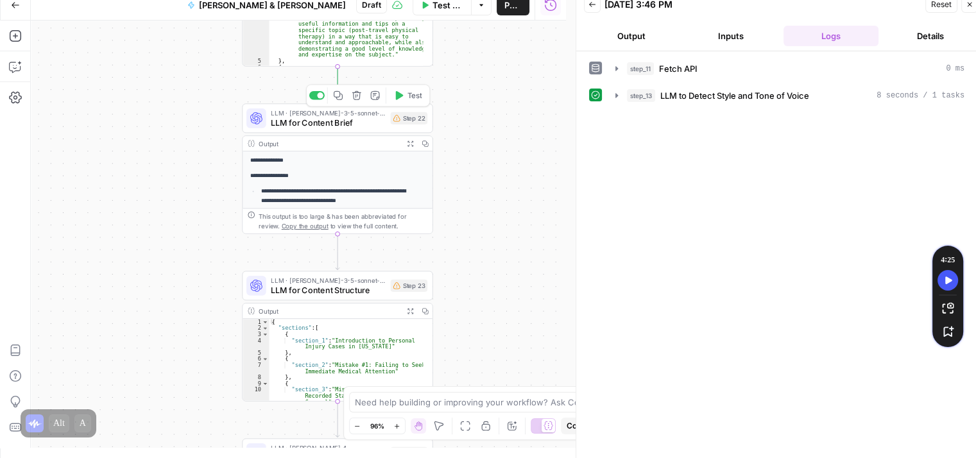
click at [306, 123] on span "LLM for Content Brief" at bounding box center [328, 122] width 114 height 12
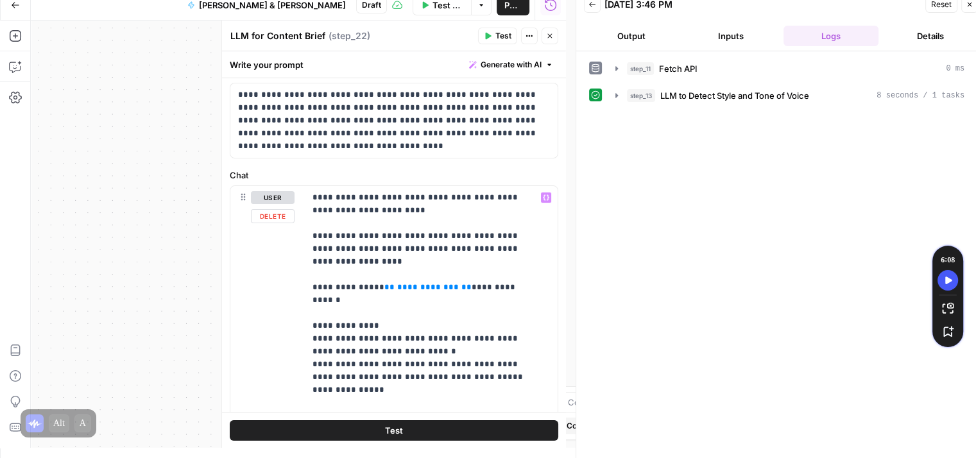
scroll to position [55, 0]
click at [357, 274] on p "**********" at bounding box center [426, 351] width 228 height 321
click at [416, 282] on span "**********" at bounding box center [428, 286] width 62 height 8
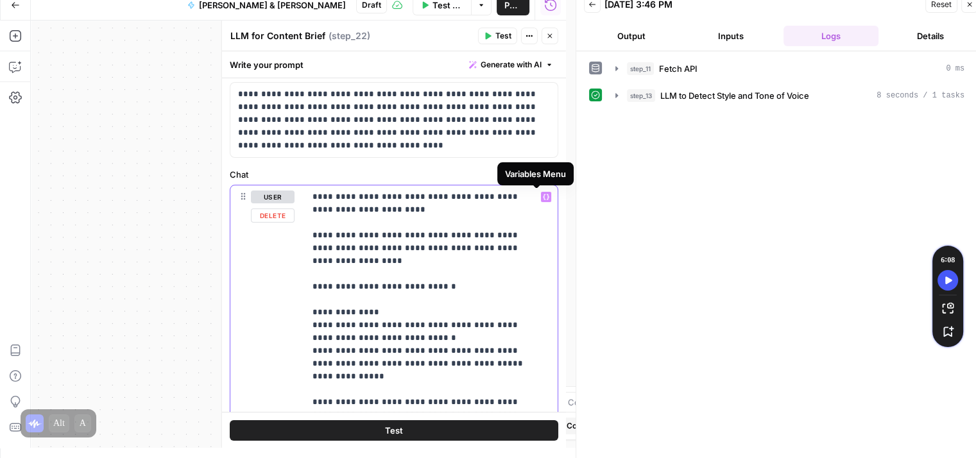
click at [543, 194] on icon "button" at bounding box center [546, 197] width 6 height 6
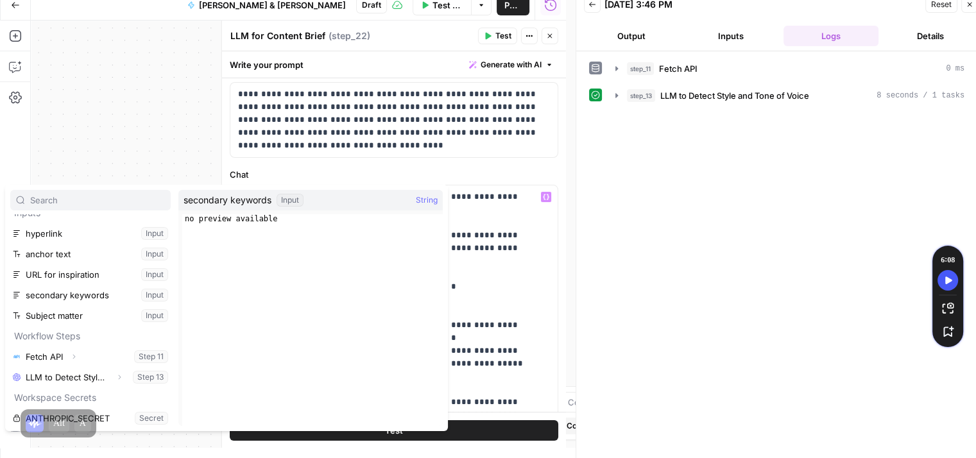
scroll to position [12, 0]
click at [63, 250] on button "Select variable anchor text" at bounding box center [90, 253] width 160 height 21
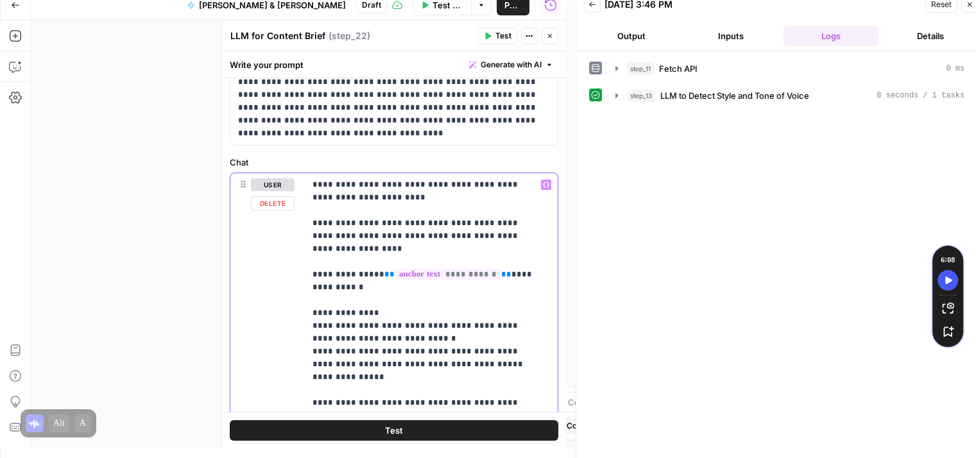
scroll to position [69, 0]
click at [359, 259] on p "**********" at bounding box center [426, 337] width 228 height 321
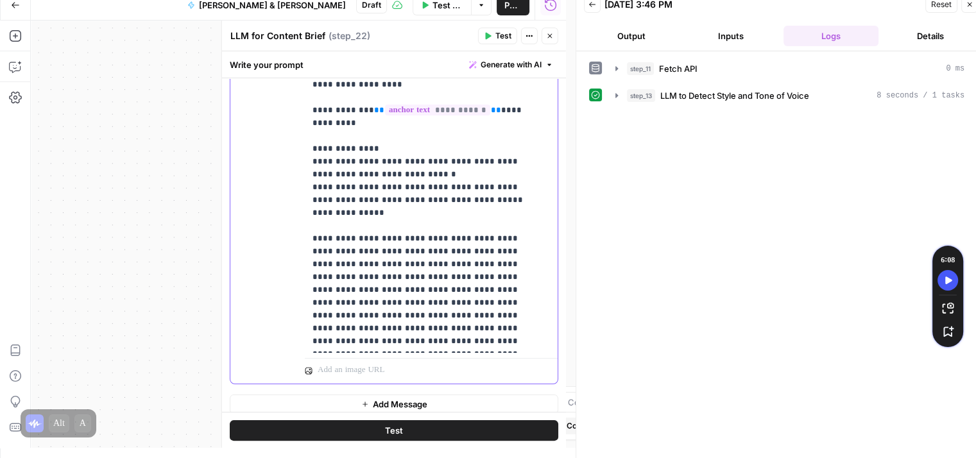
scroll to position [240, 0]
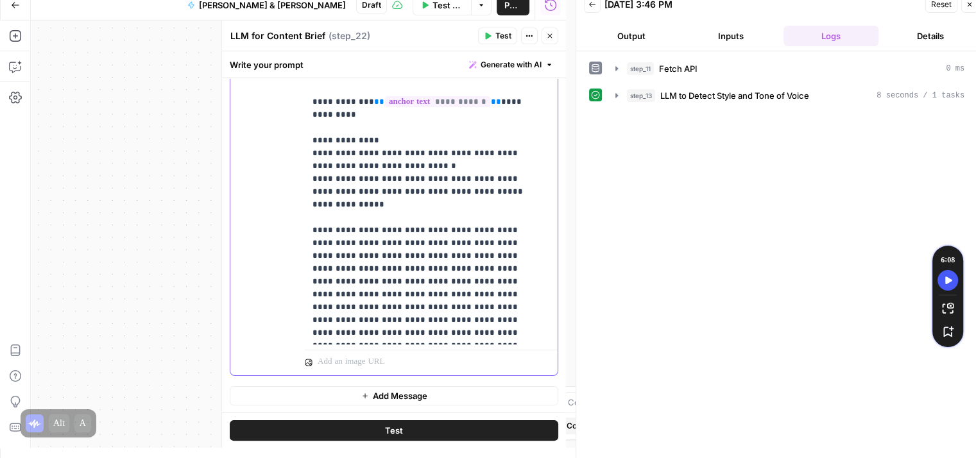
drag, startPoint x: 391, startPoint y: 181, endPoint x: 440, endPoint y: 177, distance: 48.9
click at [440, 177] on p "**********" at bounding box center [426, 173] width 228 height 334
click at [391, 210] on p "**********" at bounding box center [426, 173] width 228 height 334
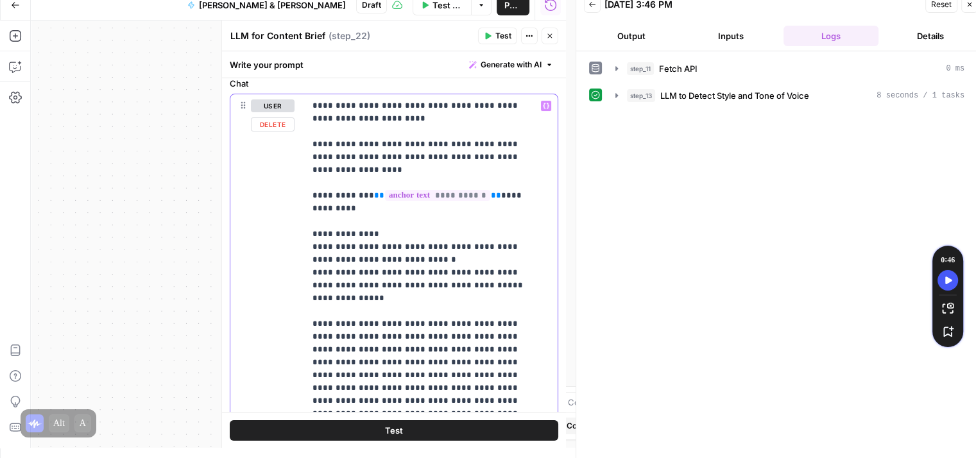
click at [413, 293] on p "**********" at bounding box center [426, 266] width 228 height 334
click at [399, 282] on p "**********" at bounding box center [426, 266] width 228 height 334
click at [391, 269] on p "**********" at bounding box center [426, 266] width 228 height 334
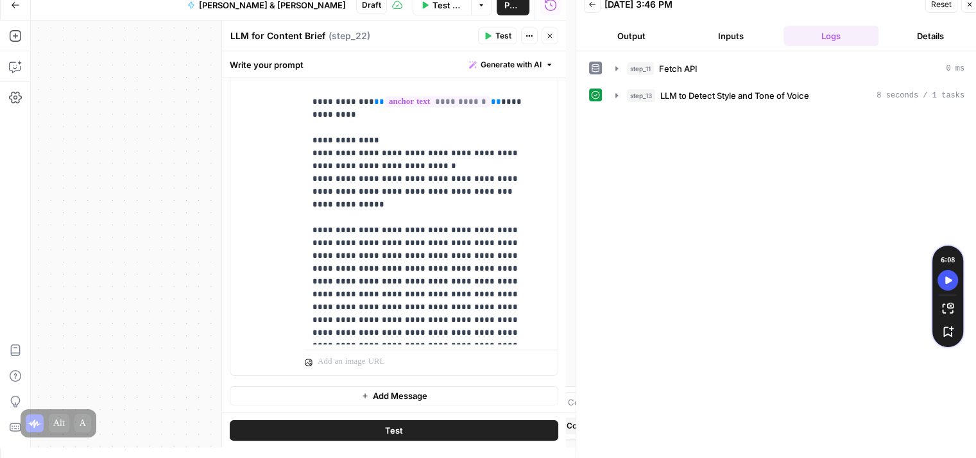
click at [448, 422] on button "Test" at bounding box center [394, 430] width 328 height 21
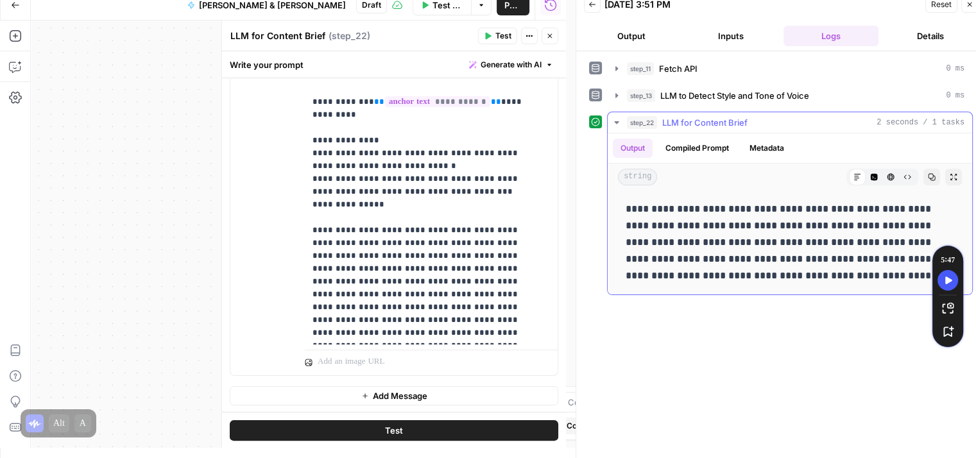
click at [616, 124] on icon "button" at bounding box center [616, 122] width 10 height 10
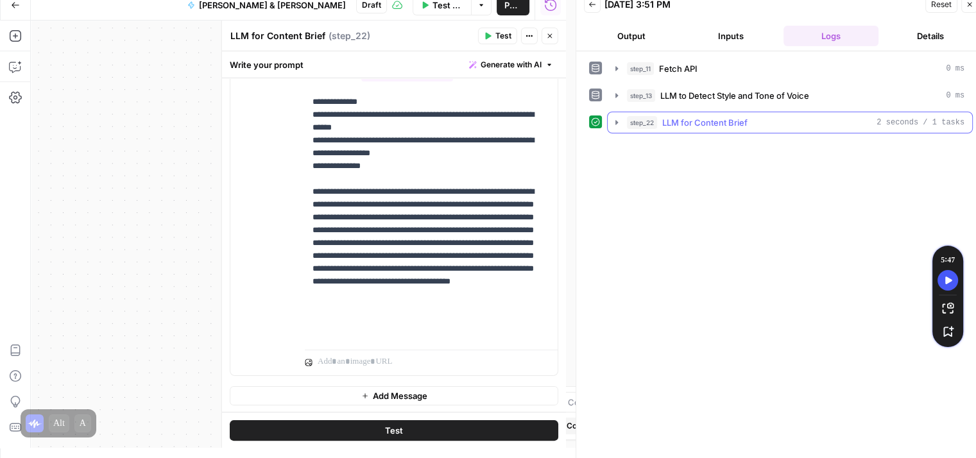
click at [616, 124] on icon "button" at bounding box center [616, 122] width 10 height 10
click at [614, 122] on icon "button" at bounding box center [616, 122] width 10 height 10
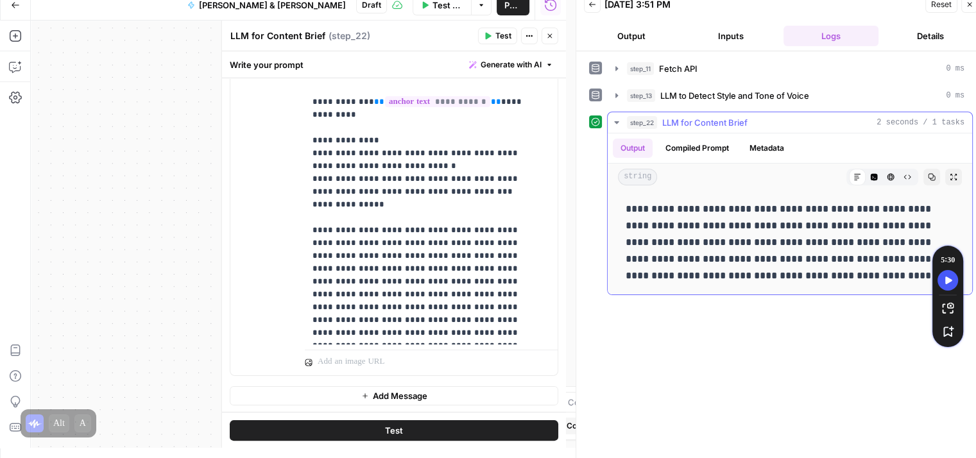
click at [614, 122] on icon "button" at bounding box center [616, 122] width 10 height 10
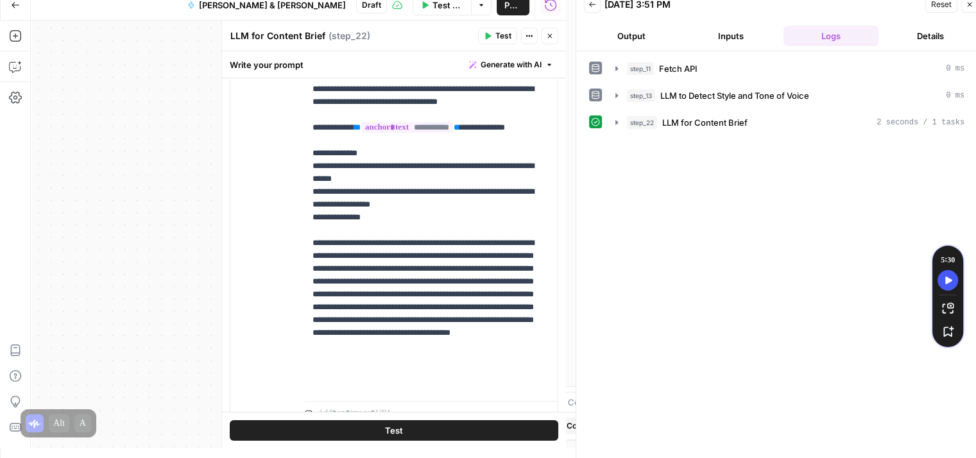
scroll to position [163, 0]
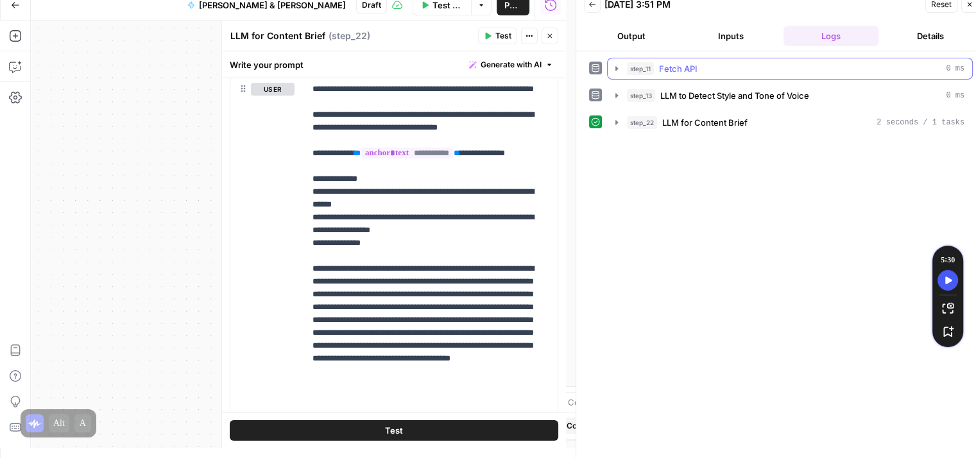
click at [970, 6] on icon "button" at bounding box center [970, 5] width 8 height 8
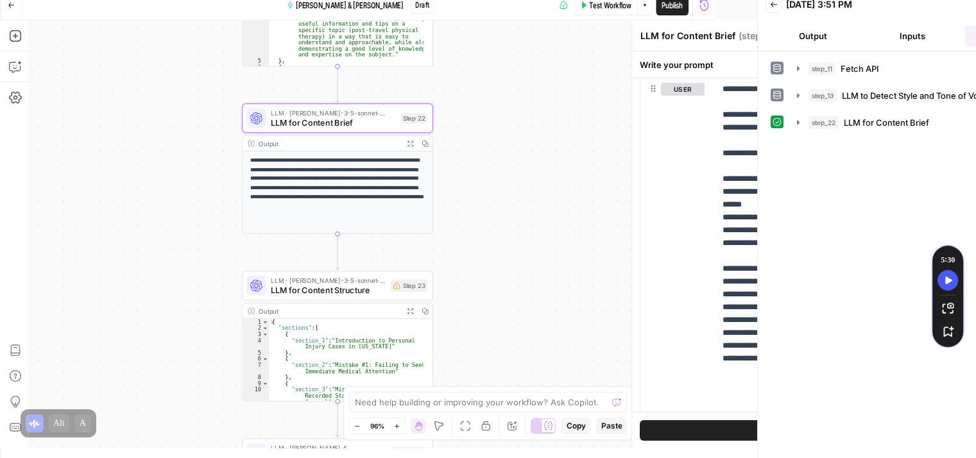
scroll to position [0, 0]
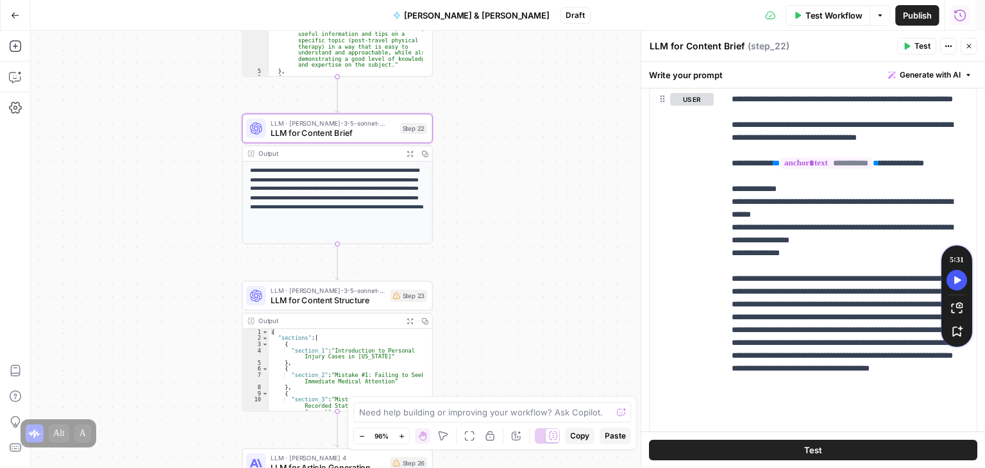
click at [969, 4] on div "**********" at bounding box center [492, 234] width 985 height 468
click at [399, 111] on button "Test" at bounding box center [408, 106] width 38 height 16
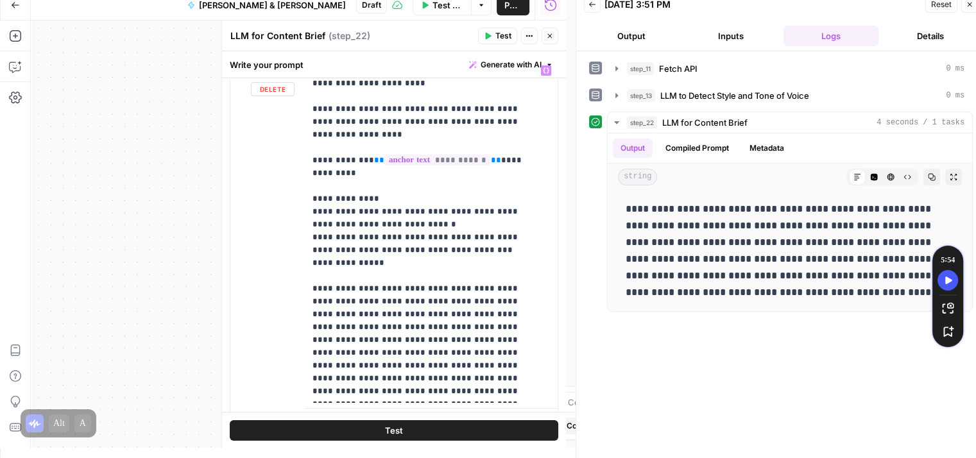
scroll to position [240, 0]
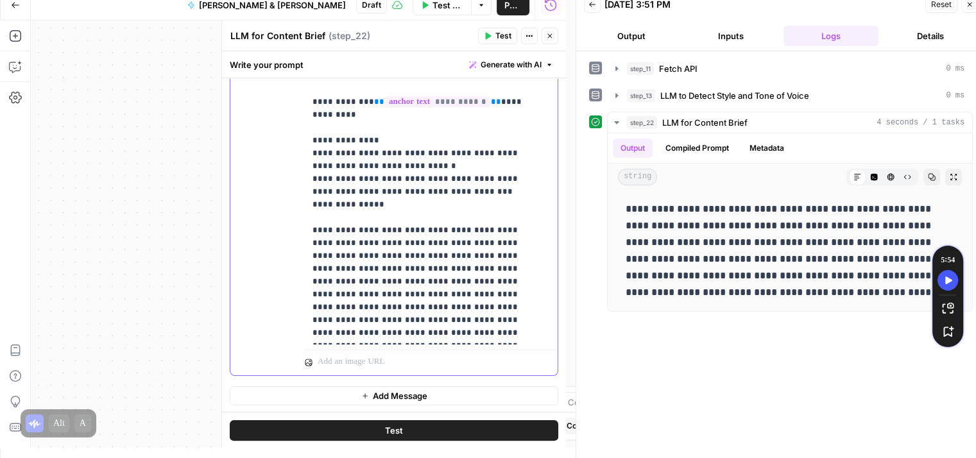
click at [398, 281] on p "**********" at bounding box center [426, 173] width 228 height 334
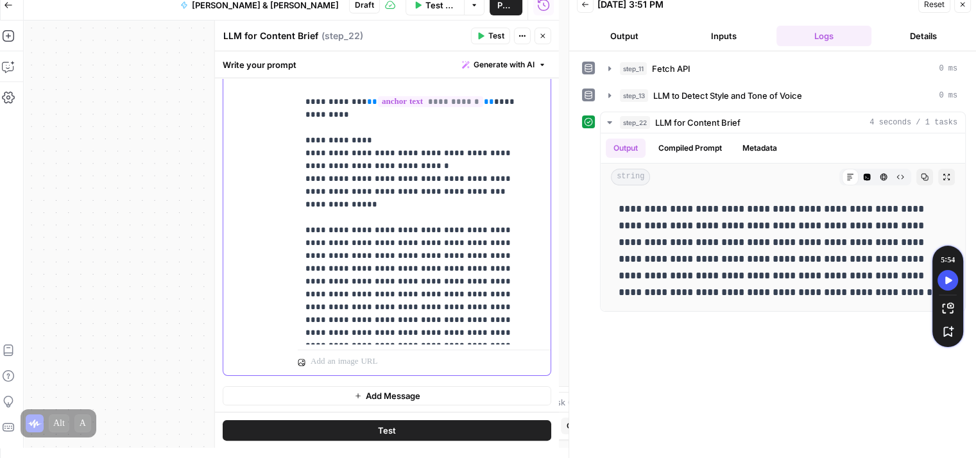
scroll to position [10, 0]
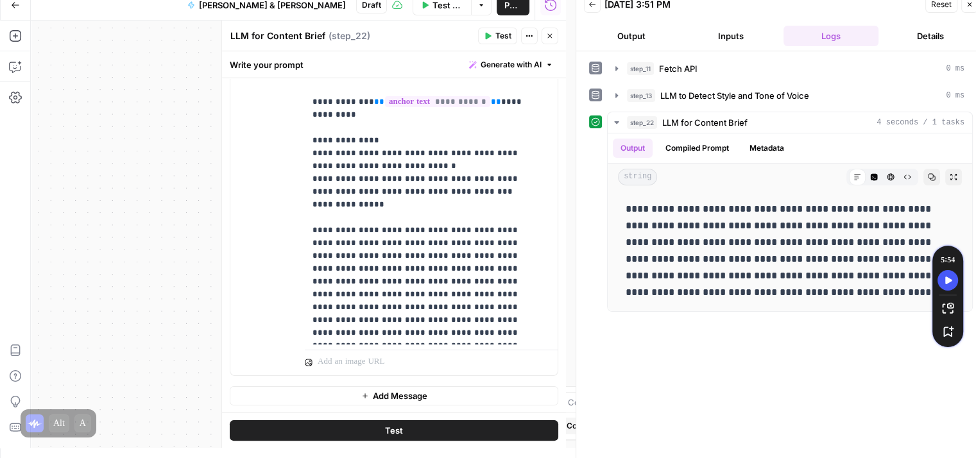
click at [418, 425] on button "Test" at bounding box center [394, 430] width 328 height 21
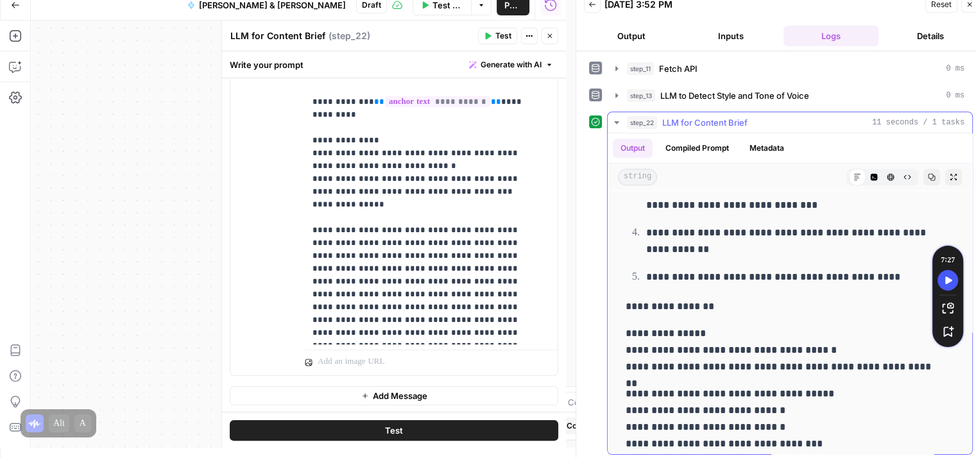
scroll to position [616, 0]
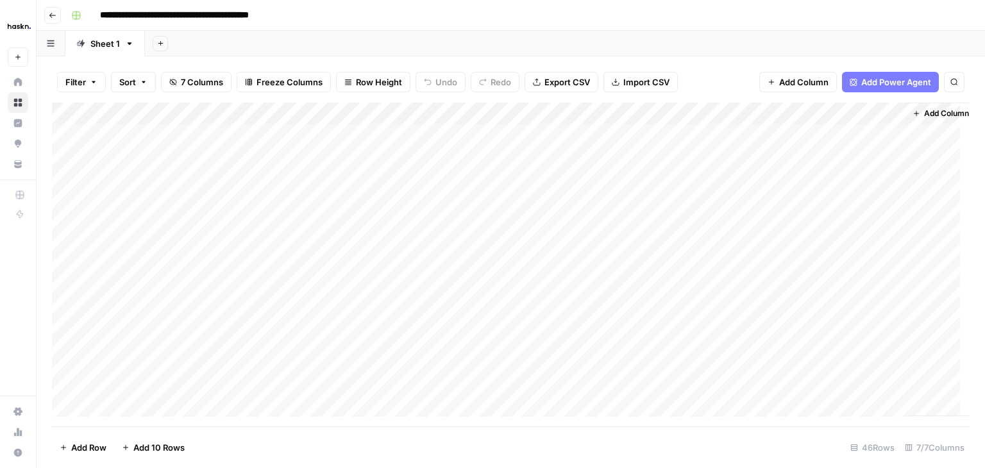
click at [274, 132] on div "Add Column" at bounding box center [511, 265] width 918 height 324
click at [274, 132] on textarea "**********" at bounding box center [314, 135] width 205 height 18
click at [260, 218] on div "Add Column" at bounding box center [511, 265] width 918 height 324
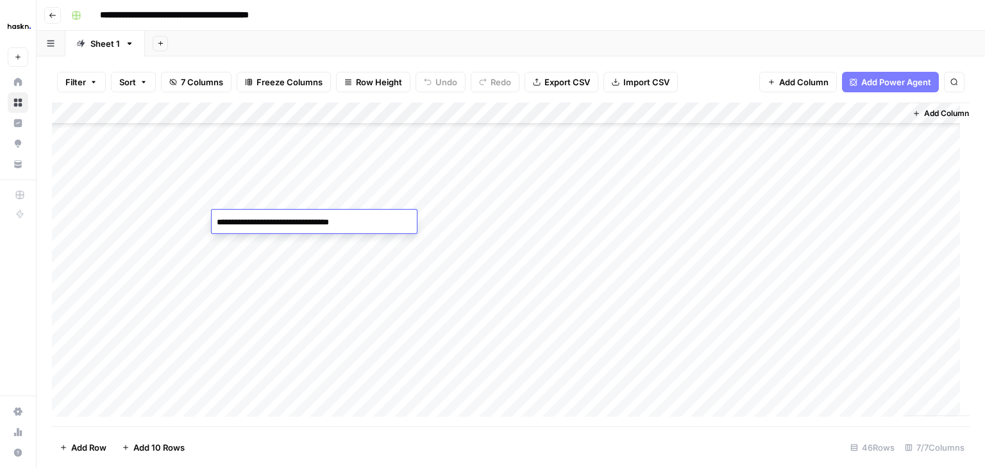
scroll to position [275, 0]
click at [262, 303] on div "Add Column" at bounding box center [511, 265] width 918 height 324
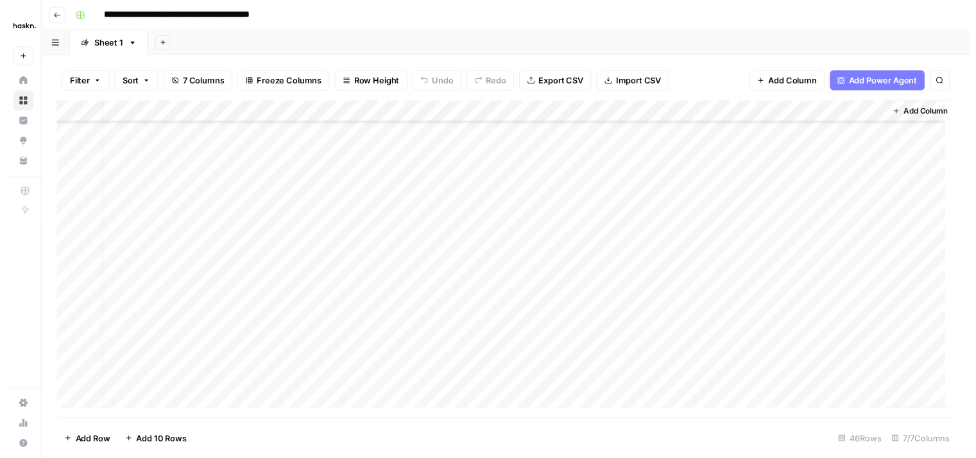
scroll to position [303, 17]
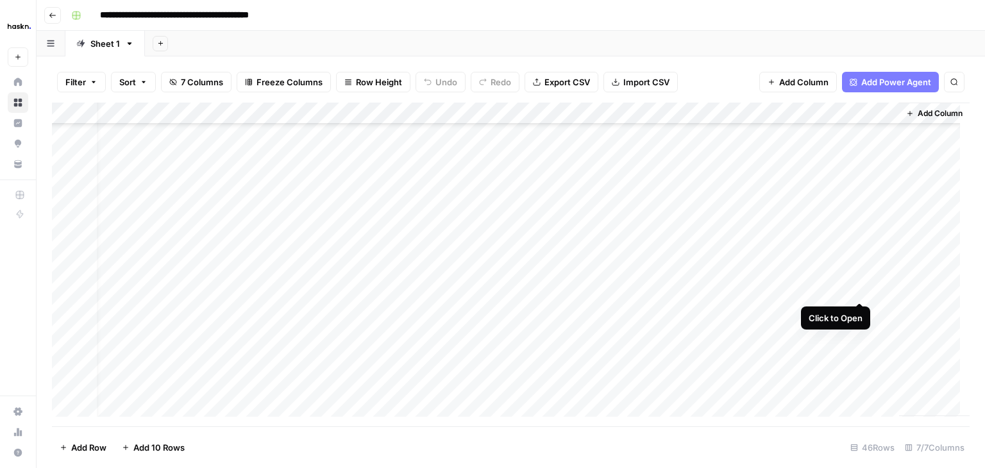
click at [860, 290] on div "Add Column" at bounding box center [511, 265] width 918 height 324
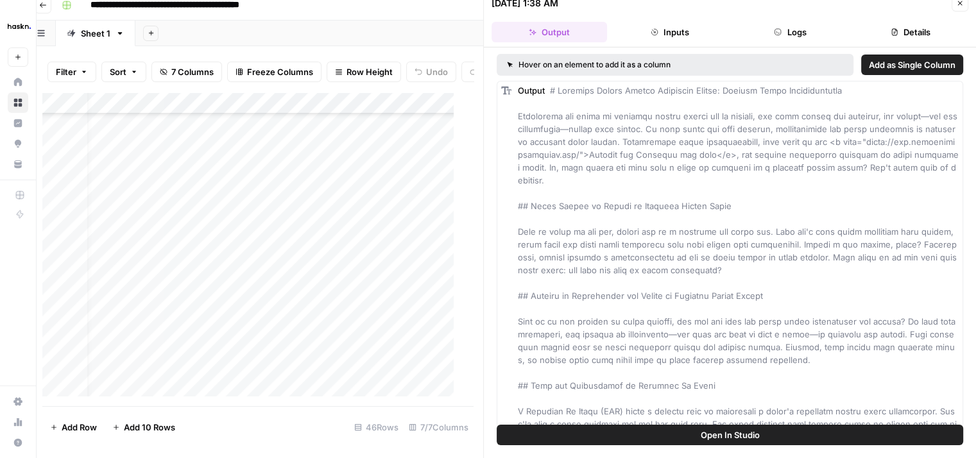
click at [960, 6] on icon "button" at bounding box center [960, 3] width 8 height 8
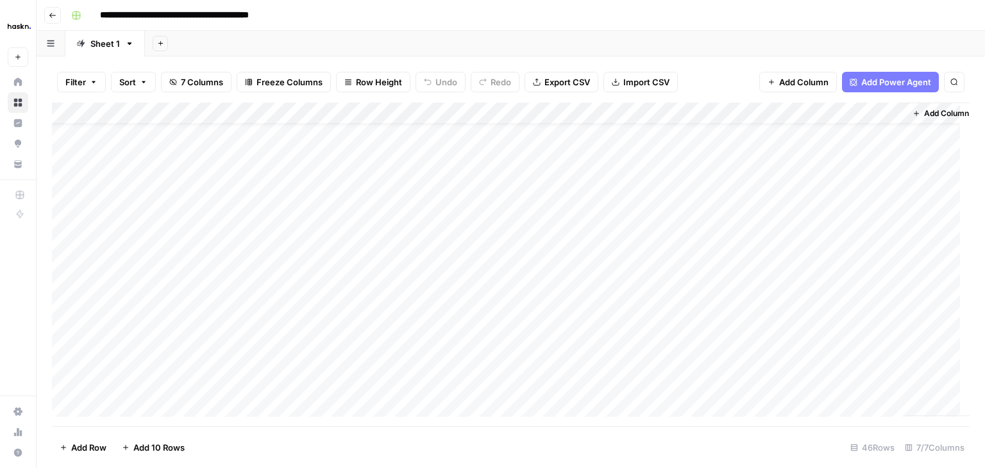
scroll to position [28, 17]
click at [918, 114] on span "Add Column" at bounding box center [940, 114] width 45 height 12
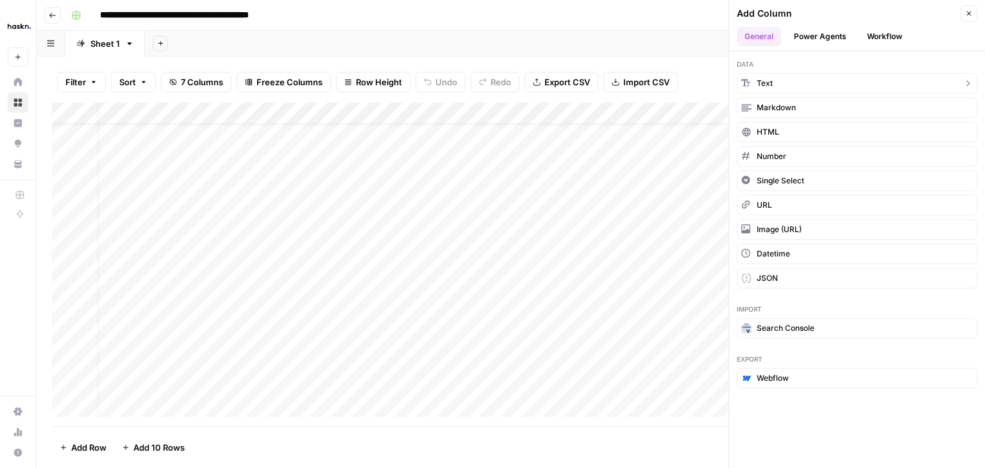
click at [805, 85] on button "Text" at bounding box center [857, 83] width 241 height 21
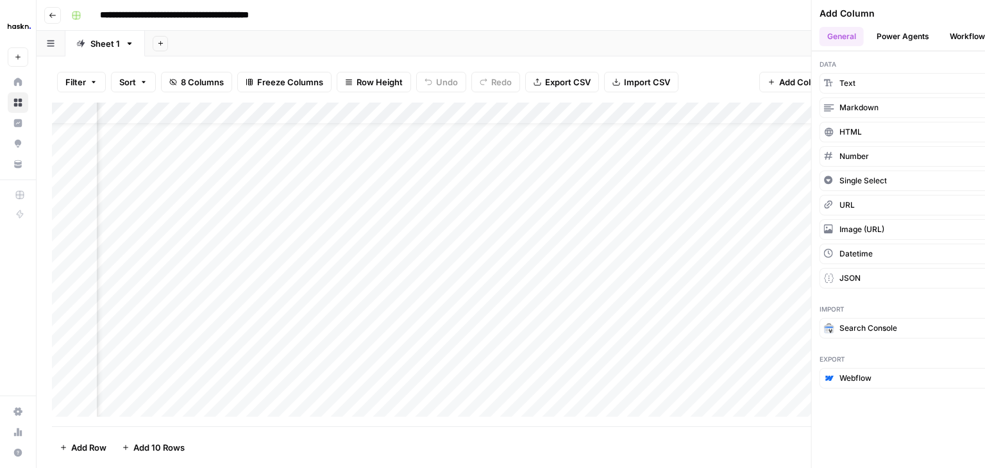
scroll to position [28, 201]
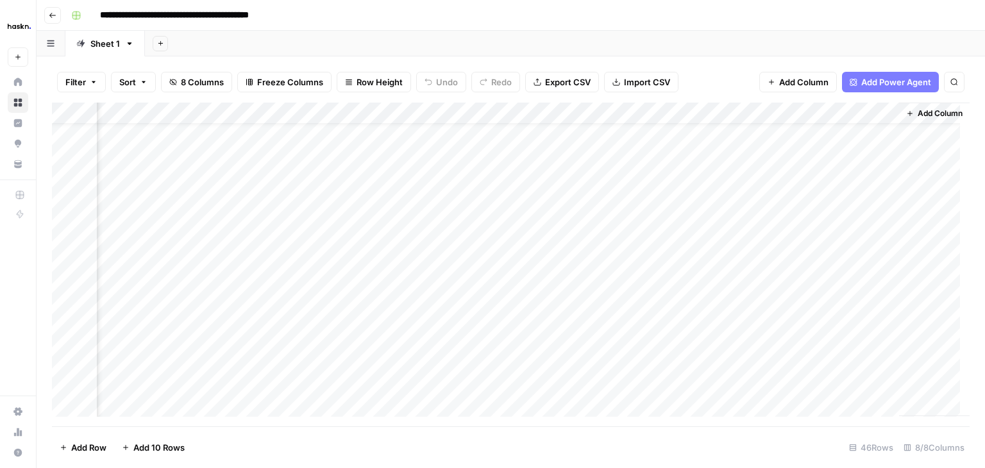
click at [794, 108] on div "Add Column" at bounding box center [511, 265] width 918 height 324
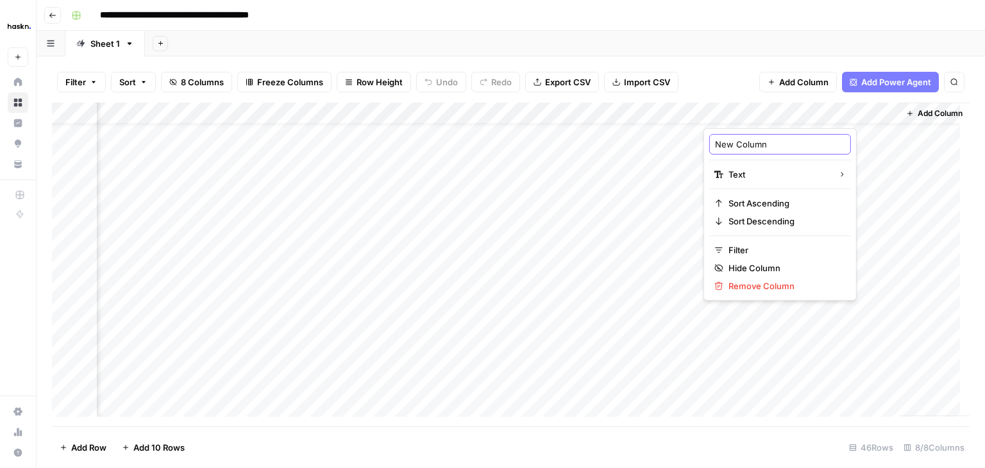
click at [754, 148] on input "New Column" at bounding box center [780, 144] width 130 height 13
type input "ID"
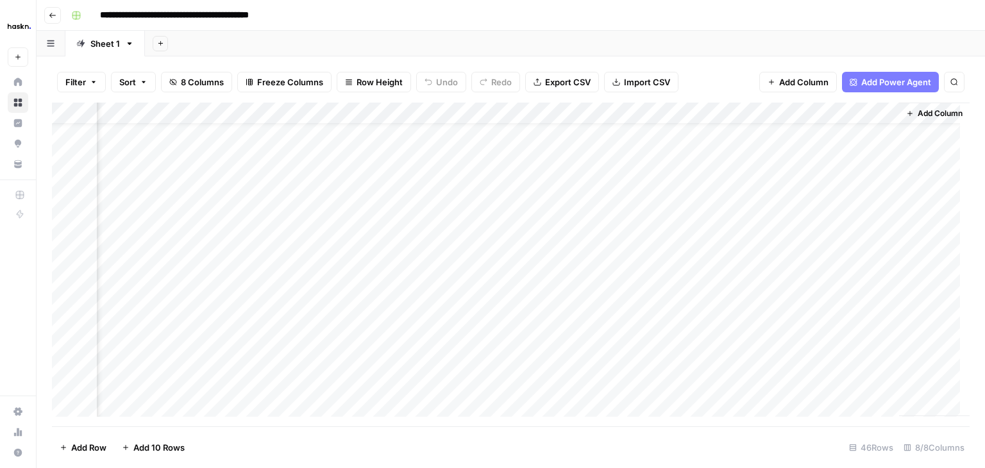
drag, startPoint x: 812, startPoint y: 112, endPoint x: 60, endPoint y: 108, distance: 751.9
click at [60, 108] on div "Add Column" at bounding box center [511, 265] width 918 height 324
drag, startPoint x: 311, startPoint y: 114, endPoint x: 147, endPoint y: 102, distance: 164.0
click at [148, 103] on div "Add Column" at bounding box center [511, 265] width 918 height 324
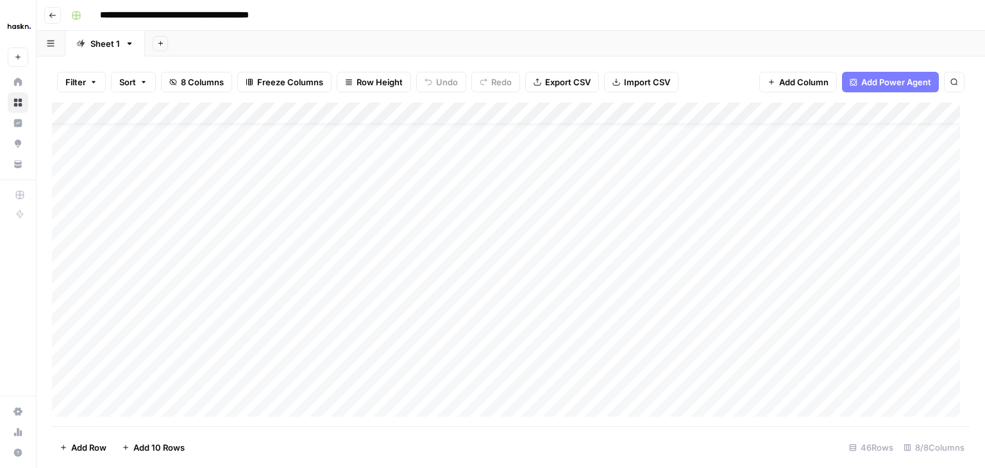
click at [690, 46] on div "Add Sheet" at bounding box center [565, 44] width 840 height 26
click at [270, 112] on div "Add Column" at bounding box center [511, 265] width 918 height 324
click at [357, 62] on div "Filter Sort 8 Columns Freeze Columns Row Height Undo Redo Export CSV Import CSV…" at bounding box center [511, 82] width 918 height 41
drag, startPoint x: 176, startPoint y: 115, endPoint x: 583, endPoint y: 52, distance: 411.0
click at [583, 52] on div "Add Sheet" at bounding box center [565, 44] width 840 height 26
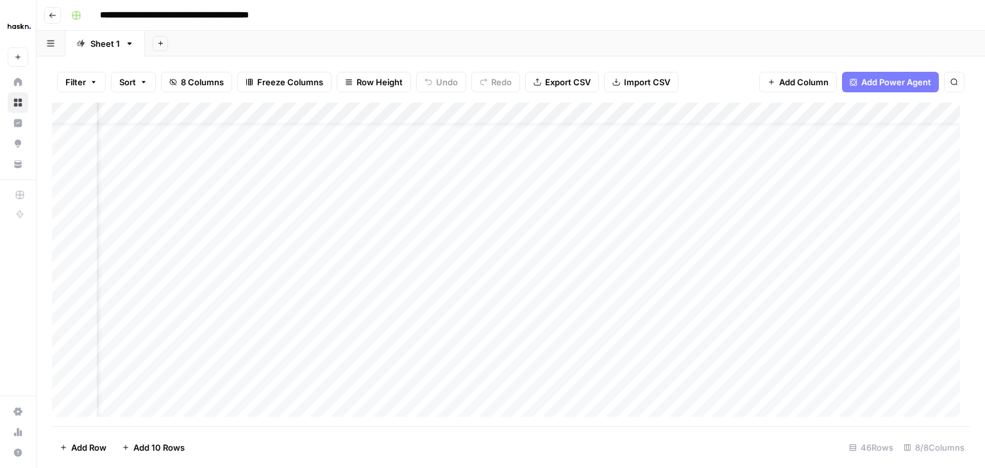
scroll to position [28, 201]
click at [921, 115] on span "Add Column" at bounding box center [940, 114] width 45 height 12
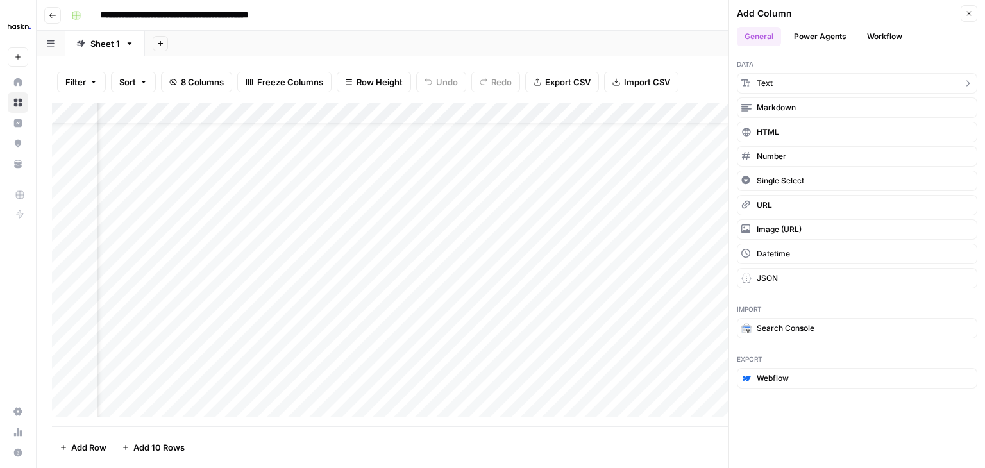
click at [783, 80] on button "Text" at bounding box center [857, 83] width 241 height 21
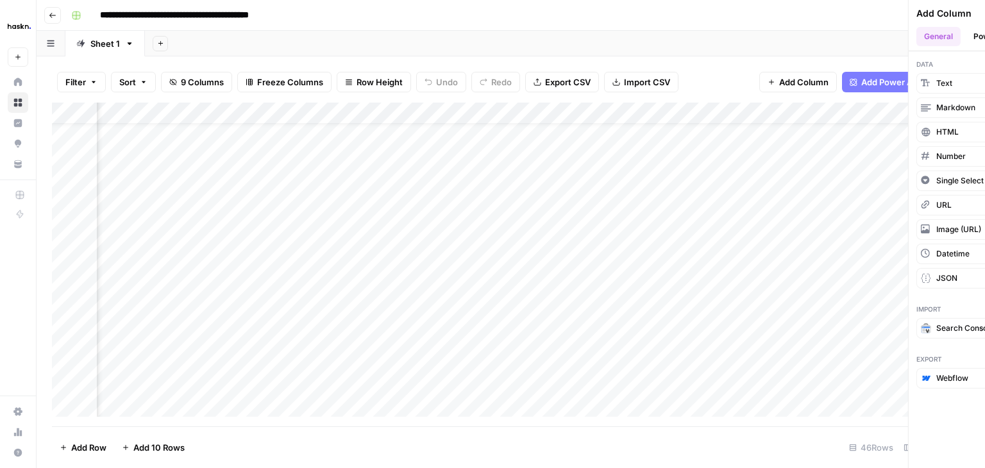
scroll to position [28, 386]
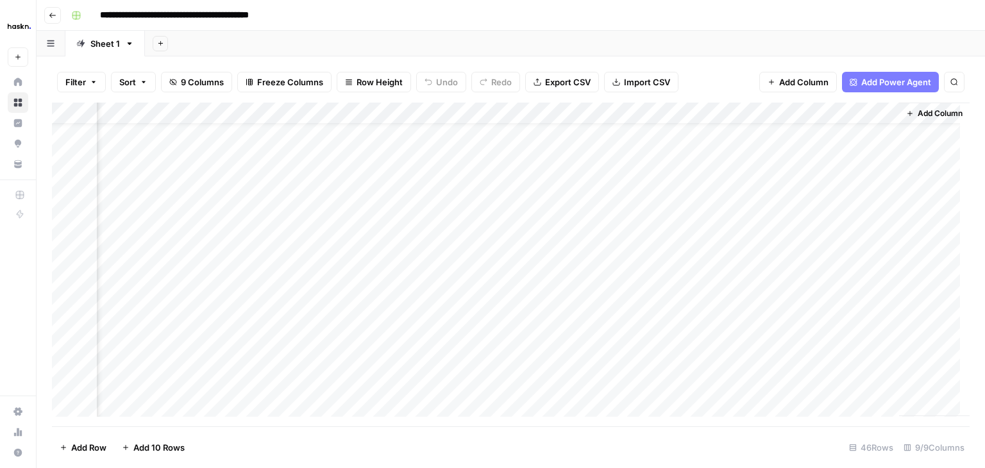
click at [780, 114] on div "Add Column" at bounding box center [511, 265] width 918 height 324
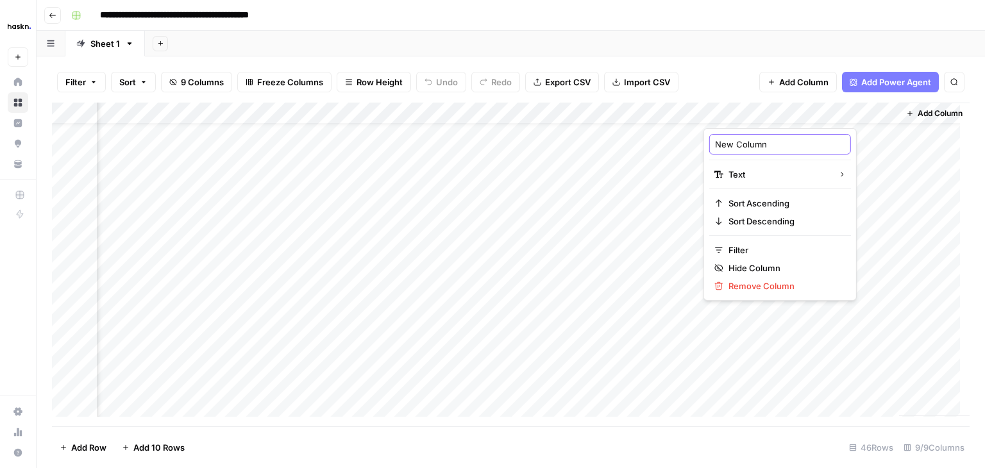
click at [763, 146] on input "New Column" at bounding box center [780, 144] width 130 height 13
paste input "Client"
type input "Client"
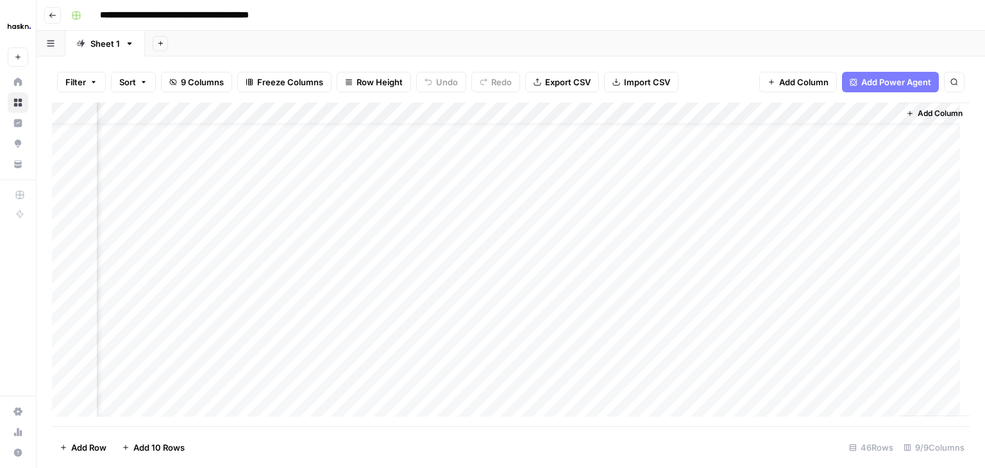
click at [928, 113] on span "Add Column" at bounding box center [940, 114] width 45 height 12
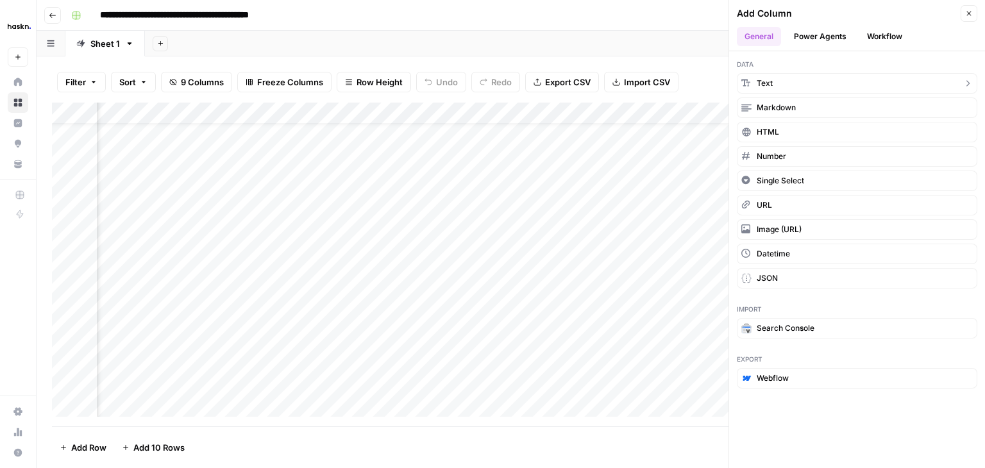
click at [799, 83] on button "Text" at bounding box center [857, 83] width 241 height 21
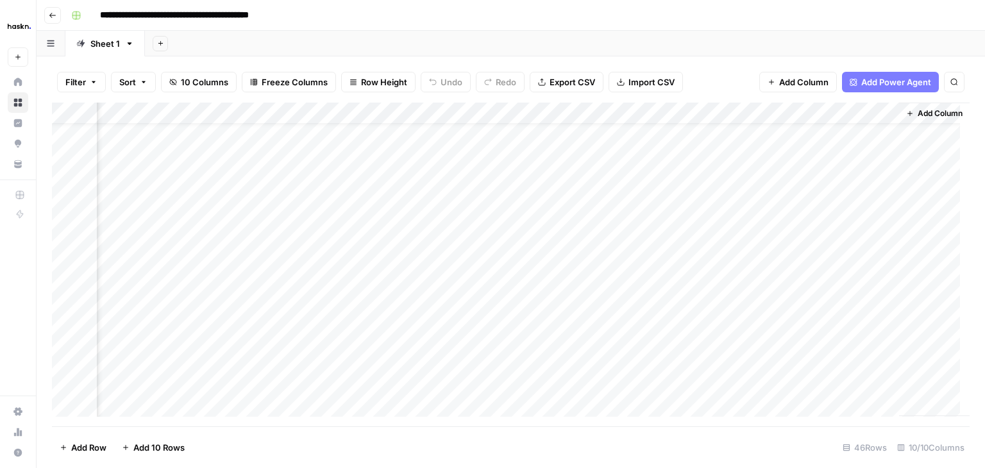
click at [760, 119] on div "Add Column" at bounding box center [511, 265] width 918 height 324
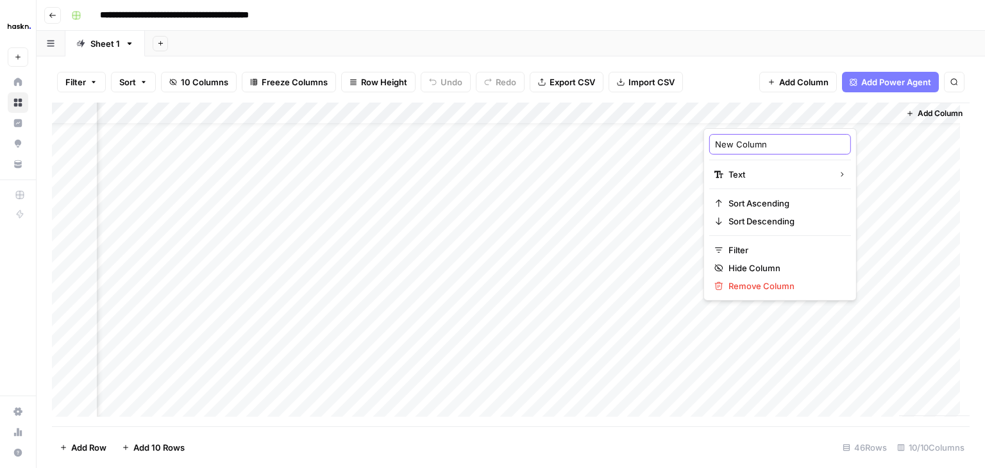
click at [754, 147] on input "New Column" at bounding box center [780, 144] width 130 height 13
paste input "Campagne"
type input "Campagne"
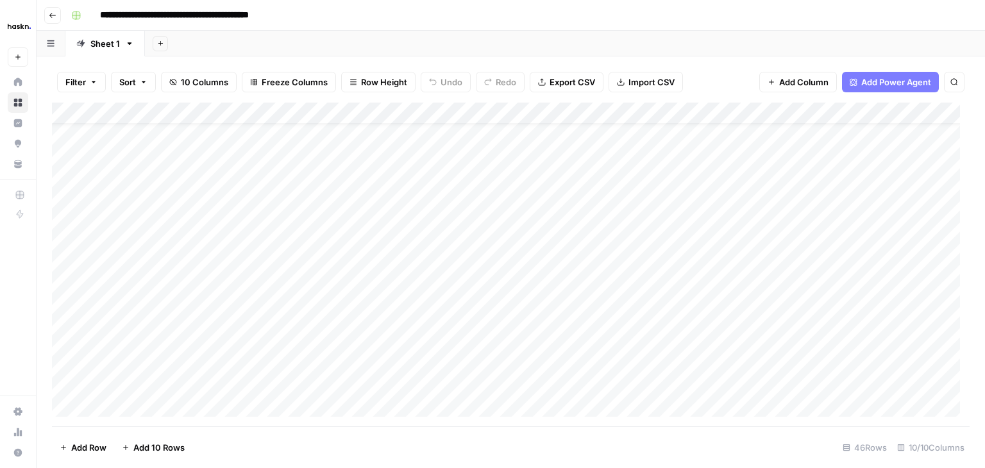
scroll to position [28, 0]
drag, startPoint x: 593, startPoint y: 115, endPoint x: 352, endPoint y: 125, distance: 242.1
click at [352, 125] on div "Add Column" at bounding box center [511, 265] width 918 height 324
click at [819, 103] on div "Add Column" at bounding box center [511, 265] width 918 height 324
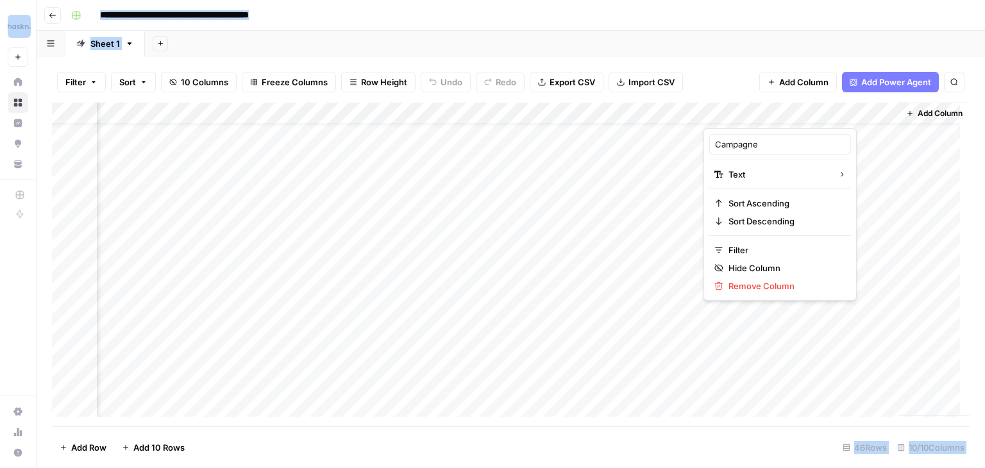
click at [819, 103] on div at bounding box center [796, 116] width 185 height 26
click at [729, 41] on div "Add Sheet" at bounding box center [565, 44] width 840 height 26
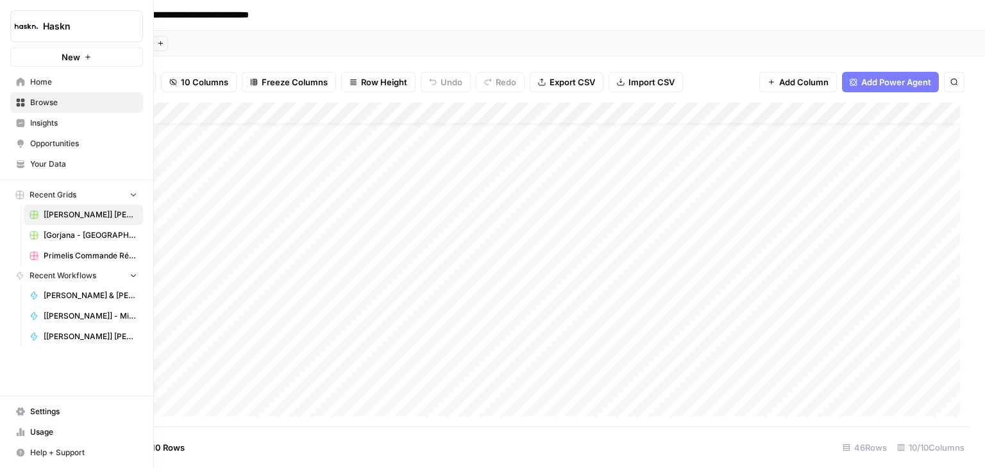
scroll to position [28, 0]
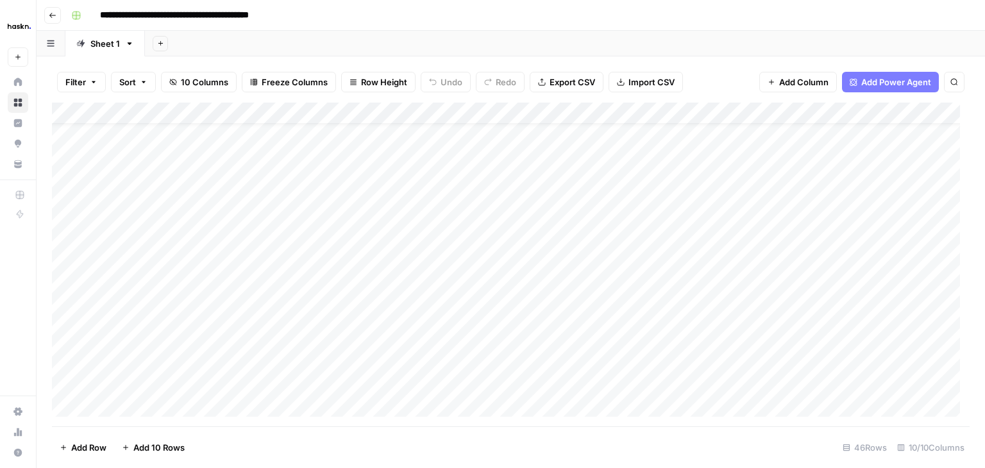
drag, startPoint x: 805, startPoint y: 111, endPoint x: 532, endPoint y: 144, distance: 274.1
click at [532, 144] on div "Add Column" at bounding box center [511, 265] width 918 height 324
click at [518, 278] on div "Add Column" at bounding box center [511, 265] width 918 height 324
click at [515, 306] on div "Add Column" at bounding box center [511, 265] width 918 height 324
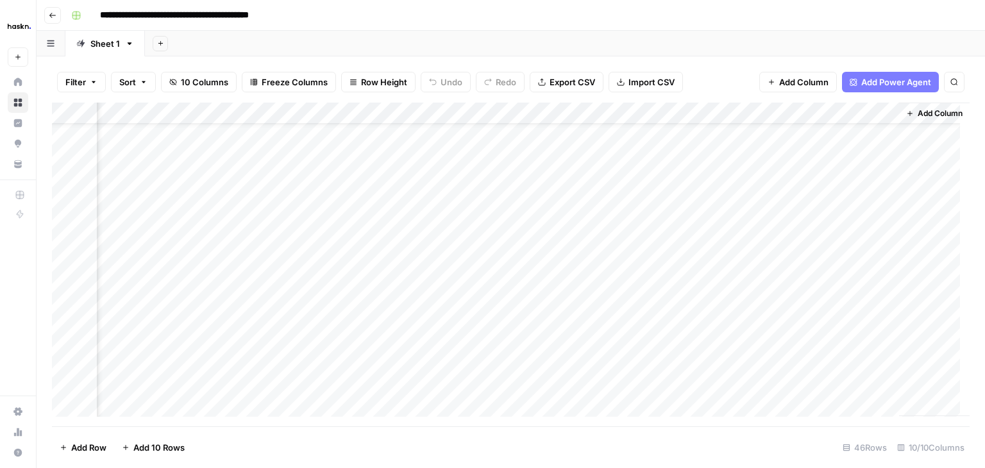
scroll to position [28, 571]
drag, startPoint x: 379, startPoint y: 113, endPoint x: 588, endPoint y: 124, distance: 210.1
click at [588, 124] on div "Add Column" at bounding box center [511, 265] width 918 height 324
click at [635, 325] on div "Add Column" at bounding box center [511, 265] width 918 height 324
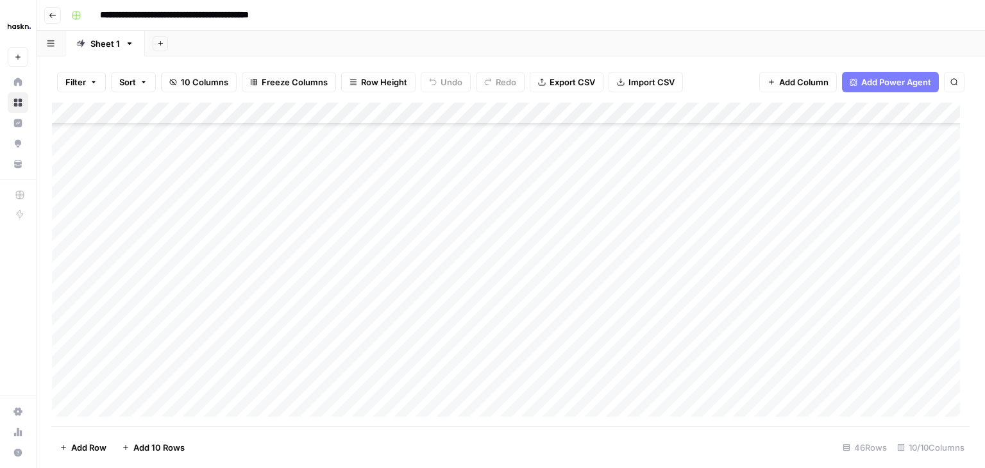
click at [182, 325] on div "Add Column" at bounding box center [511, 265] width 918 height 324
click at [414, 274] on div "Add Column" at bounding box center [511, 265] width 918 height 324
click at [414, 274] on textarea "**********" at bounding box center [447, 274] width 205 height 18
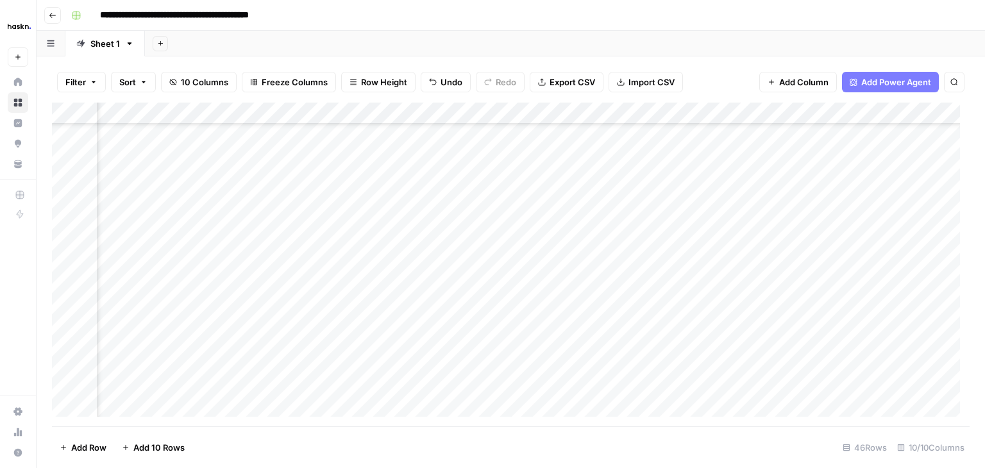
click at [470, 337] on div "Add Column" at bounding box center [511, 265] width 918 height 324
click at [390, 339] on div "Add Column" at bounding box center [511, 265] width 918 height 324
click at [516, 302] on div "Add Column" at bounding box center [511, 265] width 918 height 324
click at [414, 268] on div "Add Column" at bounding box center [511, 265] width 918 height 324
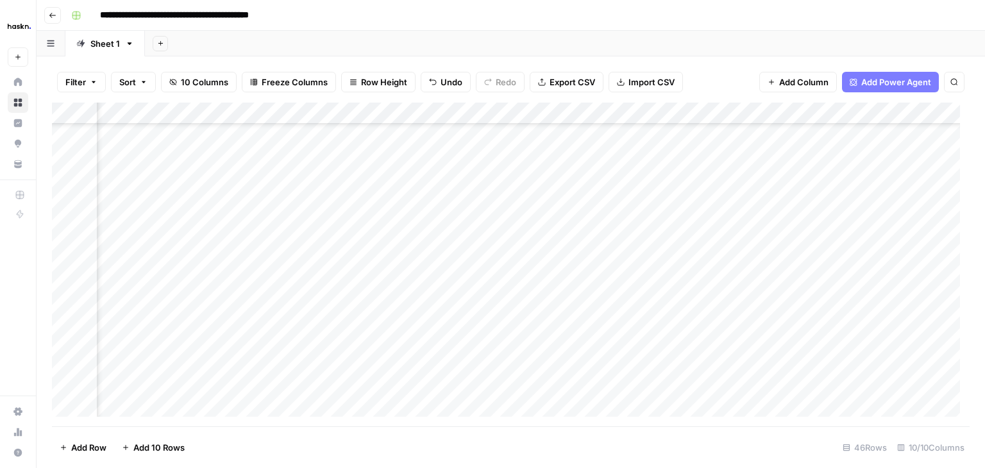
click at [414, 268] on div "Add Column" at bounding box center [511, 265] width 918 height 324
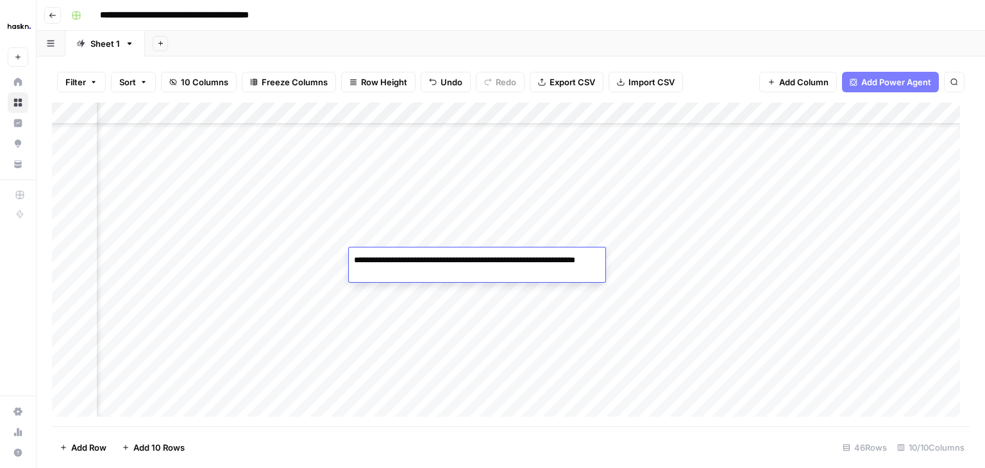
click at [414, 268] on textarea "**********" at bounding box center [477, 266] width 257 height 31
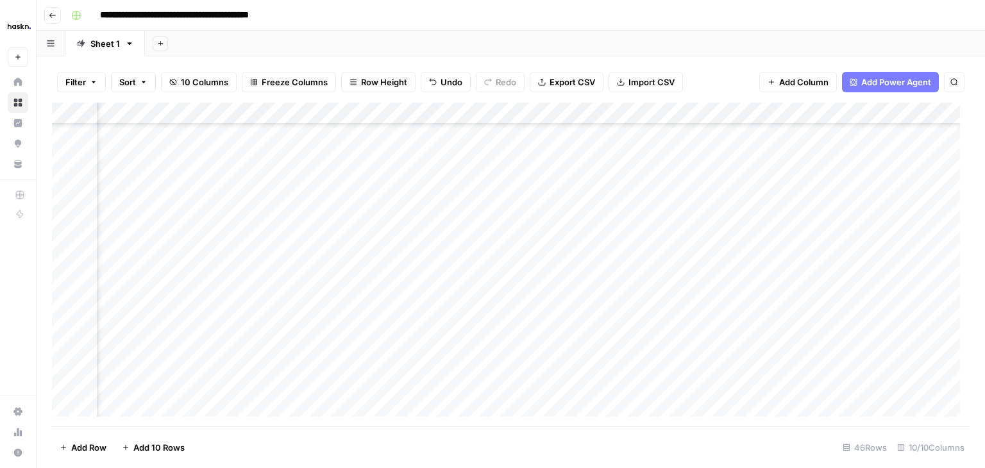
click at [457, 316] on div "Add Column" at bounding box center [511, 265] width 918 height 324
click at [462, 305] on div "Add Column" at bounding box center [511, 265] width 918 height 324
click at [423, 285] on div "Add Column" at bounding box center [511, 265] width 918 height 324
drag, startPoint x: 308, startPoint y: 109, endPoint x: 647, endPoint y: 123, distance: 339.7
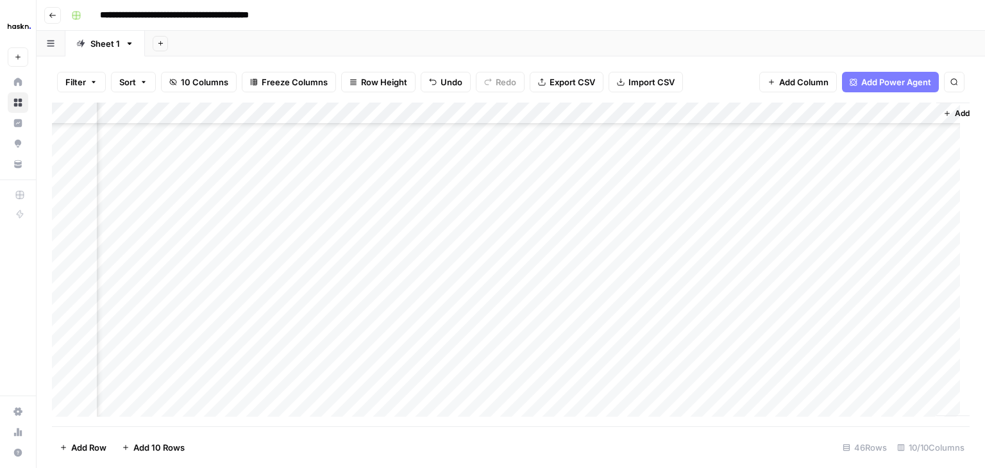
click at [647, 123] on div "Add Column" at bounding box center [511, 265] width 918 height 324
click at [488, 319] on div "Add Column" at bounding box center [511, 265] width 918 height 324
click at [508, 353] on div "Add Column" at bounding box center [511, 265] width 918 height 324
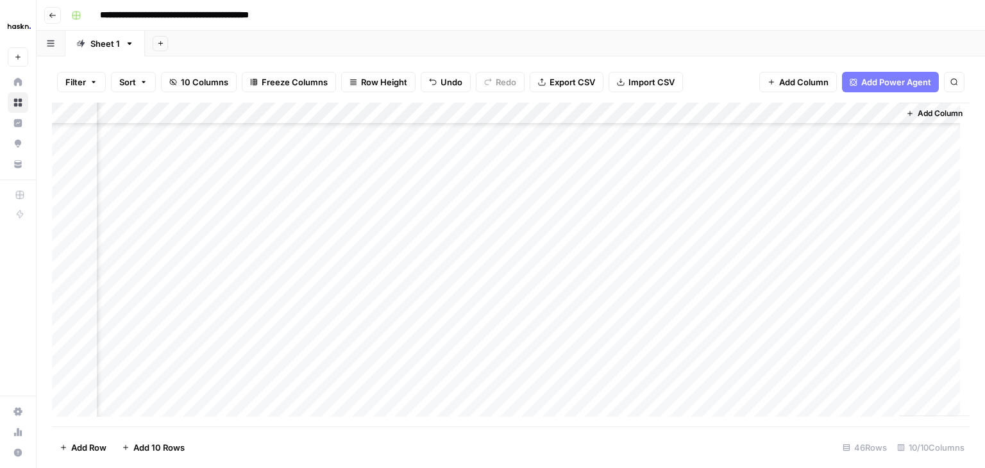
scroll to position [330, 571]
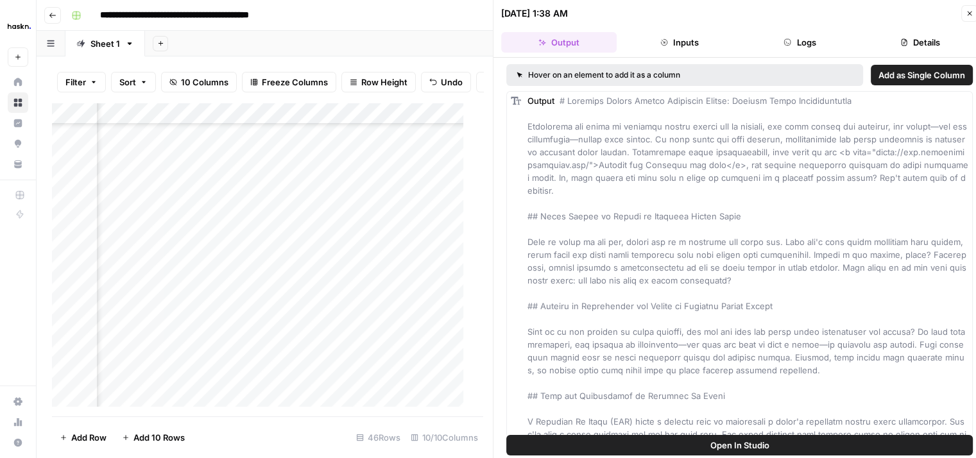
click at [963, 18] on button "Close" at bounding box center [969, 13] width 17 height 17
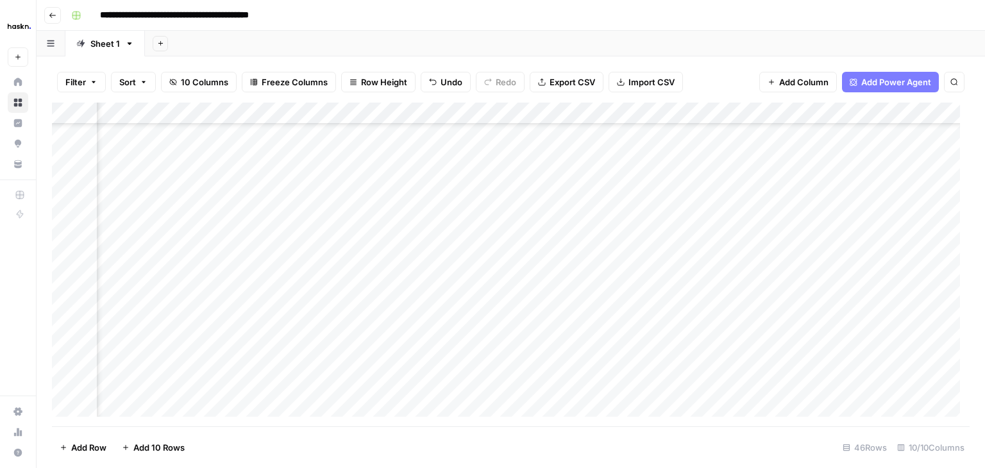
scroll to position [304, 210]
click at [472, 263] on div "Add Column" at bounding box center [511, 265] width 918 height 324
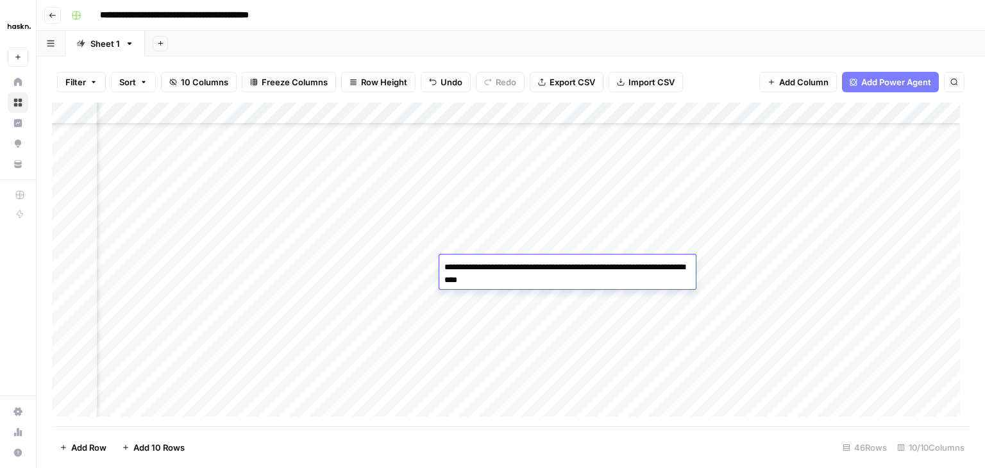
click at [472, 263] on textarea "**********" at bounding box center [567, 274] width 257 height 31
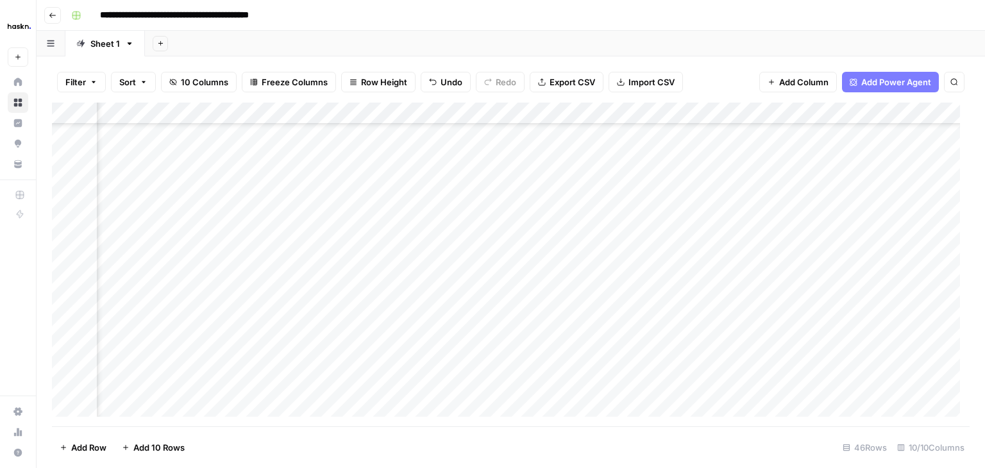
click at [436, 339] on div "Add Column" at bounding box center [511, 265] width 918 height 324
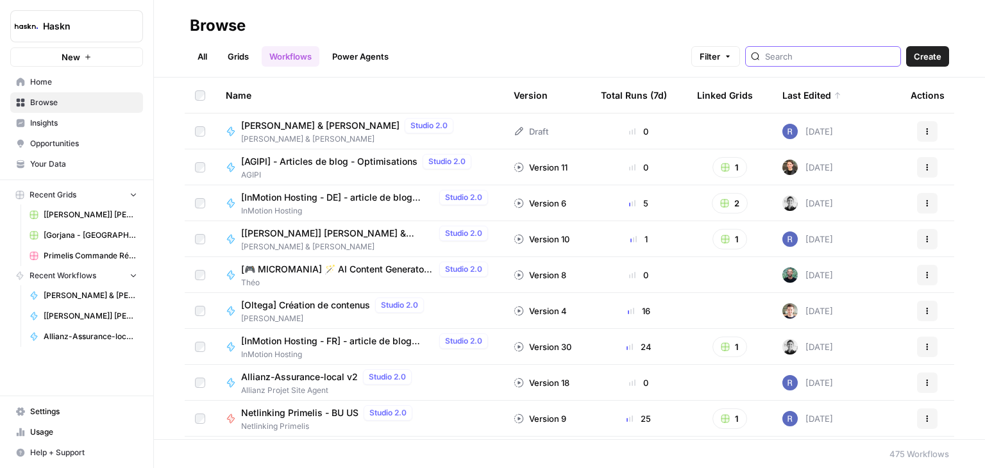
click at [808, 56] on input "search" at bounding box center [830, 56] width 130 height 13
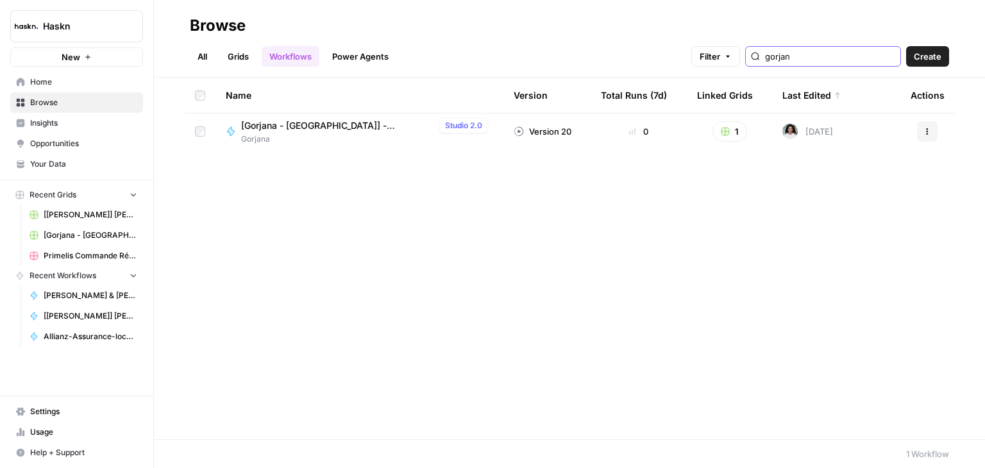
type input "gorjan"
click at [365, 128] on span "[Gorjana - [GEOGRAPHIC_DATA]] - Linkbuilding Articles - 800 - 1000 words + imag…" at bounding box center [337, 125] width 193 height 13
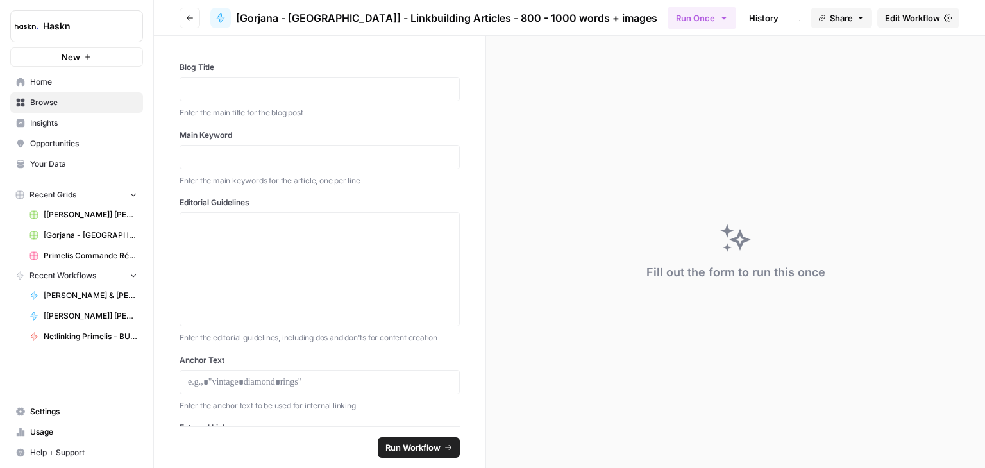
click at [907, 19] on span "Edit Workflow" at bounding box center [912, 18] width 55 height 13
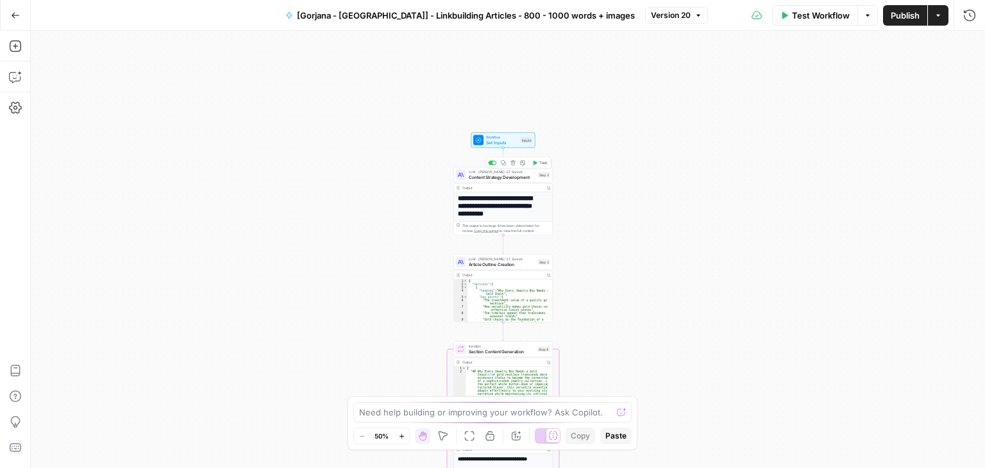
click at [464, 178] on icon at bounding box center [461, 175] width 6 height 6
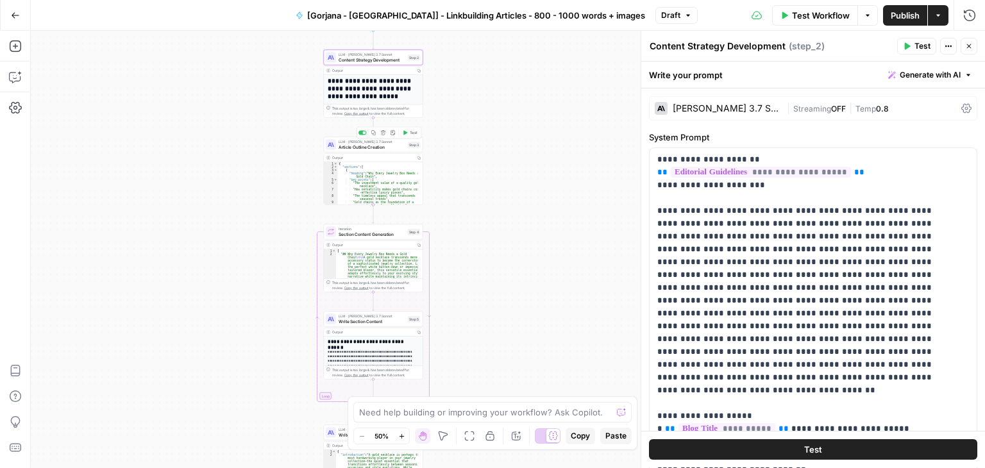
click at [346, 148] on span "Article Outline Creation" at bounding box center [372, 147] width 67 height 6
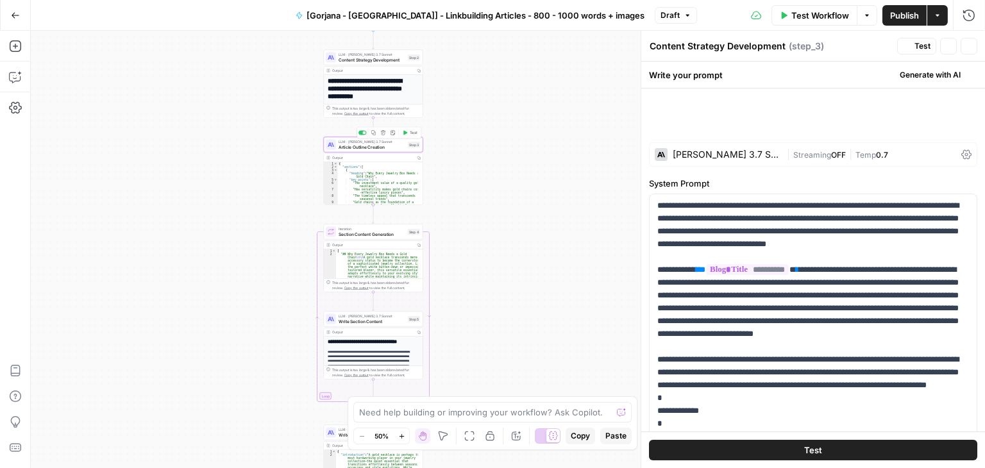
type textarea "Article Outline Creation"
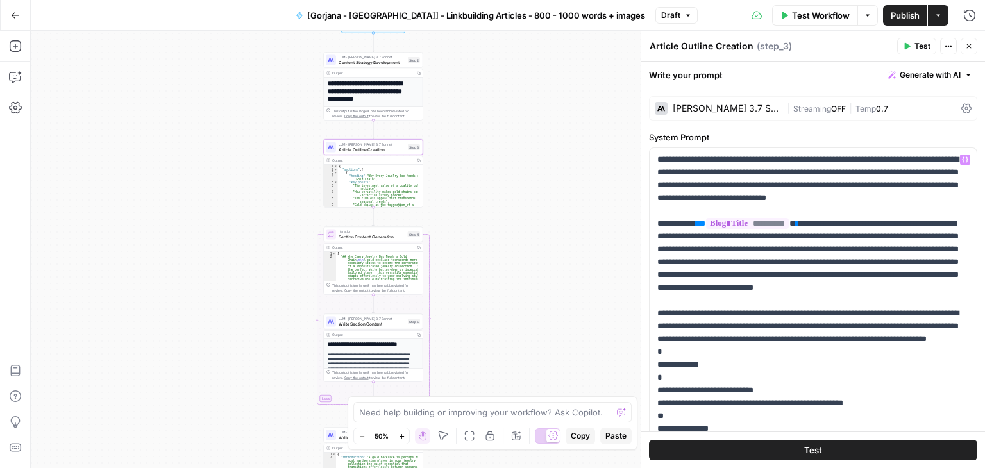
scroll to position [149, 0]
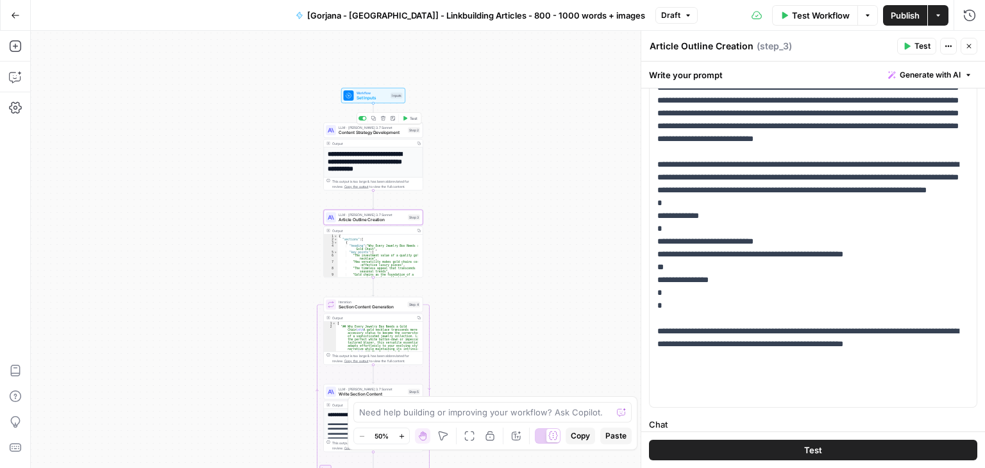
click at [341, 131] on span "Content Strategy Development" at bounding box center [372, 133] width 67 height 6
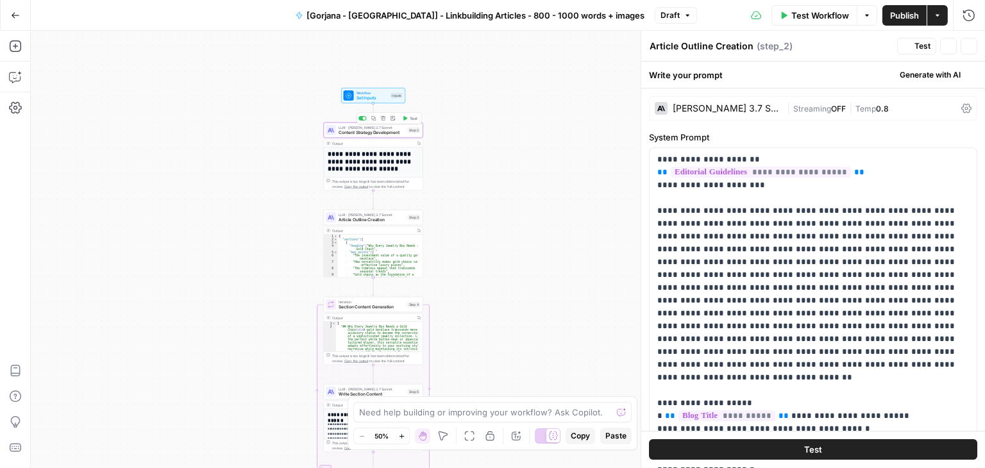
type textarea "Content Strategy Development"
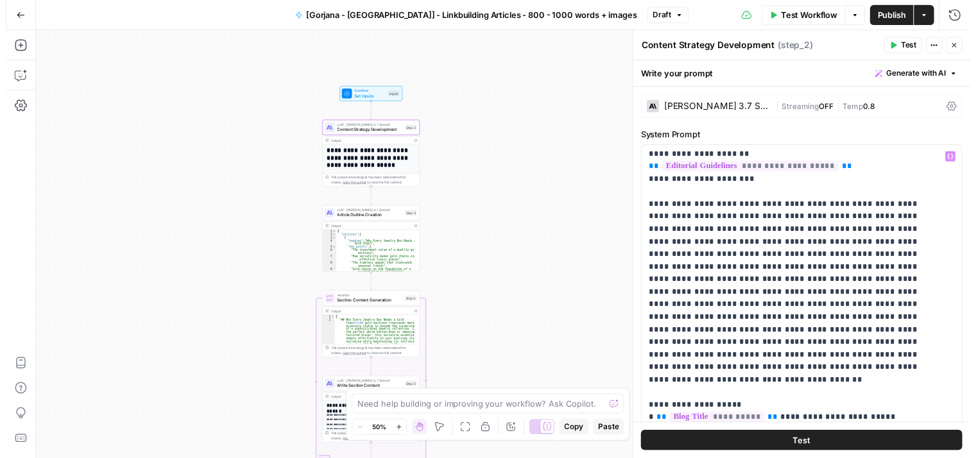
scroll to position [0, 0]
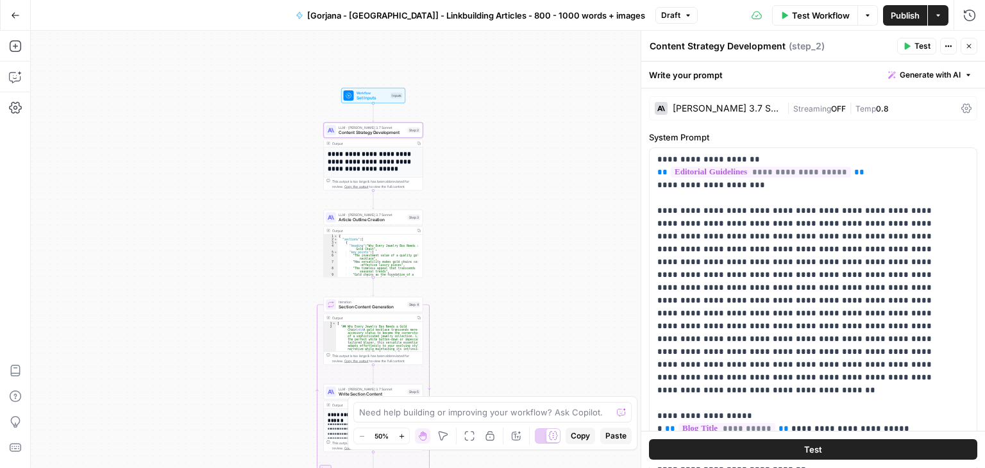
click at [814, 15] on span "Test Workflow" at bounding box center [821, 15] width 58 height 13
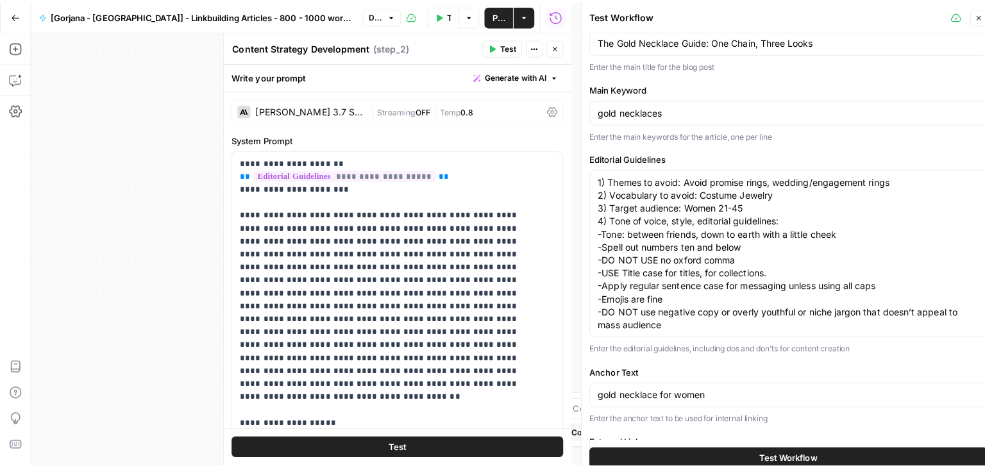
scroll to position [28, 0]
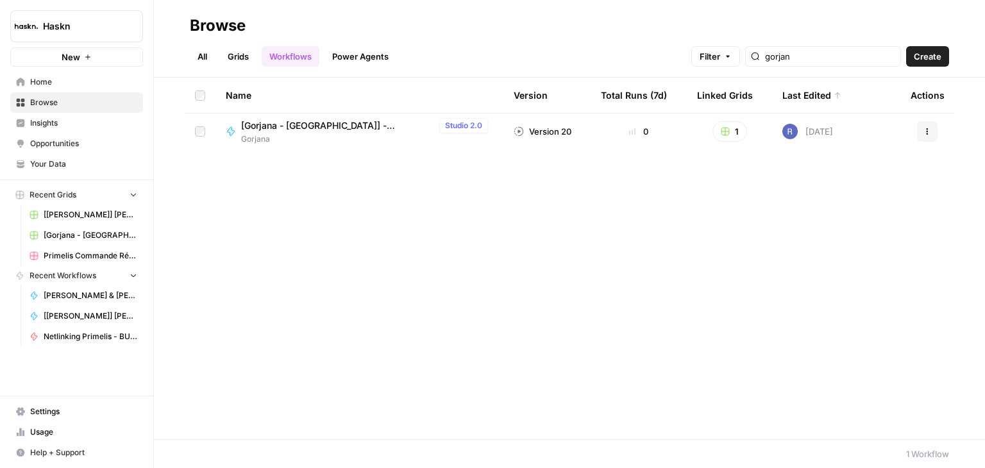
click at [237, 53] on link "Grids" at bounding box center [238, 56] width 37 height 21
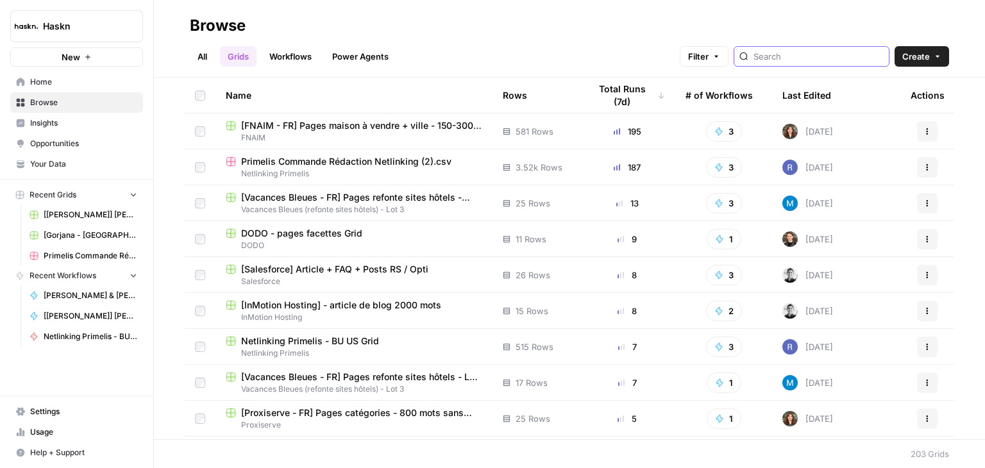
click at [805, 50] on input "search" at bounding box center [819, 56] width 130 height 13
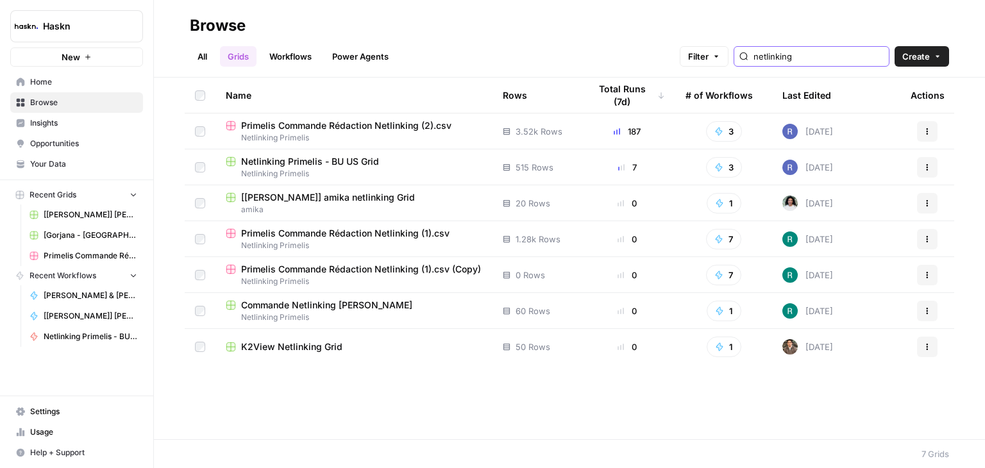
type input "netlinking"
click at [305, 162] on span "Netlinking Primelis - BU US Grid" at bounding box center [310, 161] width 138 height 13
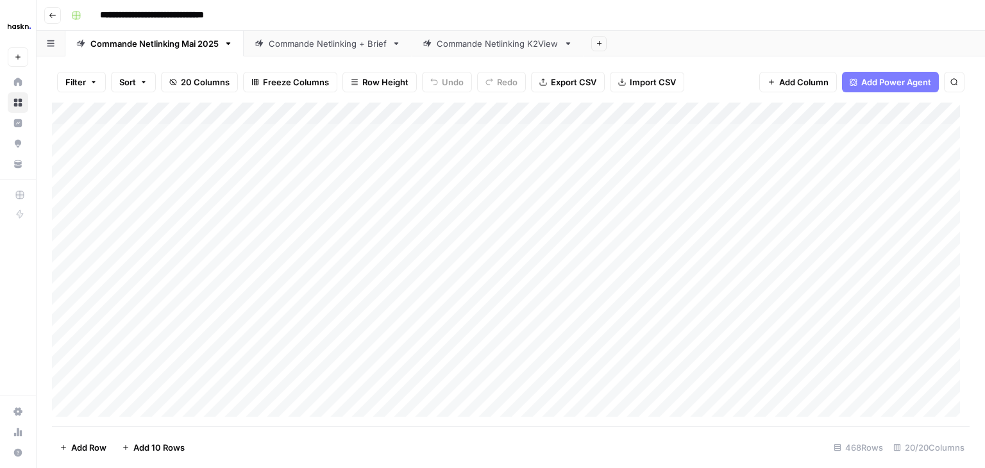
click at [315, 49] on div "Commande Netlinking + Brief" at bounding box center [328, 43] width 118 height 13
click at [472, 45] on div "Commande Netlinking K2View" at bounding box center [498, 43] width 122 height 13
click at [151, 46] on div "Commande Netlinking Mai 2025" at bounding box center [154, 43] width 128 height 13
click at [362, 113] on div "Add Column" at bounding box center [511, 265] width 918 height 324
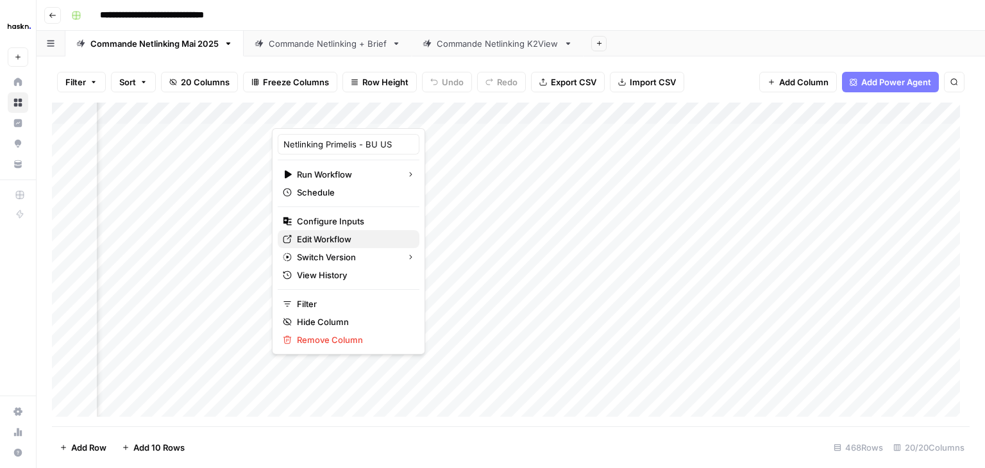
click at [335, 237] on span "Edit Workflow" at bounding box center [353, 239] width 112 height 13
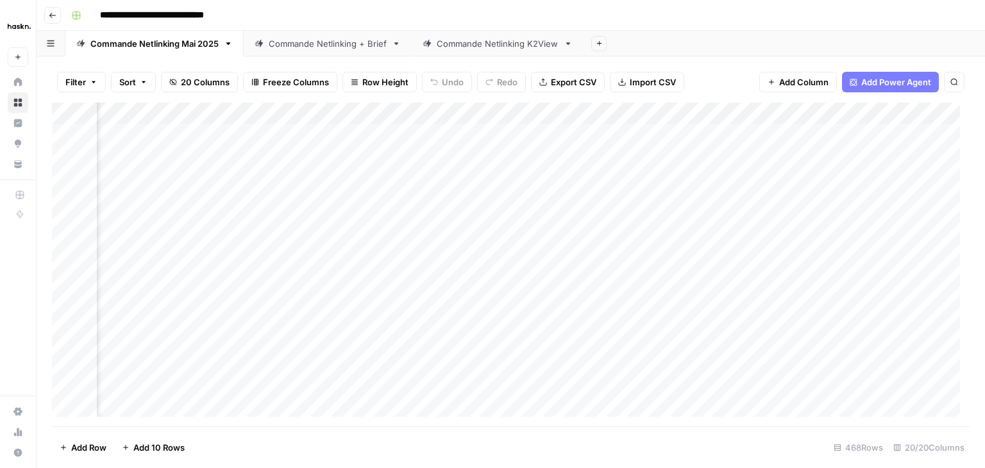
scroll to position [0, 1148]
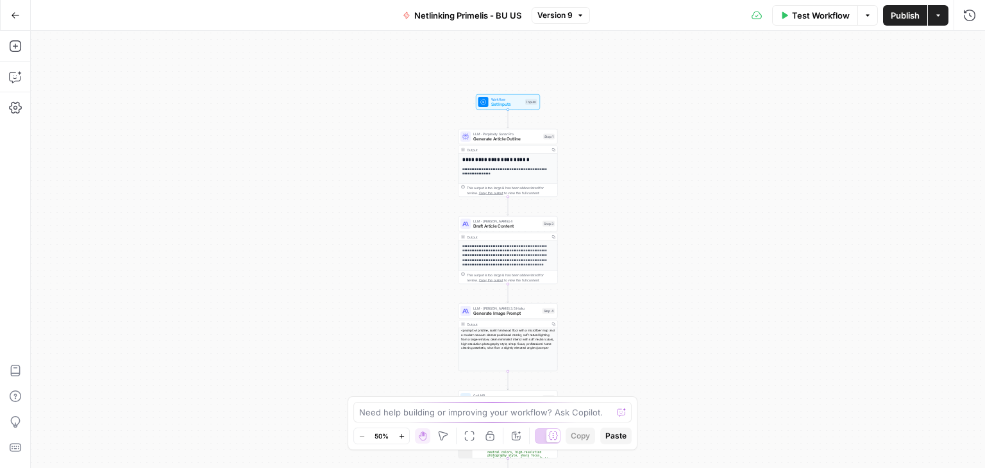
click at [812, 21] on span "Test Workflow" at bounding box center [821, 15] width 58 height 13
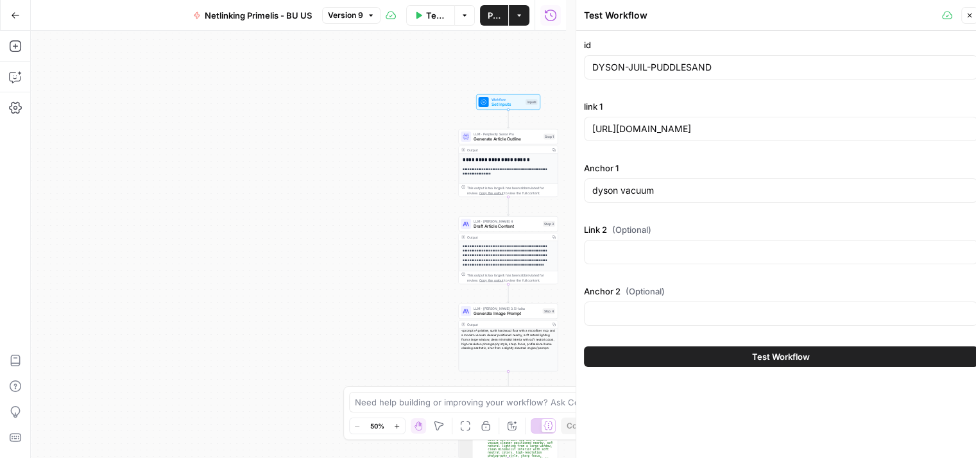
click at [973, 13] on icon "button" at bounding box center [970, 16] width 8 height 8
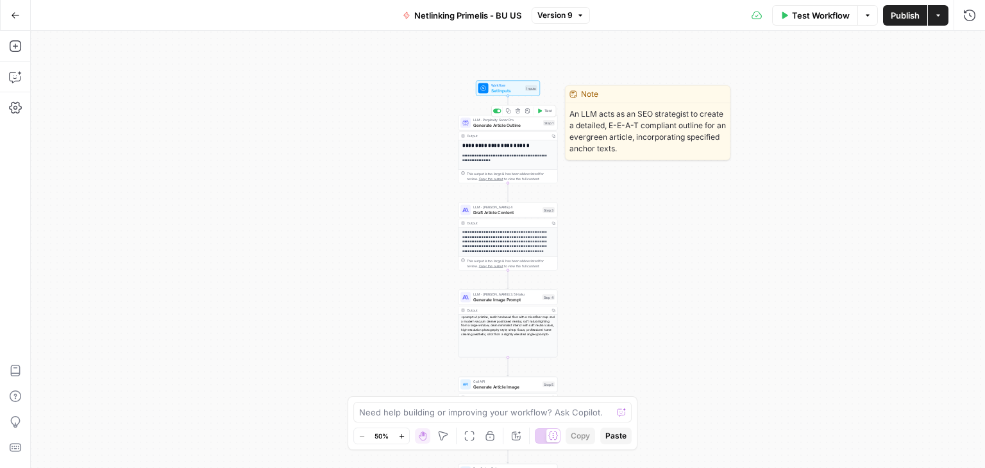
click at [475, 130] on div "LLM · Perplexity Sonar Pro Generate Article Outline Step 1 Copy step Delete ste…" at bounding box center [508, 122] width 99 height 15
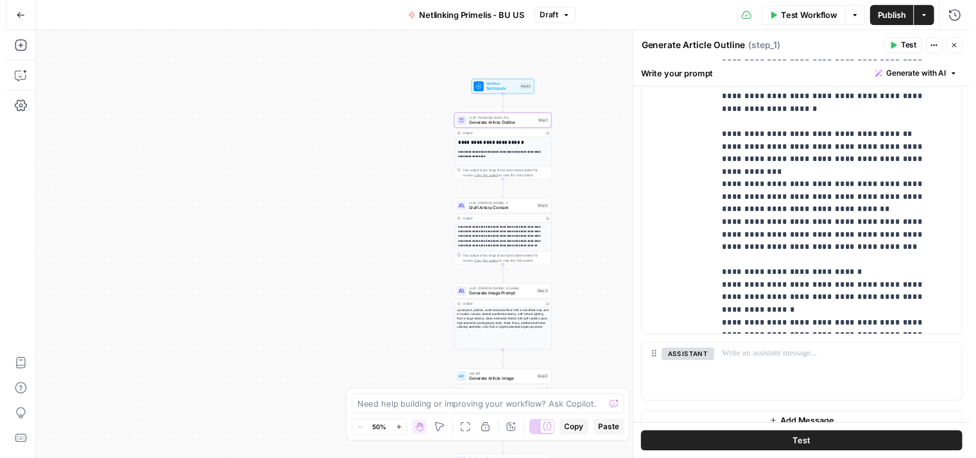
scroll to position [506, 0]
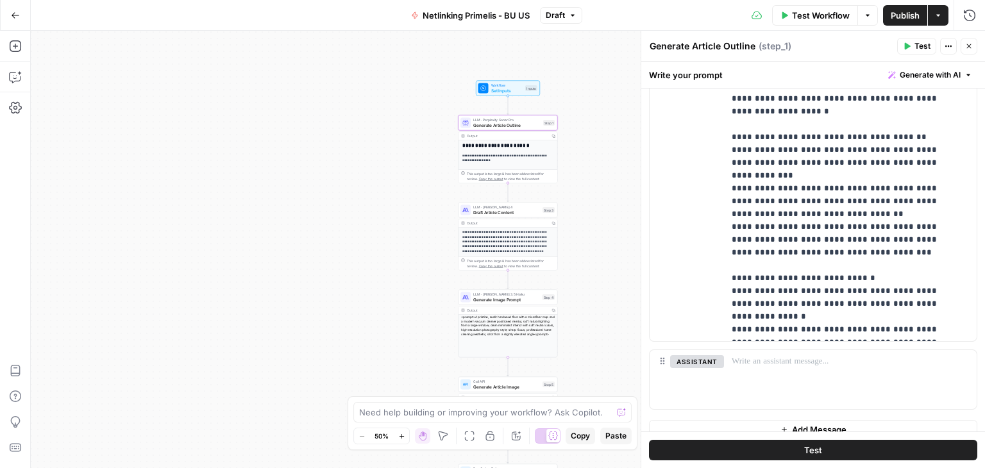
click at [822, 447] on button "Test" at bounding box center [813, 450] width 328 height 21
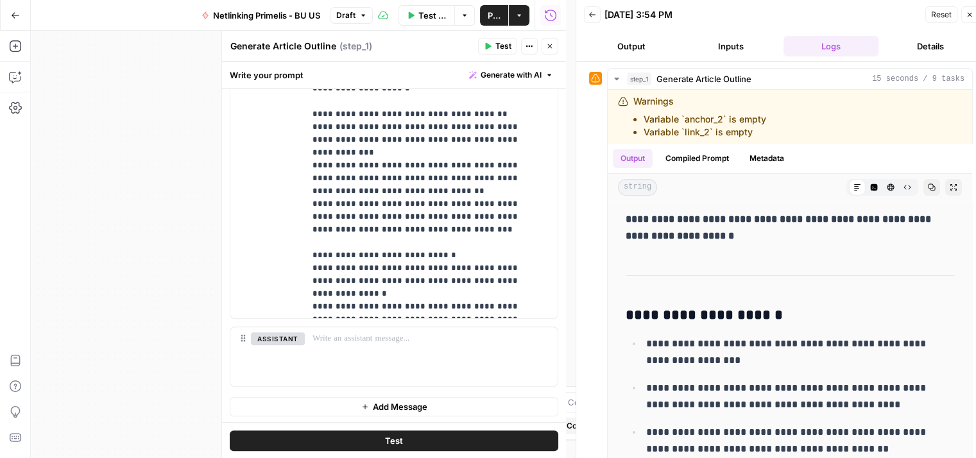
scroll to position [10, 0]
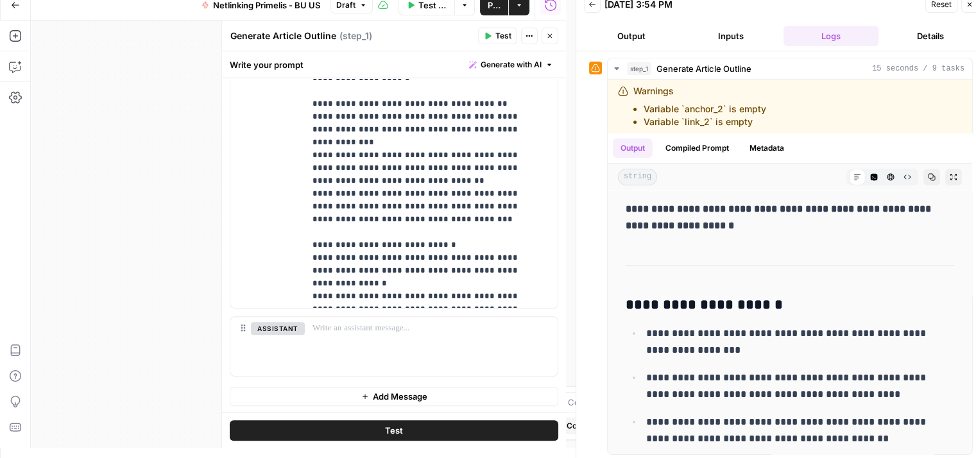
click at [550, 35] on icon "button" at bounding box center [550, 36] width 8 height 8
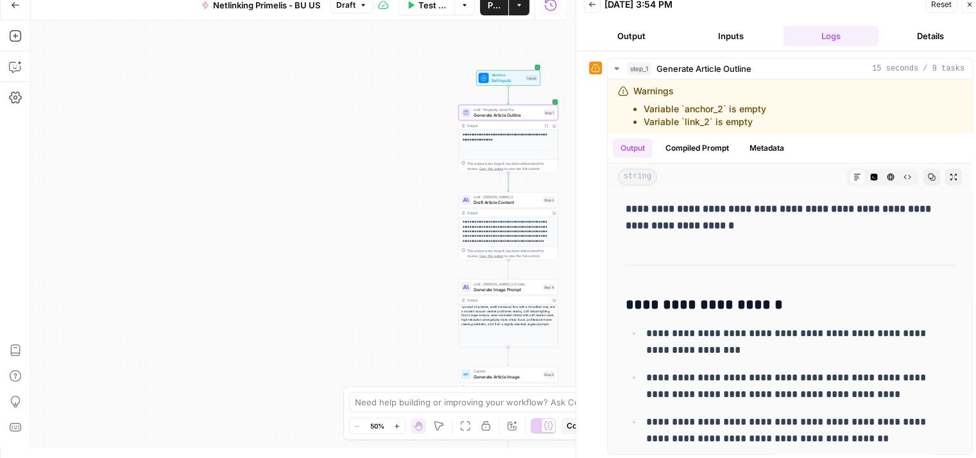
click at [410, 159] on div "**********" at bounding box center [298, 234] width 535 height 427
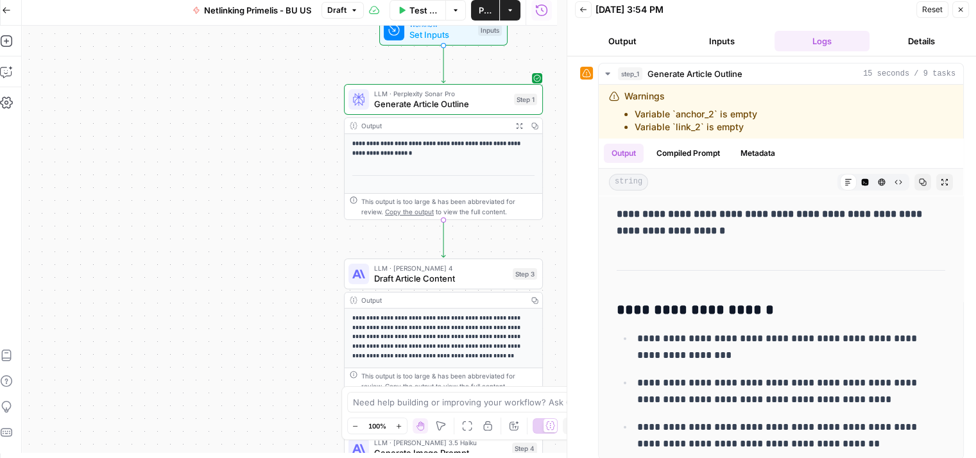
scroll to position [0, 10]
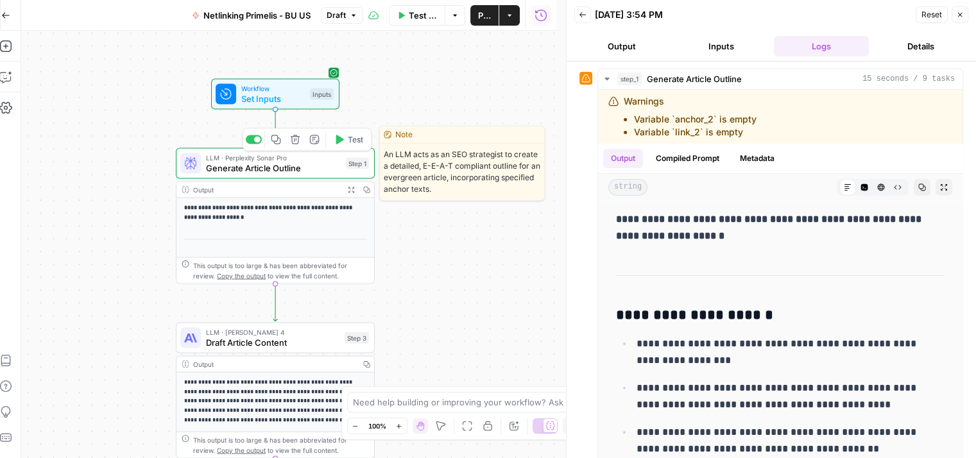
click at [218, 171] on span "Generate Article Outline" at bounding box center [273, 168] width 135 height 13
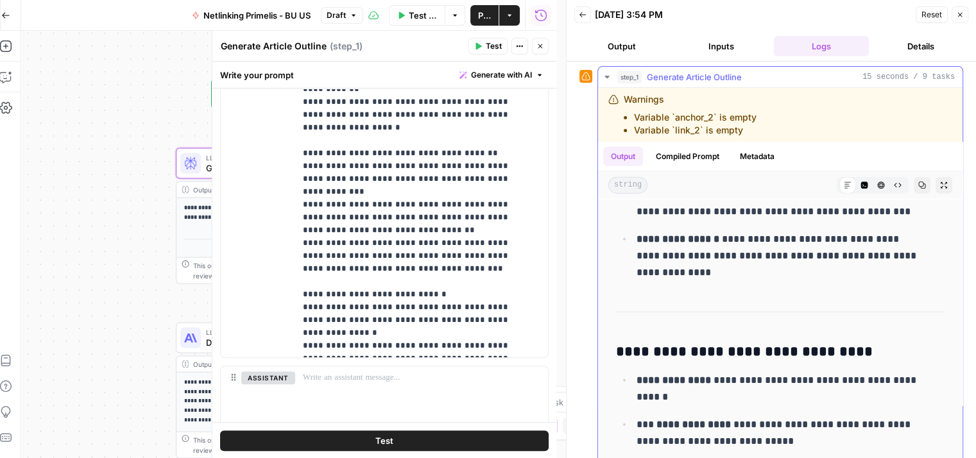
scroll to position [3355, 0]
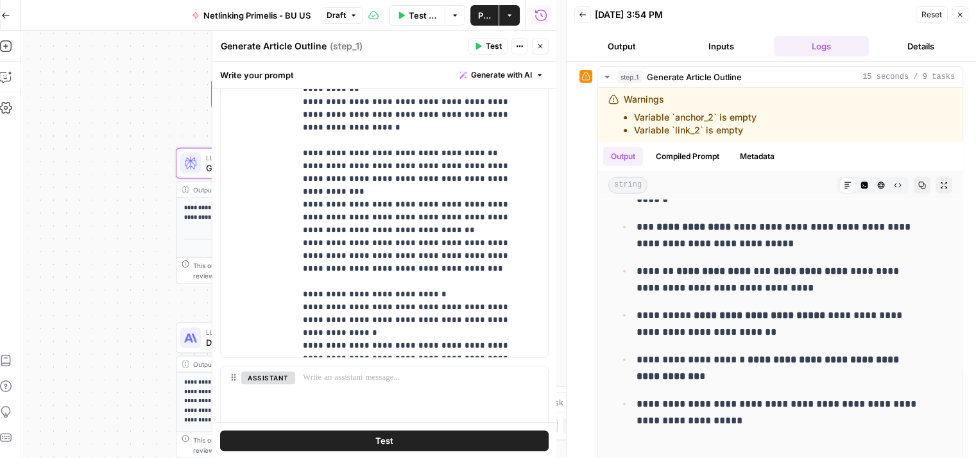
click at [543, 47] on icon "button" at bounding box center [540, 46] width 8 height 8
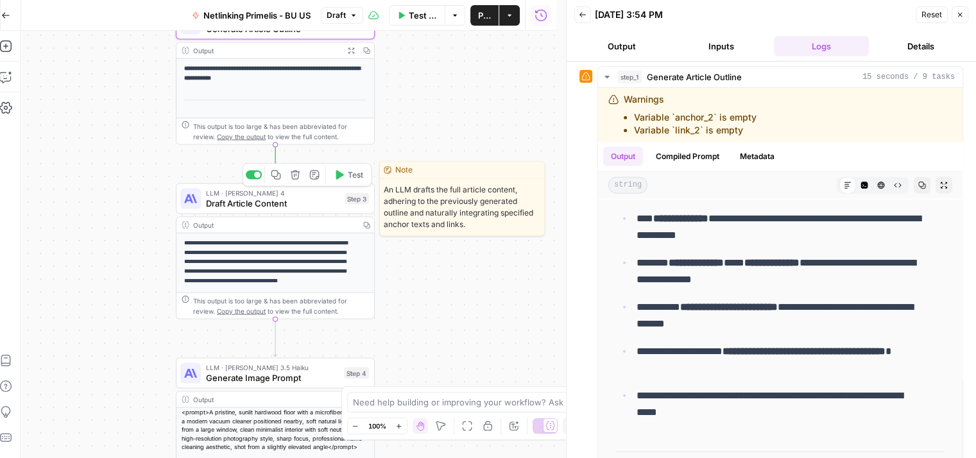
click at [224, 209] on span "Draft Article Content" at bounding box center [272, 203] width 133 height 13
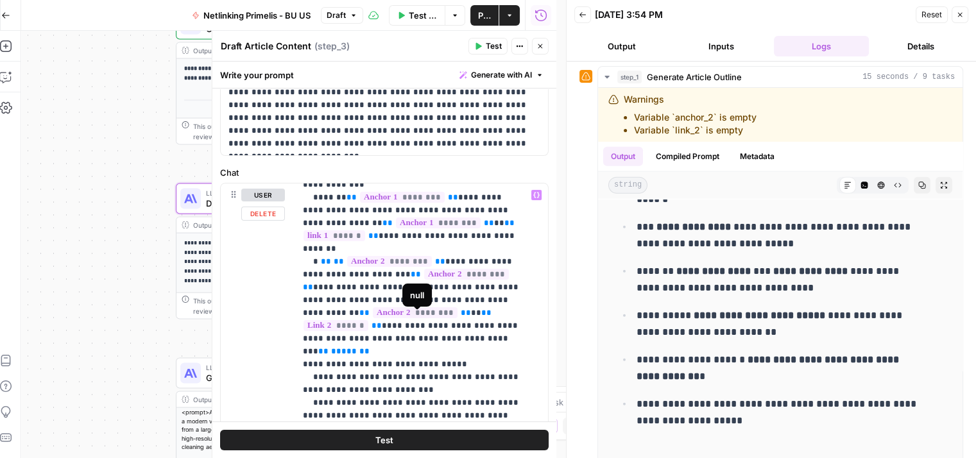
scroll to position [563, 0]
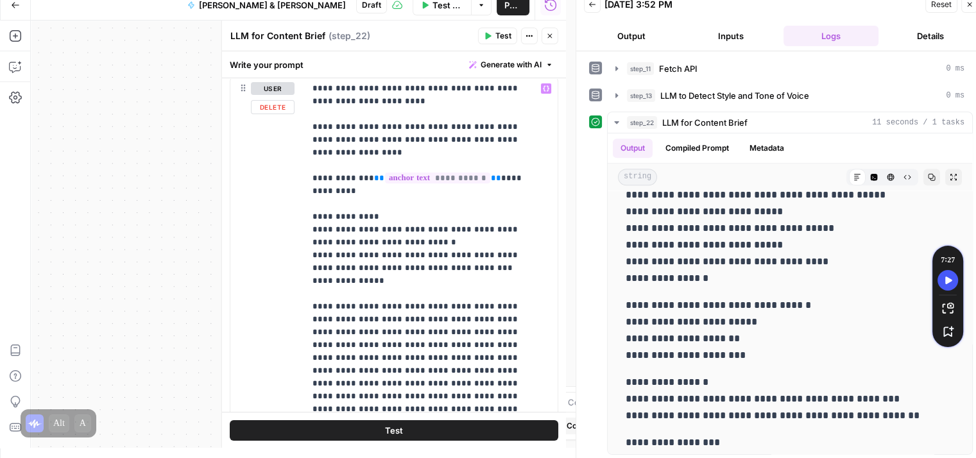
scroll to position [240, 0]
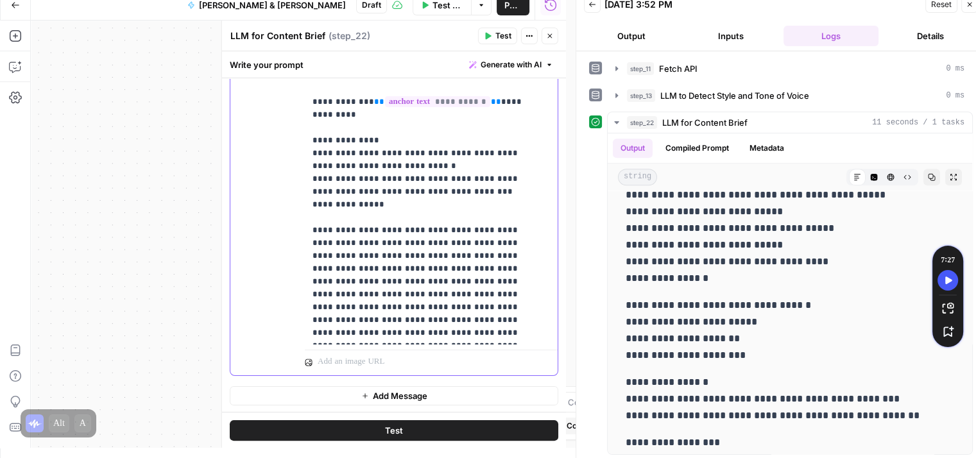
drag, startPoint x: 519, startPoint y: 336, endPoint x: 534, endPoint y: 334, distance: 14.8
click at [534, 334] on p "**********" at bounding box center [426, 173] width 228 height 334
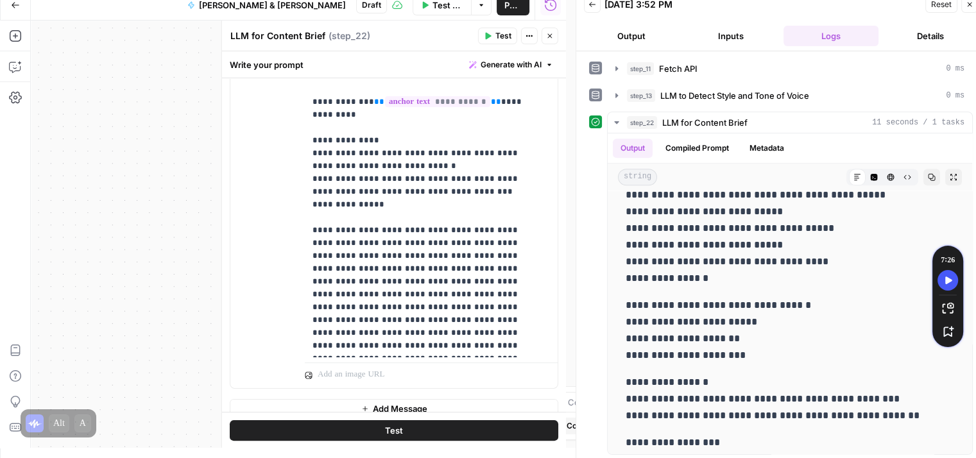
click at [479, 432] on button "Test" at bounding box center [394, 430] width 328 height 21
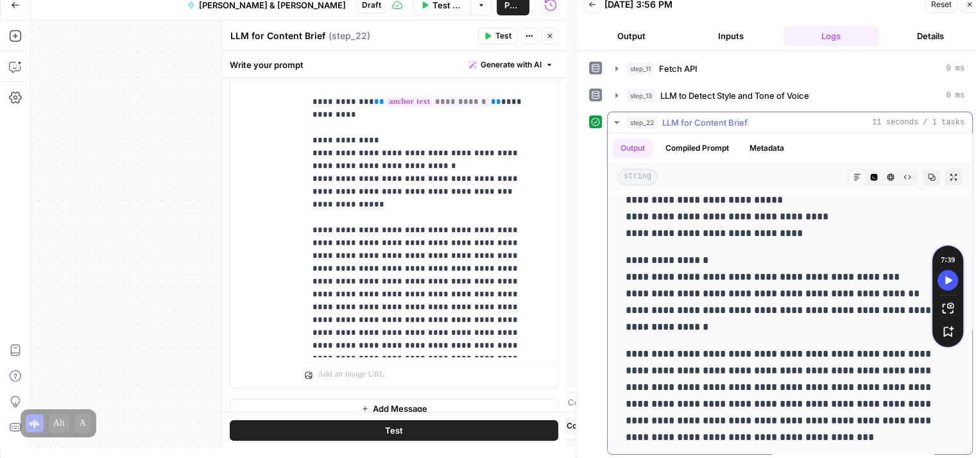
scroll to position [1, 0]
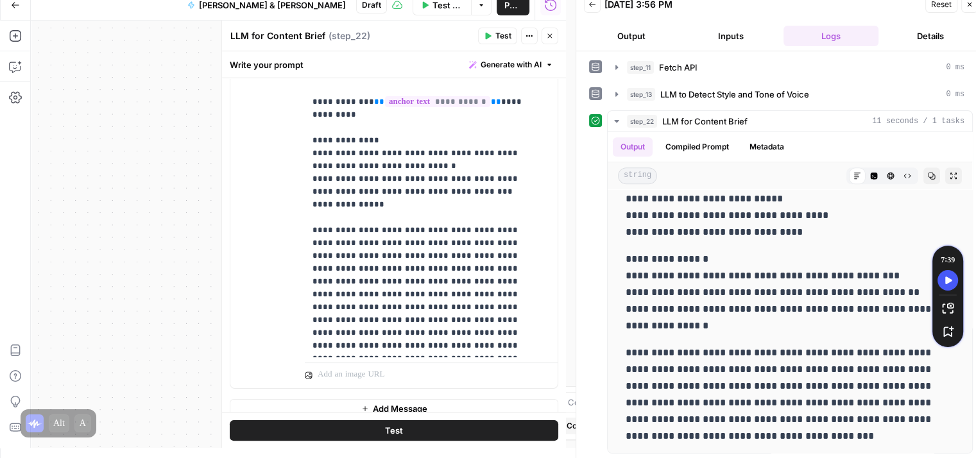
click at [552, 34] on icon "button" at bounding box center [550, 36] width 8 height 8
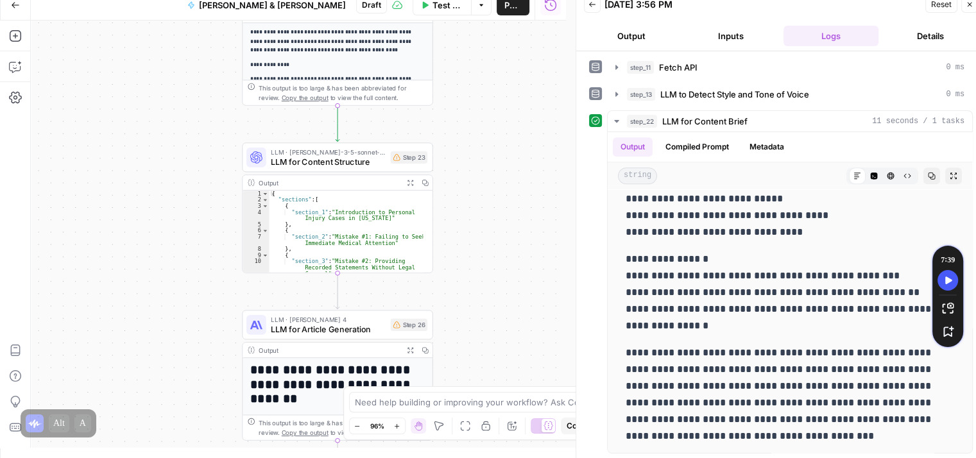
click at [304, 173] on div "LLM · [PERSON_NAME]-3-5-sonnet-20240620 LLM for Content Structure Step 23 Outpu…" at bounding box center [337, 207] width 191 height 130
click at [290, 165] on span "LLM for Content Structure" at bounding box center [328, 161] width 114 height 12
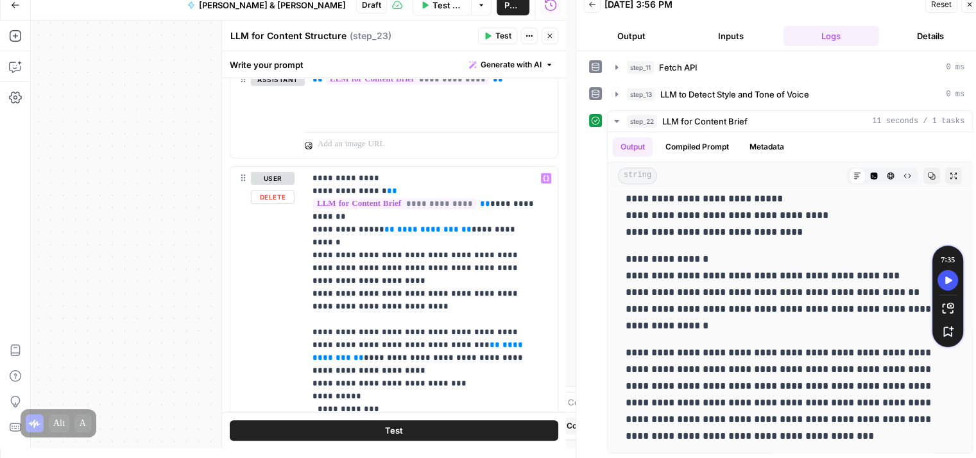
scroll to position [321, 0]
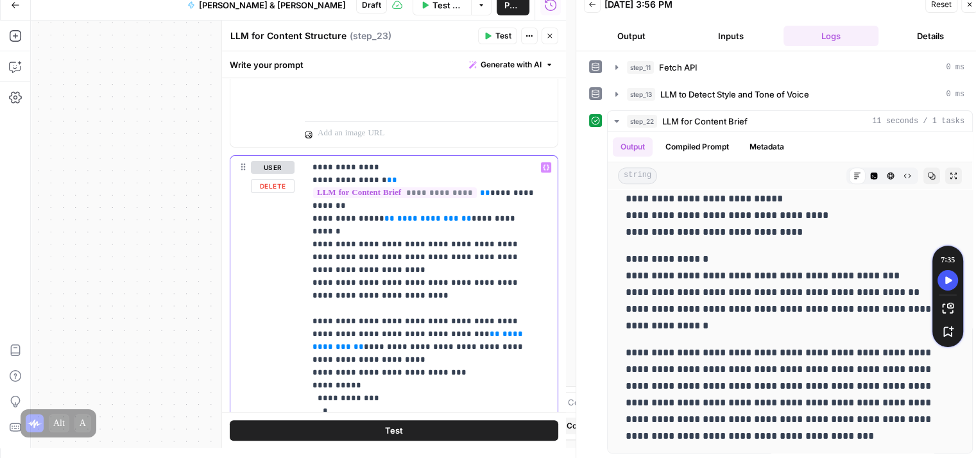
drag, startPoint x: 359, startPoint y: 216, endPoint x: 348, endPoint y: 221, distance: 12.1
click at [348, 221] on p "**********" at bounding box center [426, 379] width 228 height 436
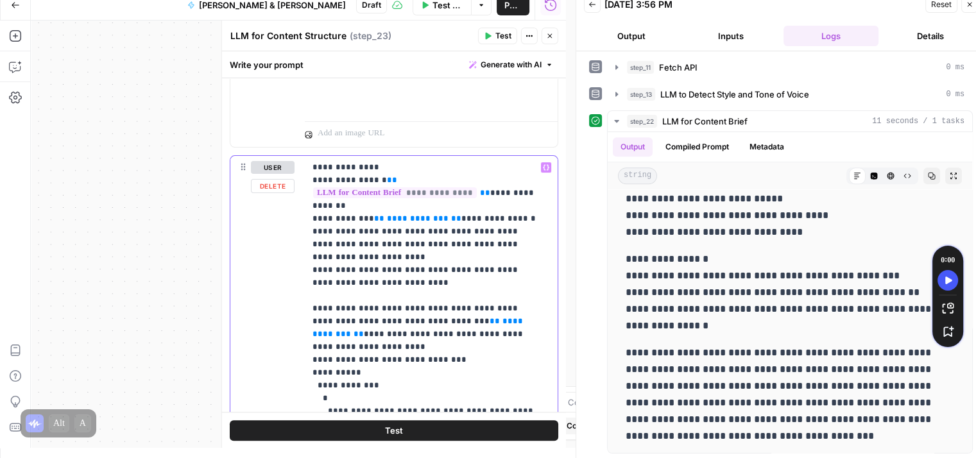
click at [361, 217] on p "**********" at bounding box center [426, 379] width 228 height 436
click at [319, 217] on p "**********" at bounding box center [426, 379] width 228 height 436
copy p "**********"
drag, startPoint x: 439, startPoint y: 216, endPoint x: 482, endPoint y: 221, distance: 42.7
click at [482, 221] on p "**********" at bounding box center [426, 379] width 228 height 436
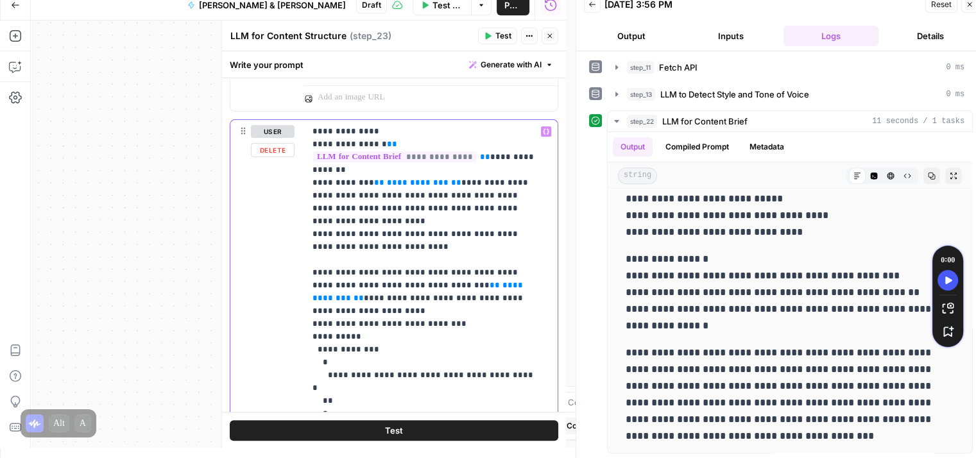
scroll to position [359, 0]
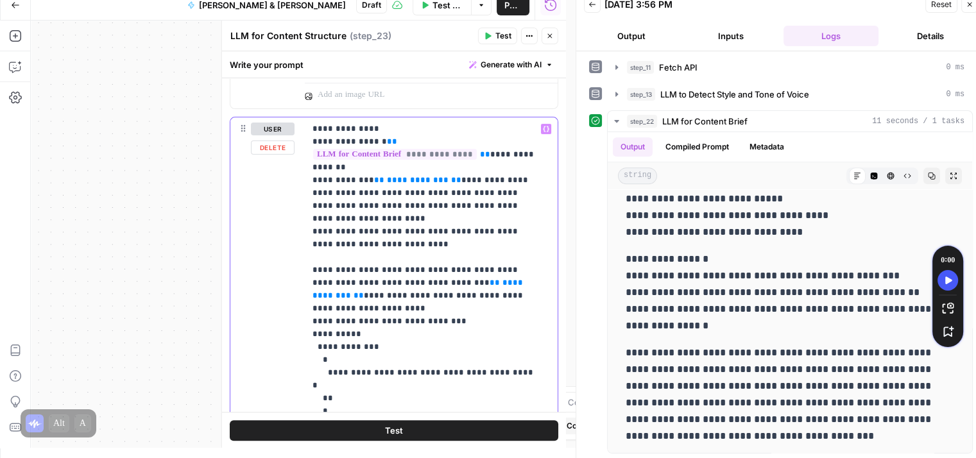
click at [420, 180] on span "**********" at bounding box center [418, 180] width 62 height 8
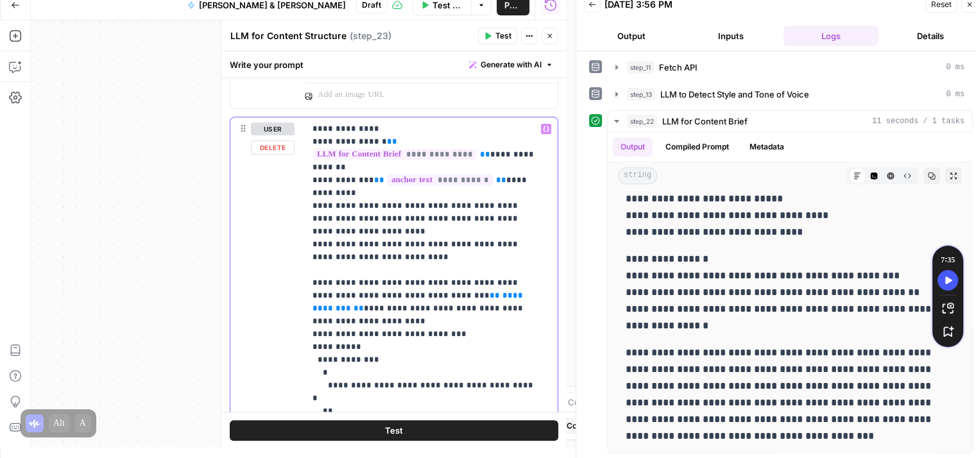
drag, startPoint x: 457, startPoint y: 296, endPoint x: 411, endPoint y: 300, distance: 45.7
click at [411, 300] on p "**********" at bounding box center [426, 347] width 228 height 449
click at [362, 307] on p "**********" at bounding box center [426, 347] width 228 height 449
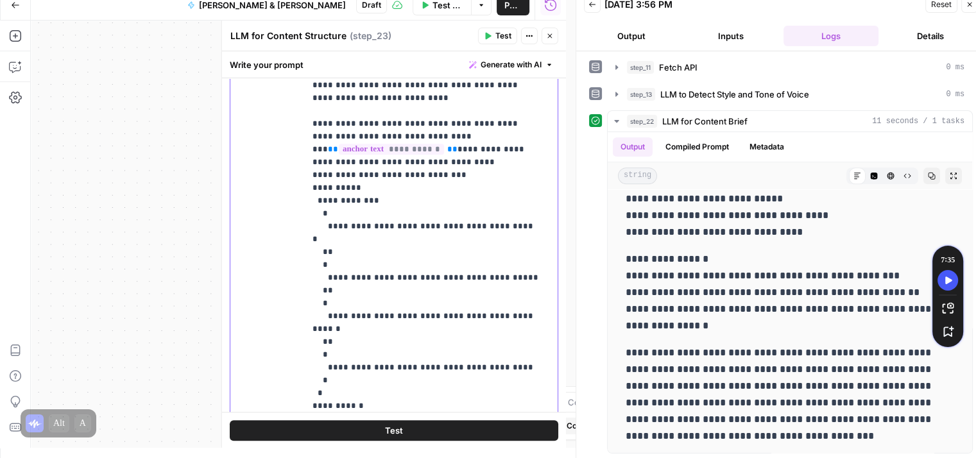
scroll to position [516, 0]
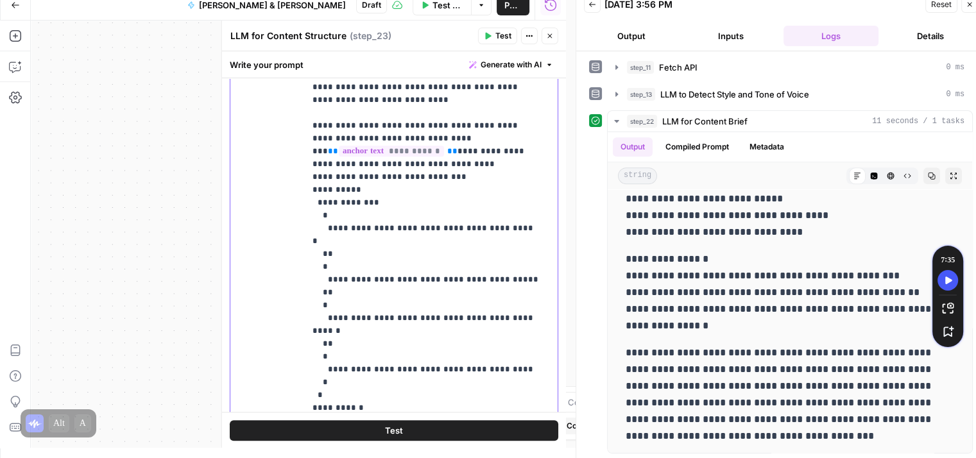
click at [343, 196] on p "**********" at bounding box center [426, 189] width 228 height 449
drag, startPoint x: 324, startPoint y: 224, endPoint x: 318, endPoint y: 195, distance: 29.6
click at [318, 195] on p "**********" at bounding box center [426, 189] width 228 height 449
click at [371, 192] on p "**********" at bounding box center [426, 189] width 228 height 449
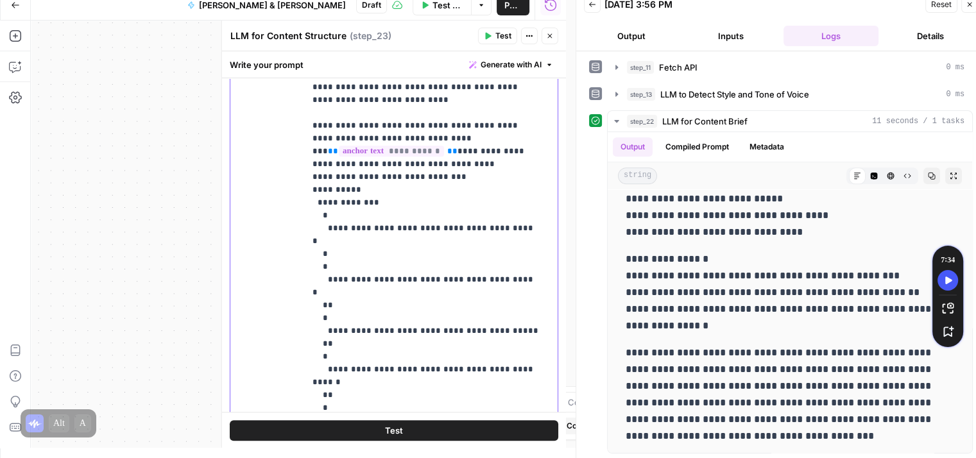
drag, startPoint x: 363, startPoint y: 214, endPoint x: 328, endPoint y: 214, distance: 34.6
click at [328, 214] on p "**********" at bounding box center [426, 209] width 228 height 488
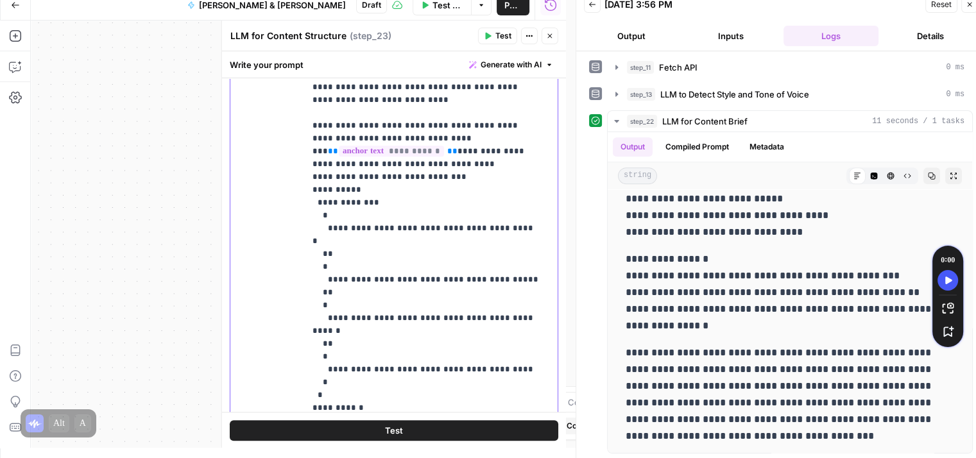
scroll to position [591, 0]
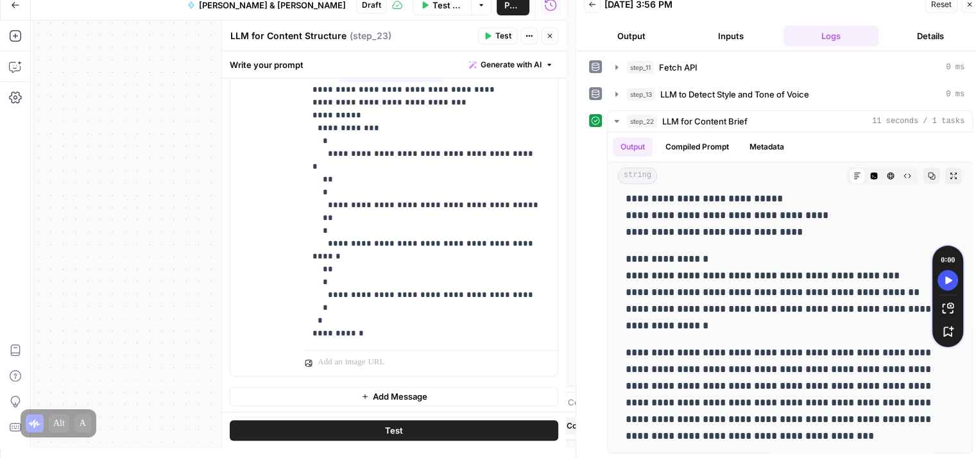
click at [447, 424] on button "Test" at bounding box center [394, 430] width 328 height 21
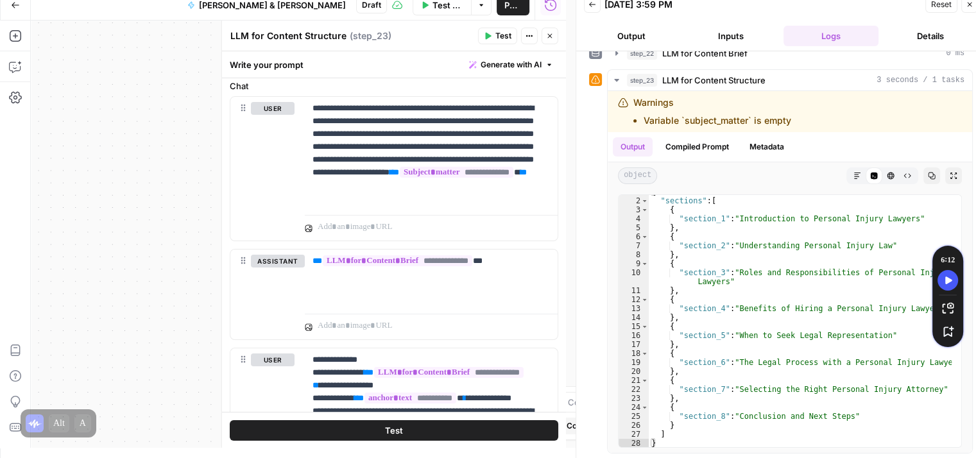
scroll to position [103, 0]
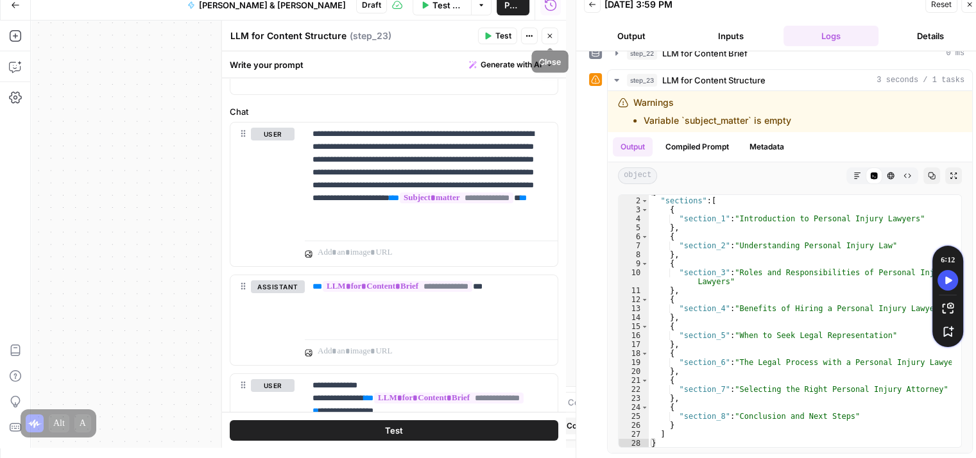
click at [553, 37] on icon "button" at bounding box center [550, 36] width 8 height 8
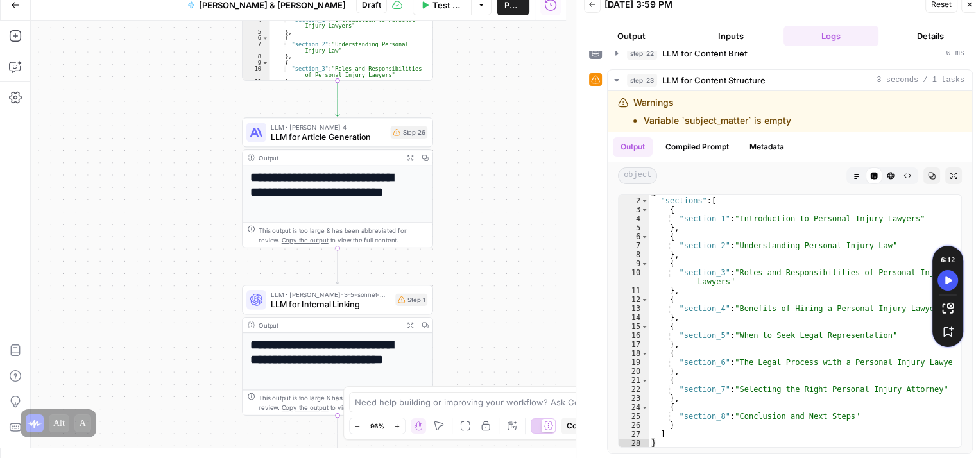
click at [328, 136] on span "LLM for Article Generation" at bounding box center [328, 136] width 114 height 12
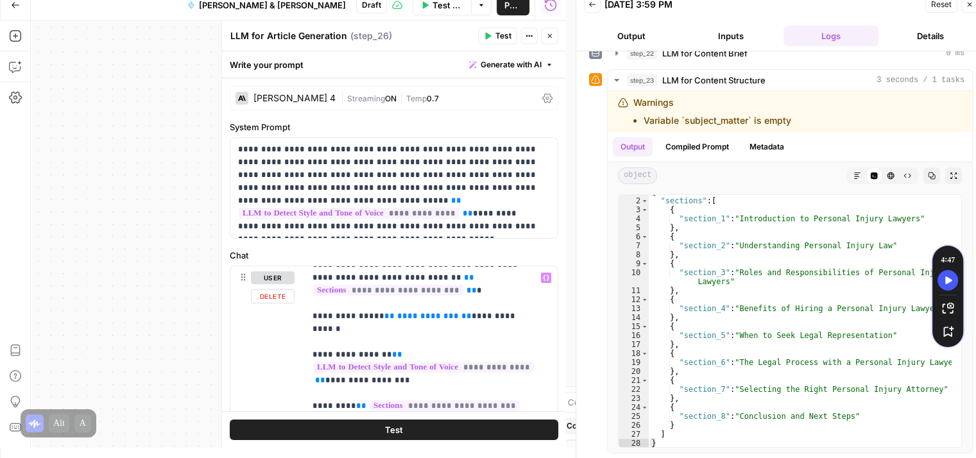
scroll to position [0, 0]
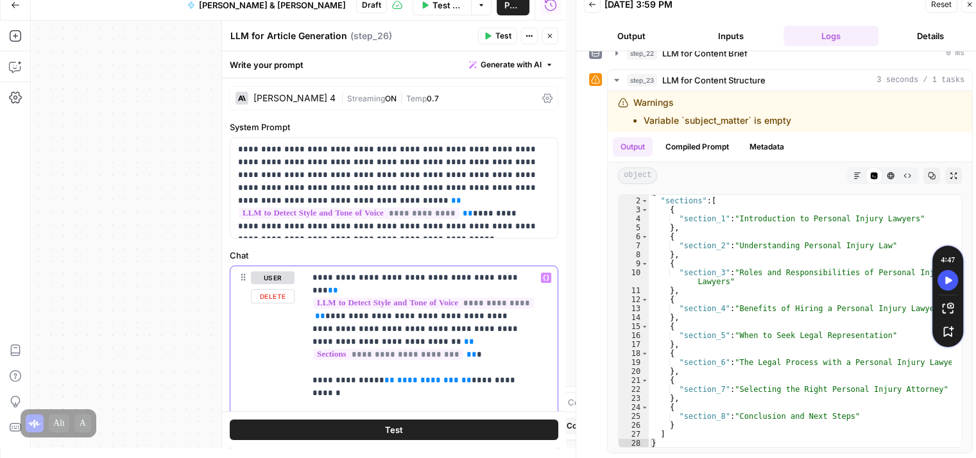
drag, startPoint x: 318, startPoint y: 357, endPoint x: 364, endPoint y: 357, distance: 46.2
copy p "**********"
drag, startPoint x: 441, startPoint y: 353, endPoint x: 481, endPoint y: 354, distance: 39.8
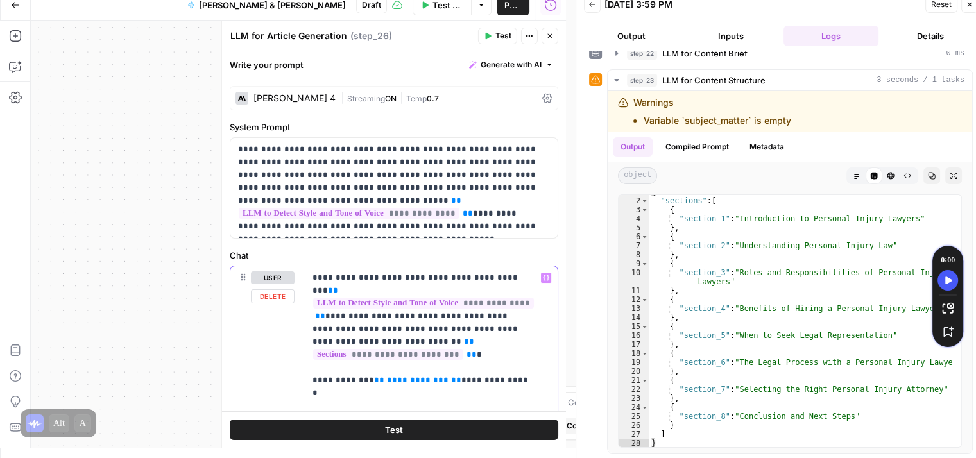
drag, startPoint x: 421, startPoint y: 352, endPoint x: 380, endPoint y: 354, distance: 41.1
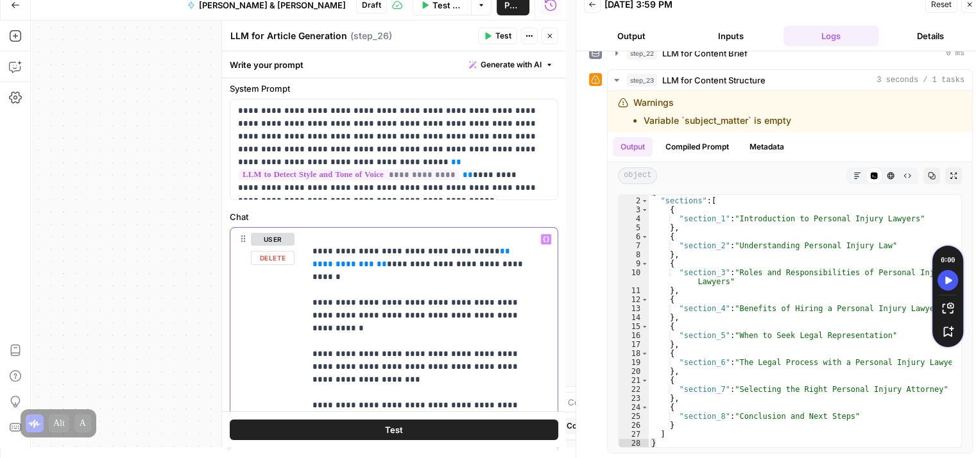
scroll to position [41, 0]
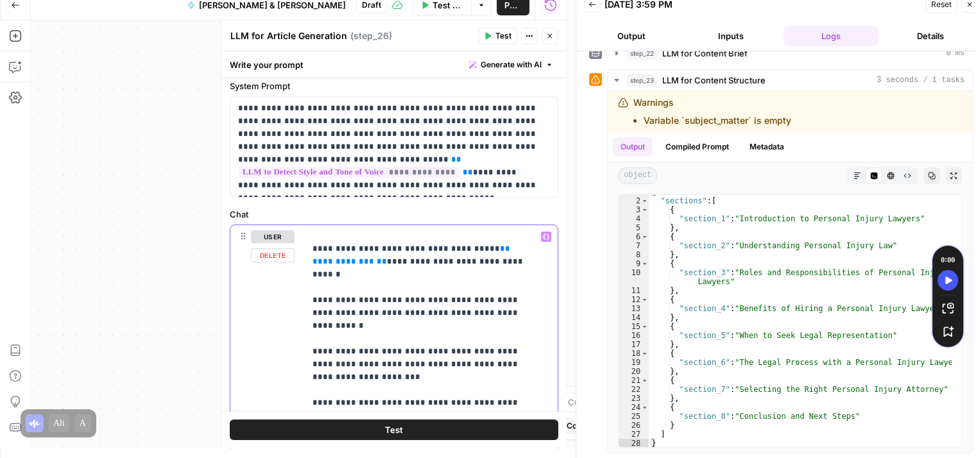
drag, startPoint x: 311, startPoint y: 311, endPoint x: 444, endPoint y: 325, distance: 134.3
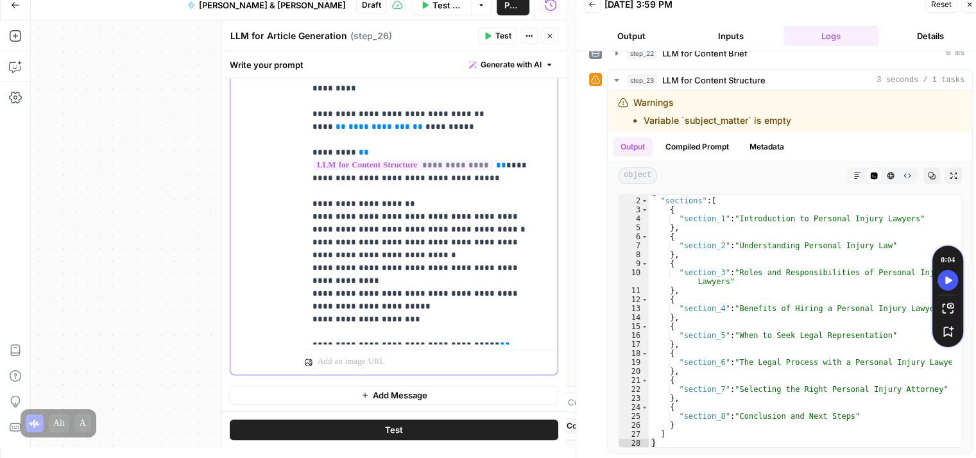
scroll to position [350, 0]
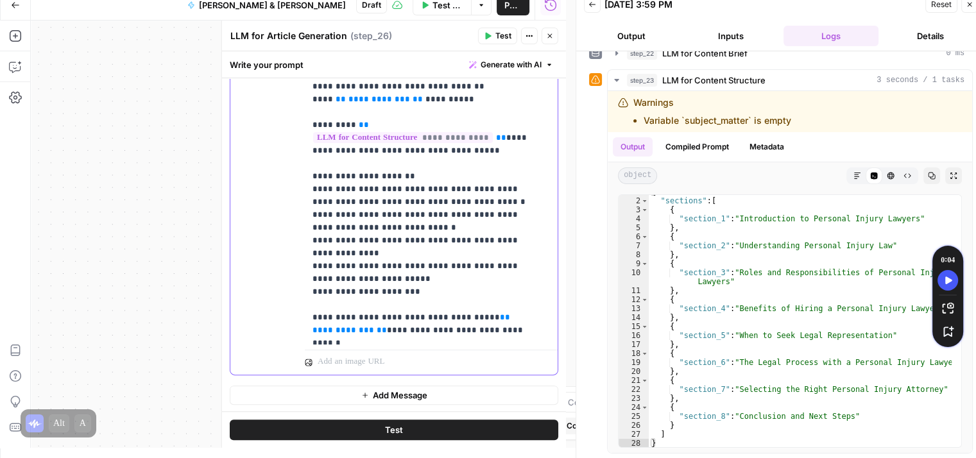
drag, startPoint x: 524, startPoint y: 253, endPoint x: 463, endPoint y: 257, distance: 60.4
click at [463, 257] on p "**********" at bounding box center [421, 131] width 218 height 1309
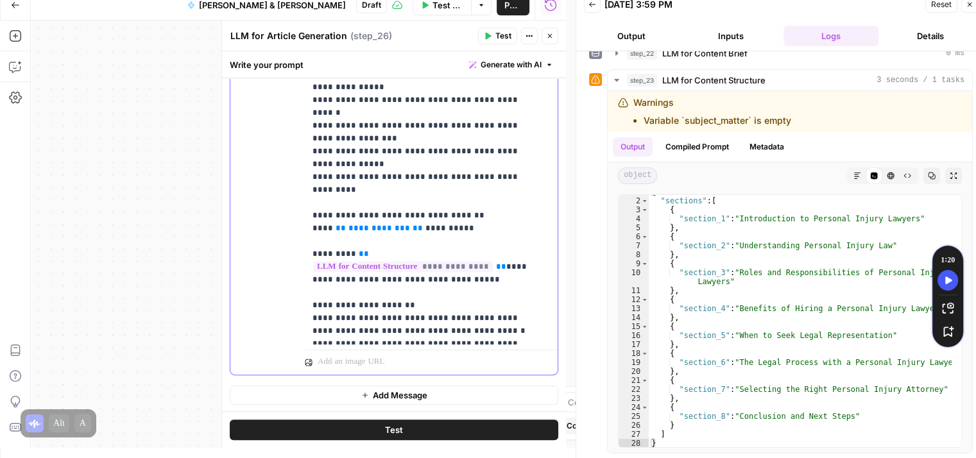
scroll to position [218, 0]
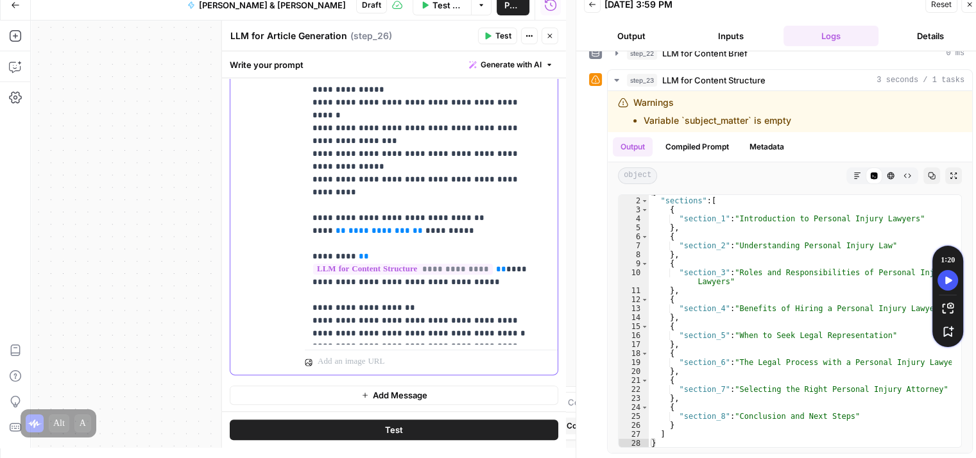
drag, startPoint x: 394, startPoint y: 178, endPoint x: 388, endPoint y: 183, distance: 8.6
click at [388, 183] on p "**********" at bounding box center [421, 263] width 218 height 1309
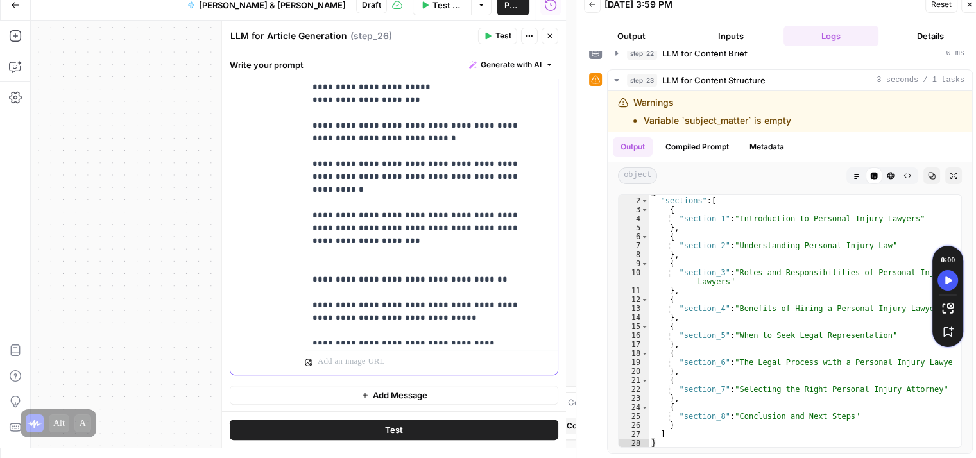
scroll to position [796, 0]
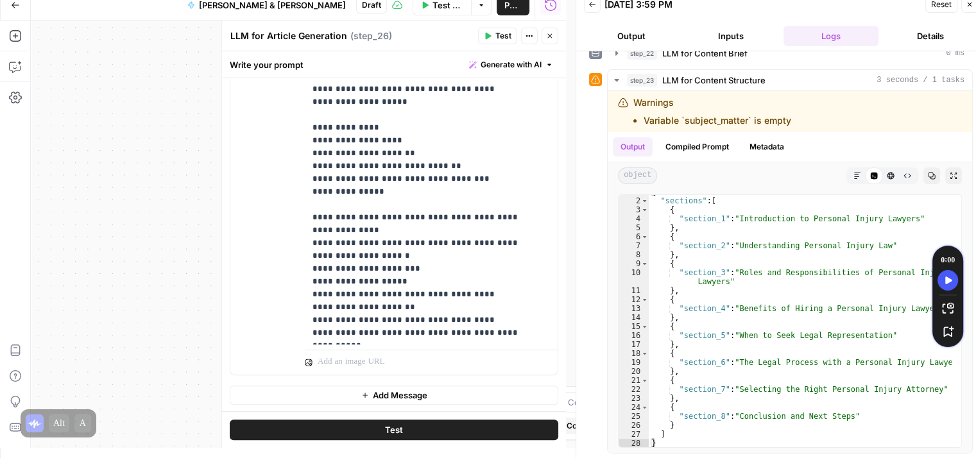
click at [409, 429] on button "Test" at bounding box center [394, 430] width 328 height 21
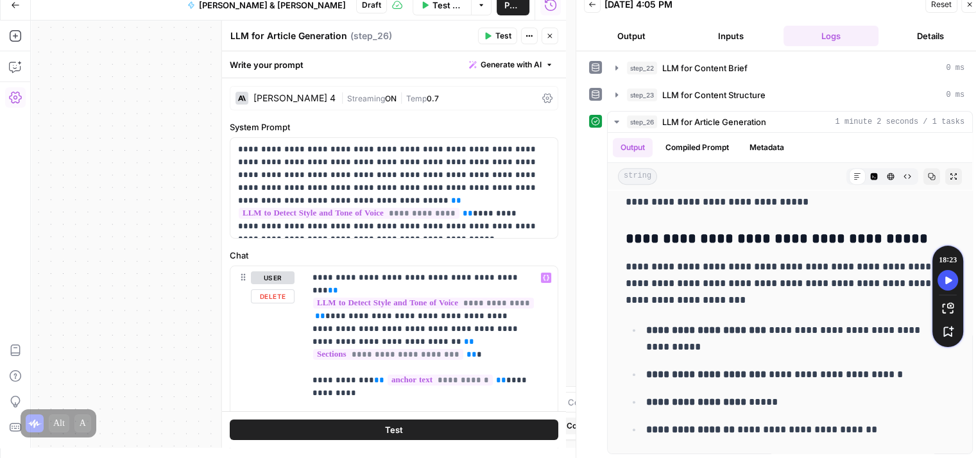
scroll to position [0, 0]
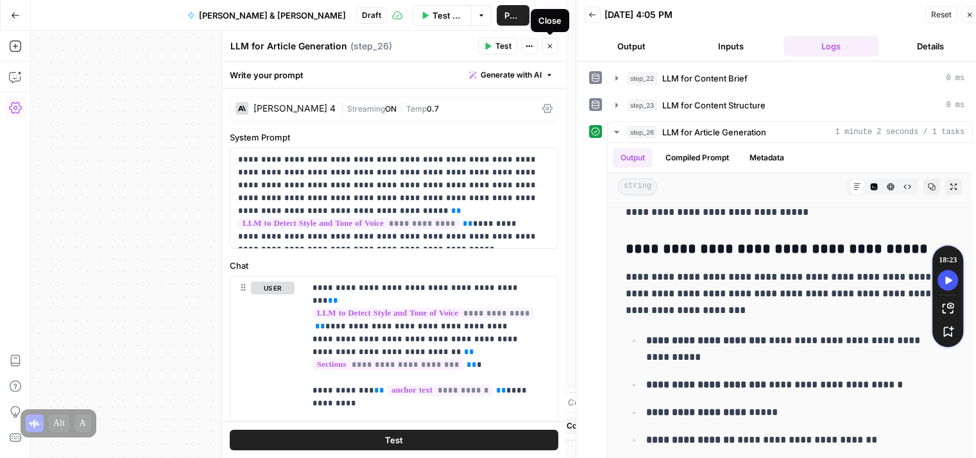
click at [552, 46] on icon "button" at bounding box center [550, 46] width 8 height 8
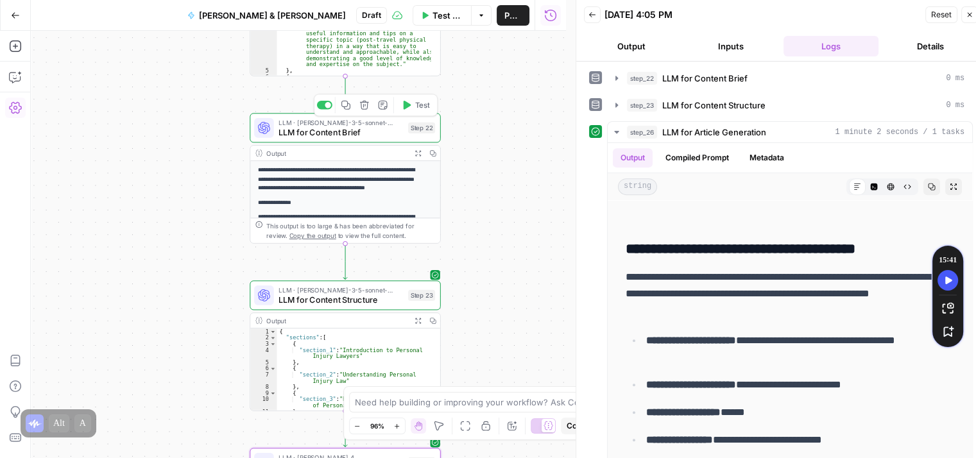
click at [277, 133] on div "LLM · [PERSON_NAME]-3-5-sonnet-20240620 LLM for Content Brief Step 22 Copy step…" at bounding box center [344, 127] width 181 height 21
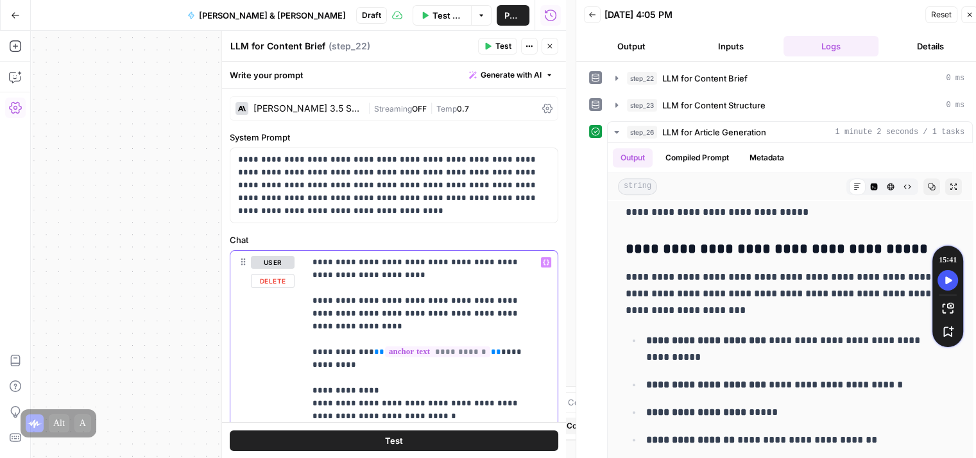
click at [384, 278] on p "**********" at bounding box center [426, 429] width 228 height 346
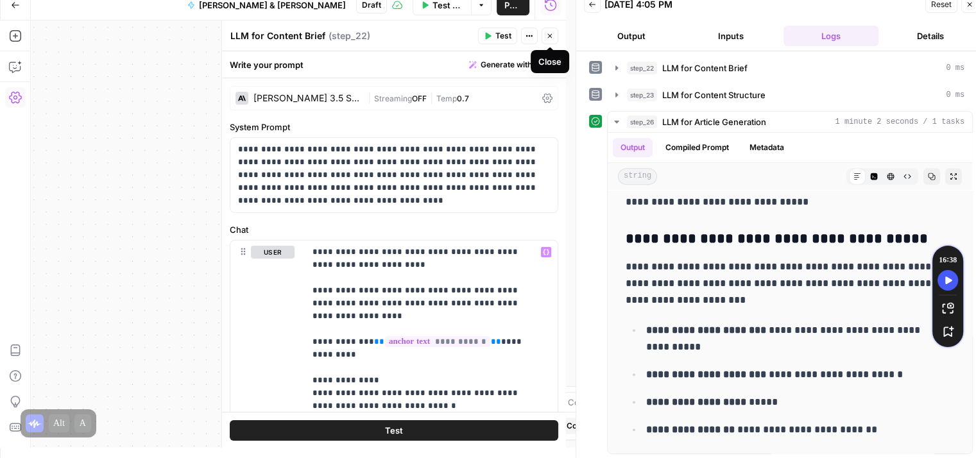
click at [550, 35] on icon "button" at bounding box center [549, 36] width 4 height 4
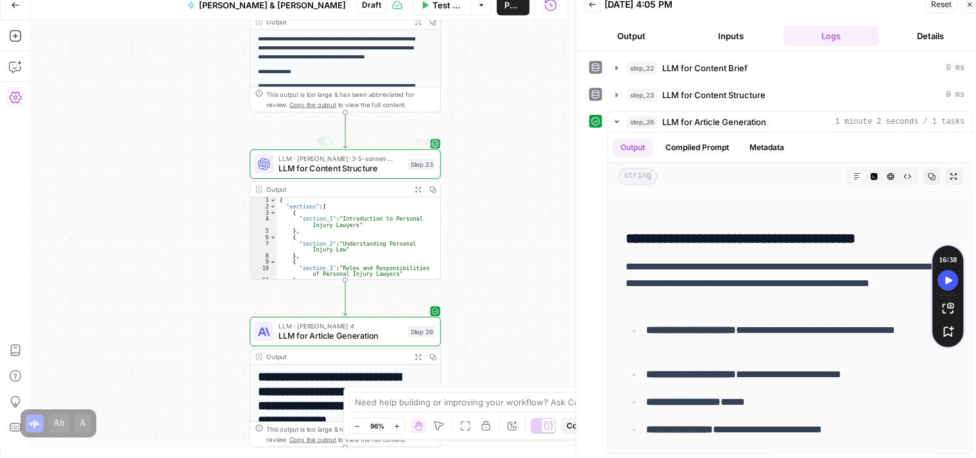
type textarea "**"
click at [294, 230] on div "{ "sections" : [ { "section_1" : "Introduction to Personal Injury Lawyers" } , …" at bounding box center [354, 245] width 154 height 95
click at [291, 162] on span "LLM for Content Structure" at bounding box center [340, 168] width 124 height 12
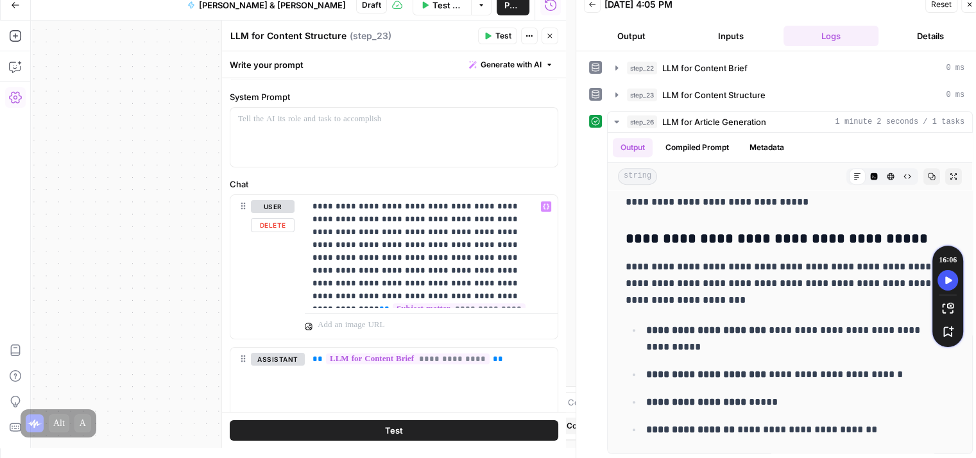
scroll to position [475, 0]
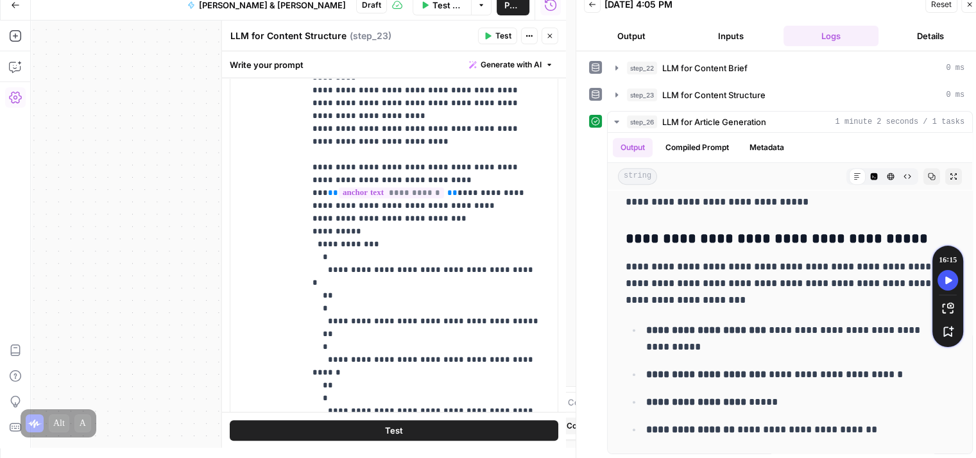
click at [565, 241] on div "**********" at bounding box center [394, 249] width 344 height 396
click at [431, 262] on p "**********" at bounding box center [426, 231] width 228 height 449
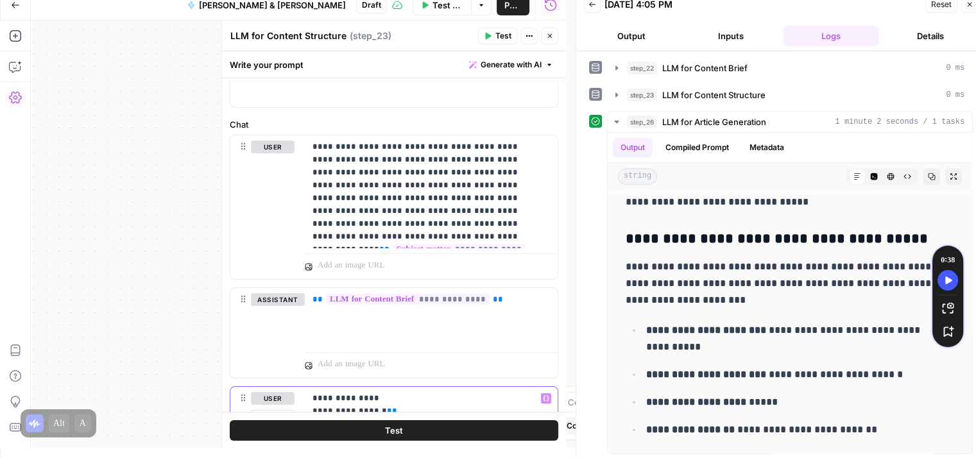
scroll to position [0, 0]
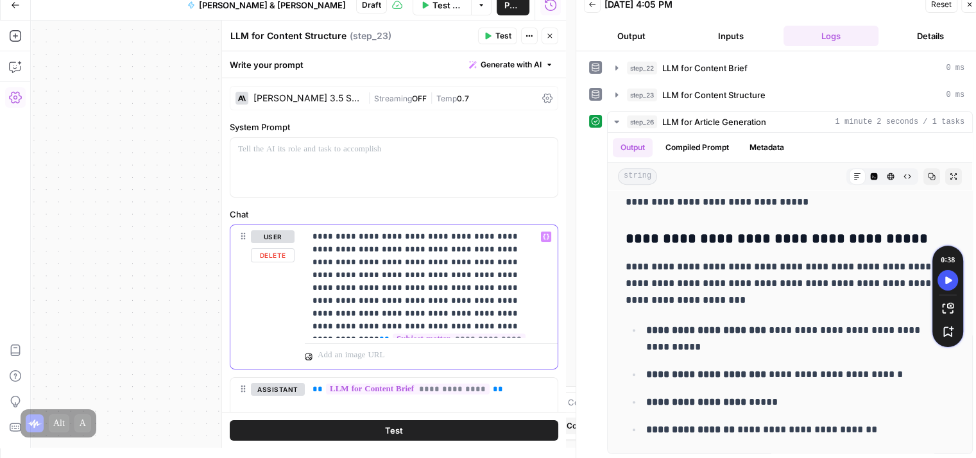
click at [420, 265] on p "**********" at bounding box center [426, 281] width 228 height 103
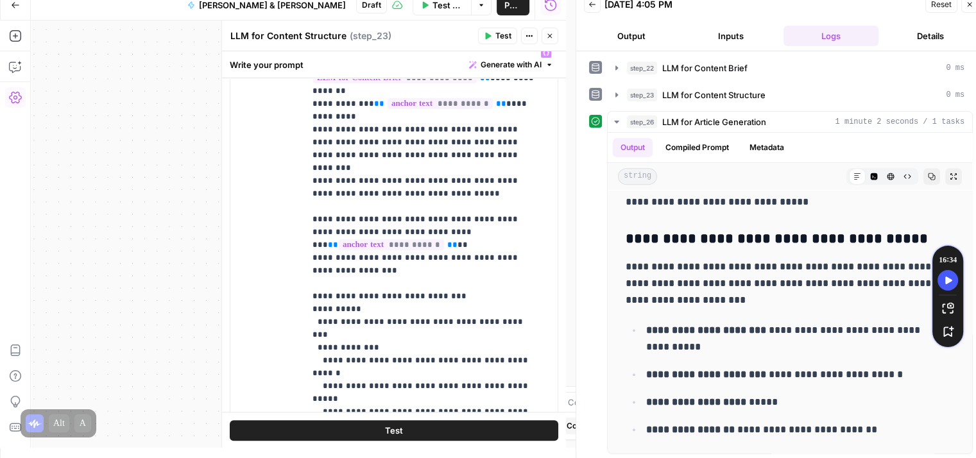
scroll to position [565, 0]
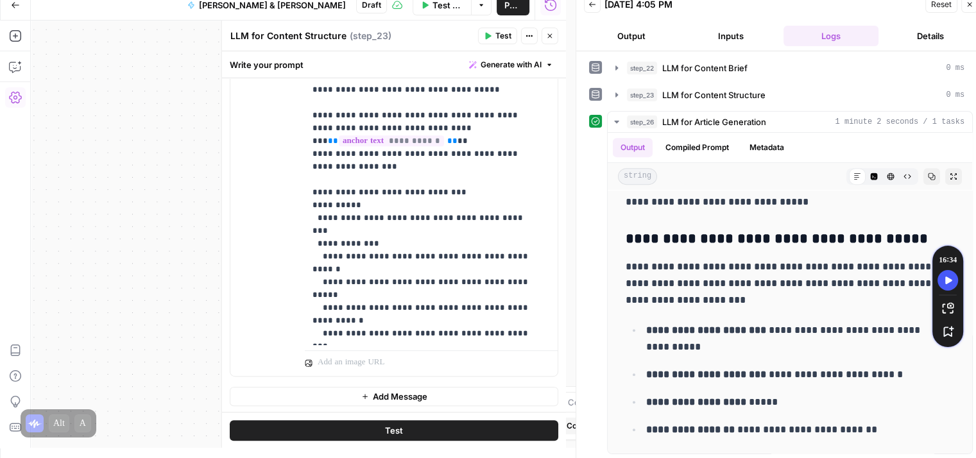
click at [430, 430] on button "Test" at bounding box center [394, 430] width 328 height 21
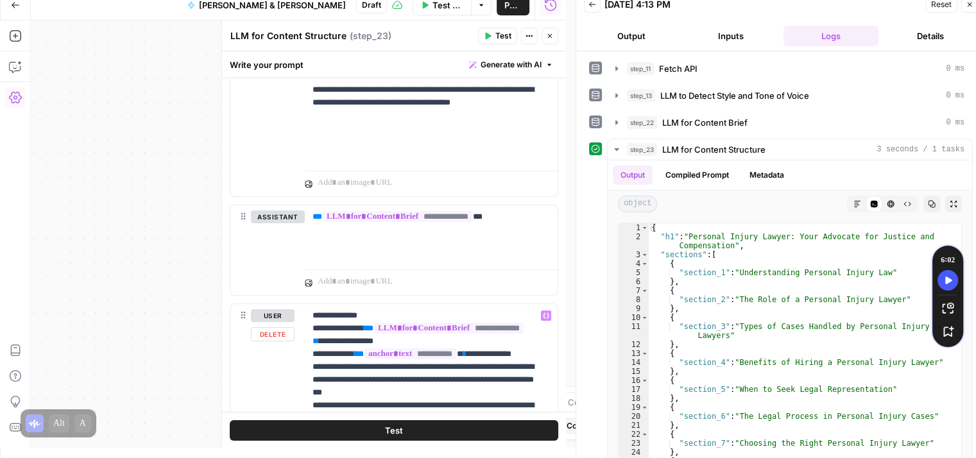
scroll to position [183, 0]
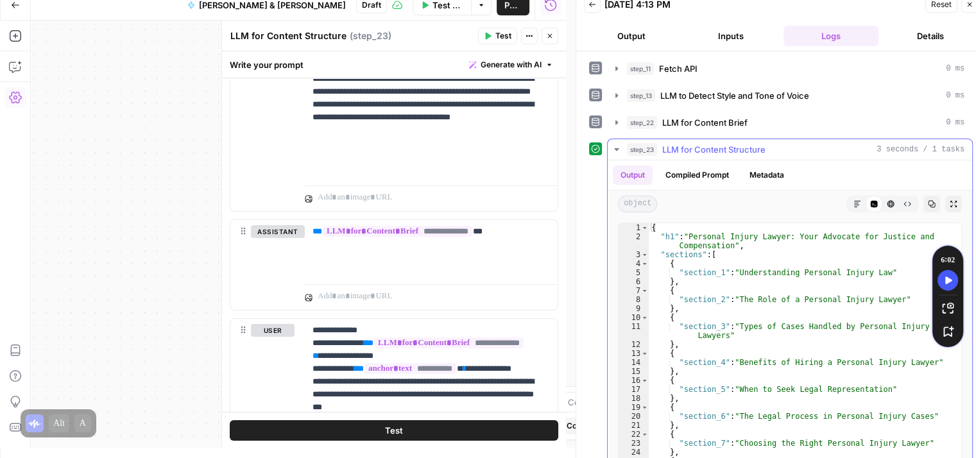
click at [738, 246] on div "{ "h1" : "Personal Injury Lawyer: Your Advocate for Justice and Compensation" ,…" at bounding box center [800, 358] width 303 height 271
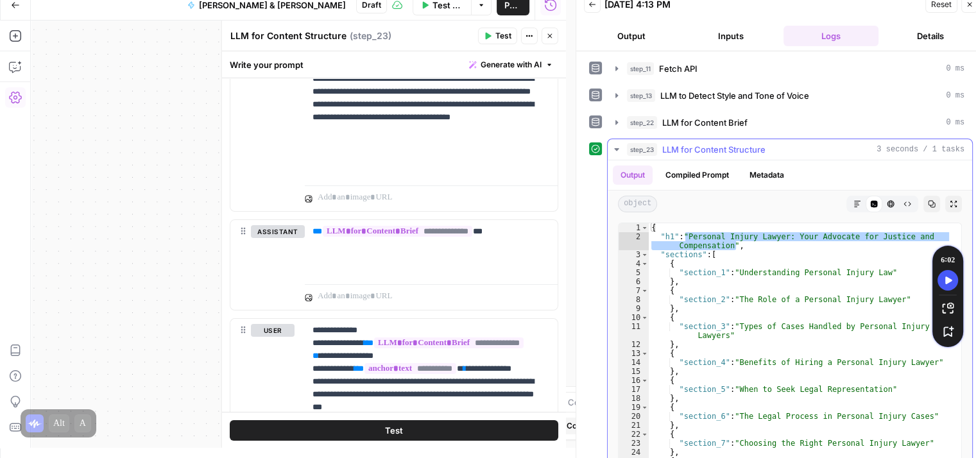
type textarea "**********"
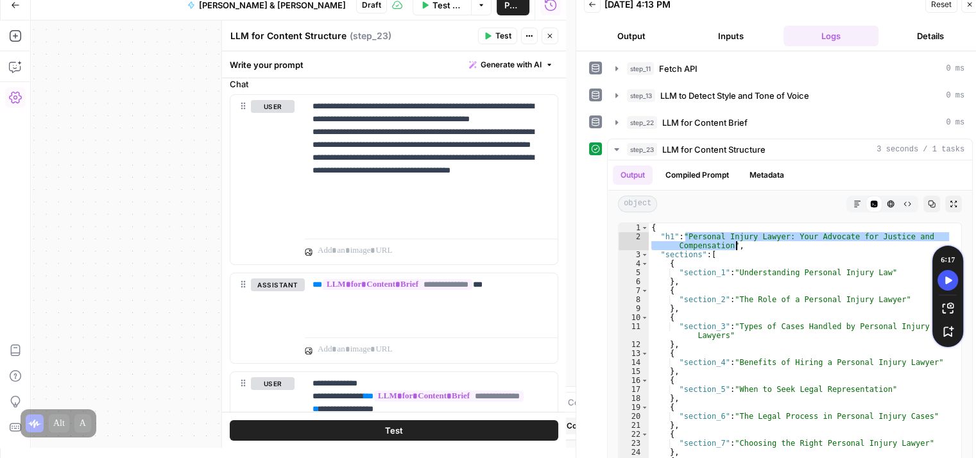
scroll to position [121, 0]
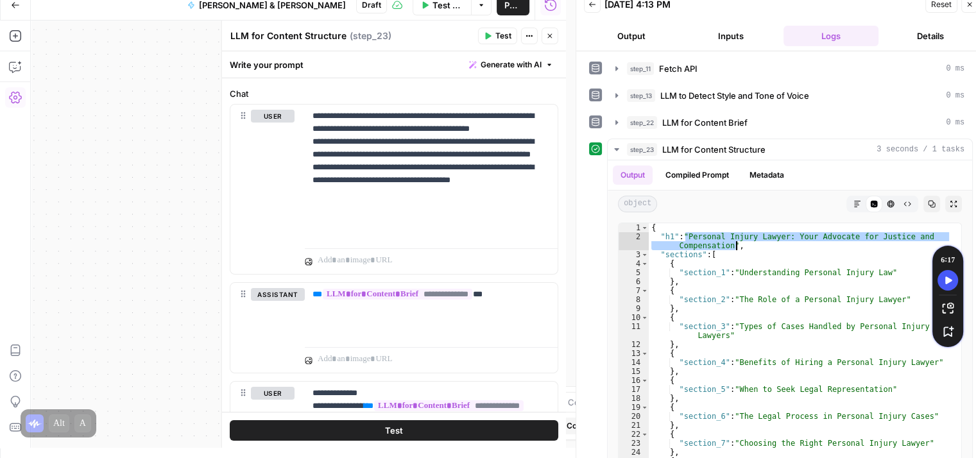
click at [552, 41] on button "Close" at bounding box center [549, 36] width 17 height 17
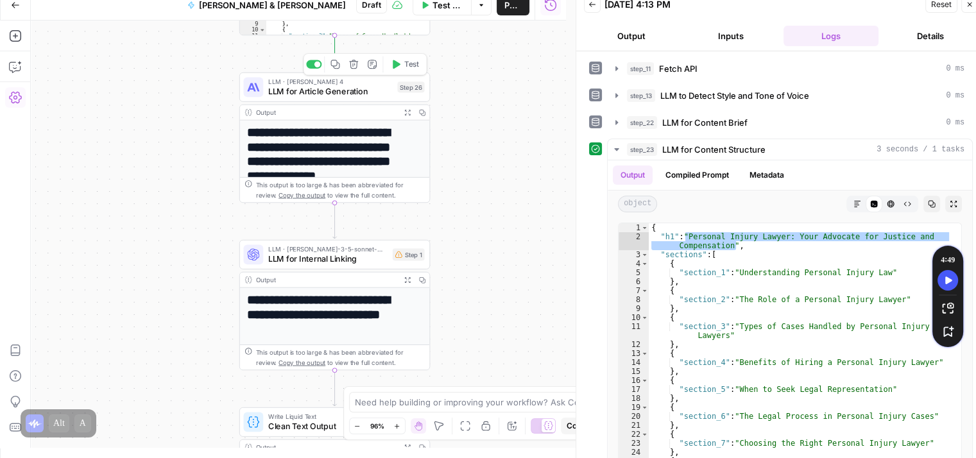
click at [282, 93] on span "LLM for Article Generation" at bounding box center [330, 91] width 124 height 12
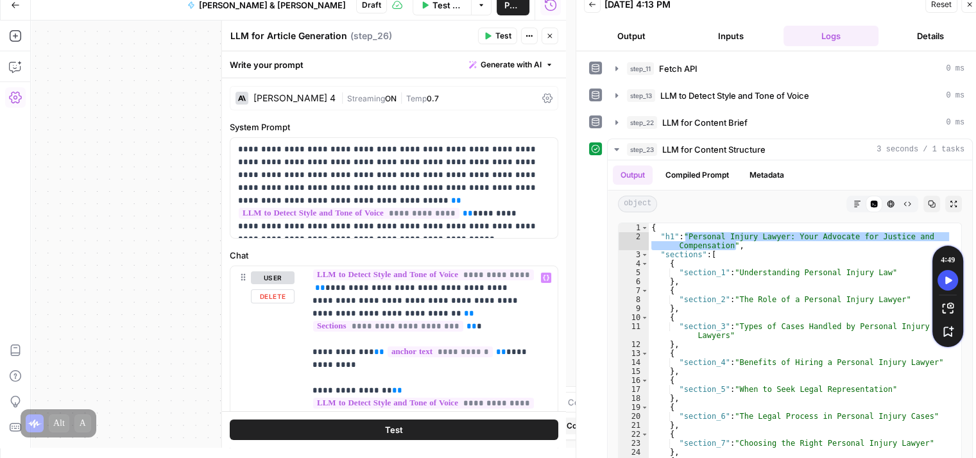
scroll to position [28, 0]
click at [541, 139] on div "**********" at bounding box center [393, 188] width 327 height 100
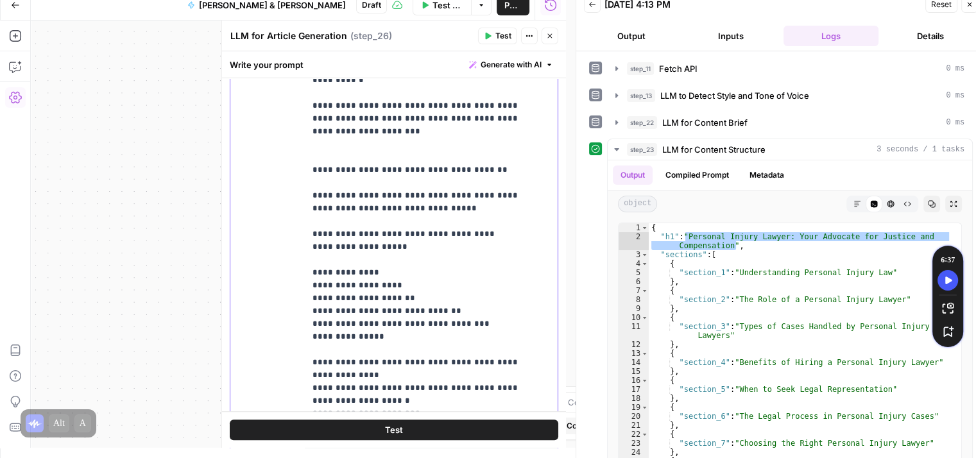
scroll to position [796, 0]
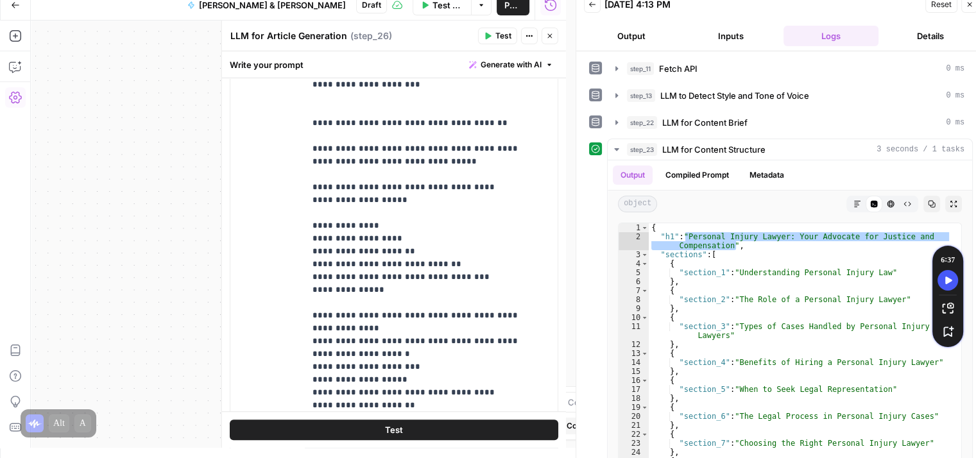
click at [429, 430] on button "Test" at bounding box center [394, 430] width 328 height 21
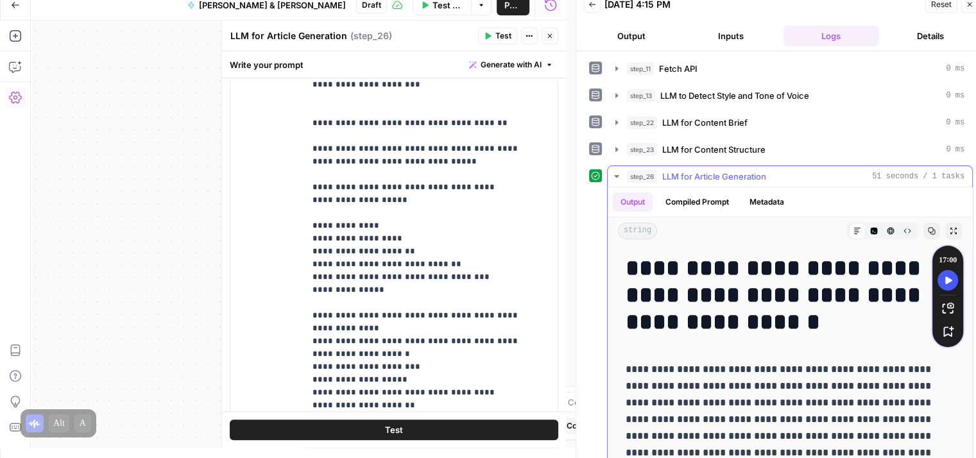
drag, startPoint x: 622, startPoint y: 264, endPoint x: 799, endPoint y: 324, distance: 187.1
copy h1 "**********"
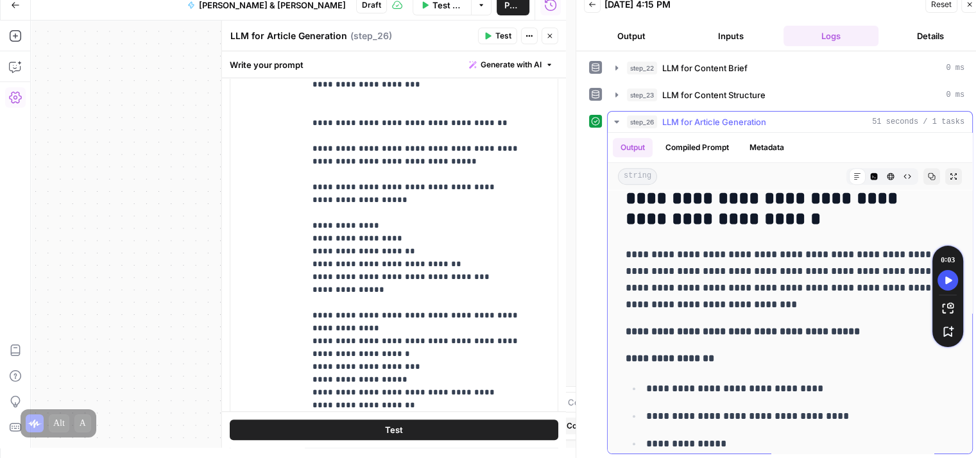
scroll to position [5557, 0]
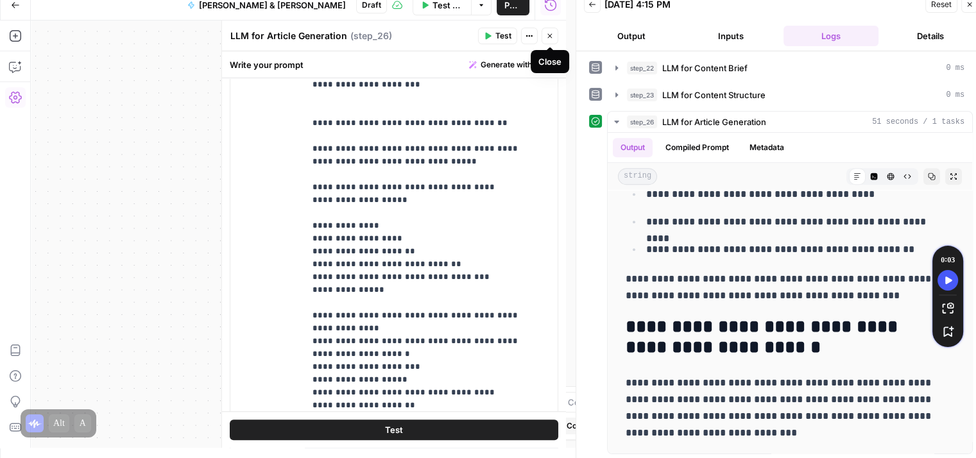
click at [547, 37] on icon "button" at bounding box center [550, 36] width 8 height 8
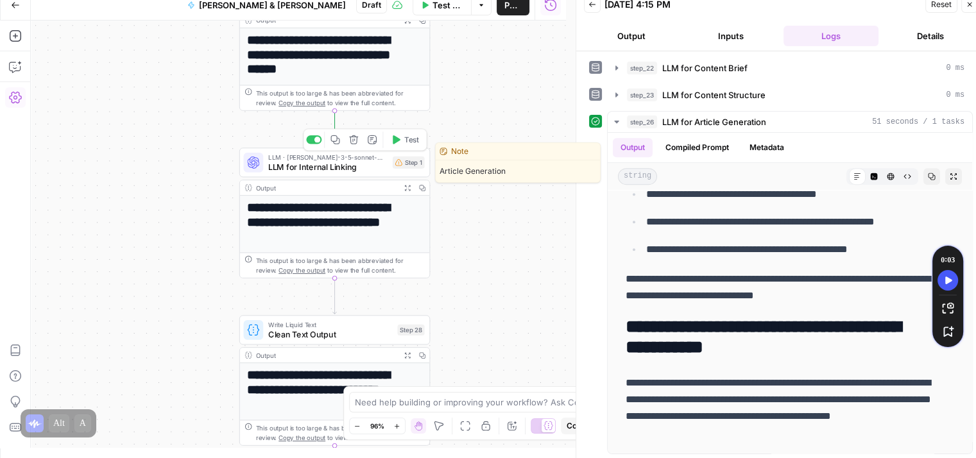
click at [285, 167] on span "LLM for Internal Linking" at bounding box center [327, 166] width 119 height 12
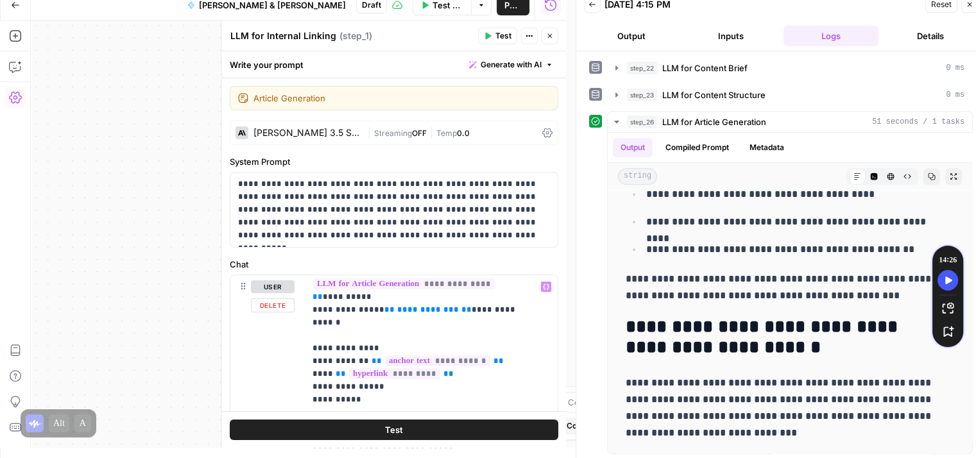
scroll to position [5, 0]
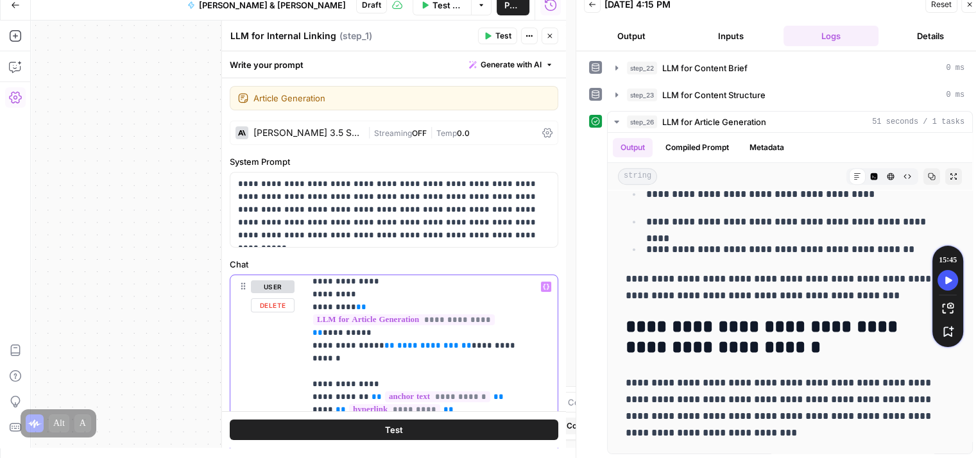
click at [461, 345] on span "**" at bounding box center [466, 345] width 10 height 8
drag, startPoint x: 362, startPoint y: 344, endPoint x: 337, endPoint y: 345, distance: 25.0
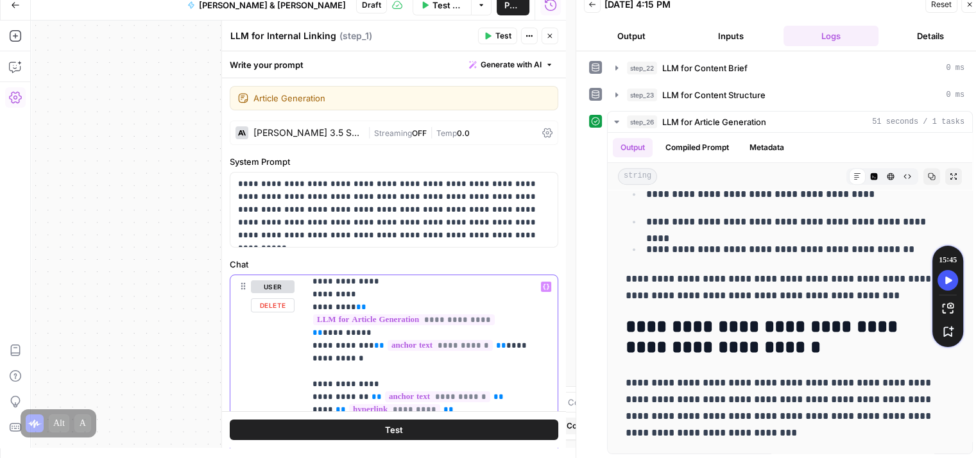
drag, startPoint x: 362, startPoint y: 344, endPoint x: 316, endPoint y: 347, distance: 46.9
copy p "**********"
drag, startPoint x: 319, startPoint y: 358, endPoint x: 362, endPoint y: 358, distance: 42.3
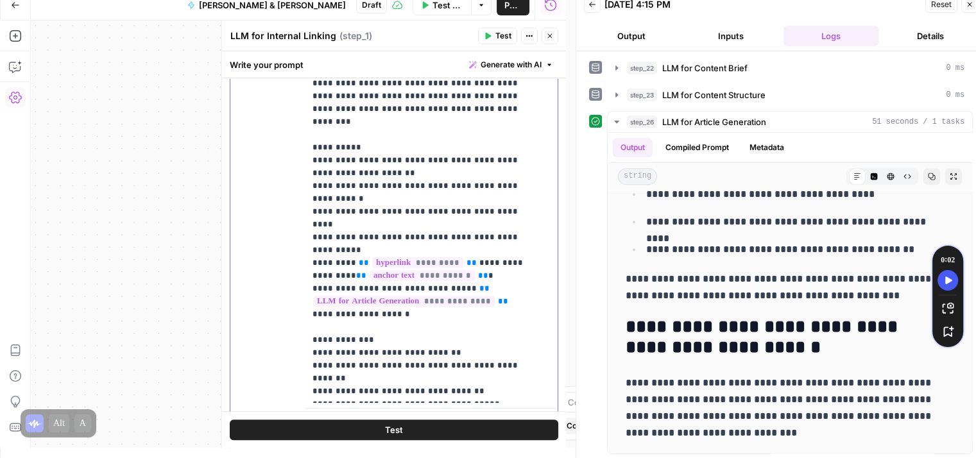
scroll to position [454, 0]
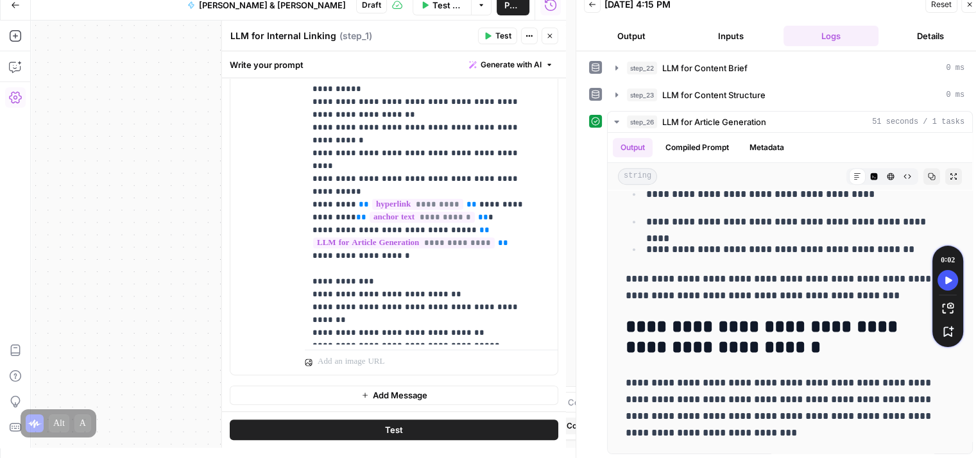
click at [415, 429] on button "Test" at bounding box center [394, 430] width 328 height 21
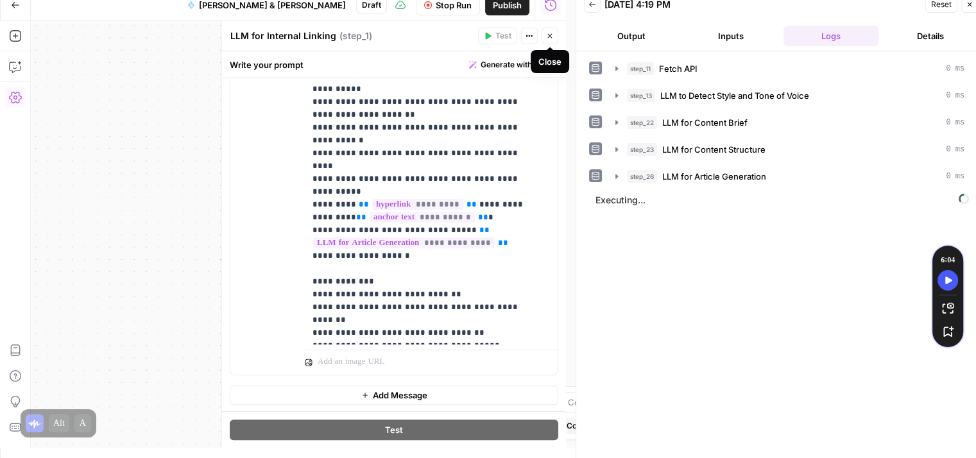
click at [551, 33] on icon "button" at bounding box center [550, 36] width 8 height 8
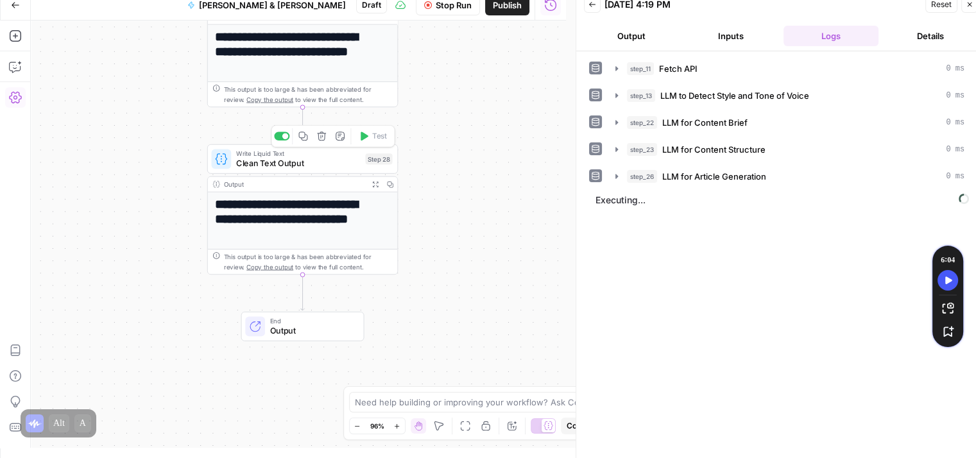
click at [277, 165] on span "Clean Text Output" at bounding box center [298, 163] width 124 height 12
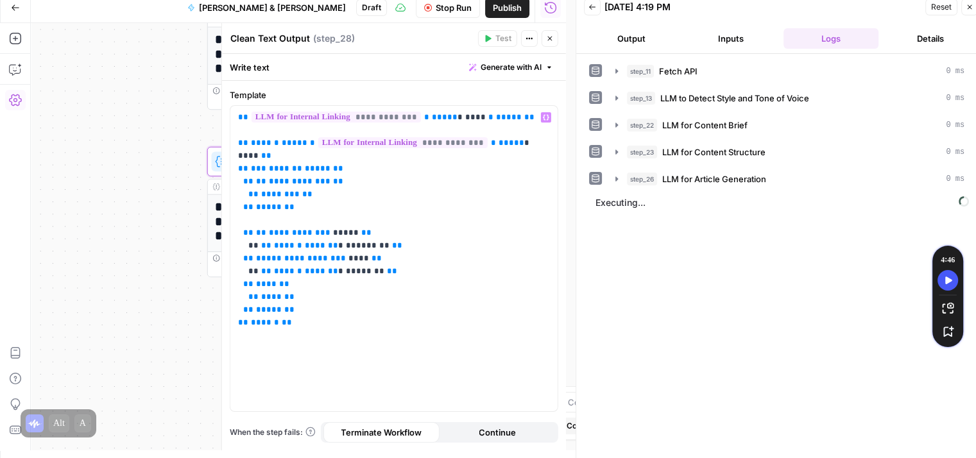
scroll to position [0, 0]
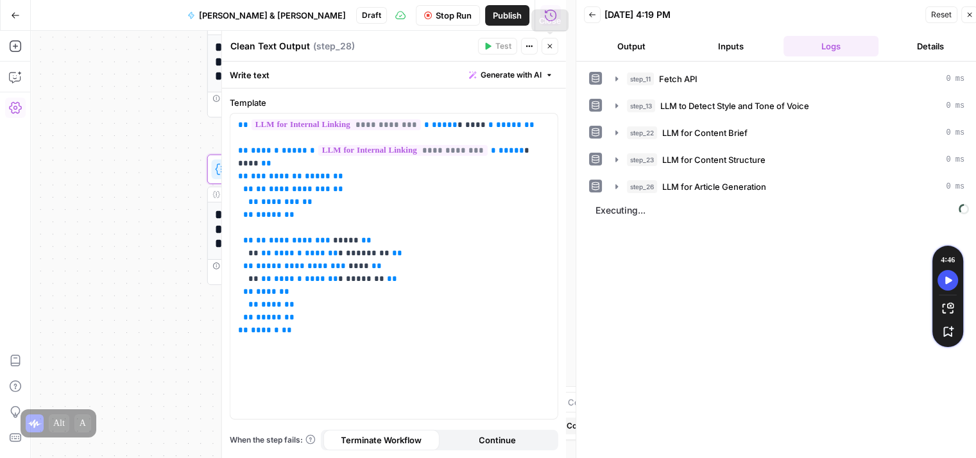
click at [555, 47] on button "Close" at bounding box center [549, 46] width 17 height 17
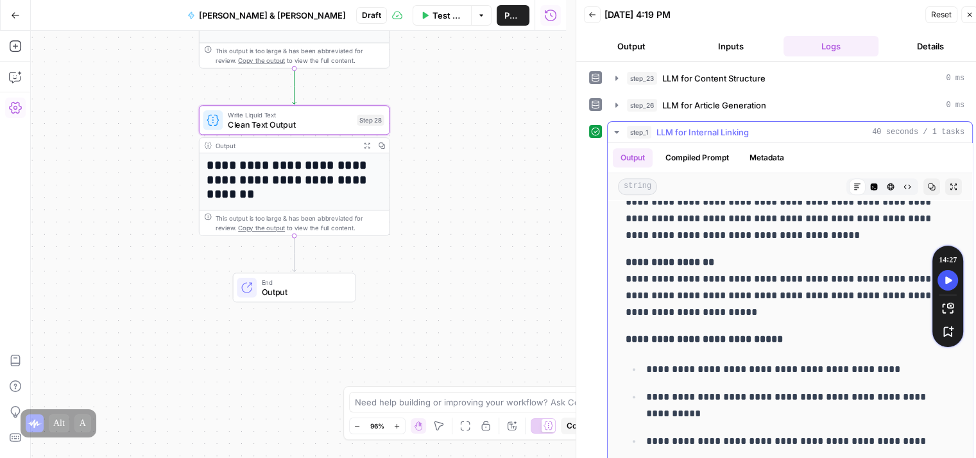
scroll to position [6347, 0]
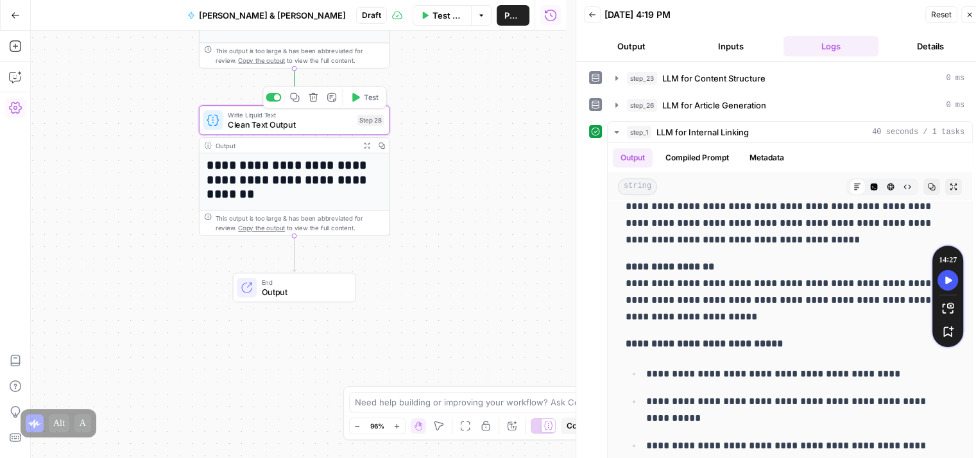
click at [365, 105] on button "Test" at bounding box center [364, 97] width 38 height 16
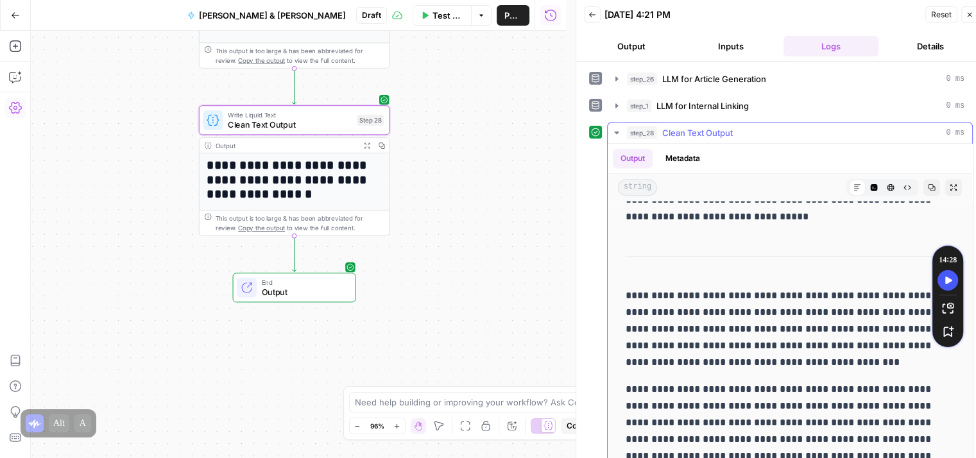
scroll to position [6758, 0]
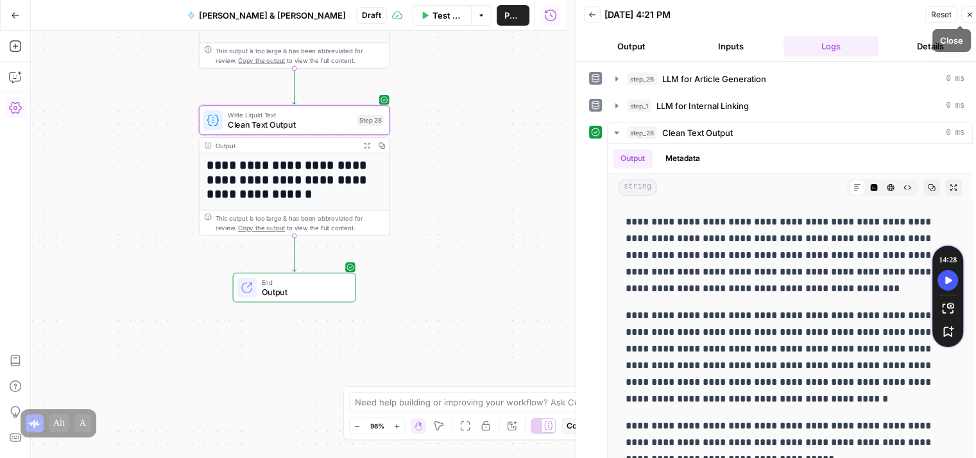
click at [970, 19] on button "Close" at bounding box center [969, 14] width 17 height 17
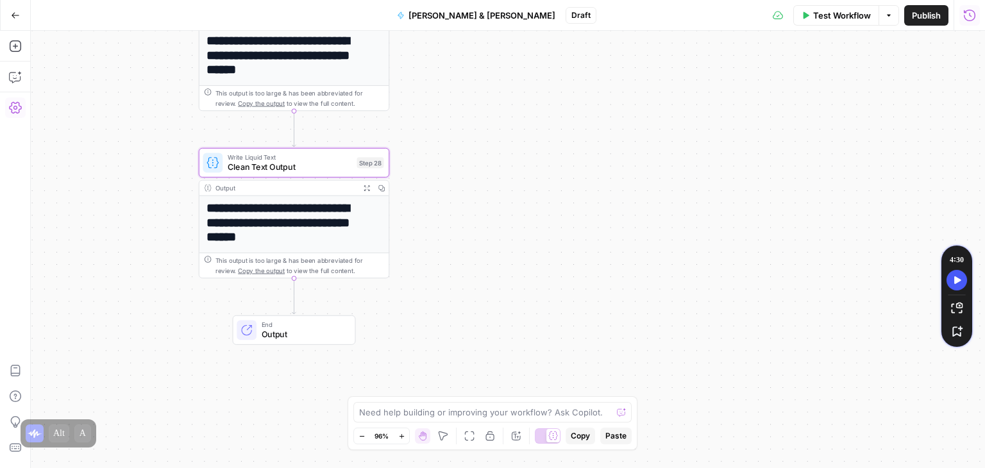
click at [830, 26] on div "Test Workflow Options Publish Run History" at bounding box center [791, 15] width 389 height 30
click at [842, 19] on span "Test Workflow" at bounding box center [843, 15] width 58 height 13
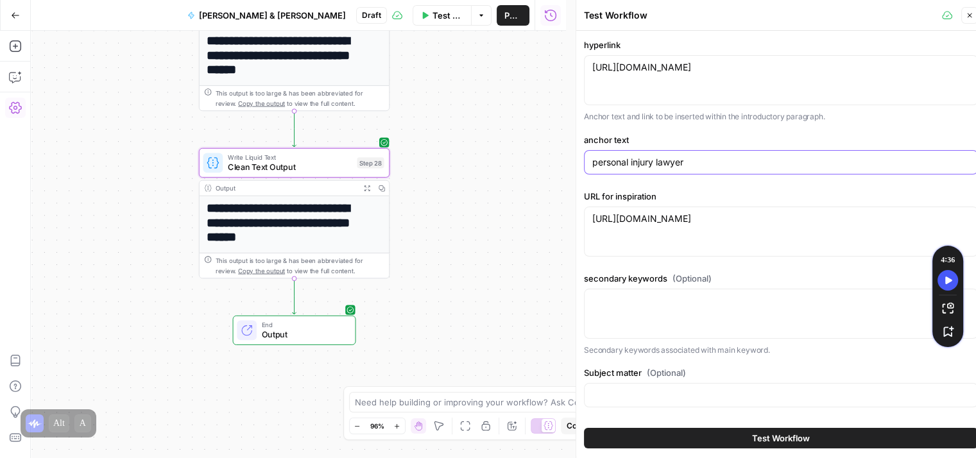
drag, startPoint x: 701, startPoint y: 158, endPoint x: 561, endPoint y: 155, distance: 139.2
click at [561, 155] on body "**********" at bounding box center [488, 229] width 976 height 458
type input "p"
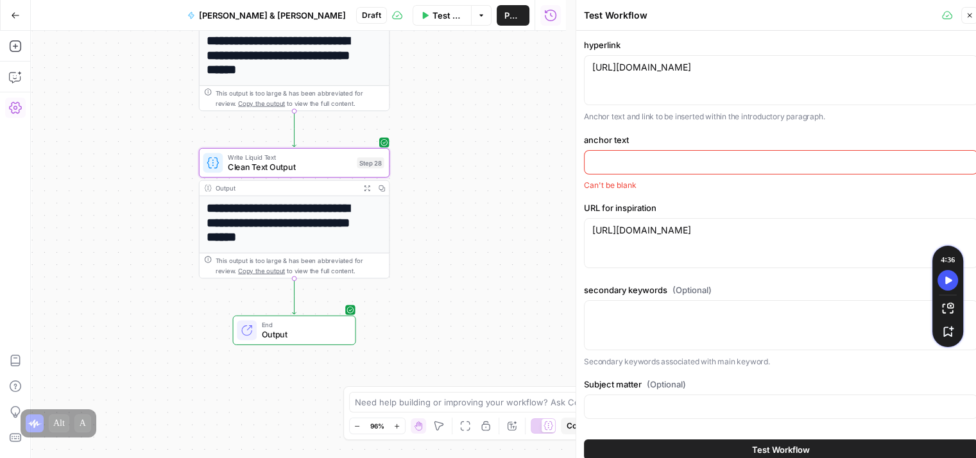
paste input "[PERSON_NAME] and [PERSON_NAME], car accident lawyer"
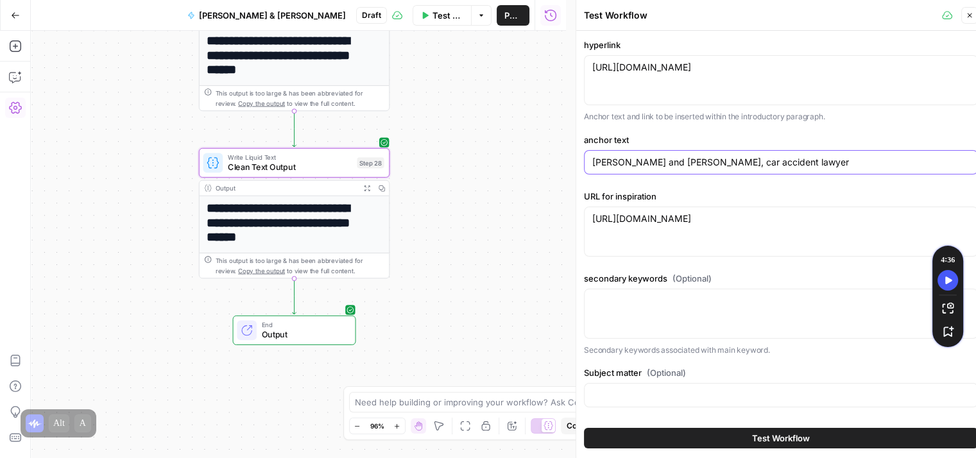
type input "[PERSON_NAME] and [PERSON_NAME], car accident lawyer"
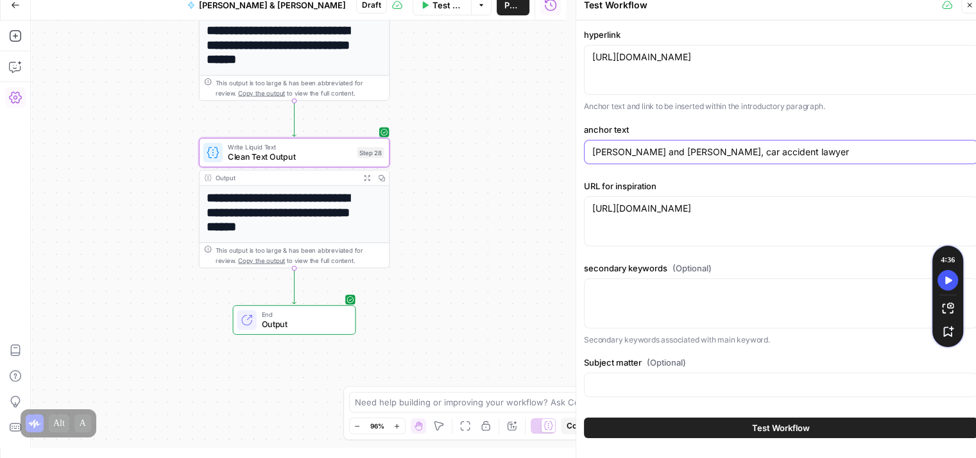
scroll to position [0, 0]
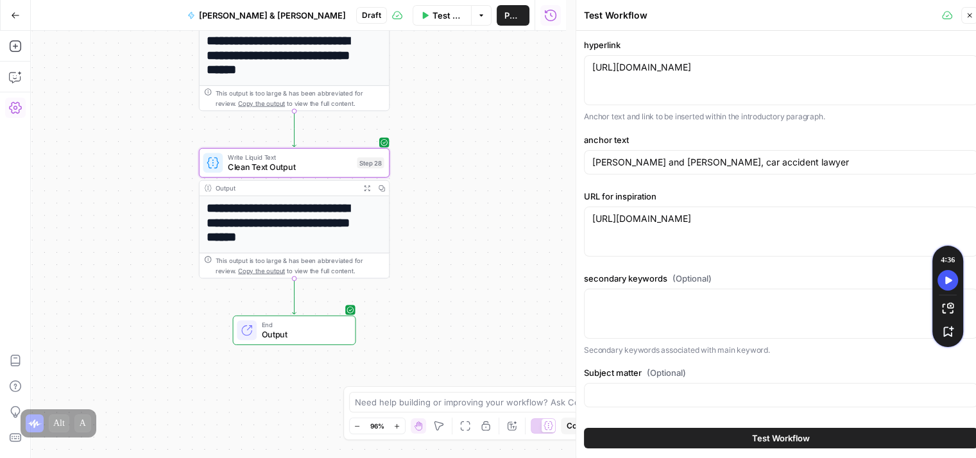
click at [791, 86] on div "[URL][DOMAIN_NAME] [URL][DOMAIN_NAME]" at bounding box center [781, 80] width 394 height 50
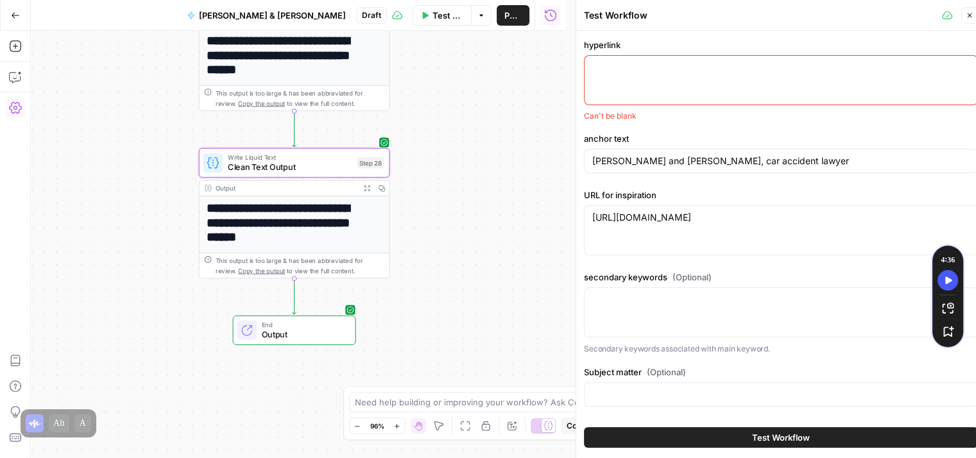
paste textarea "[URL][DOMAIN_NAME]"
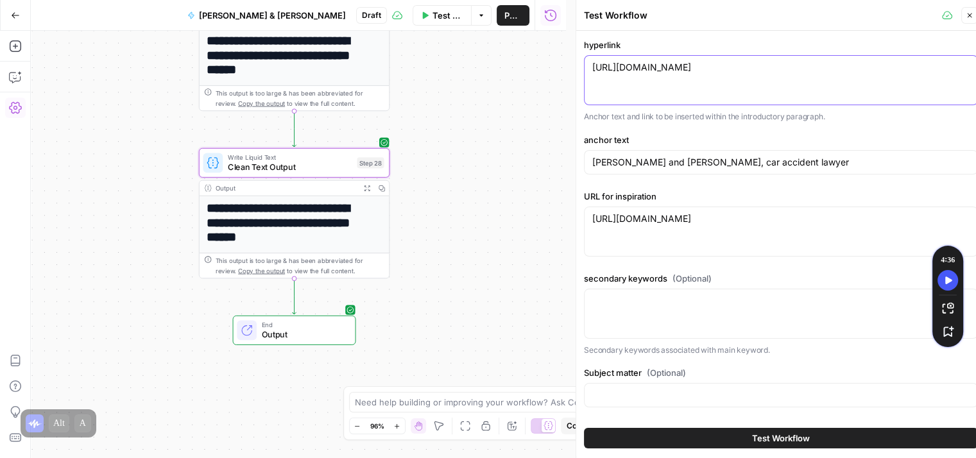
scroll to position [10, 0]
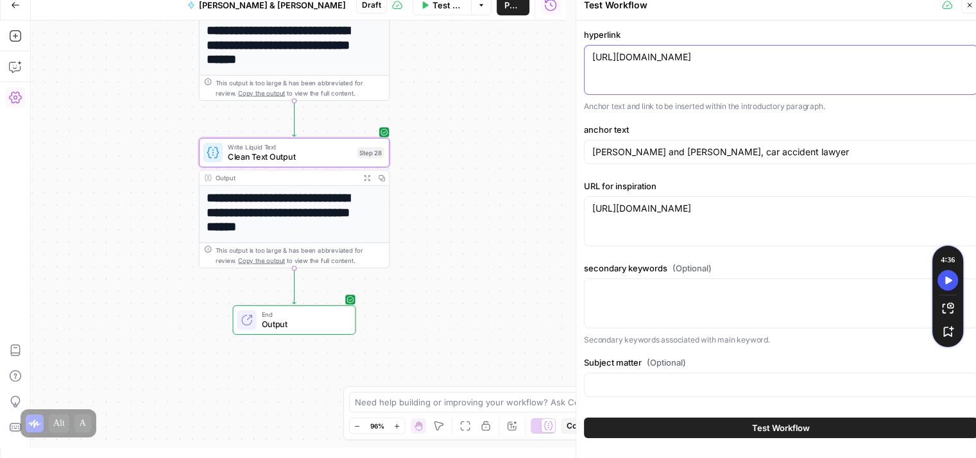
type textarea "[URL][DOMAIN_NAME]"
click at [781, 425] on span "Test Workflow" at bounding box center [781, 428] width 58 height 13
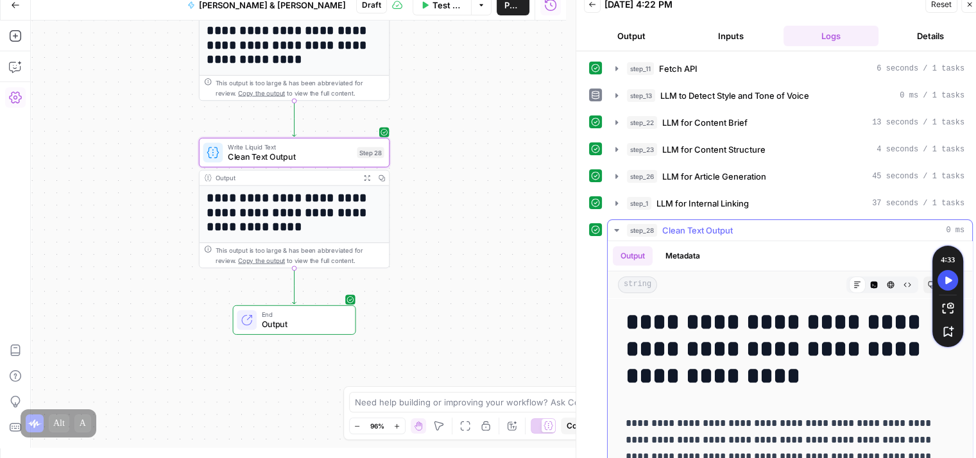
scroll to position [160, 0]
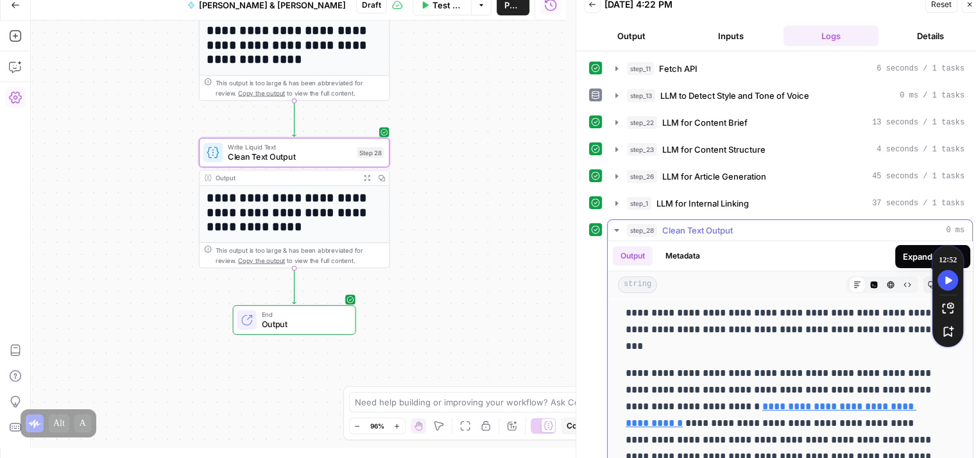
click at [945, 285] on button "Expand Output" at bounding box center [953, 285] width 17 height 17
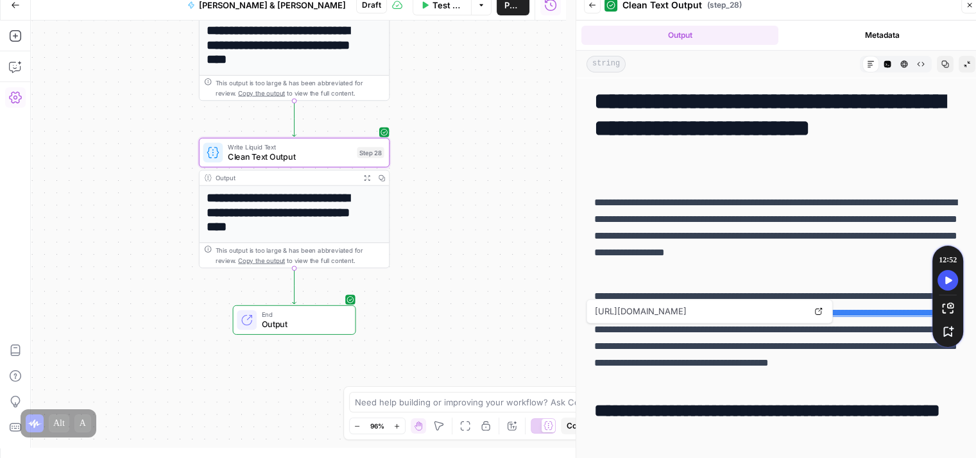
click at [796, 318] on link "**********" at bounding box center [875, 313] width 159 height 10
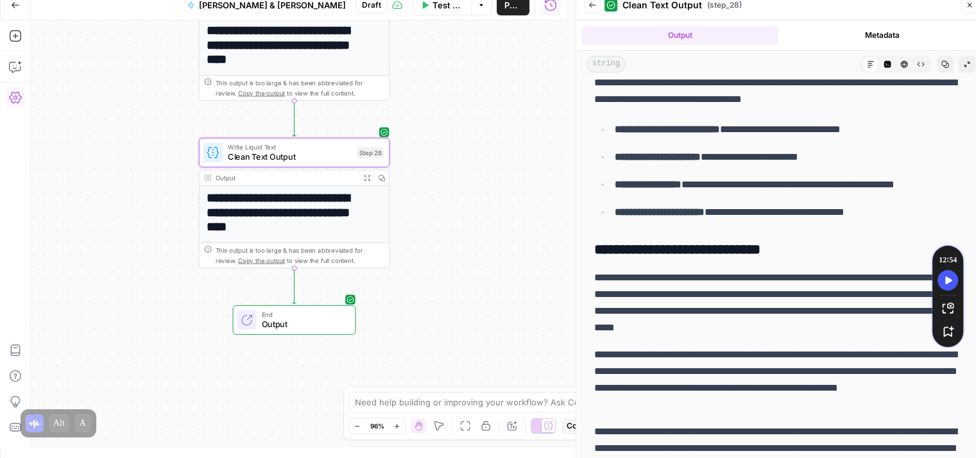
scroll to position [5931, 0]
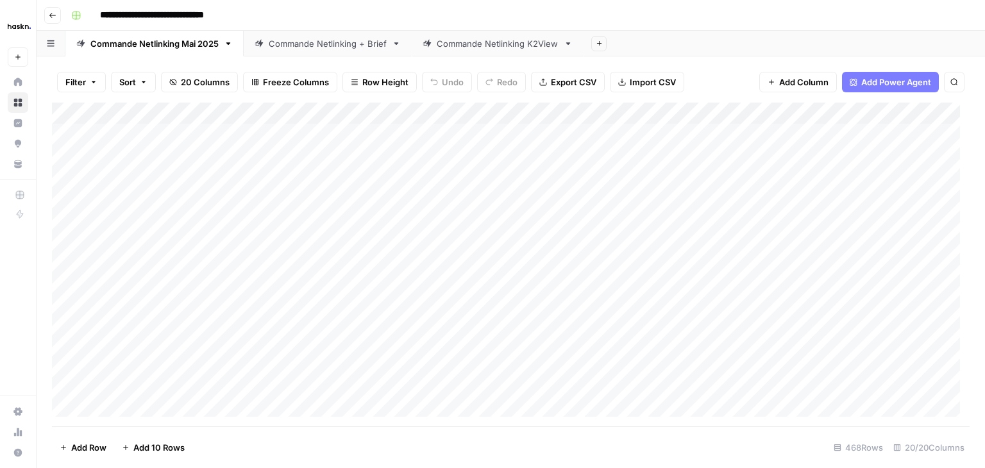
click at [705, 74] on div "Filter Sort 20 Columns Freeze Columns Row Height Undo Redo Export CSV Import CS…" at bounding box center [511, 82] width 918 height 41
click at [645, 277] on div "Add Column" at bounding box center [511, 265] width 918 height 324
